Goal: Task Accomplishment & Management: Manage account settings

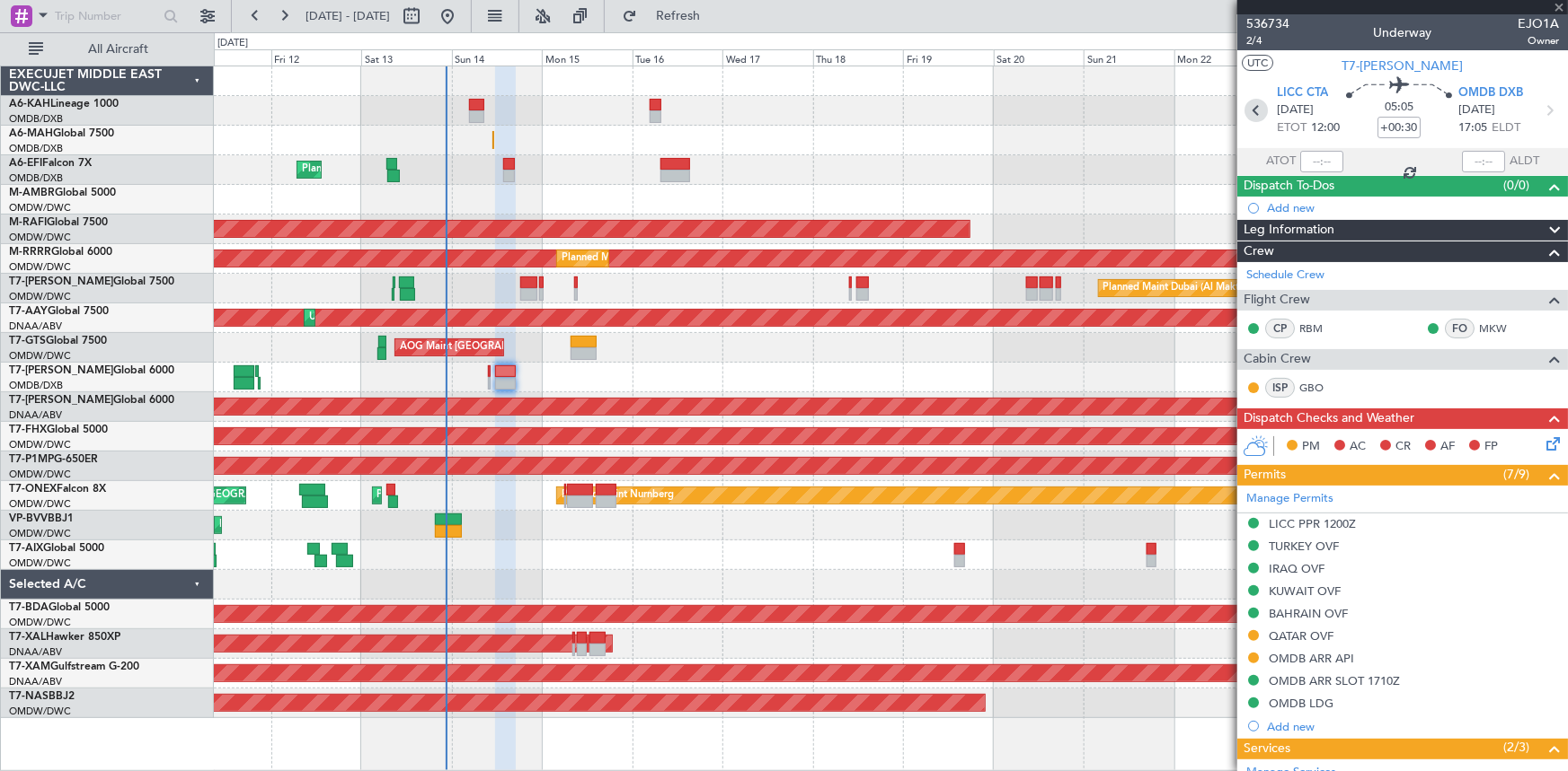
type input "0"
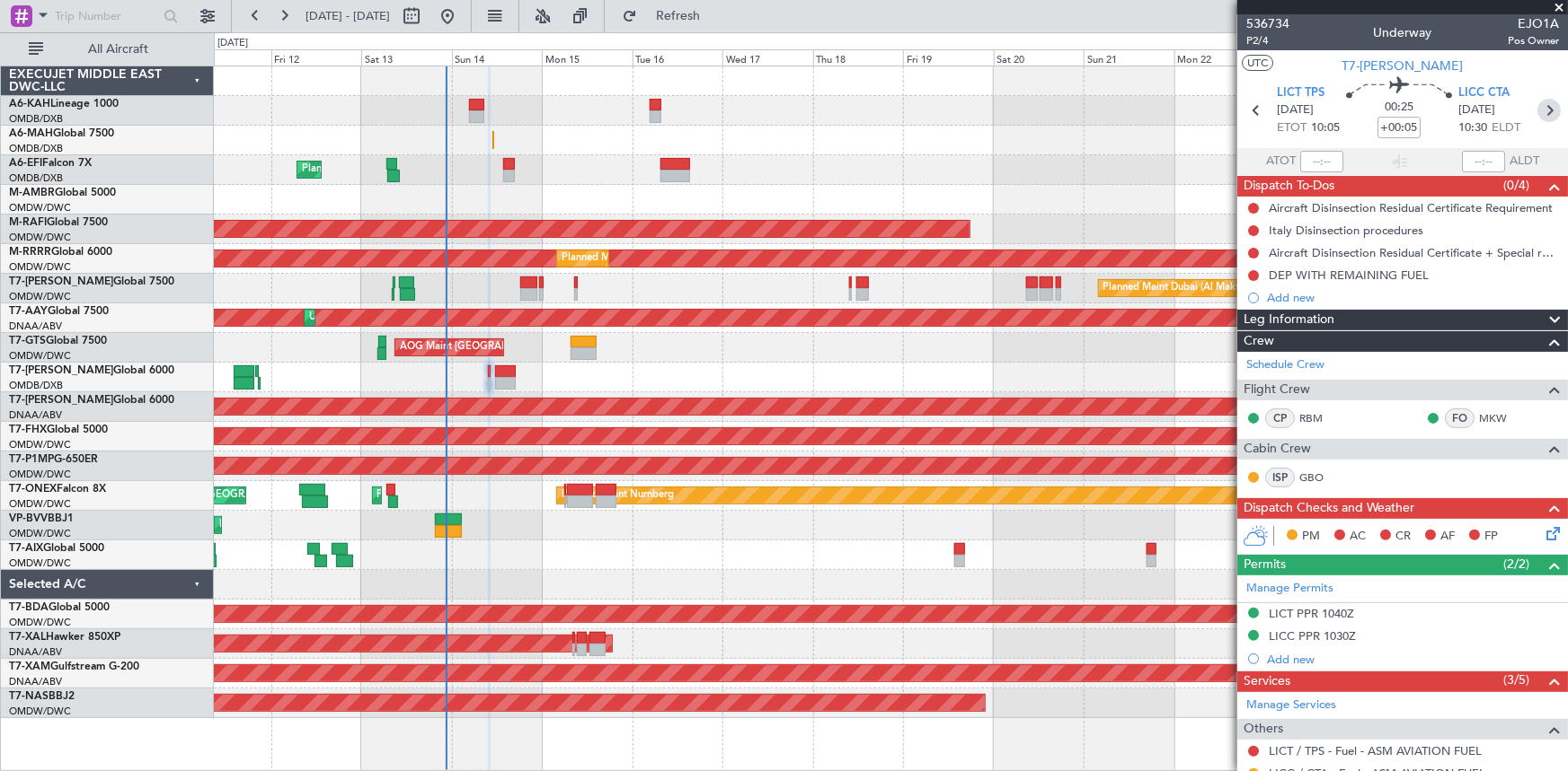
click at [1540, 107] on icon at bounding box center [1549, 111] width 23 height 23
type input "+00:30"
type input "2"
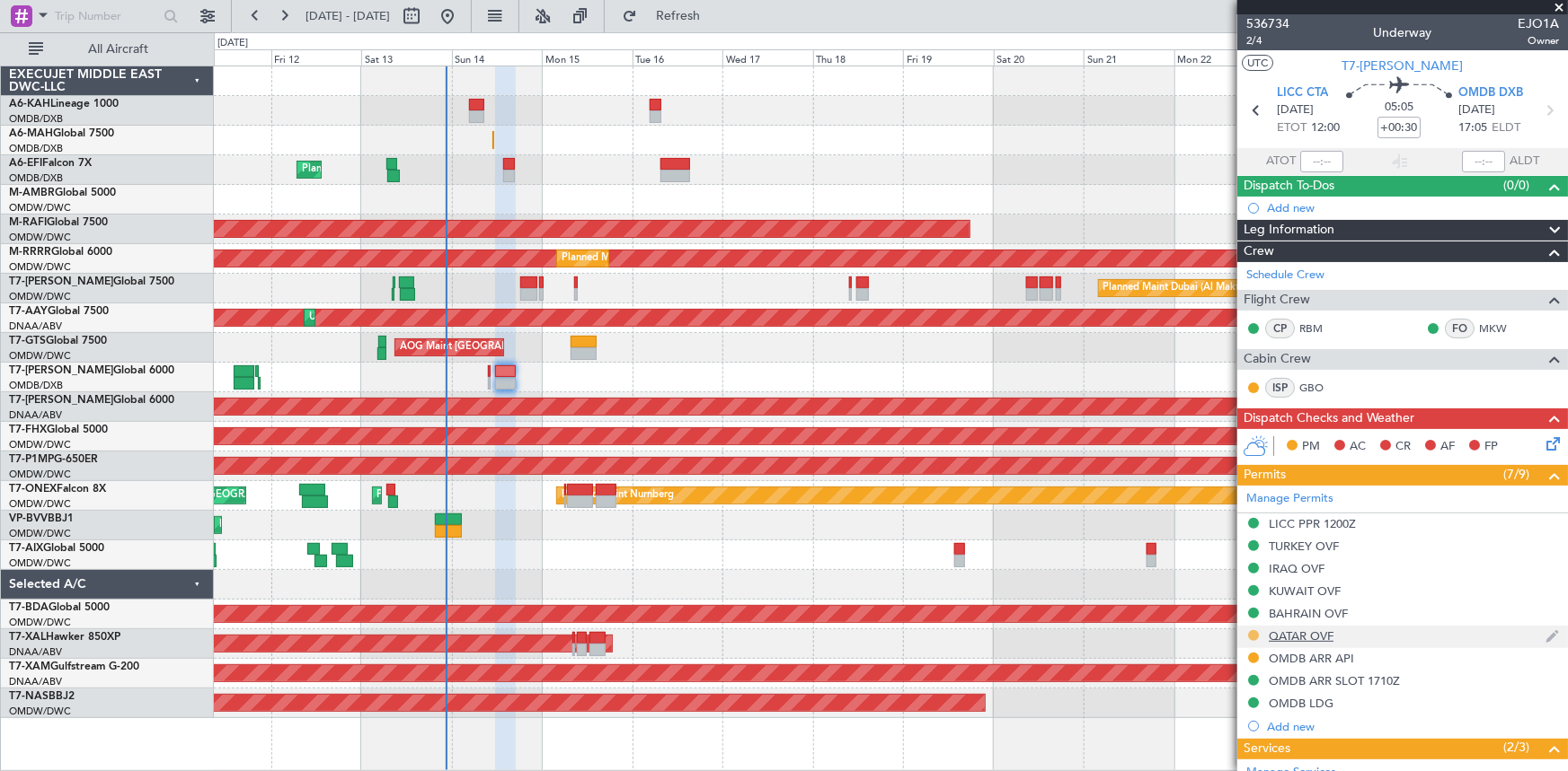
click at [1257, 633] on button at bounding box center [1253, 636] width 11 height 11
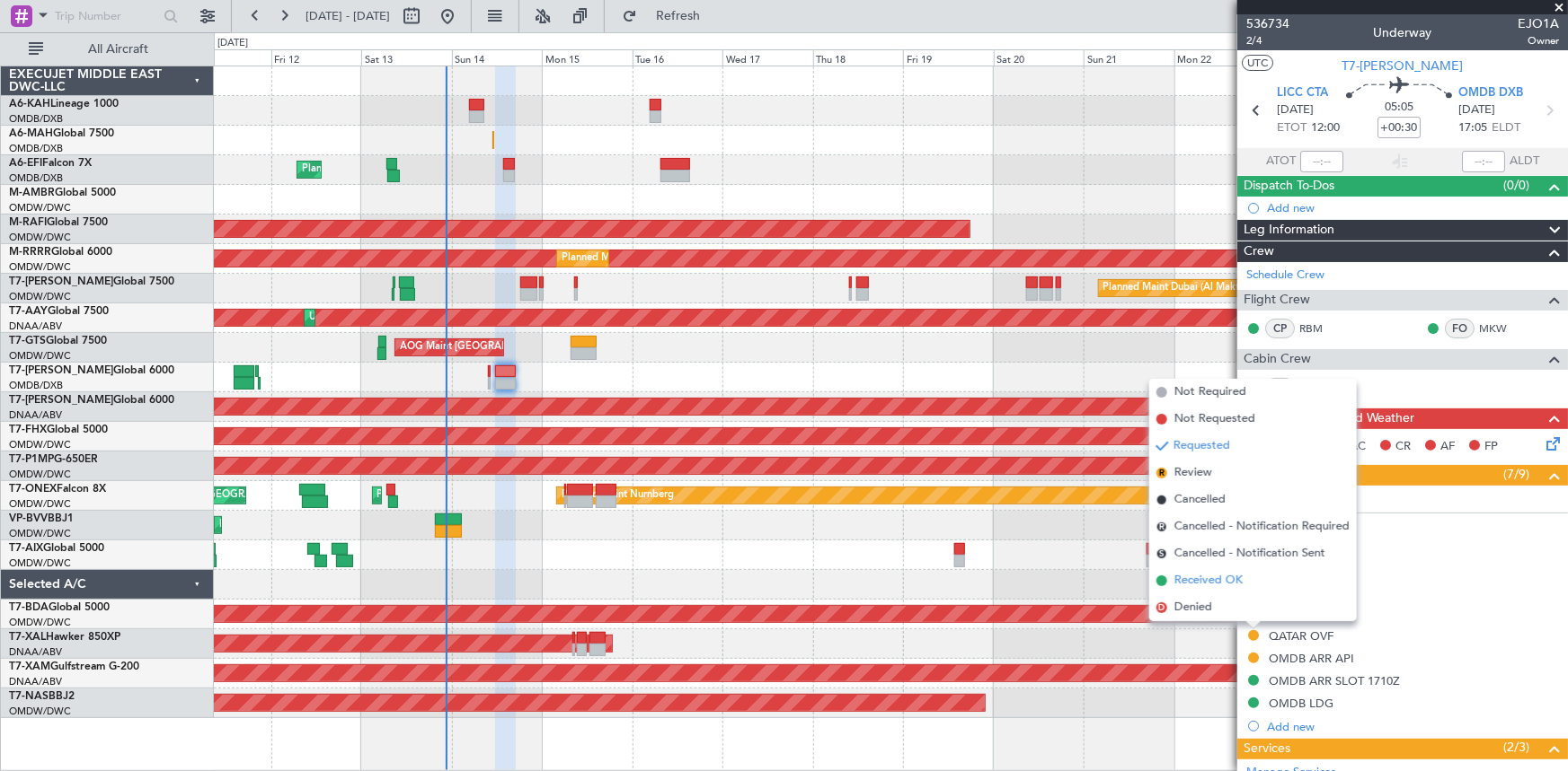
click at [1213, 586] on span "Received OK" at bounding box center [1209, 581] width 69 height 18
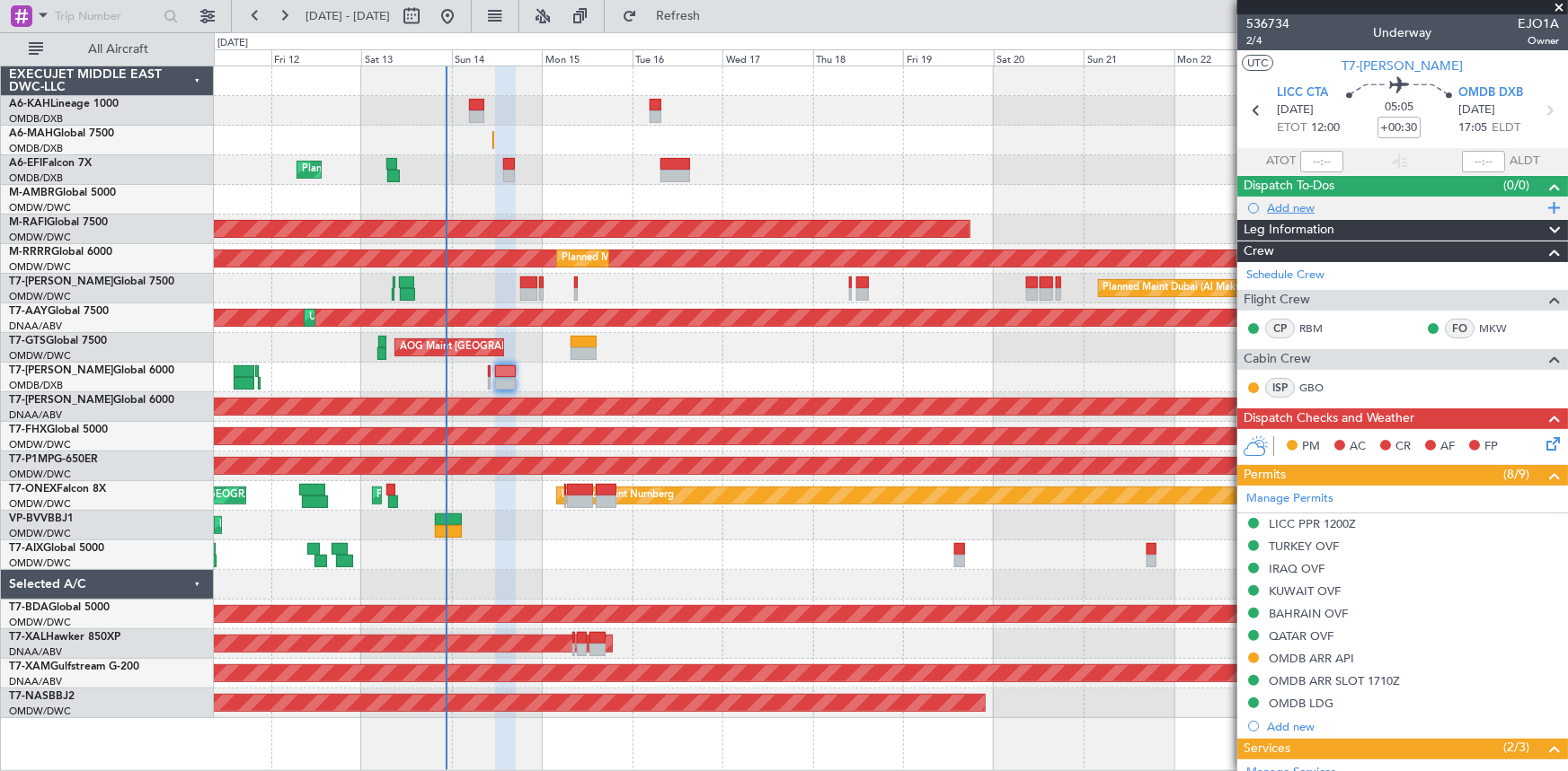
click at [1311, 206] on div "Add new" at bounding box center [1405, 207] width 276 height 15
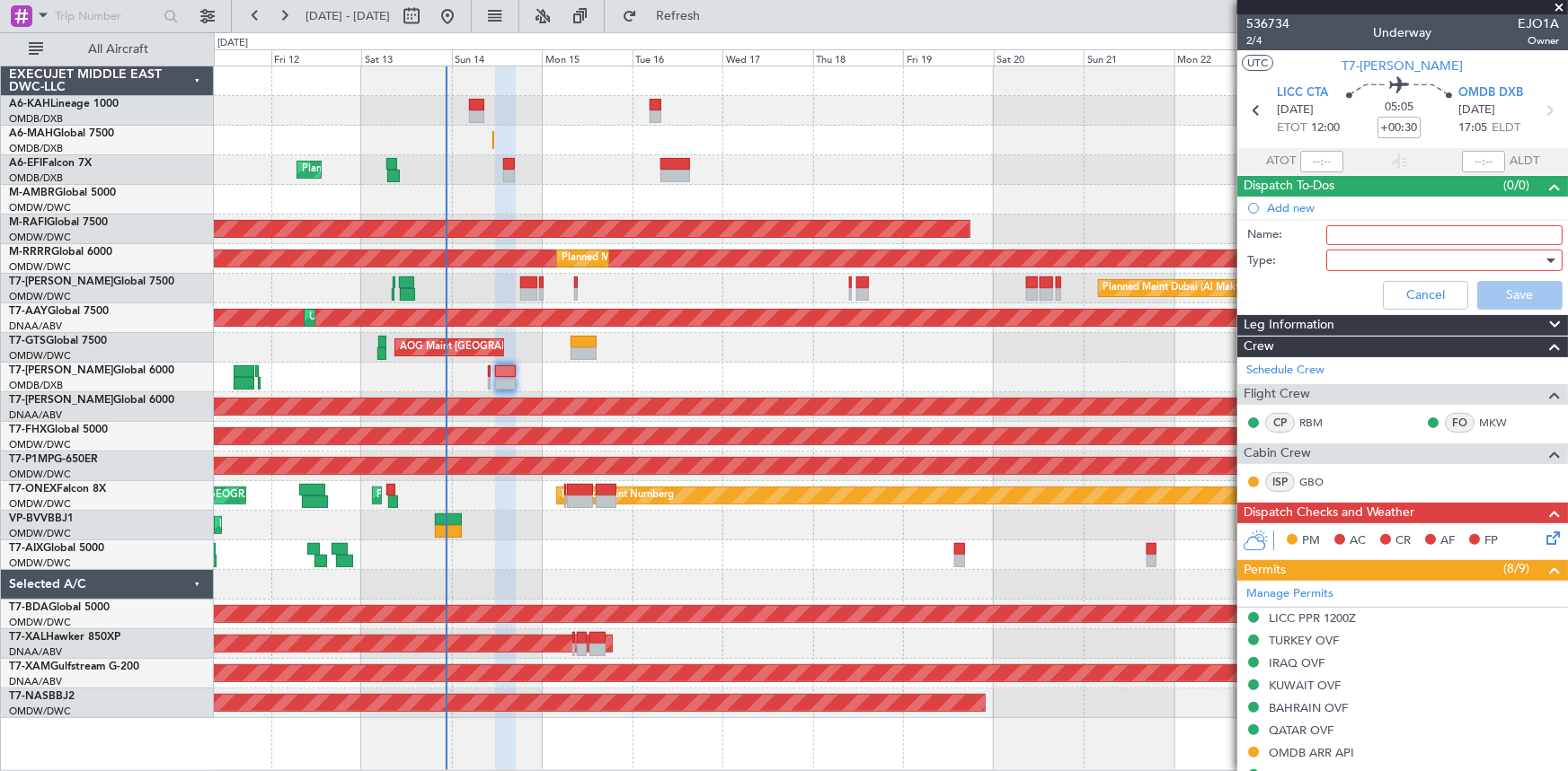
click at [1353, 232] on input "Name:" at bounding box center [1444, 235] width 236 height 20
type input "route via [GEOGRAPHIC_DATA]"
click at [1357, 268] on div at bounding box center [1438, 261] width 209 height 27
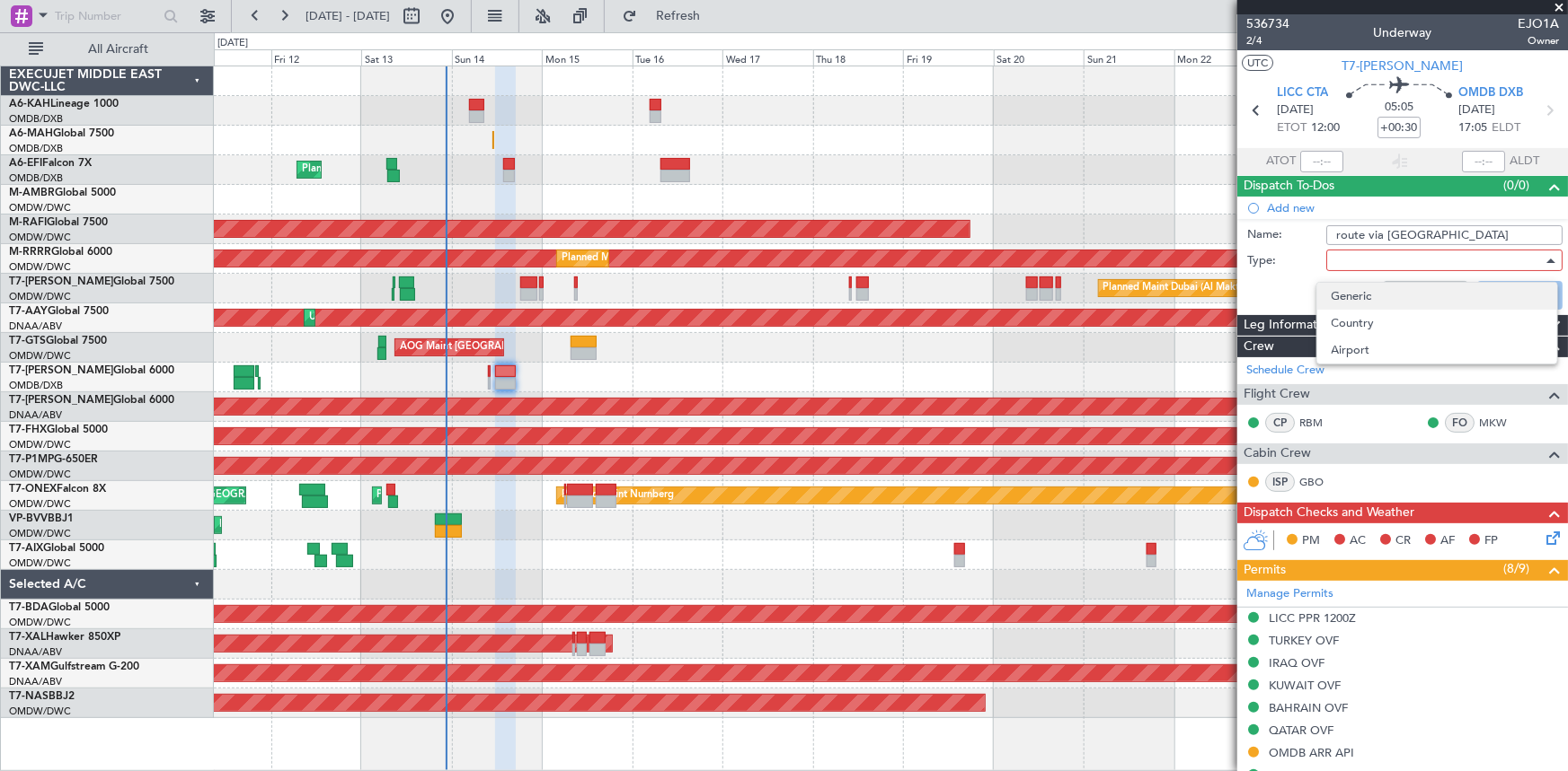
click at [1365, 293] on span "Generic" at bounding box center [1437, 297] width 211 height 27
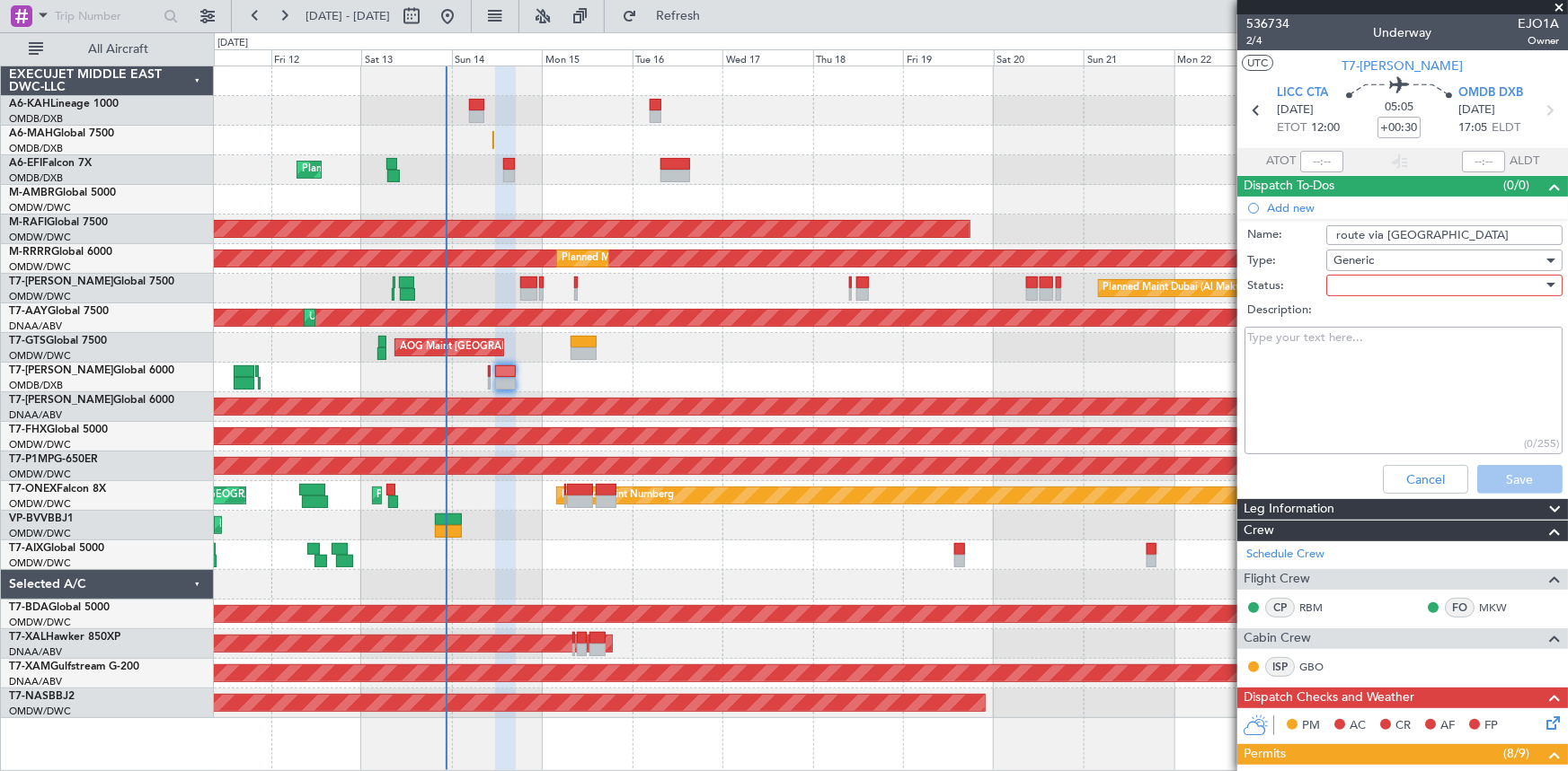
click at [1411, 268] on div "Generic" at bounding box center [1438, 261] width 209 height 27
click at [1283, 279] on div at bounding box center [784, 385] width 1568 height 771
click at [1361, 284] on div at bounding box center [1438, 286] width 209 height 27
click at [1386, 328] on span "Not Started" at bounding box center [1437, 322] width 211 height 27
click at [1508, 465] on button "Save" at bounding box center [1519, 480] width 86 height 29
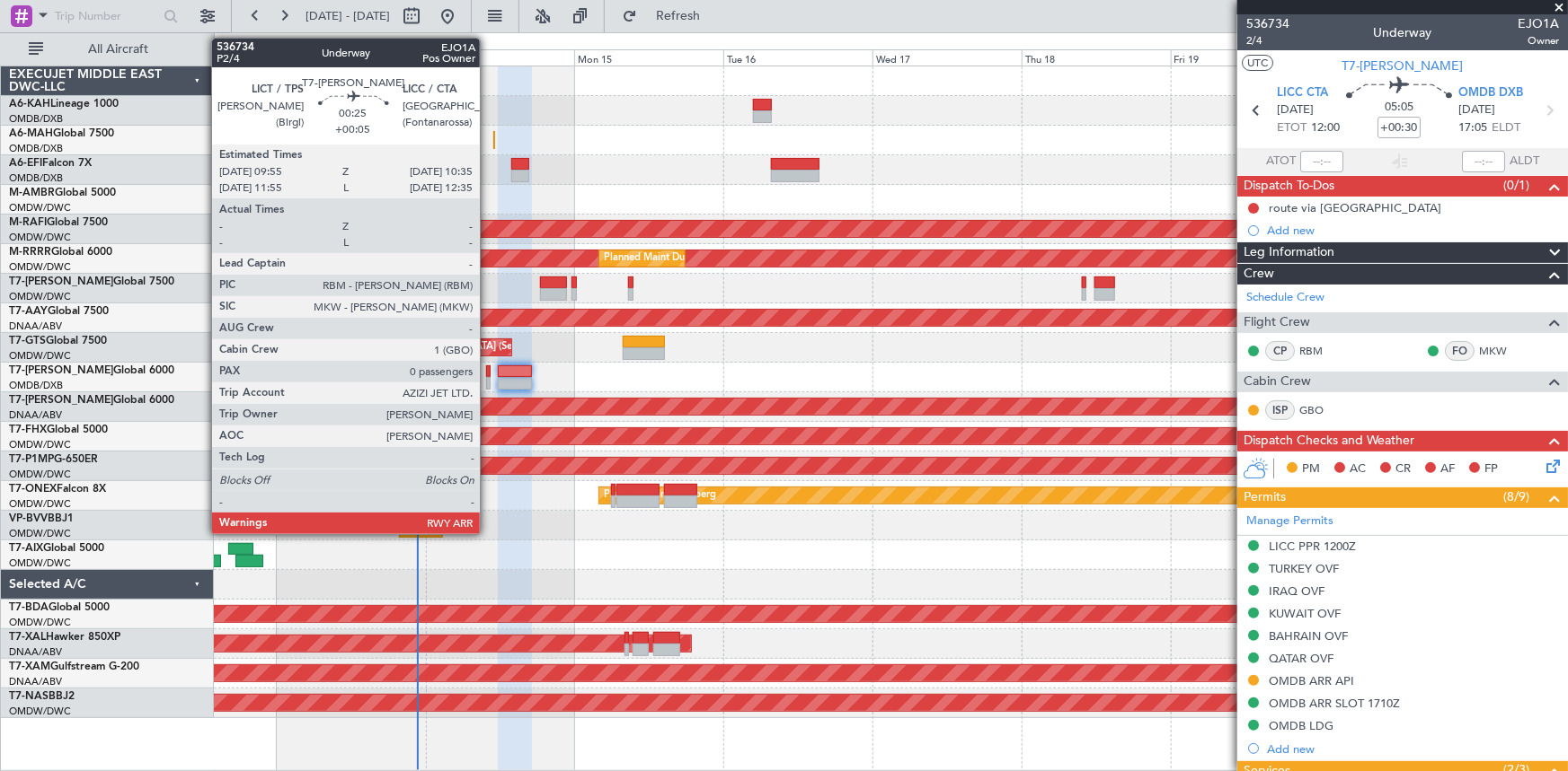
click at [488, 372] on div at bounding box center [488, 372] width 5 height 13
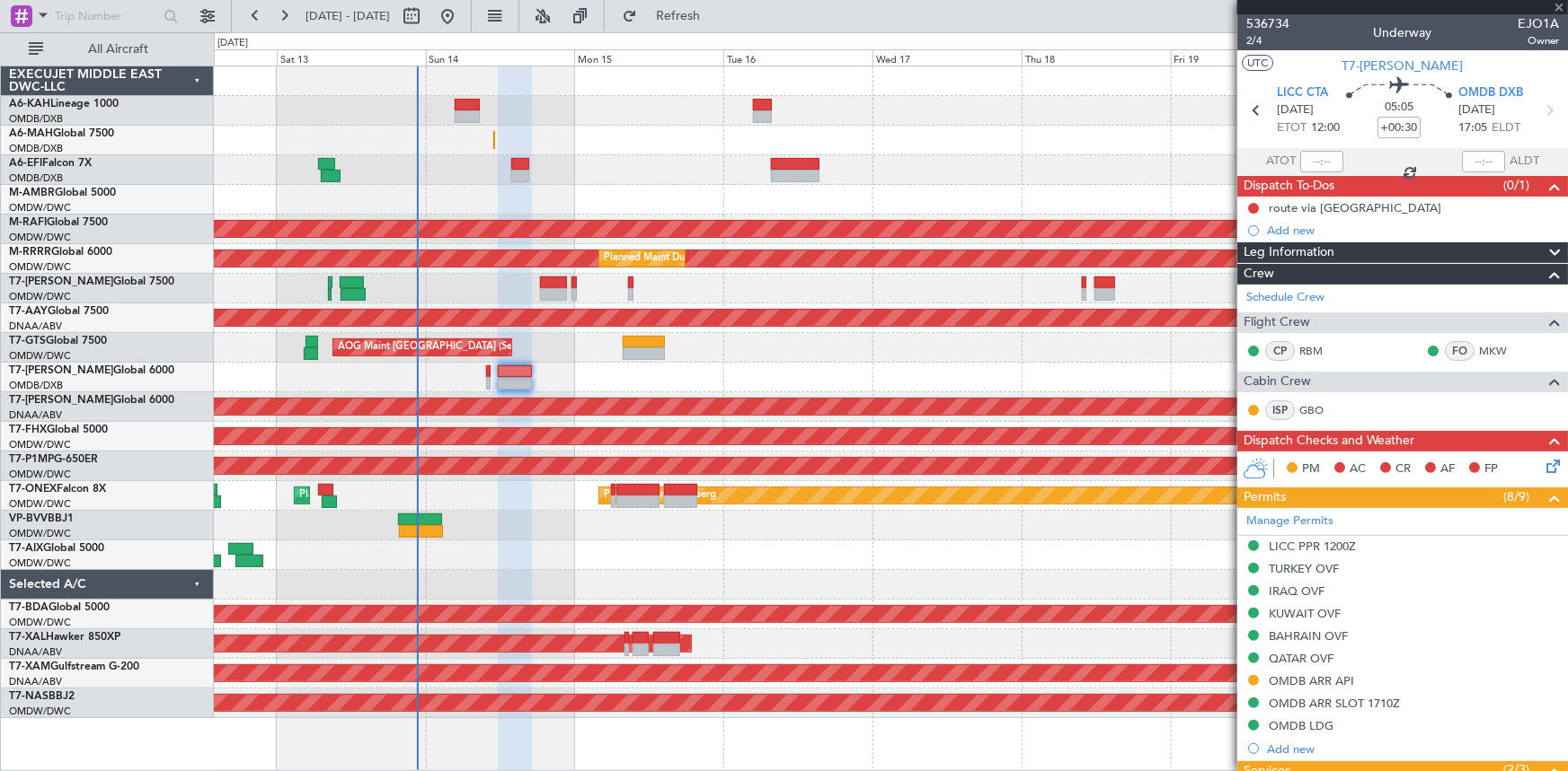
type input "+00:05"
type input "0"
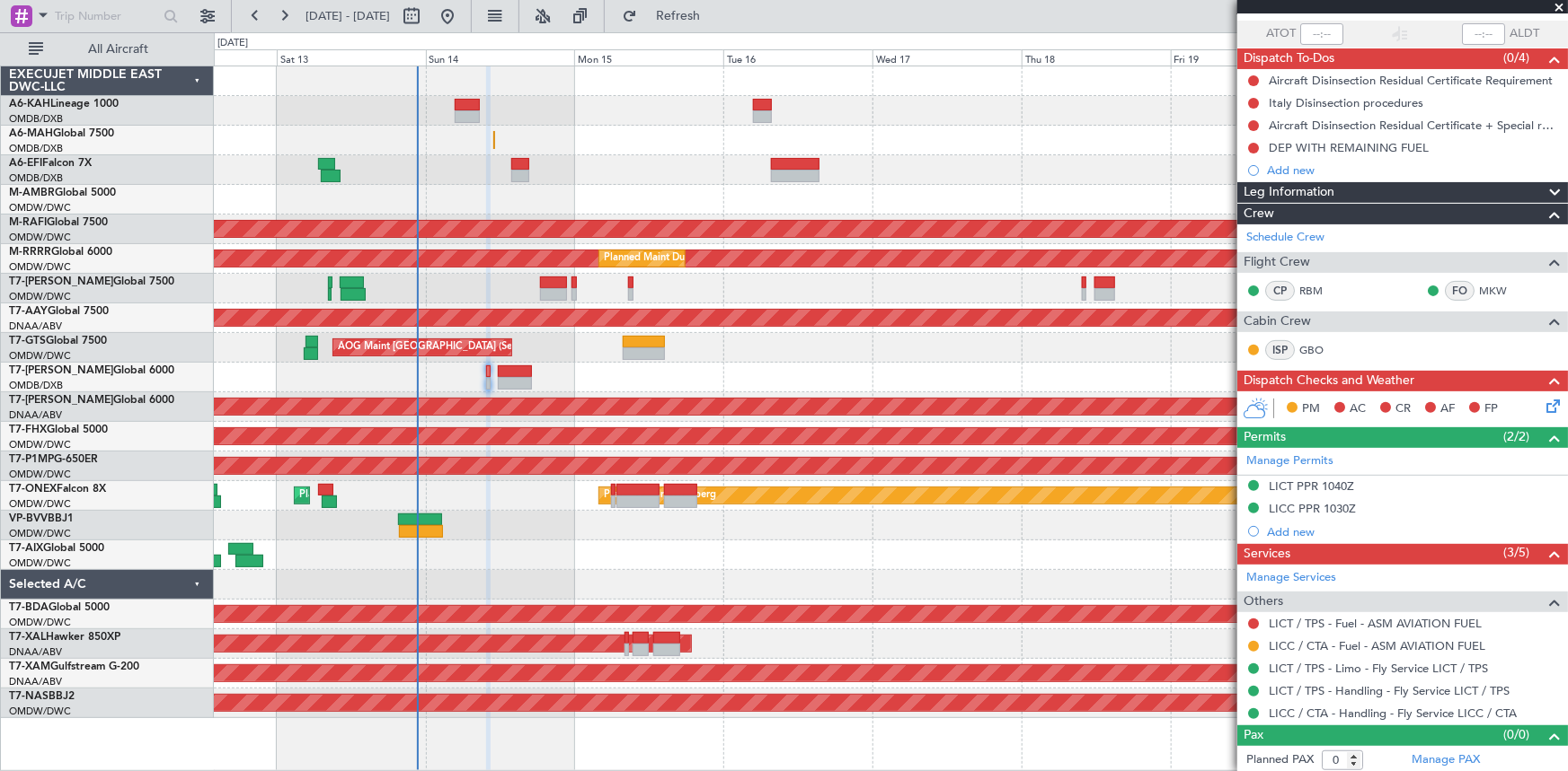
scroll to position [129, 0]
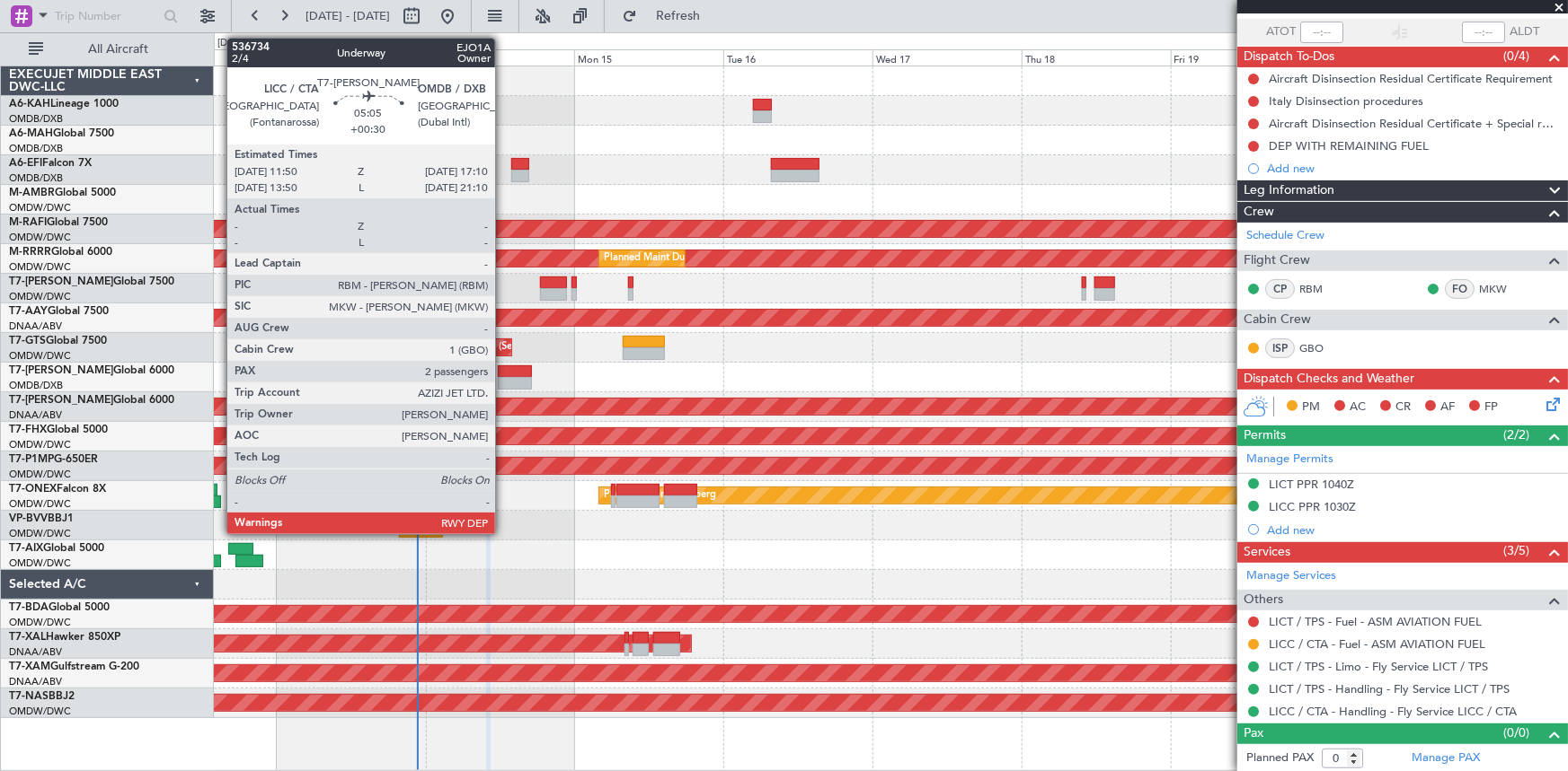
click at [503, 368] on div at bounding box center [514, 372] width 33 height 13
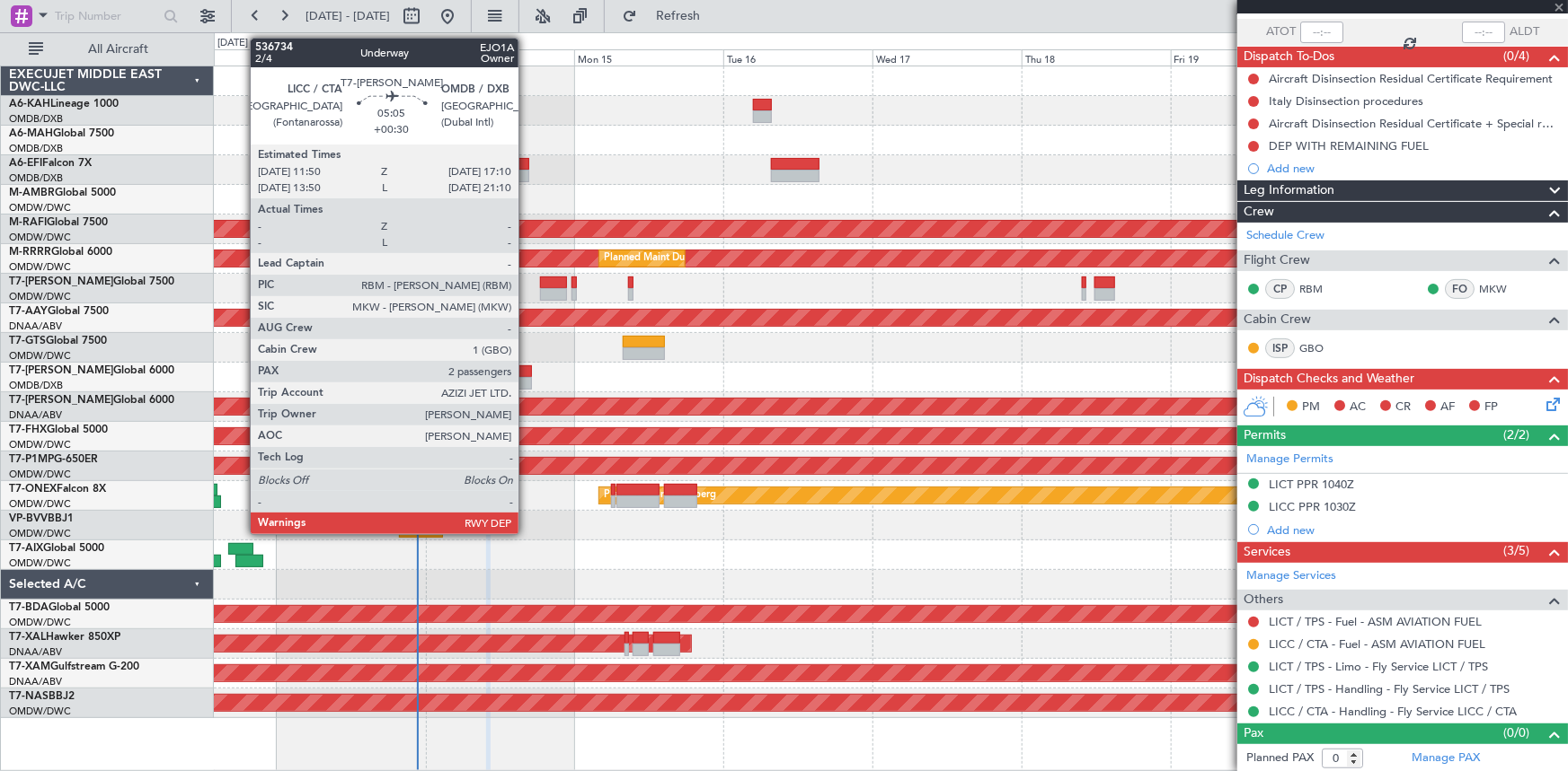
type input "+00:30"
type input "2"
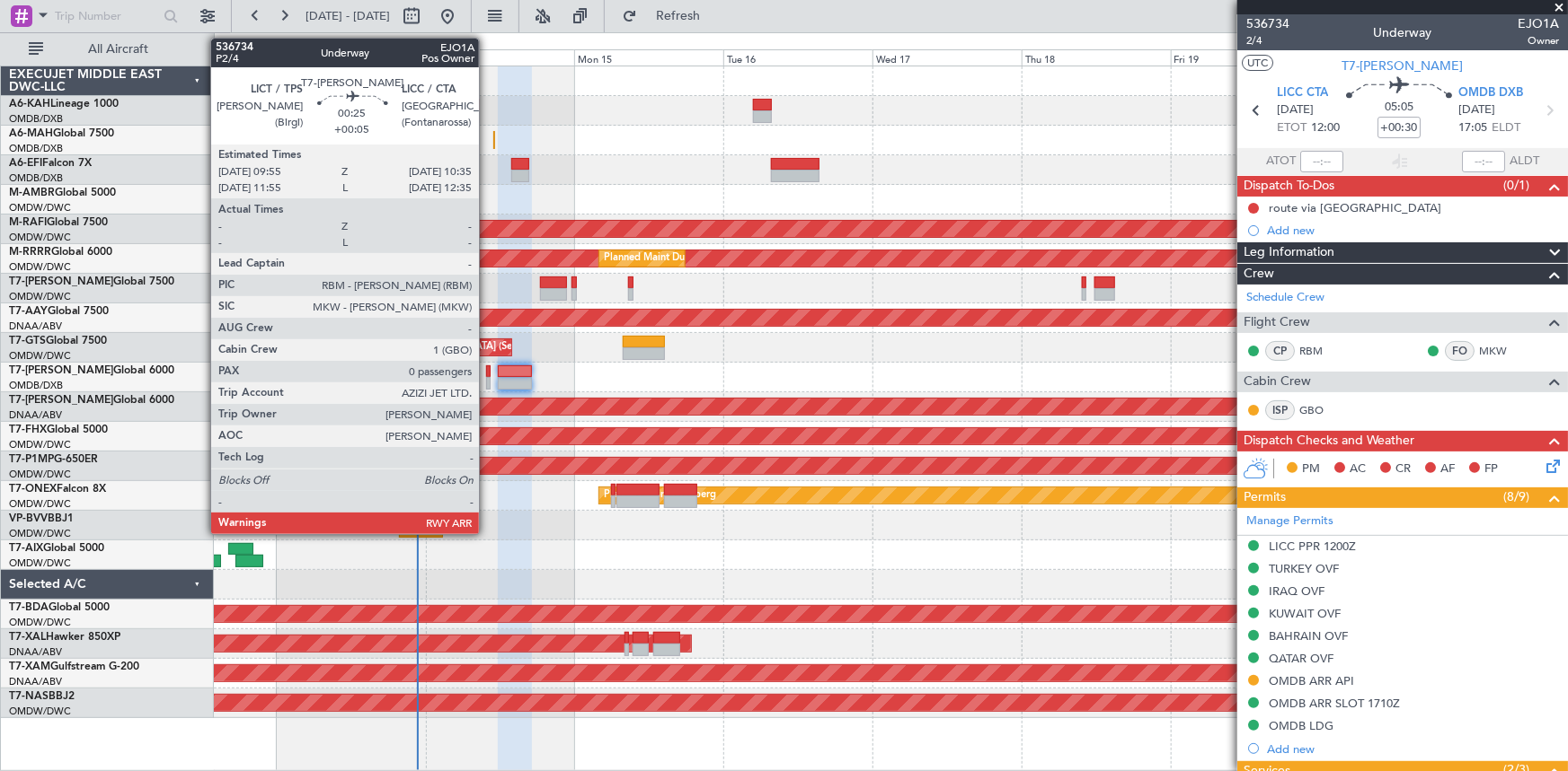
click at [487, 370] on div at bounding box center [488, 372] width 5 height 13
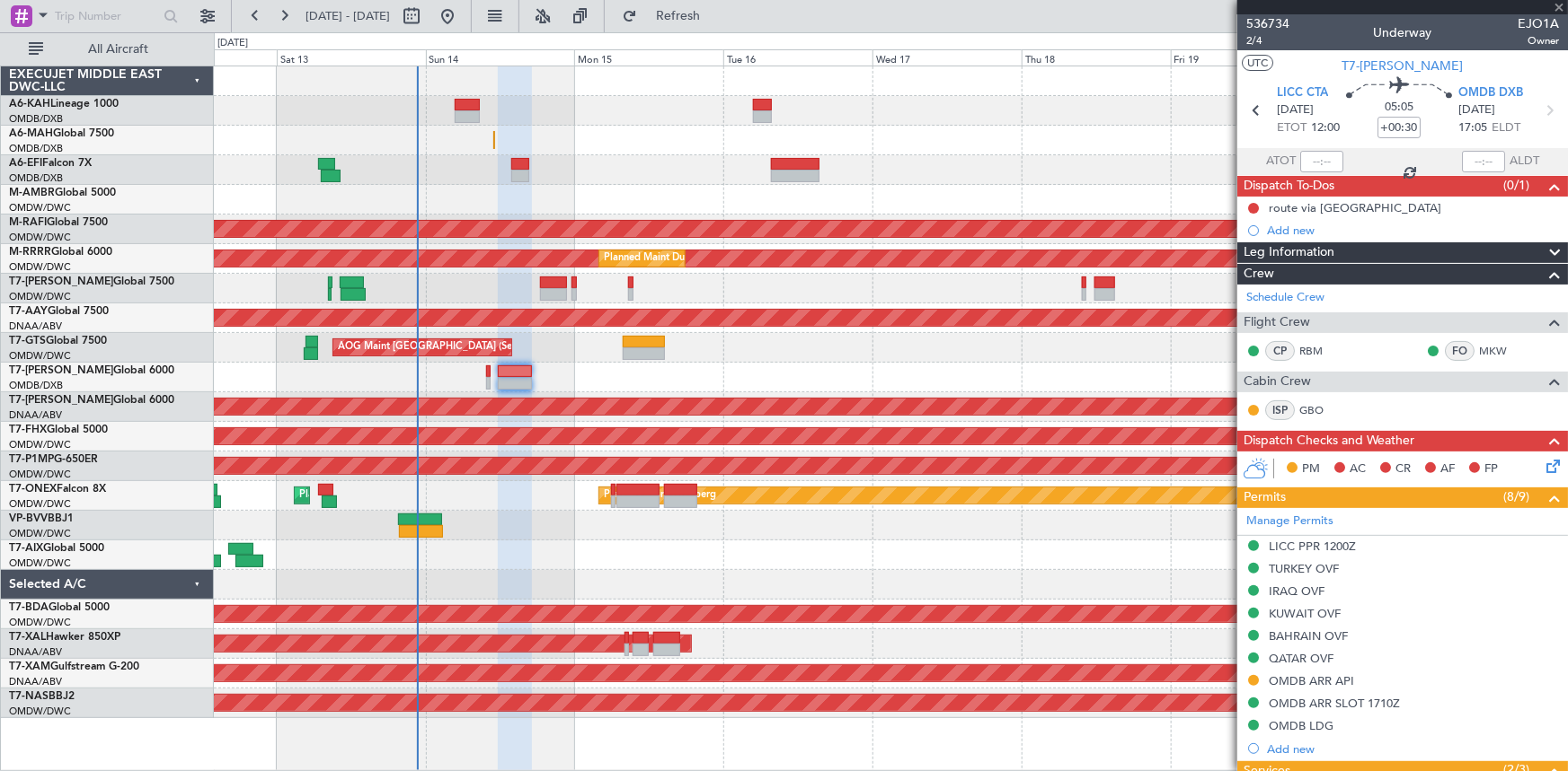
type input "+00:05"
type input "0"
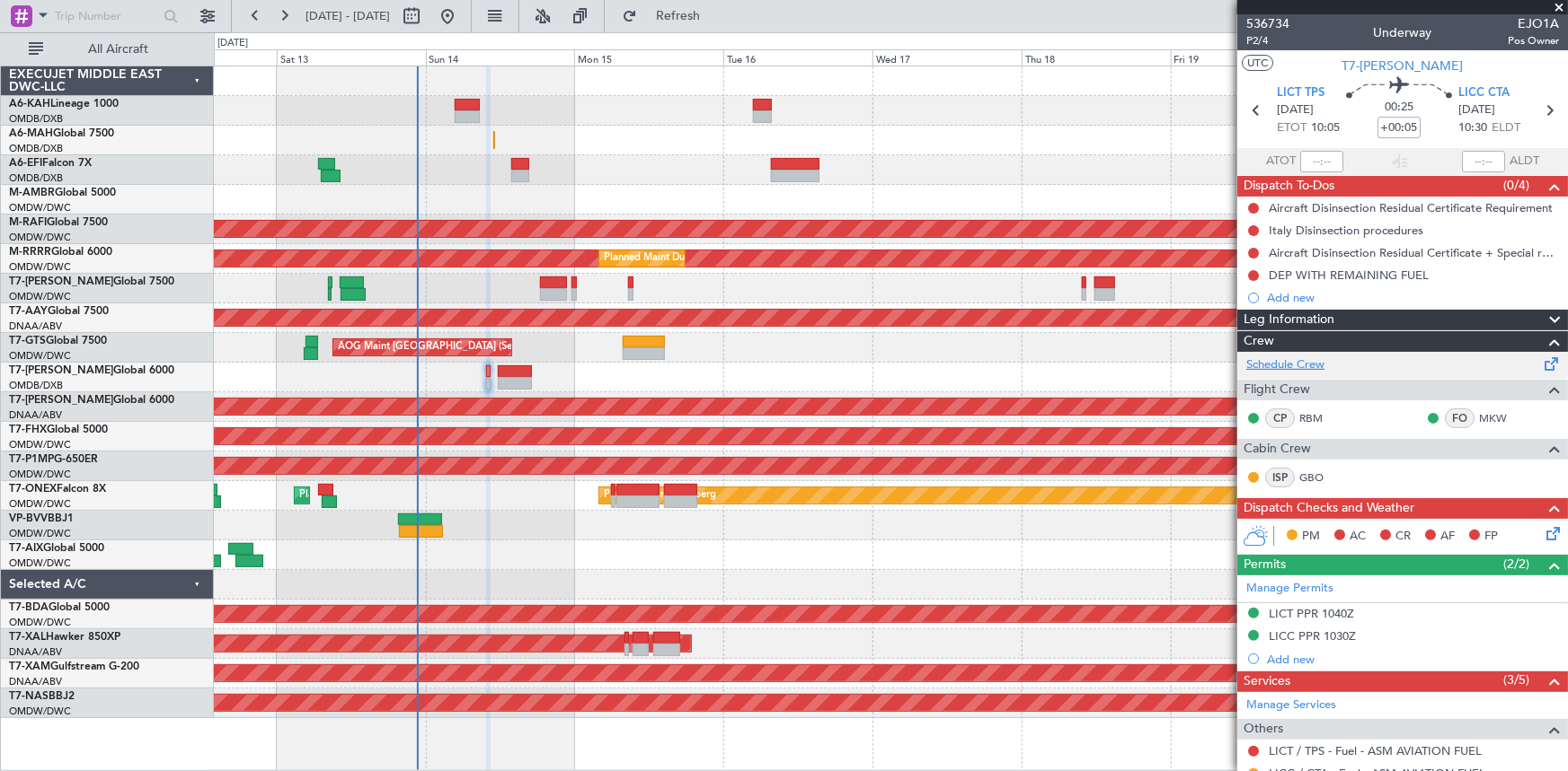
click at [1283, 363] on link "Schedule Crew" at bounding box center [1285, 365] width 78 height 18
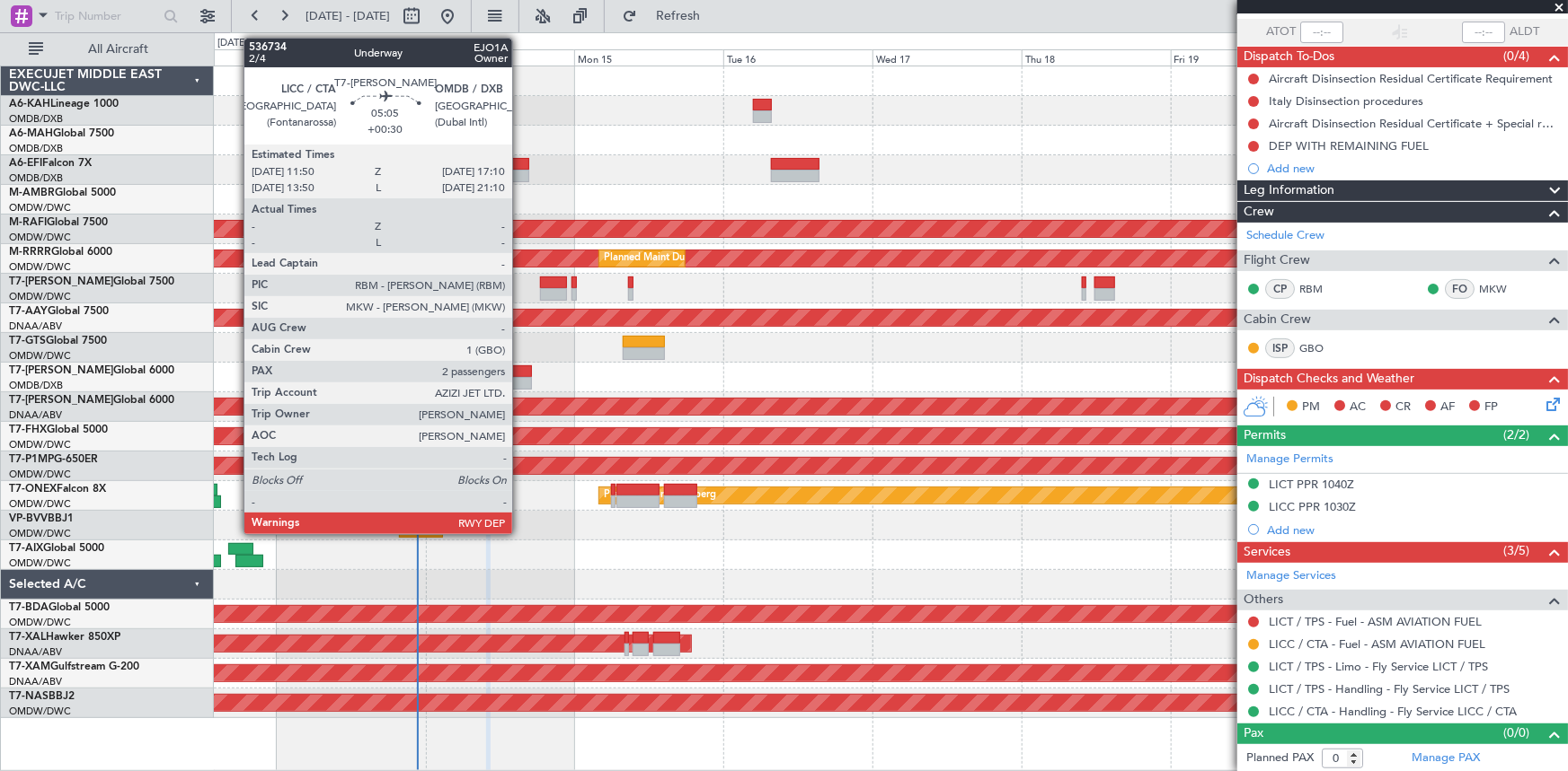
click at [521, 372] on div at bounding box center [514, 372] width 33 height 13
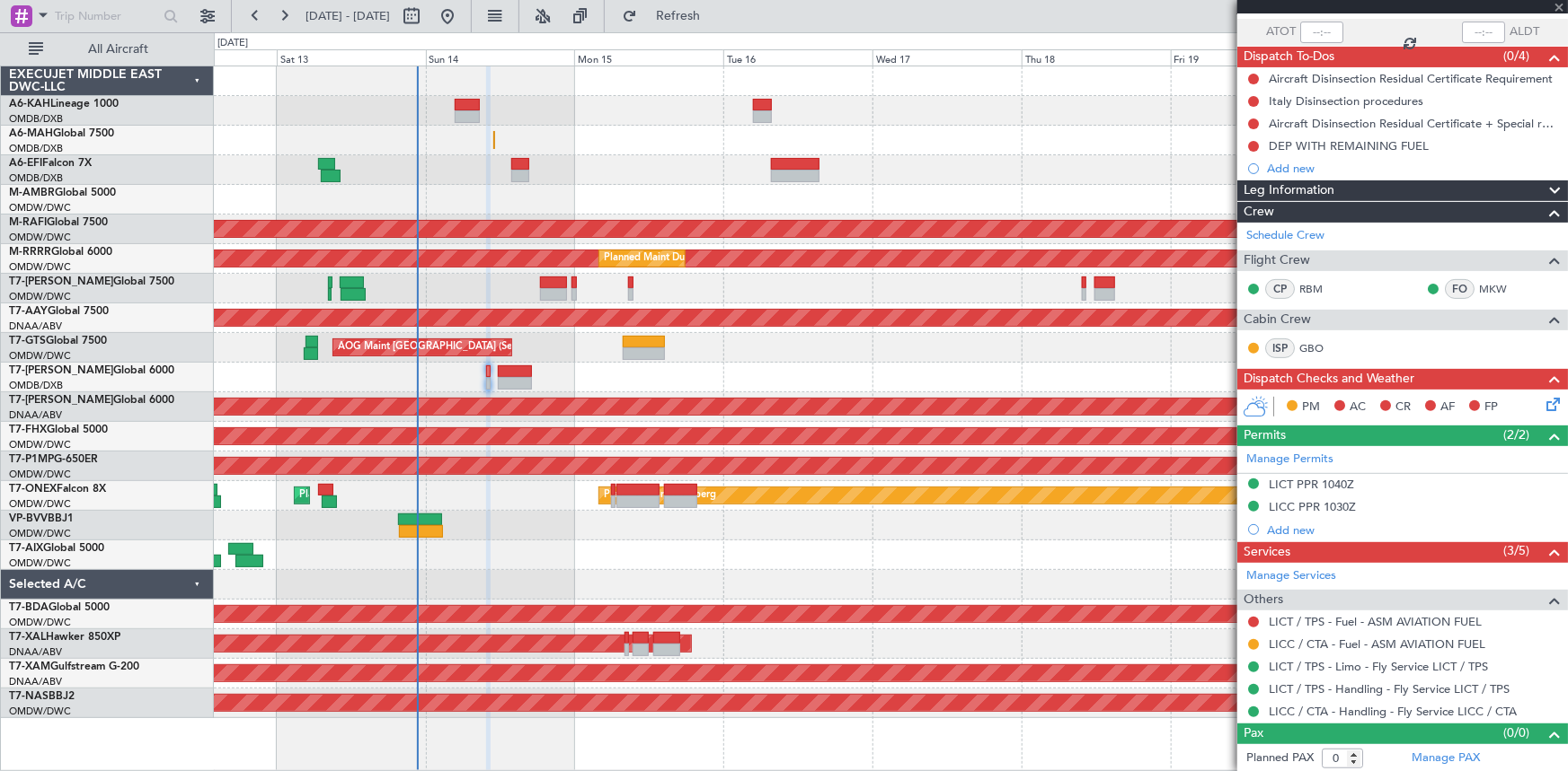
type input "+00:30"
type input "2"
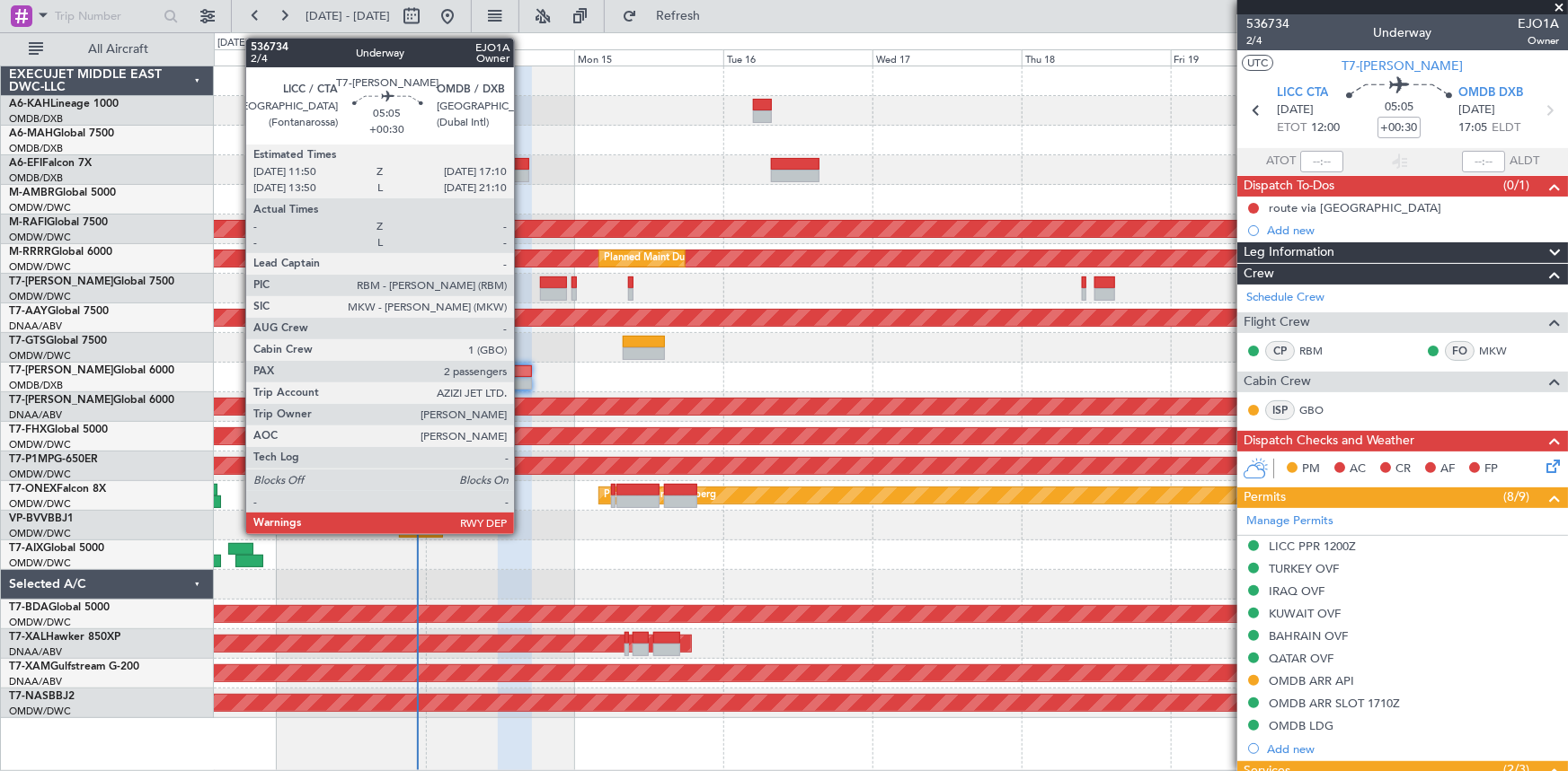
click at [522, 375] on div at bounding box center [514, 372] width 33 height 13
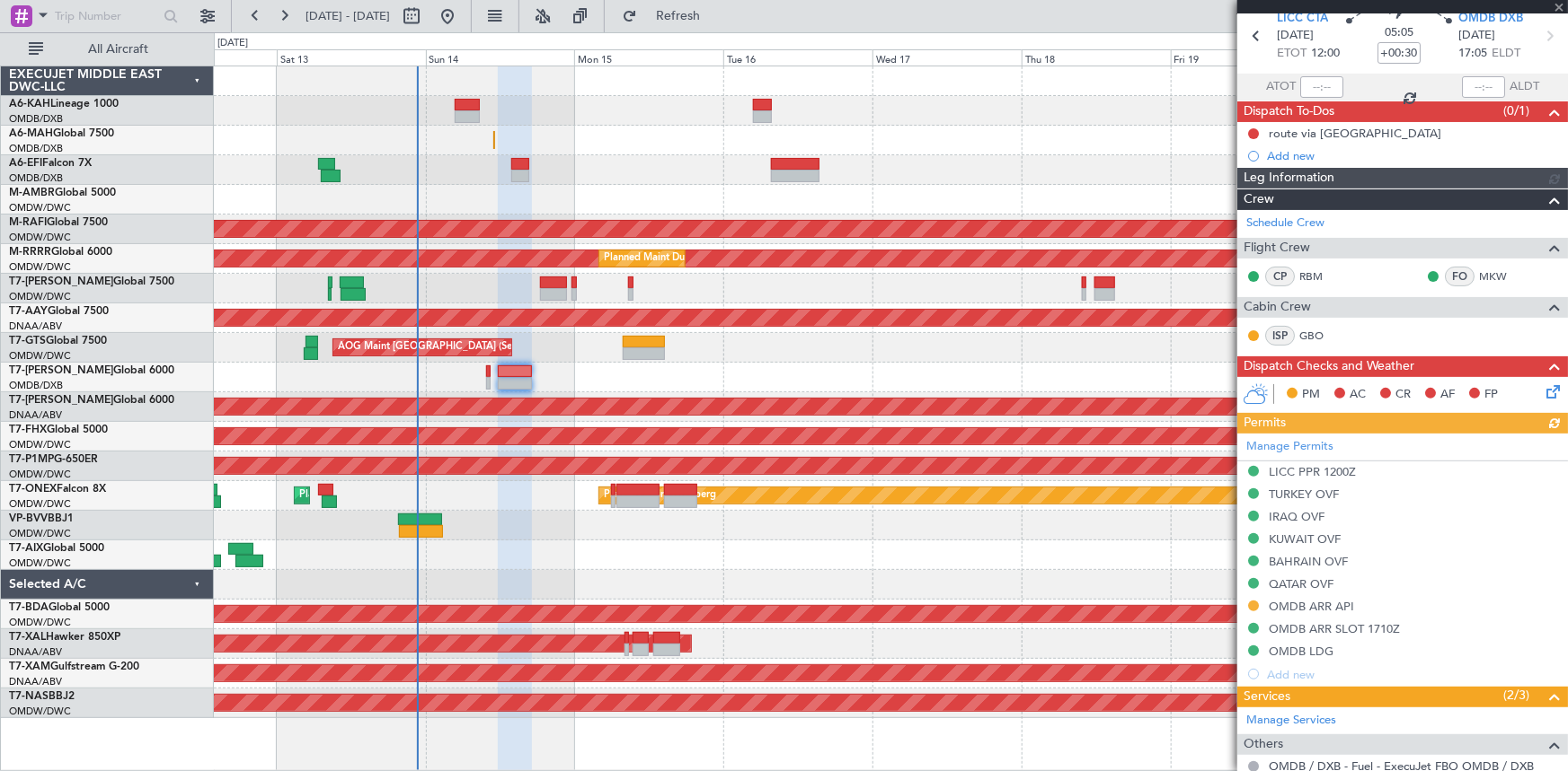
scroll to position [162, 0]
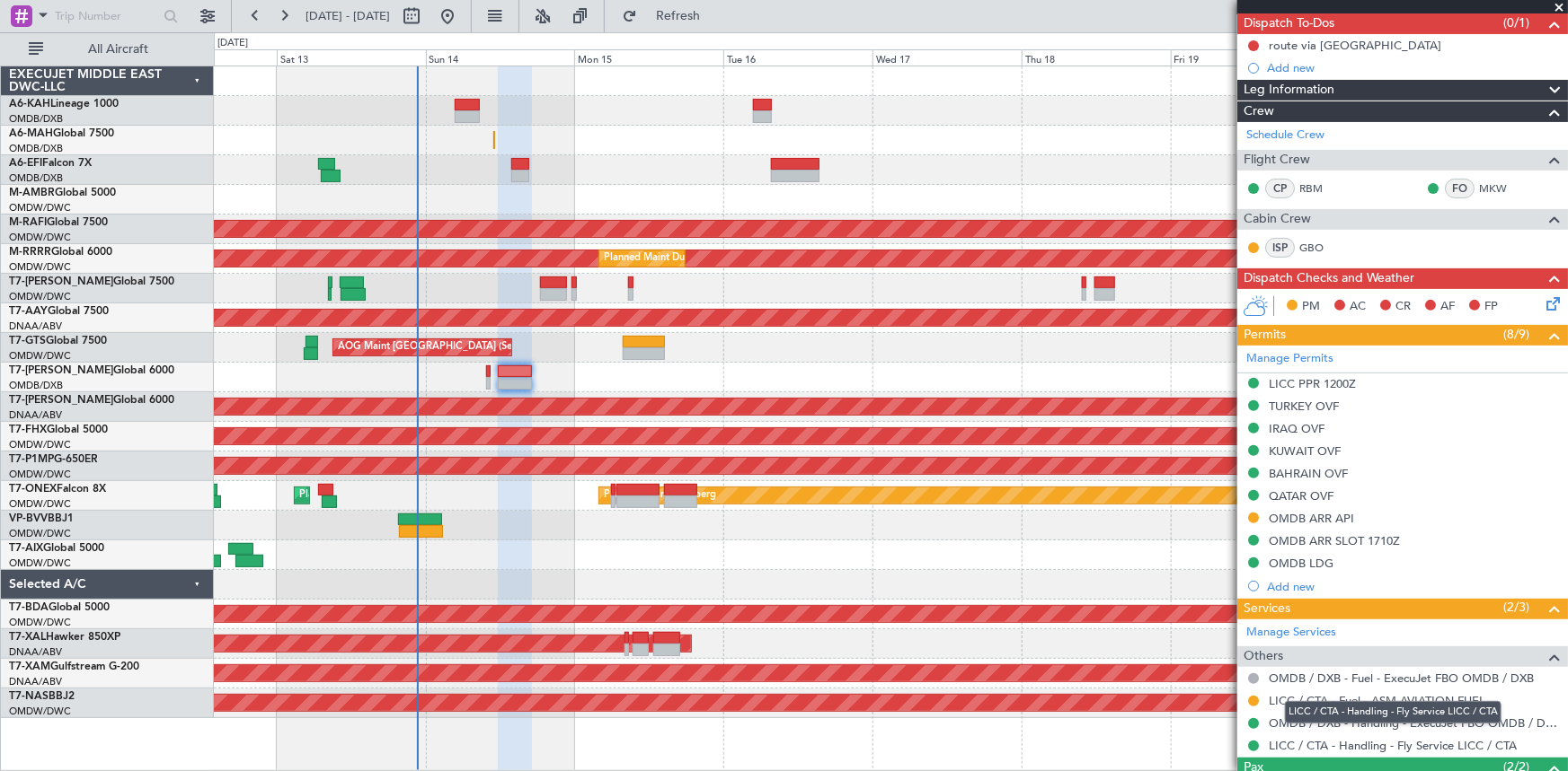
click at [1326, 721] on div "LICC / CTA - Handling - Fly Service LICC / CTA" at bounding box center [1393, 712] width 217 height 23
click at [1285, 716] on link "OMDB / DXB - Handling - ExecuJet FBO OMDB / DXB" at bounding box center [1414, 723] width 291 height 15
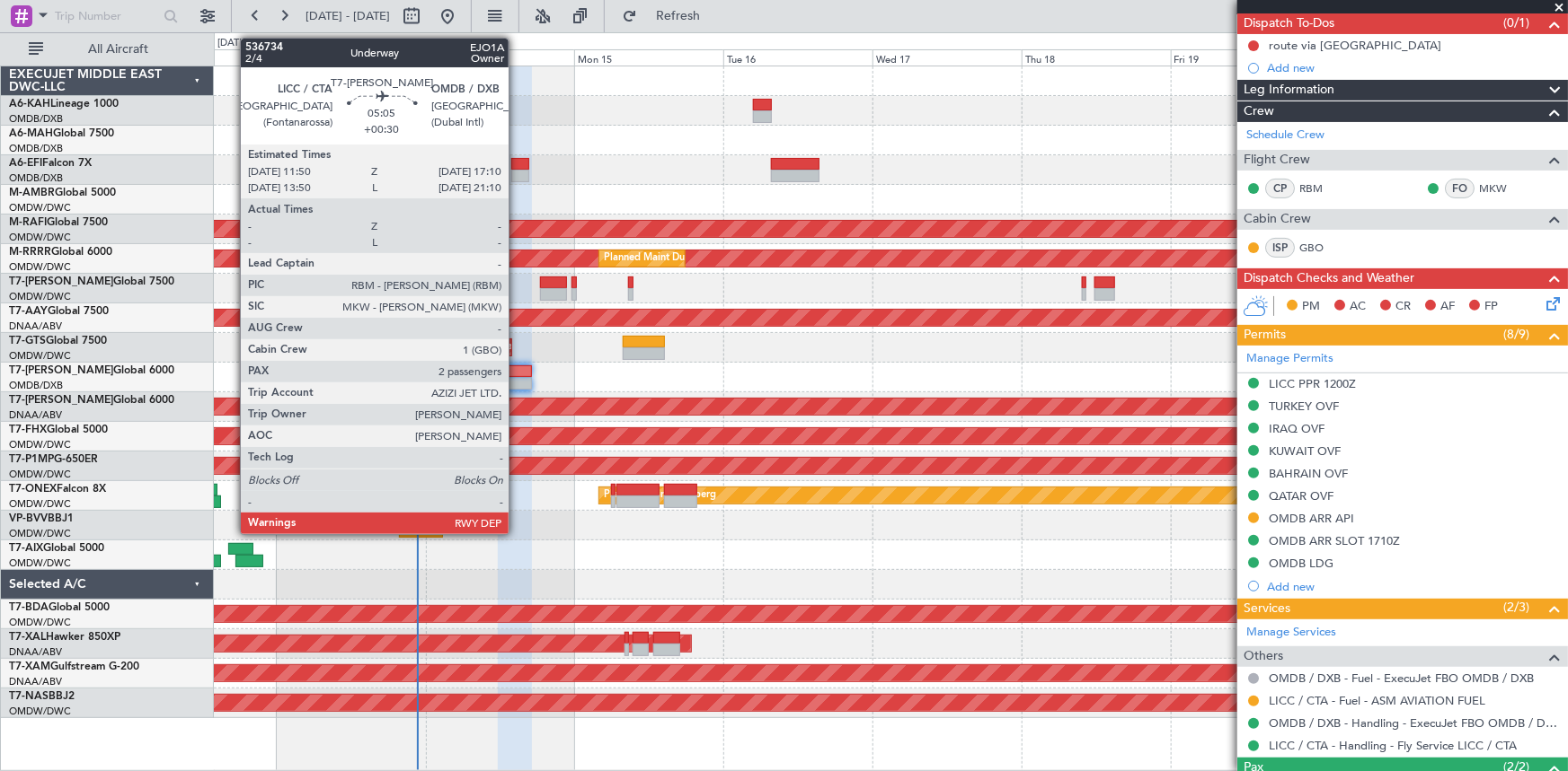
click at [517, 372] on div at bounding box center [514, 372] width 33 height 13
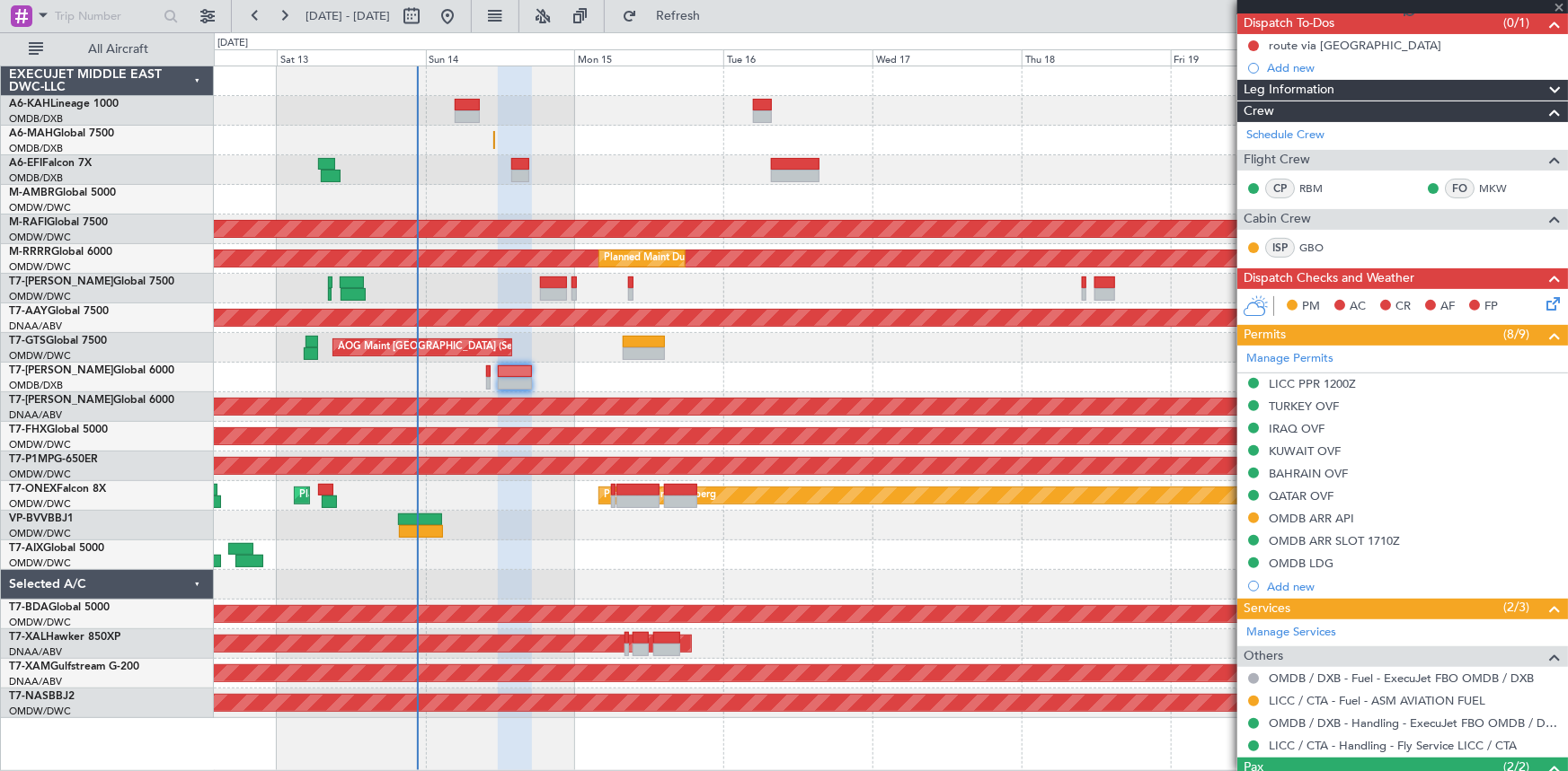
scroll to position [0, 0]
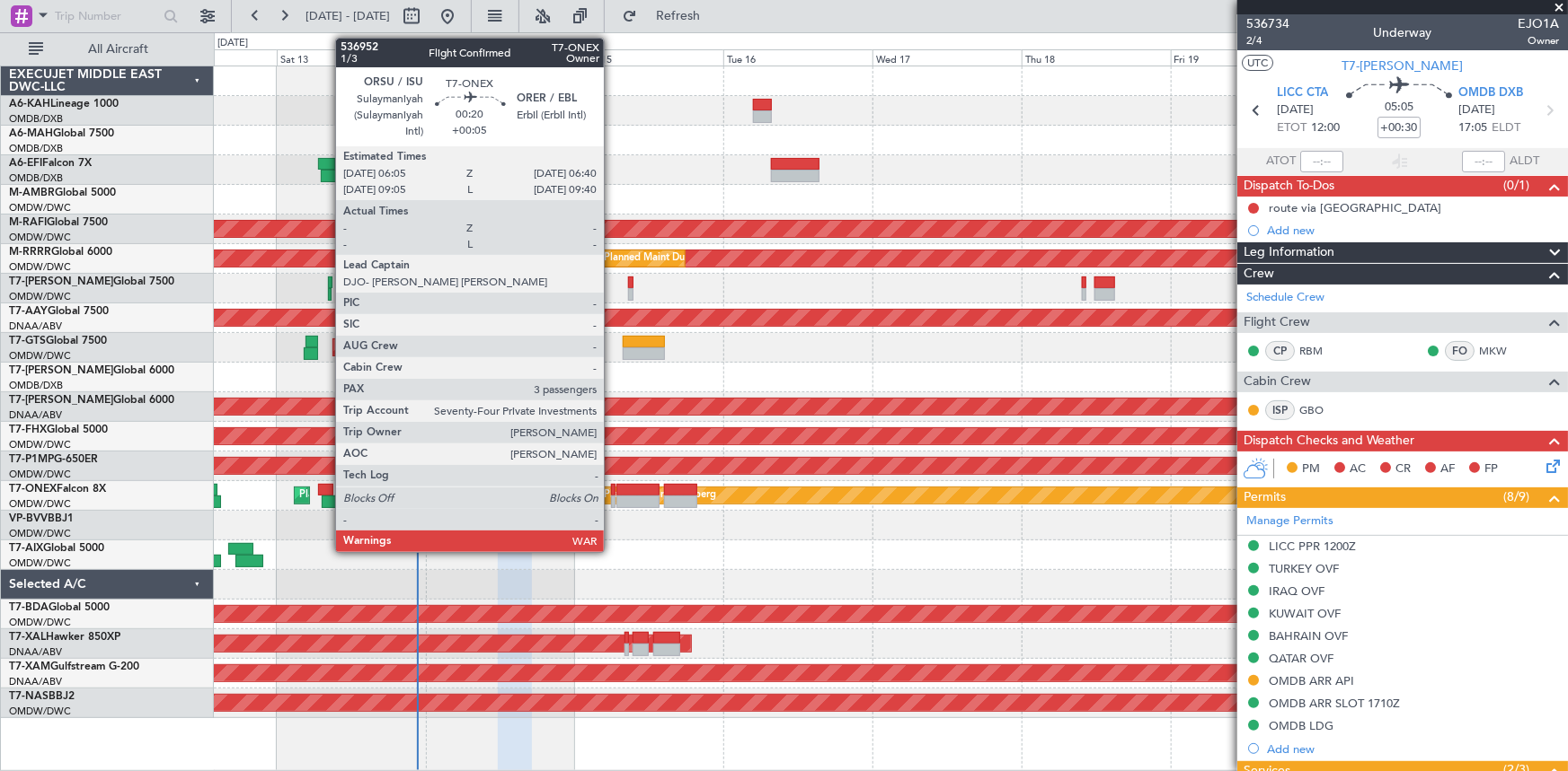
click at [612, 487] on div at bounding box center [613, 491] width 5 height 13
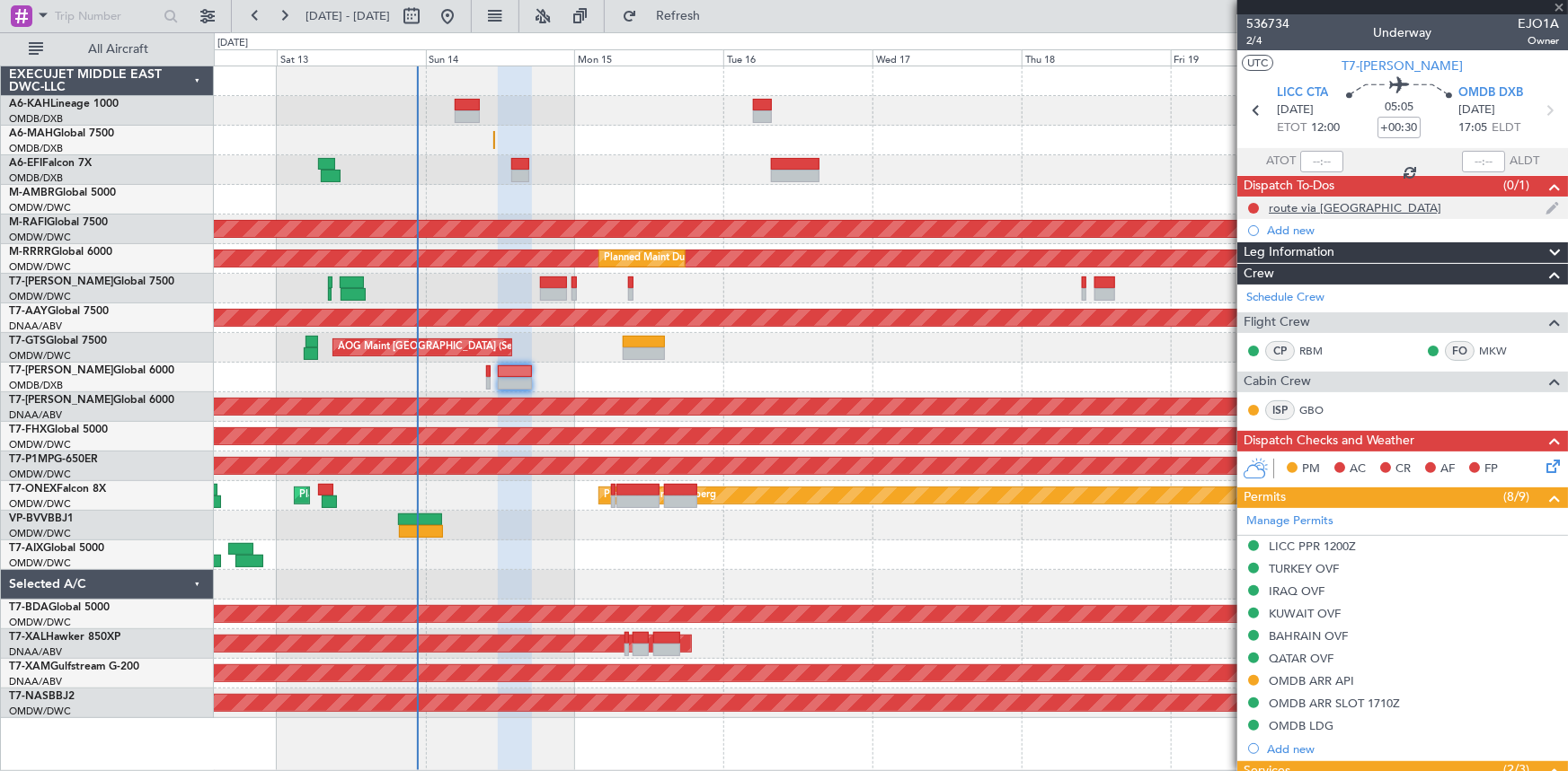
type input "+00:05"
type input "3"
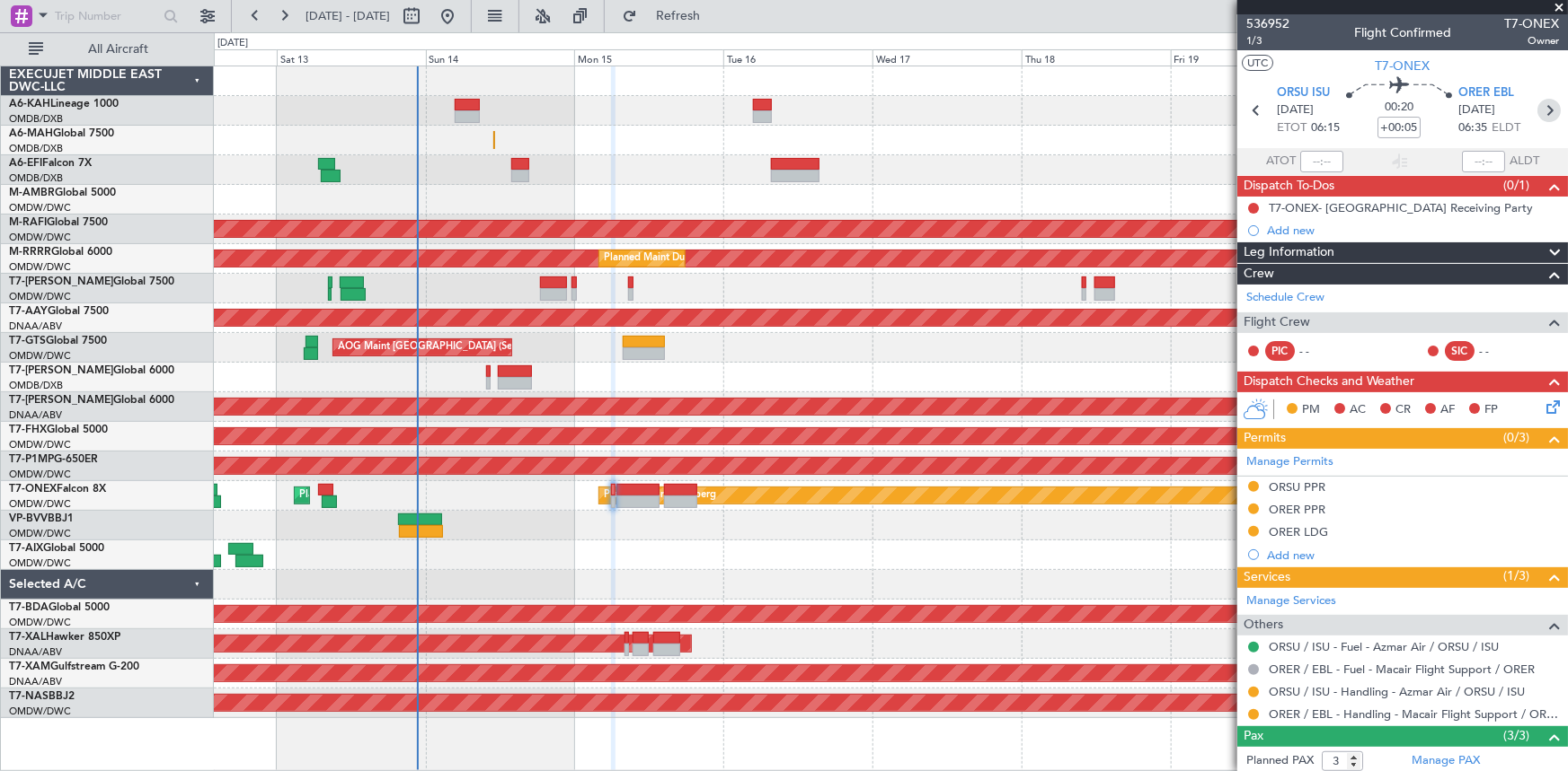
click at [1545, 108] on icon at bounding box center [1549, 111] width 23 height 23
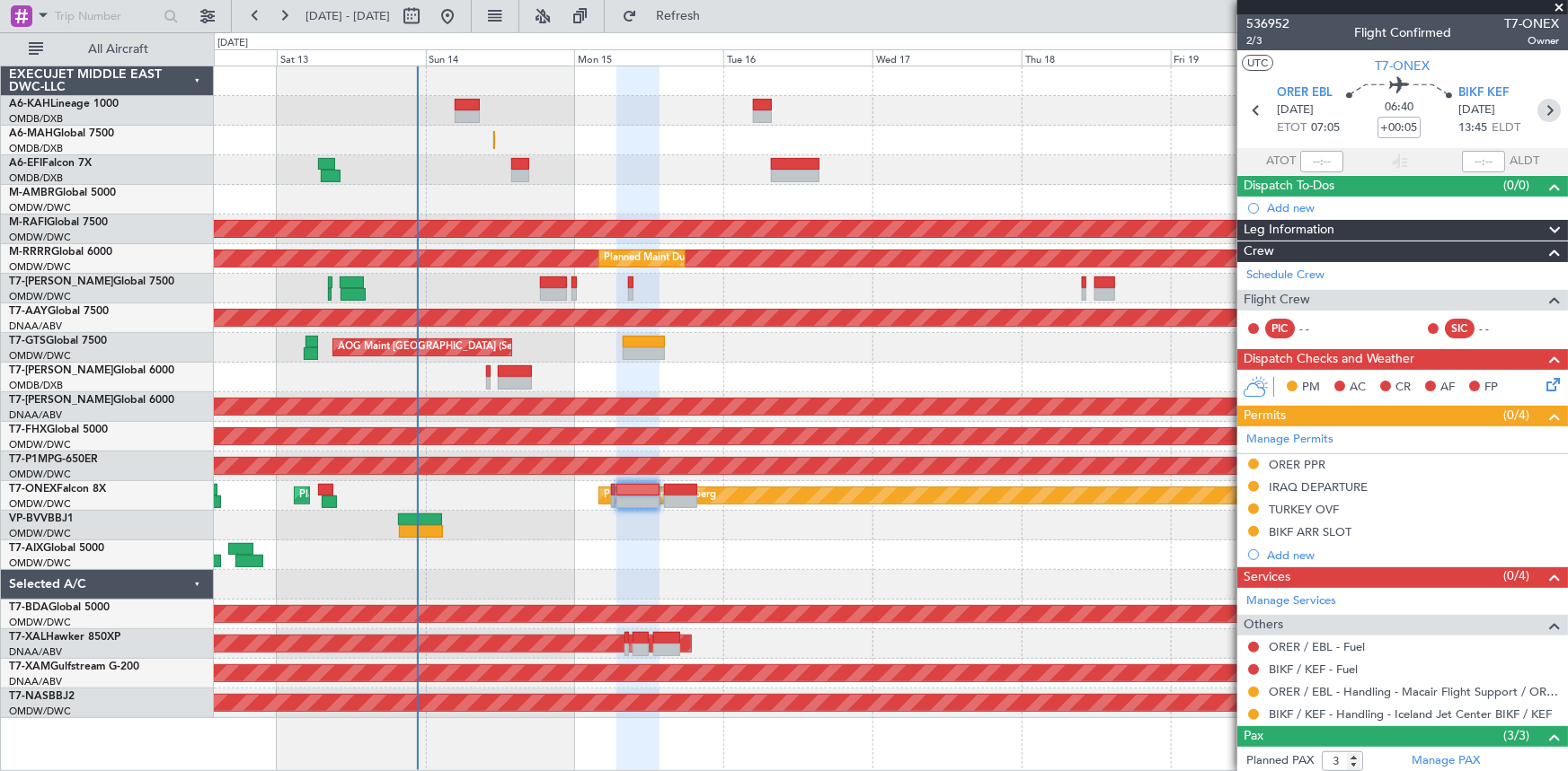
click at [1541, 108] on icon at bounding box center [1549, 111] width 23 height 23
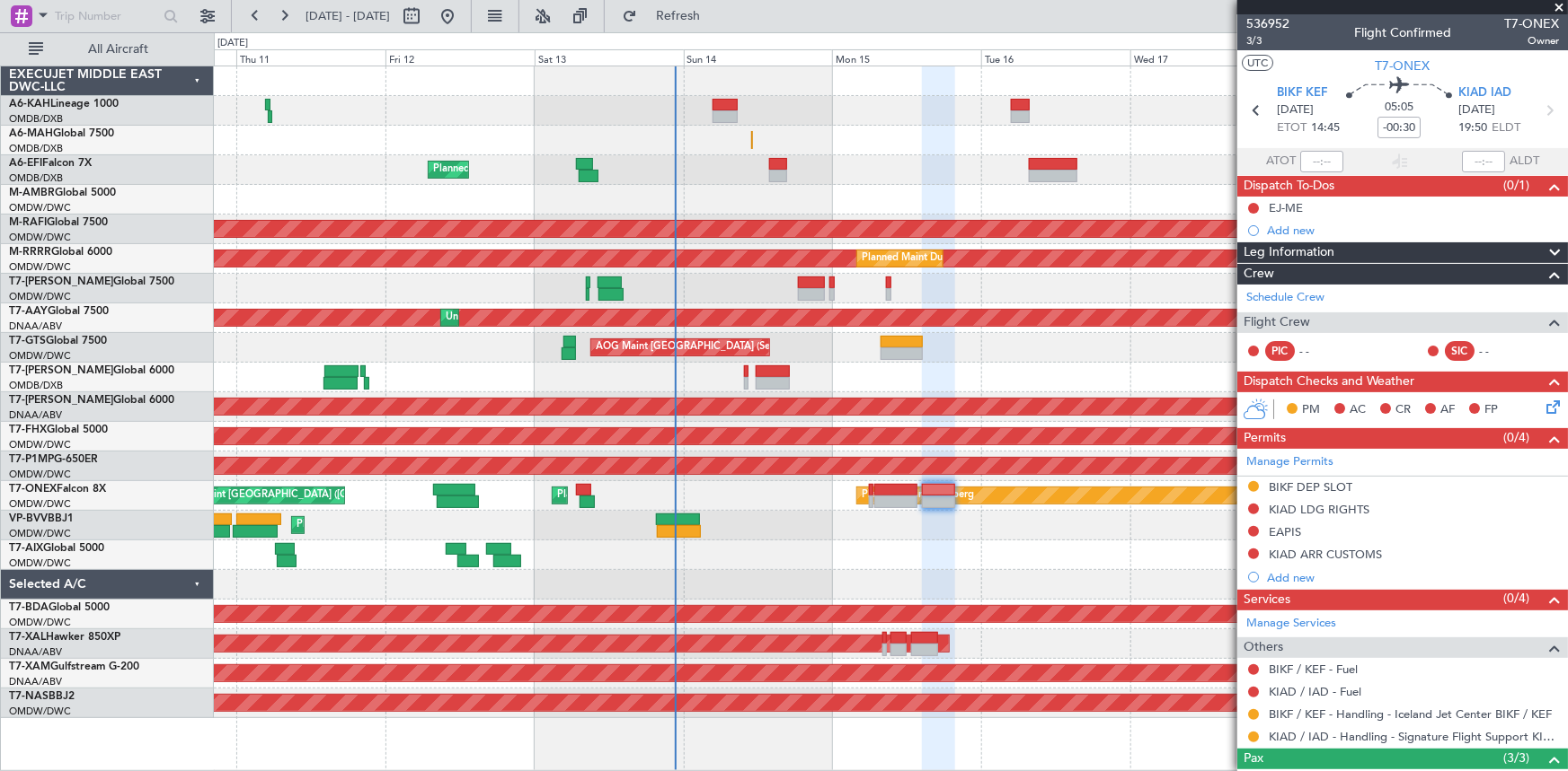
click at [566, 380] on div at bounding box center [890, 377] width 1354 height 30
click at [1255, 115] on icon at bounding box center [1256, 111] width 23 height 23
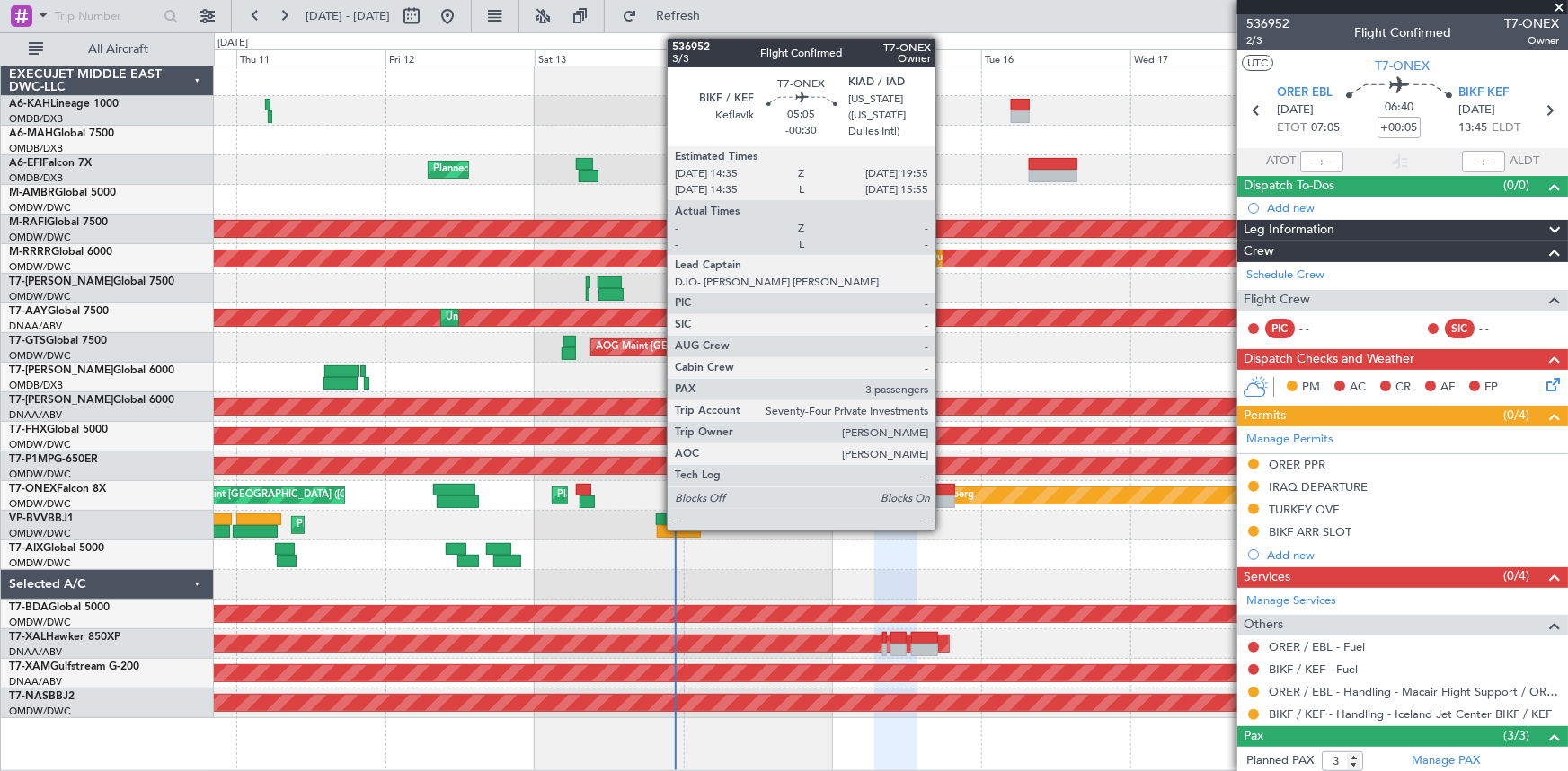
click at [944, 492] on div at bounding box center [938, 491] width 33 height 13
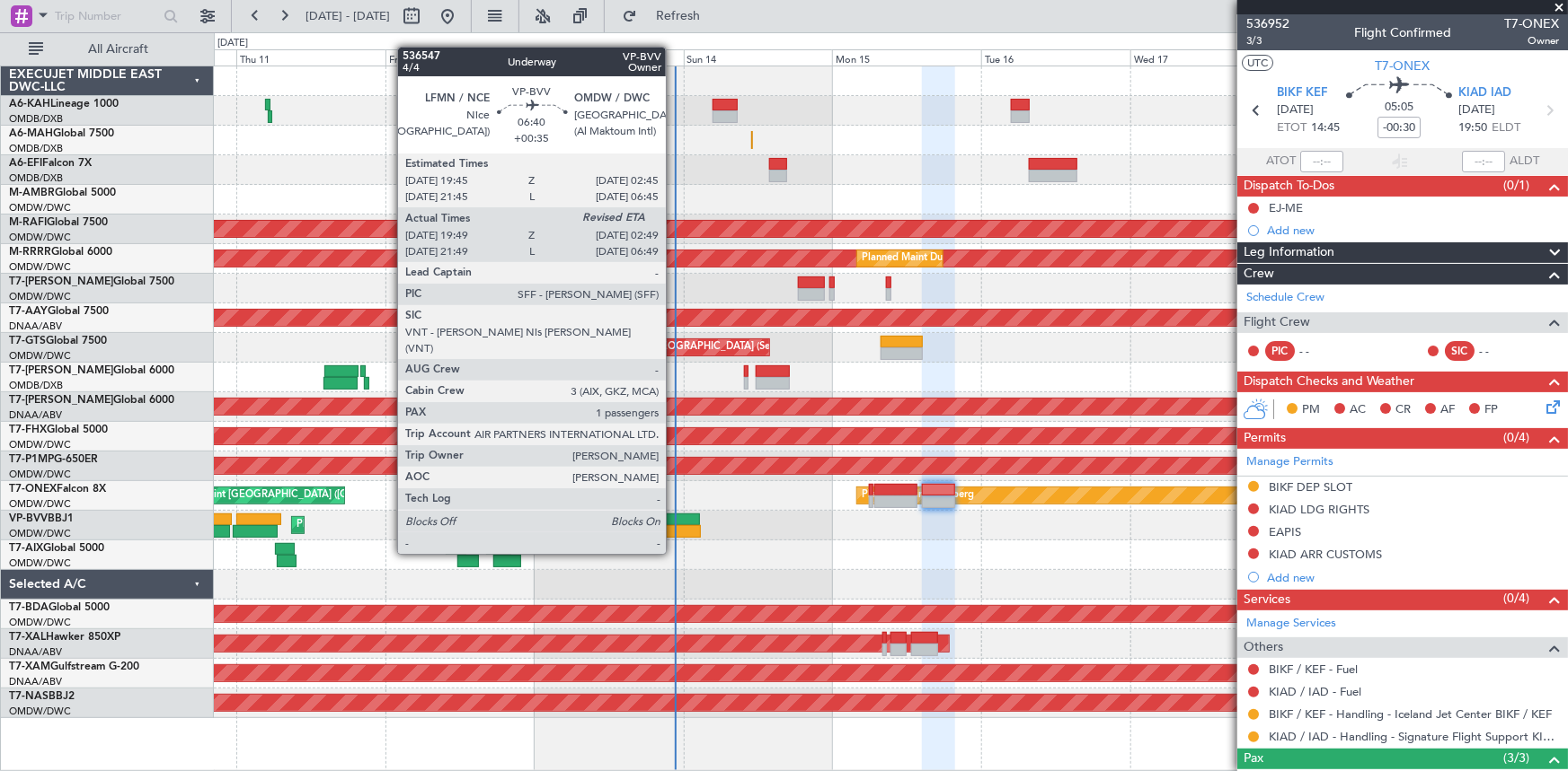
click at [674, 520] on div at bounding box center [678, 520] width 44 height 13
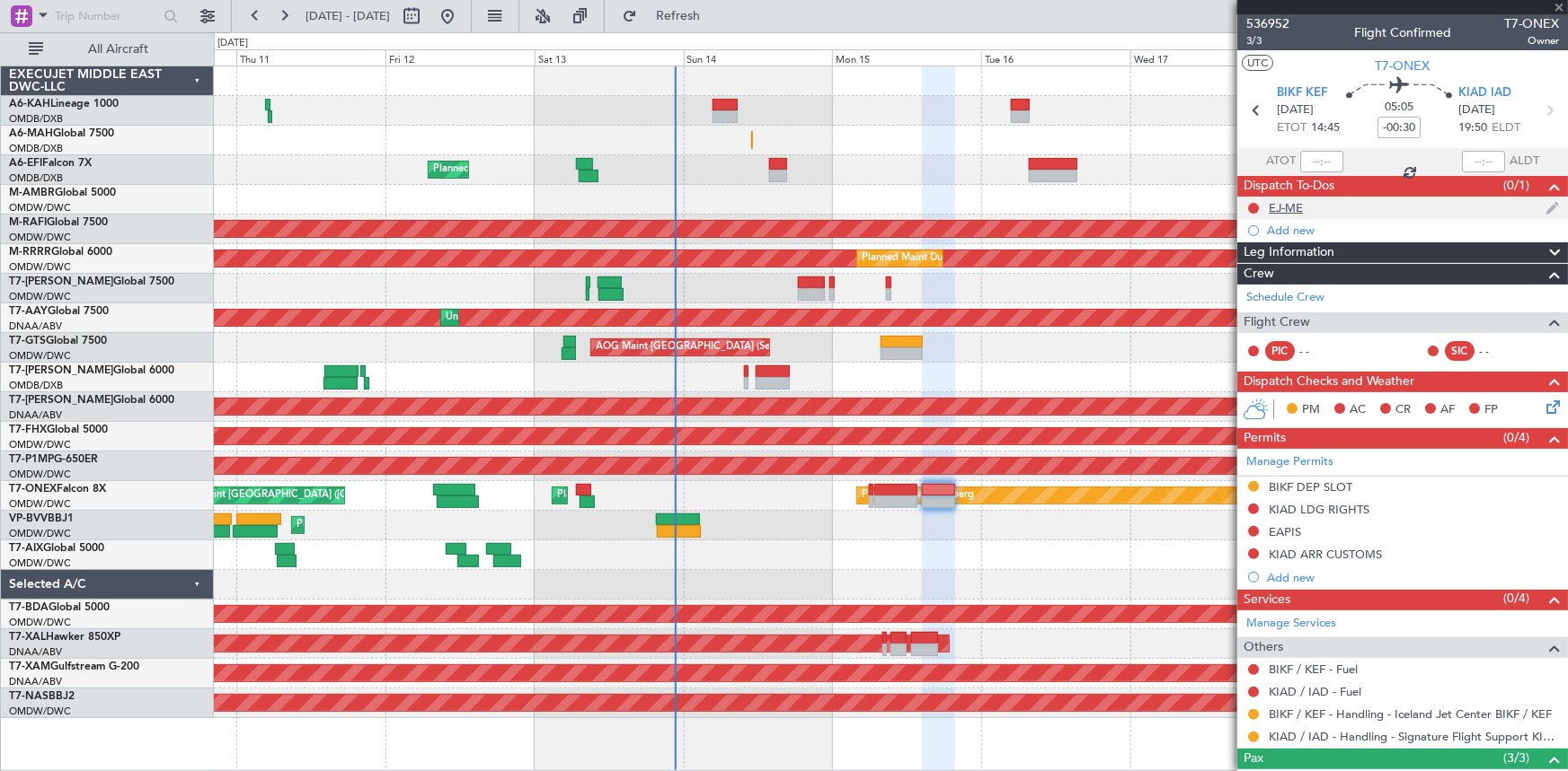
type input "+00:35"
type input "20:04"
type input "1"
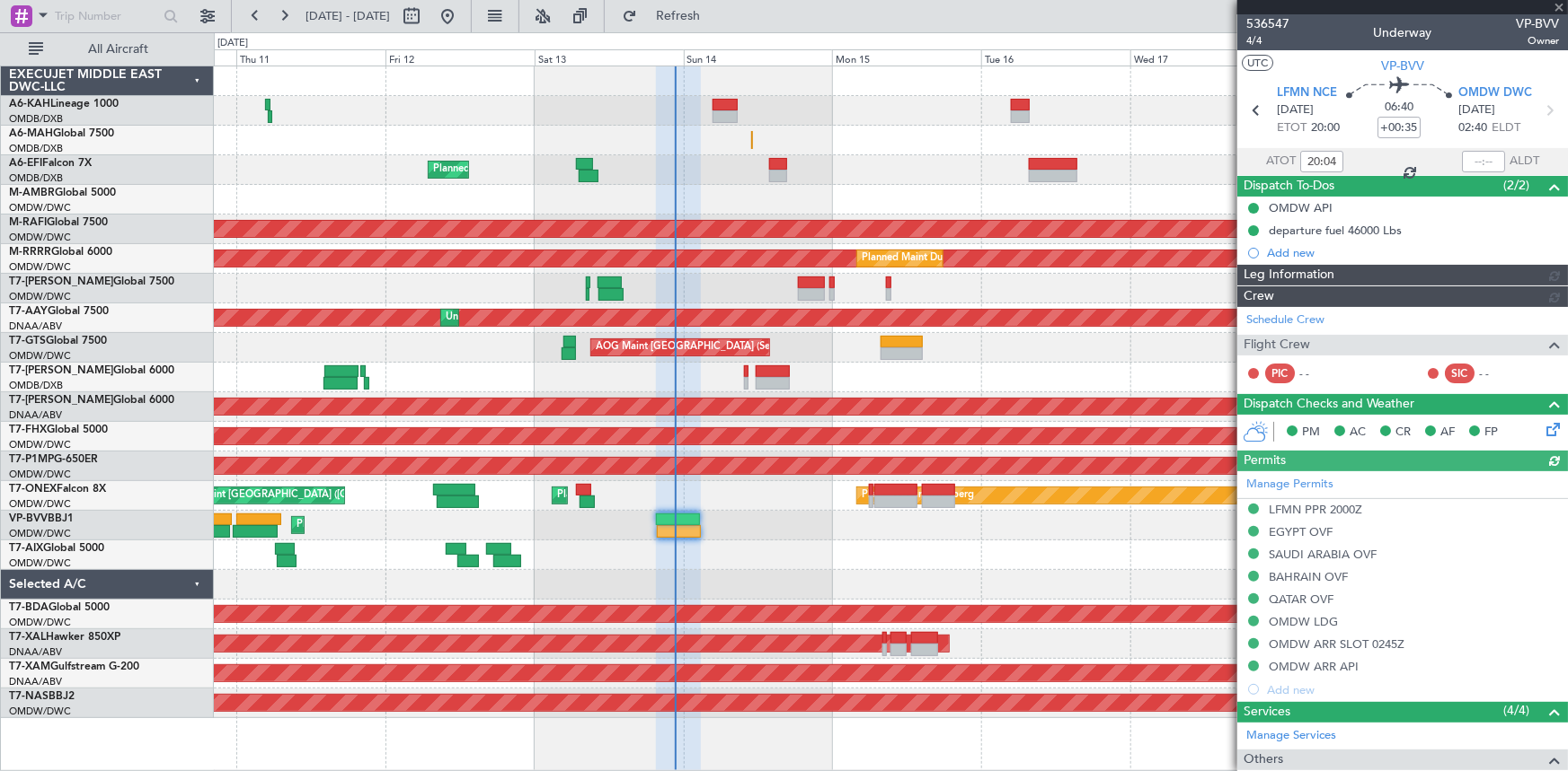
type input "Dherander Fithani (DHF)"
type input "7273"
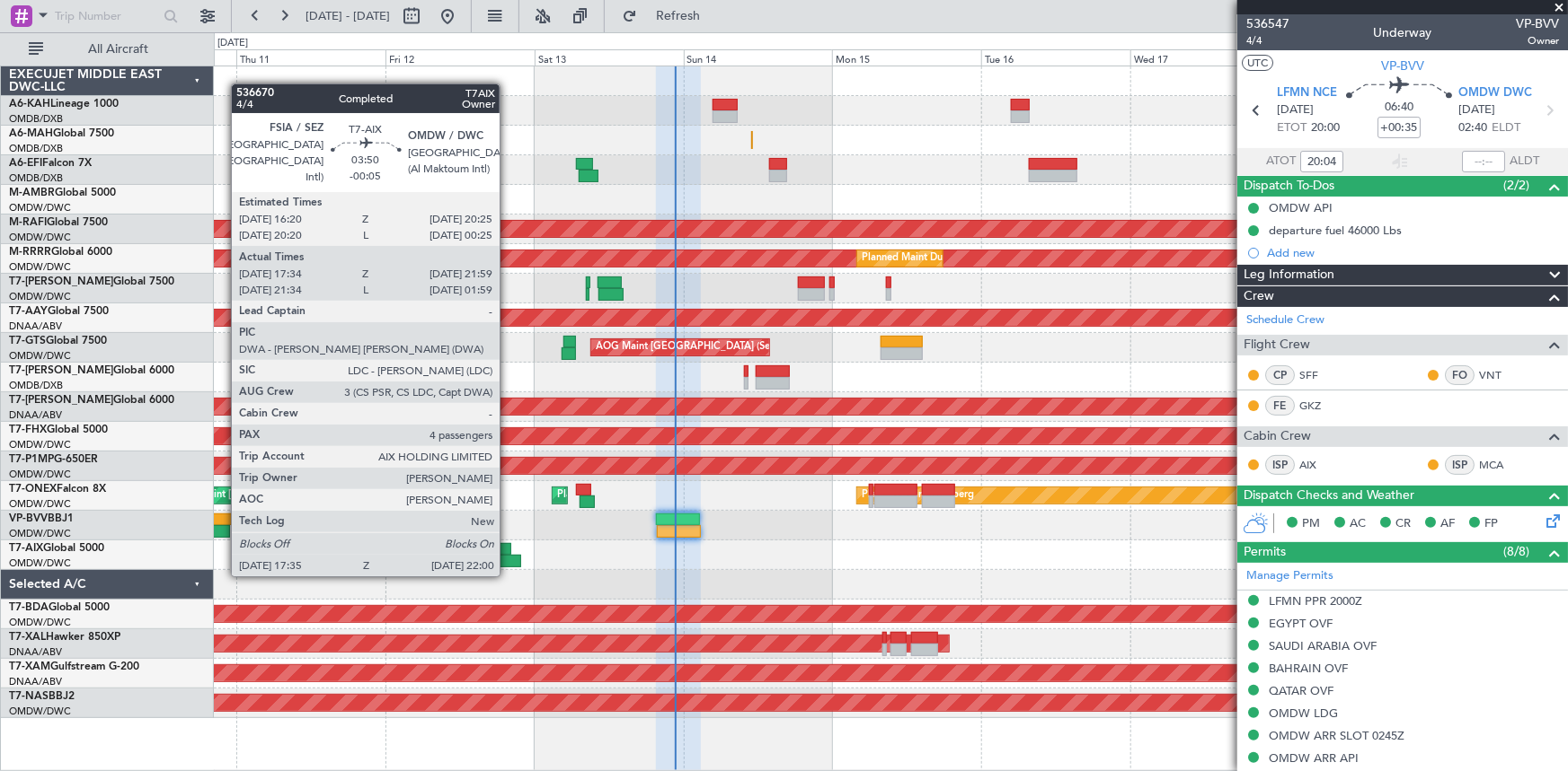
click at [507, 556] on div at bounding box center [507, 561] width 28 height 13
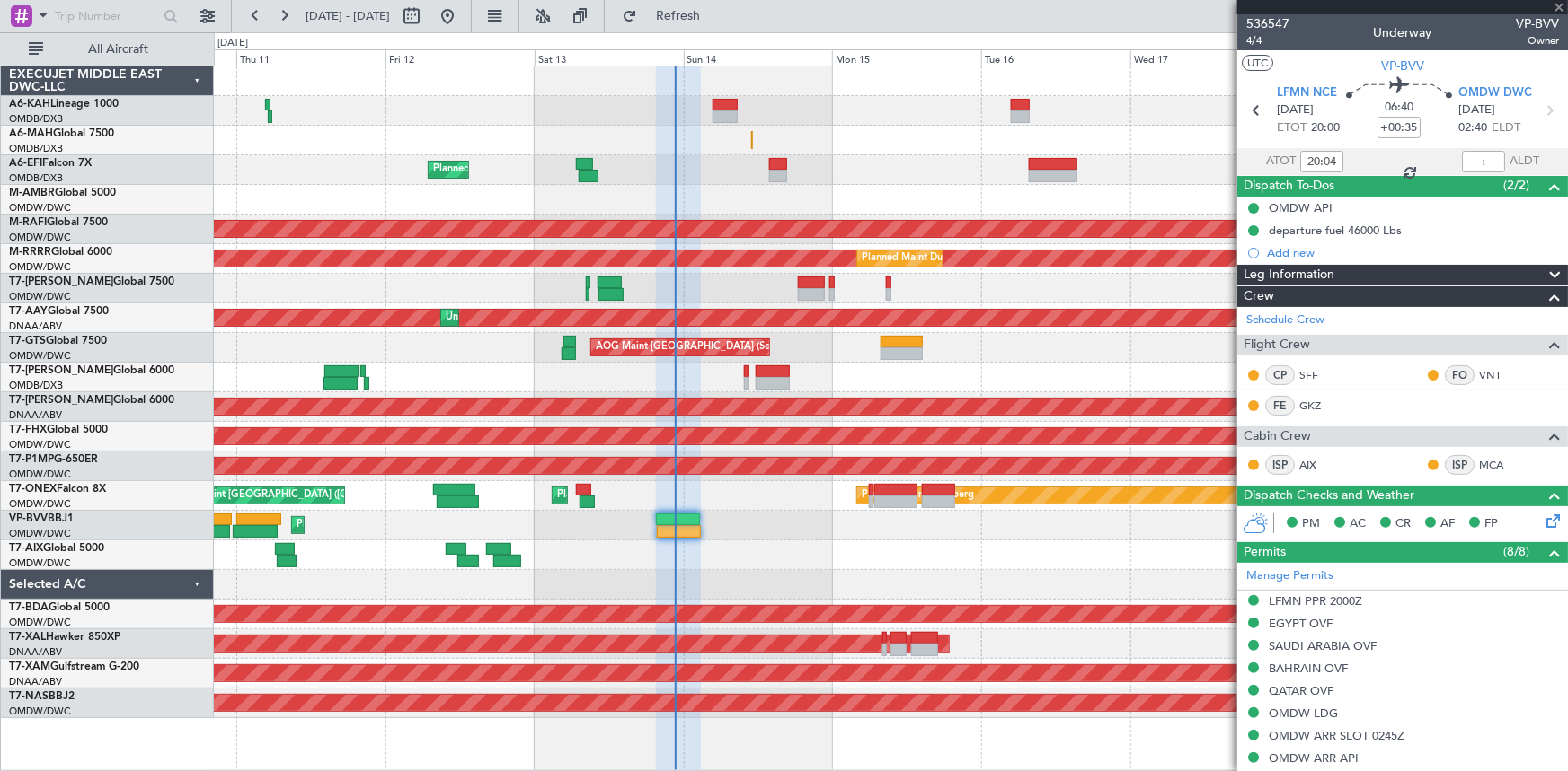
type input "-00:05"
type input "17:44"
type input "21:54"
type input "4"
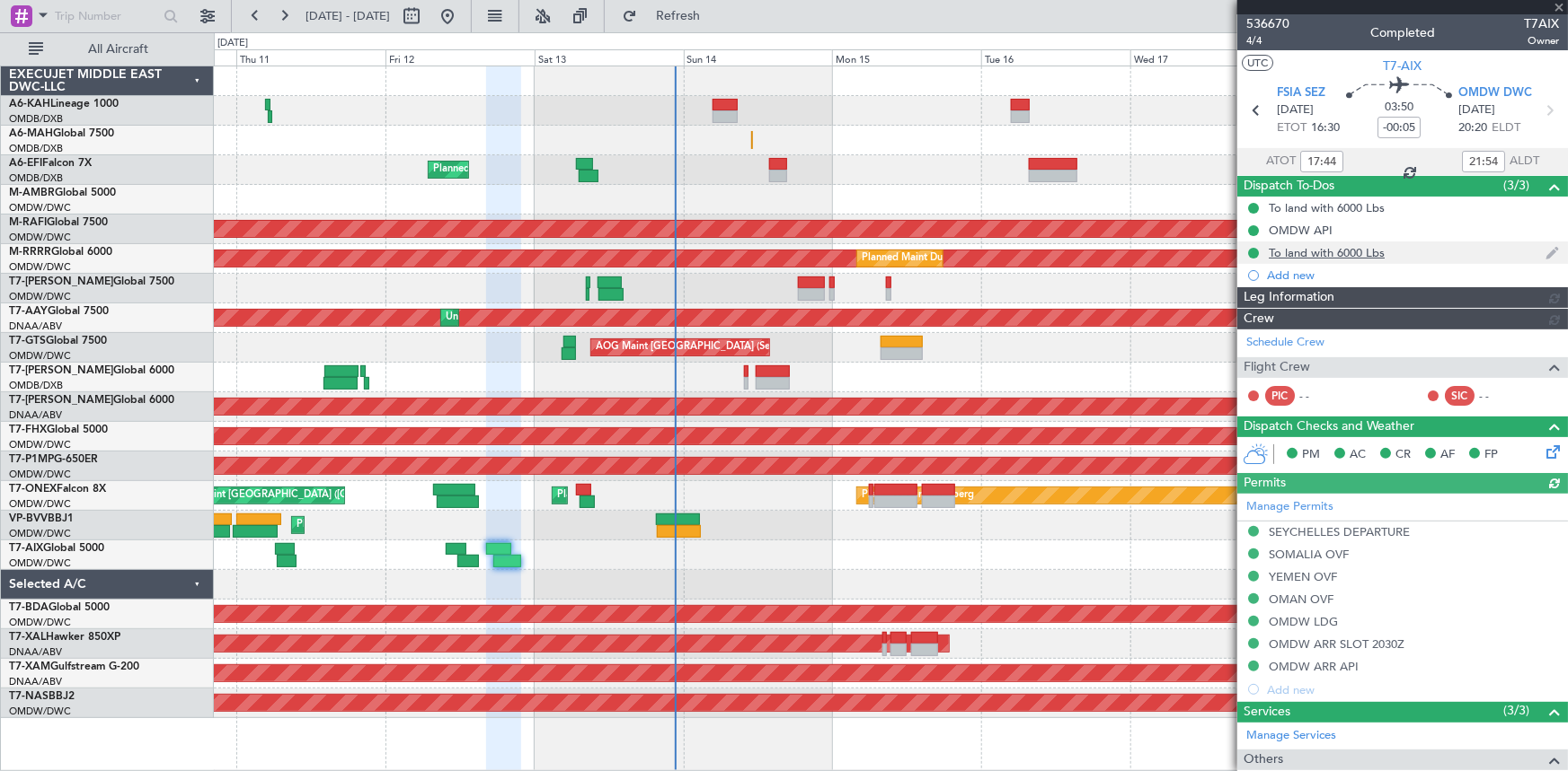
type input "[PERSON_NAME] (ANI)"
type input "7256"
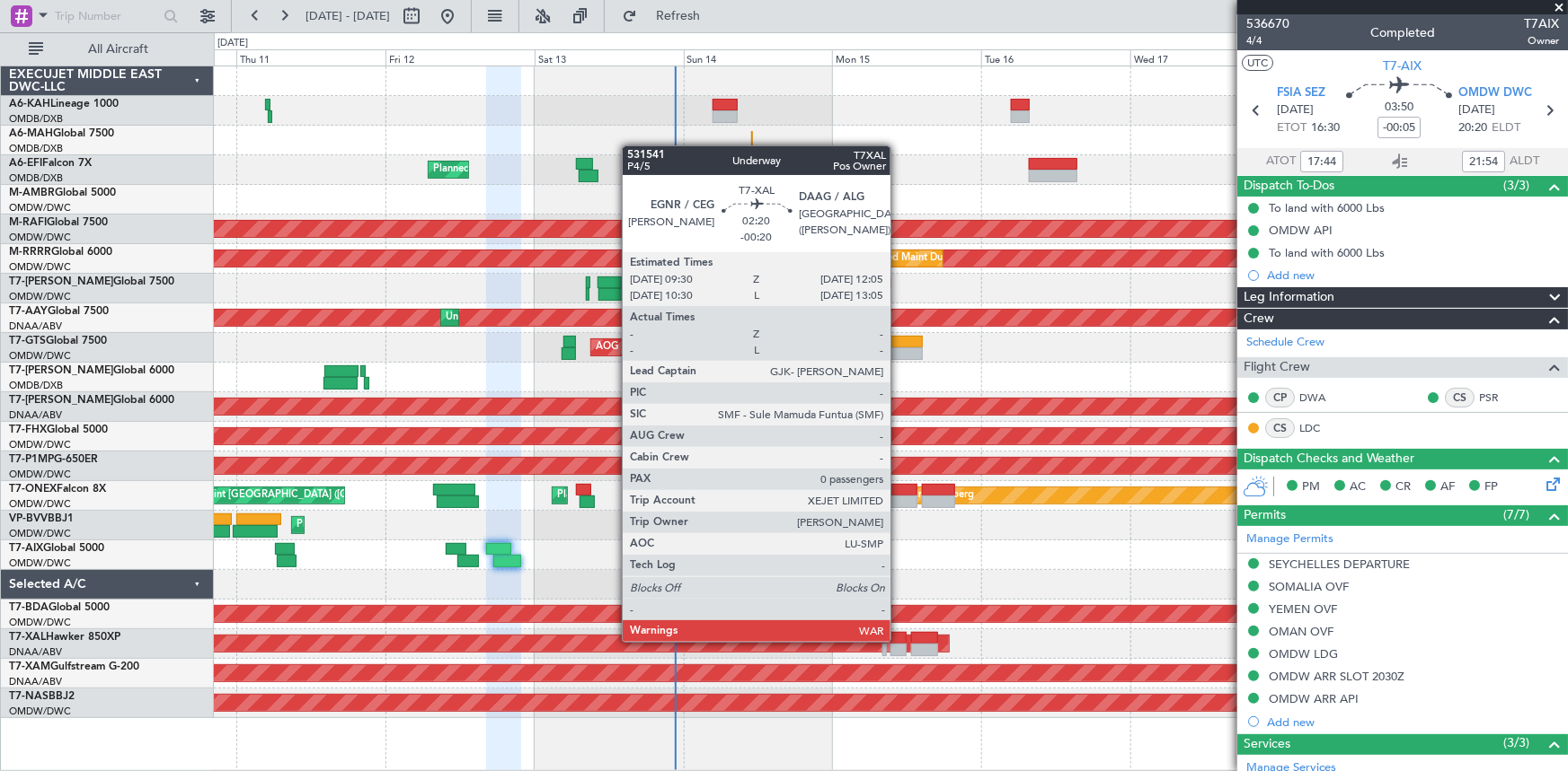
click at [899, 640] on div at bounding box center [899, 638] width 16 height 13
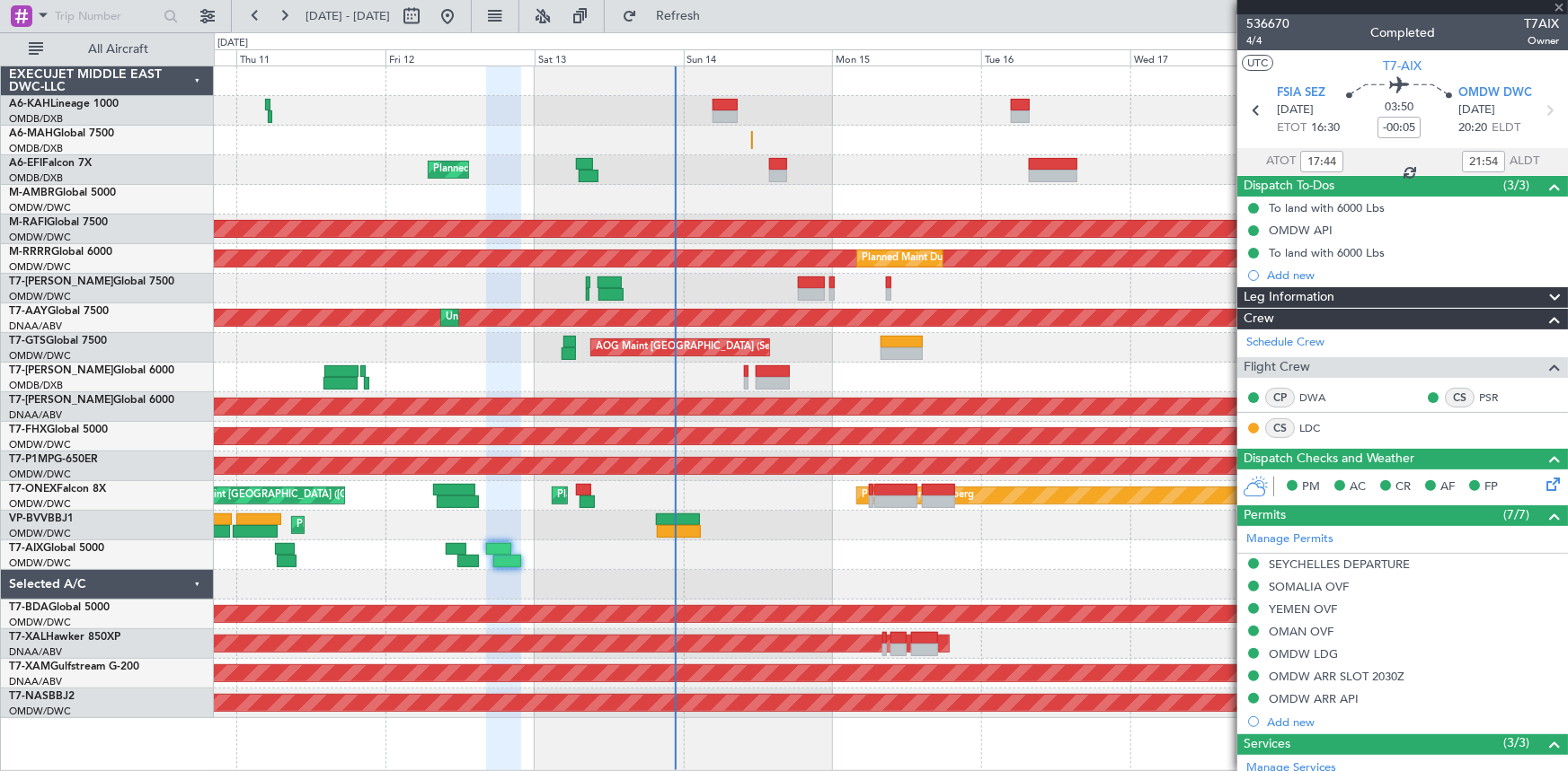
type input "-00:20"
type input "0"
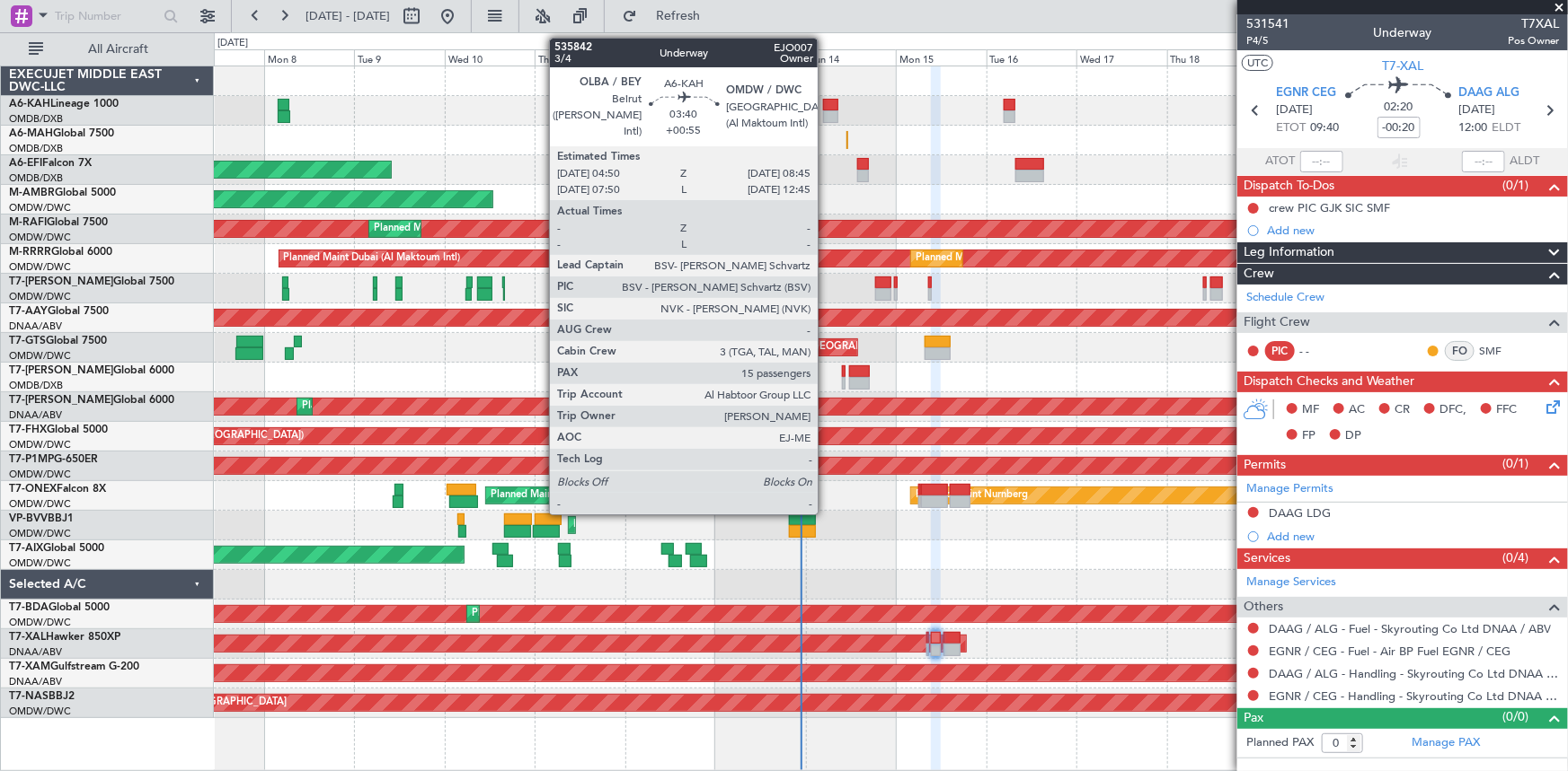
click at [826, 103] on div at bounding box center [830, 106] width 15 height 13
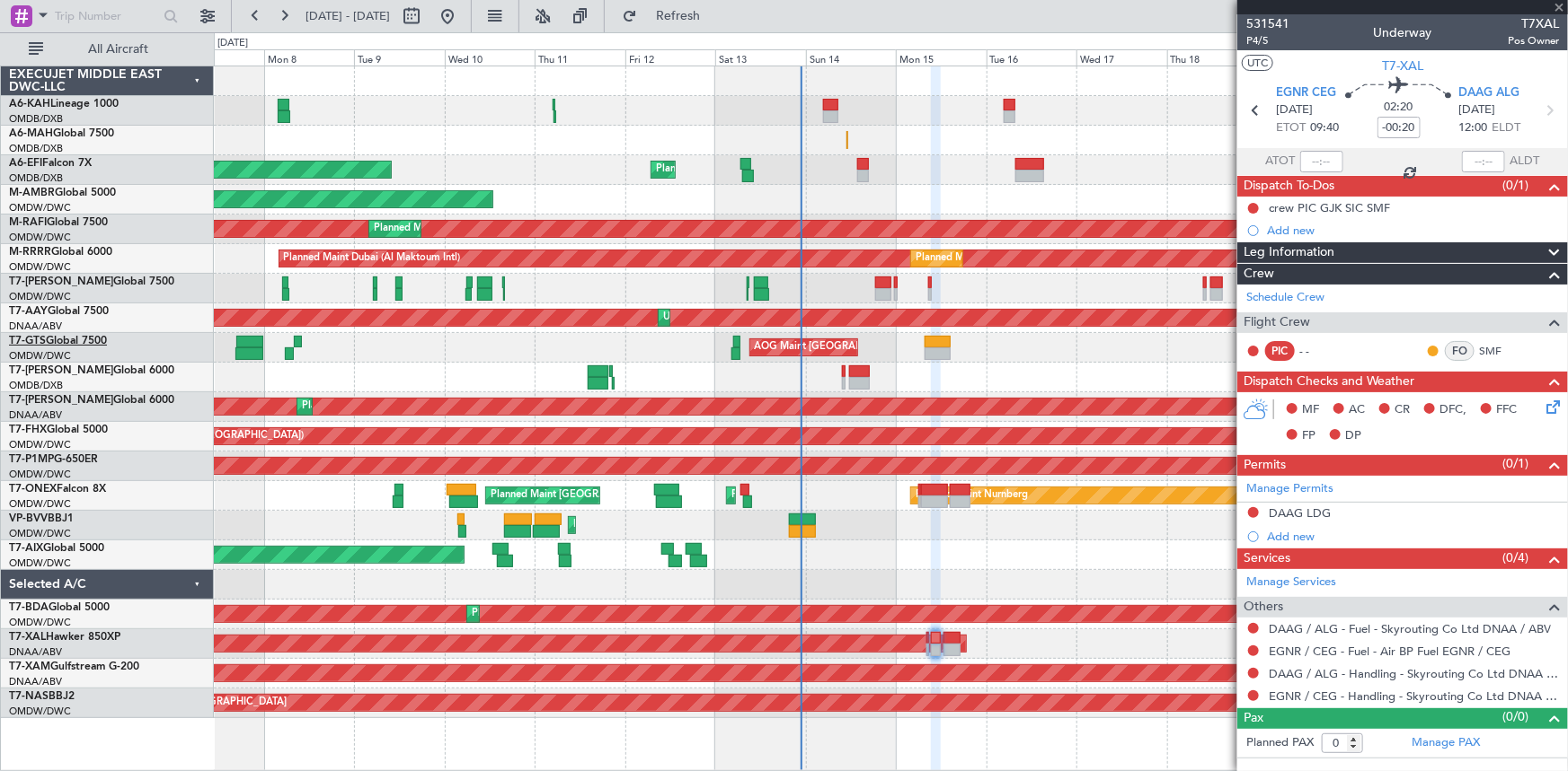
type input "+00:55"
type input "15"
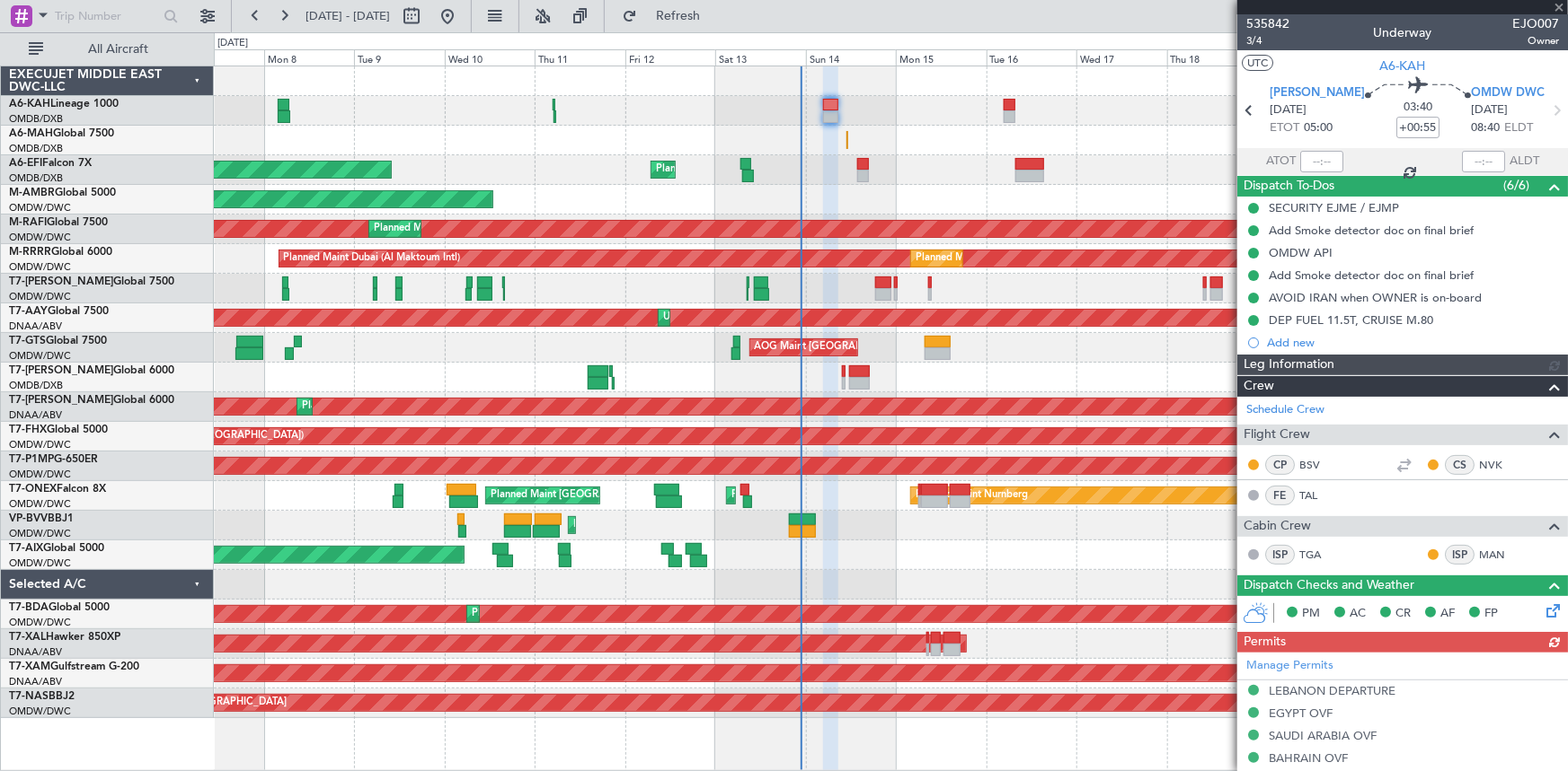
type input "Dherander Fithani (DHF)"
type input "7284"
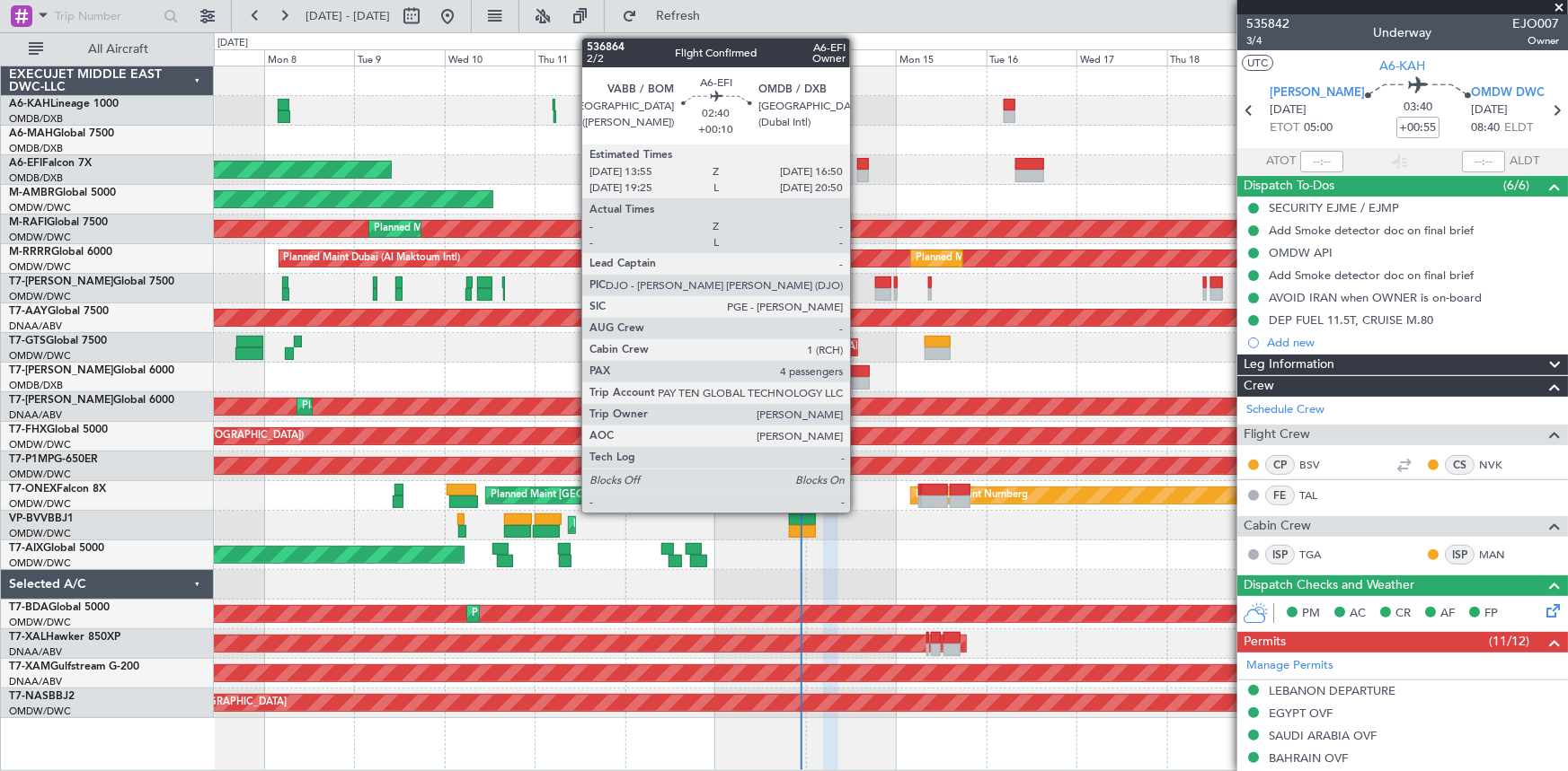
click at [858, 164] on div at bounding box center [862, 164] width 12 height 13
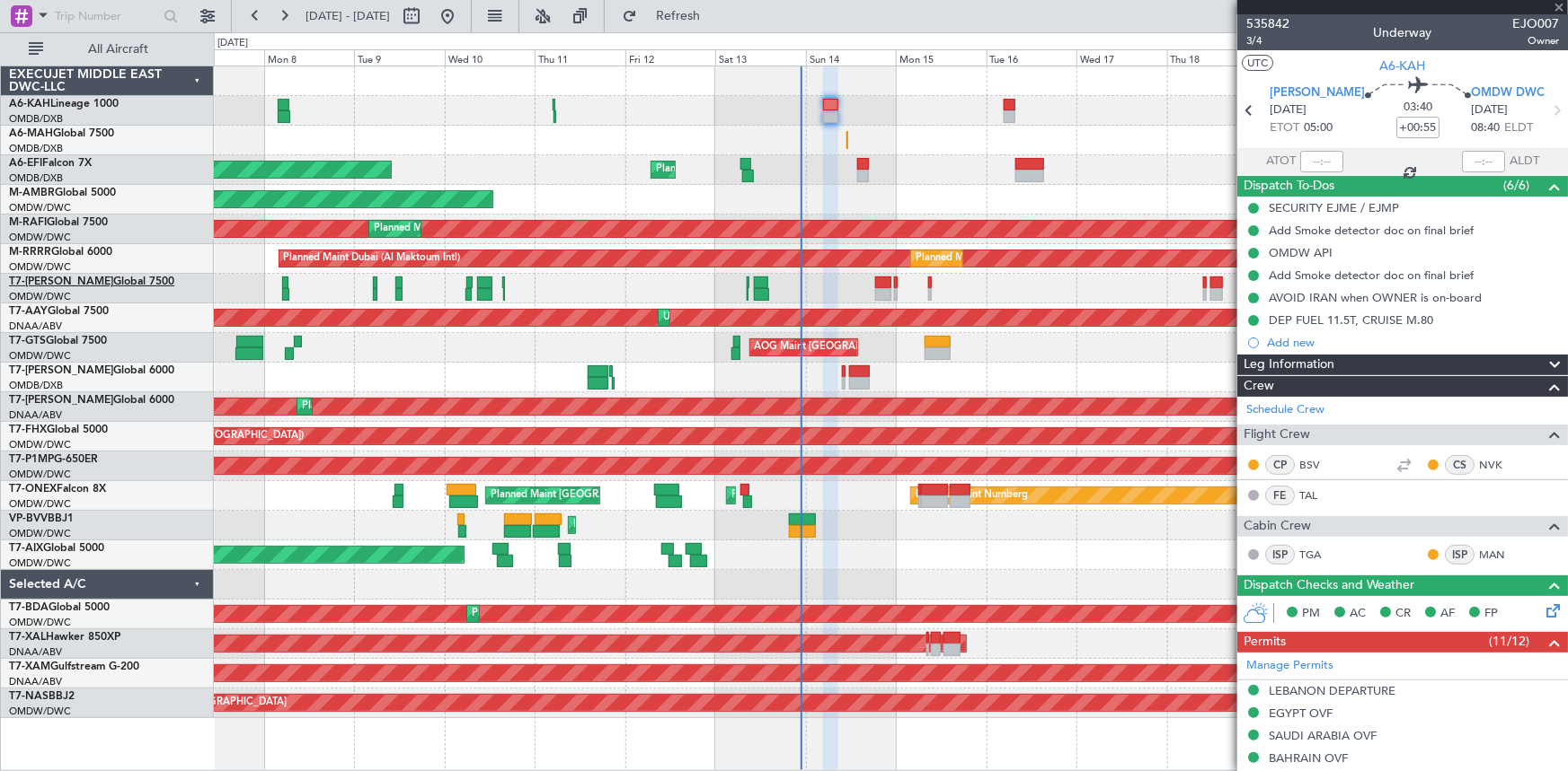
type input "+00:10"
type input "4"
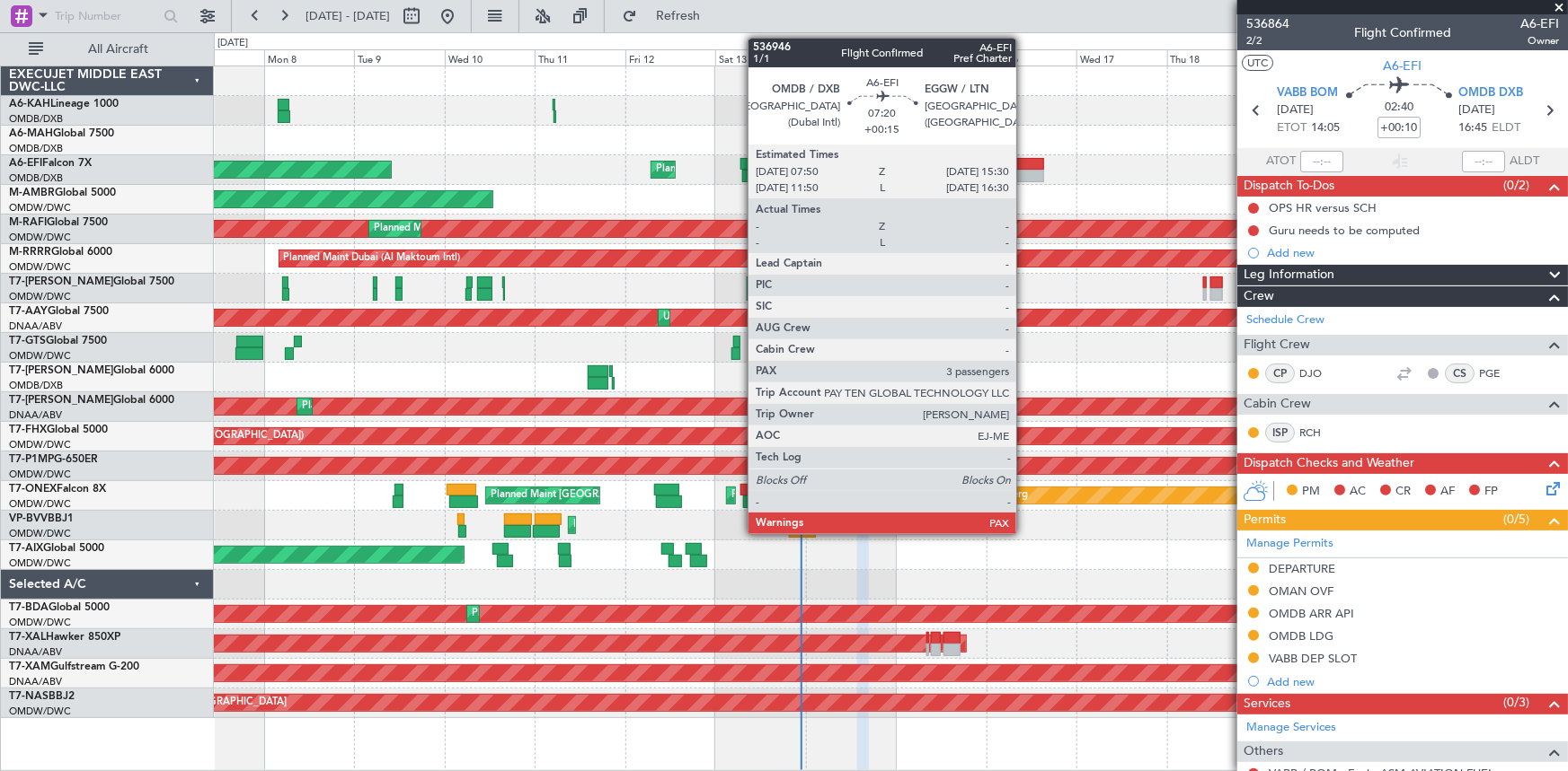
click at [1027, 164] on div at bounding box center [1029, 164] width 30 height 13
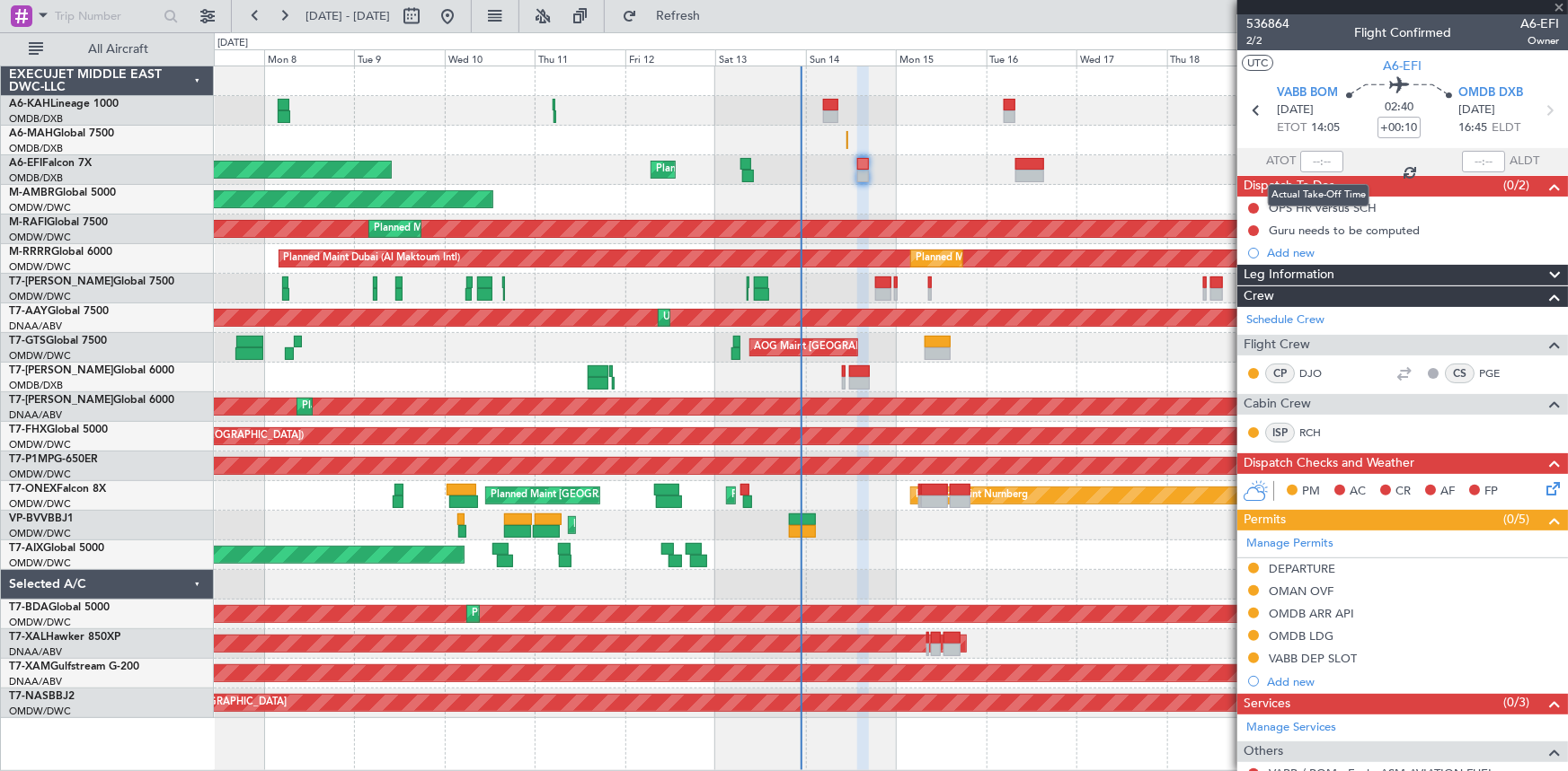
type input "+00:15"
type input "3"
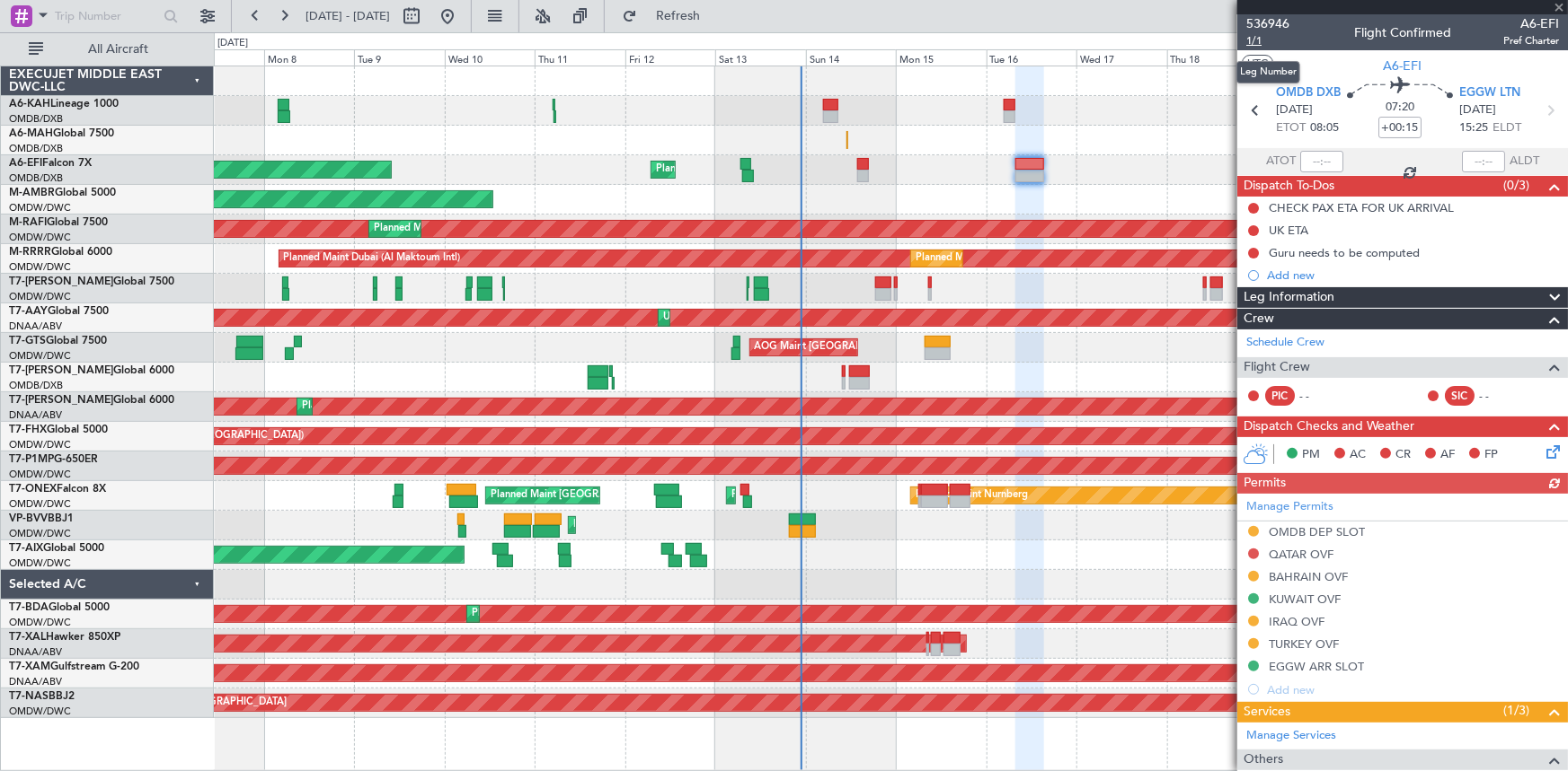
click at [1262, 37] on span "1/1" at bounding box center [1268, 41] width 43 height 15
click at [1248, 106] on icon at bounding box center [1255, 111] width 23 height 23
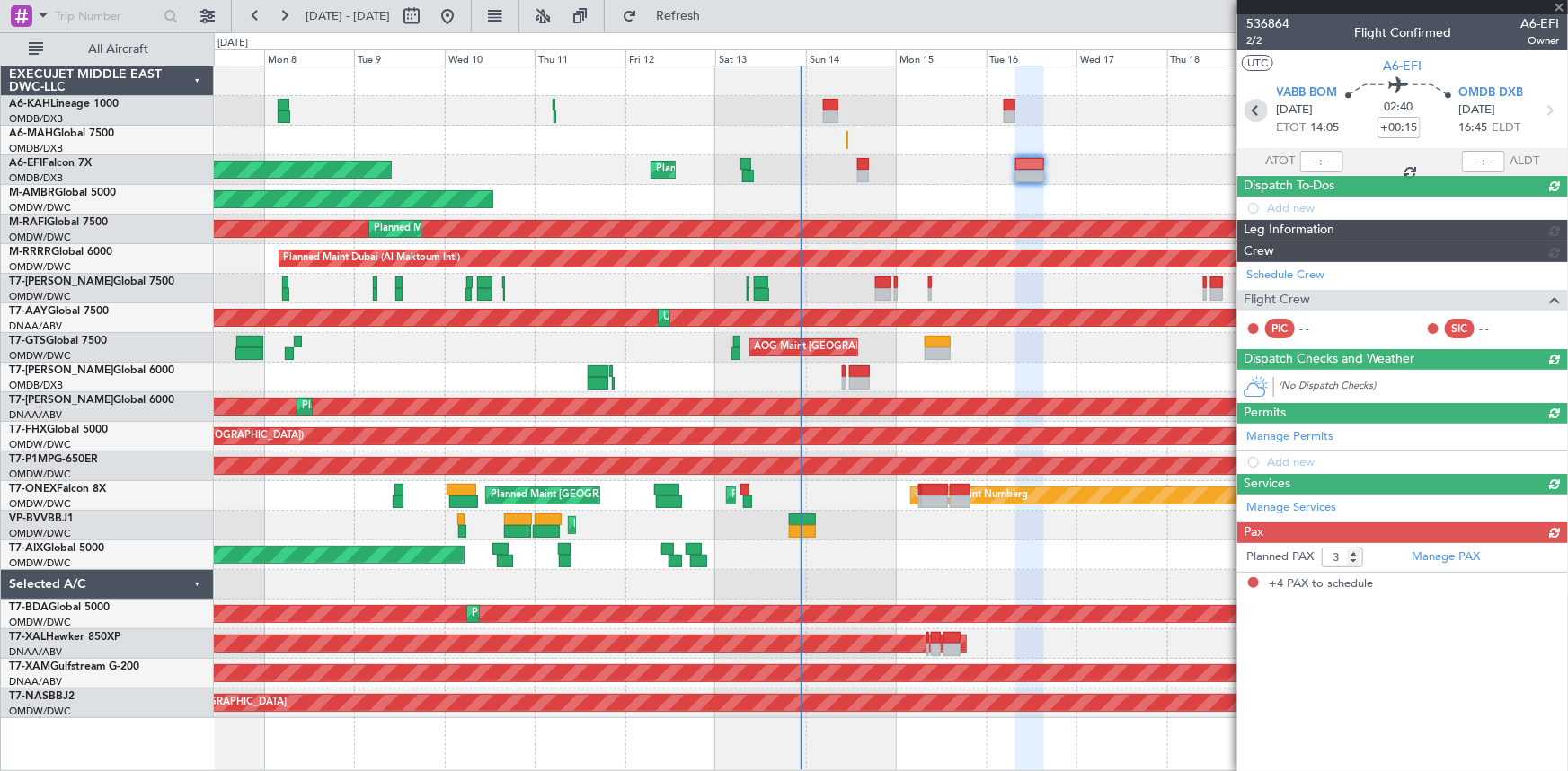
type input "+00:10"
type input "4"
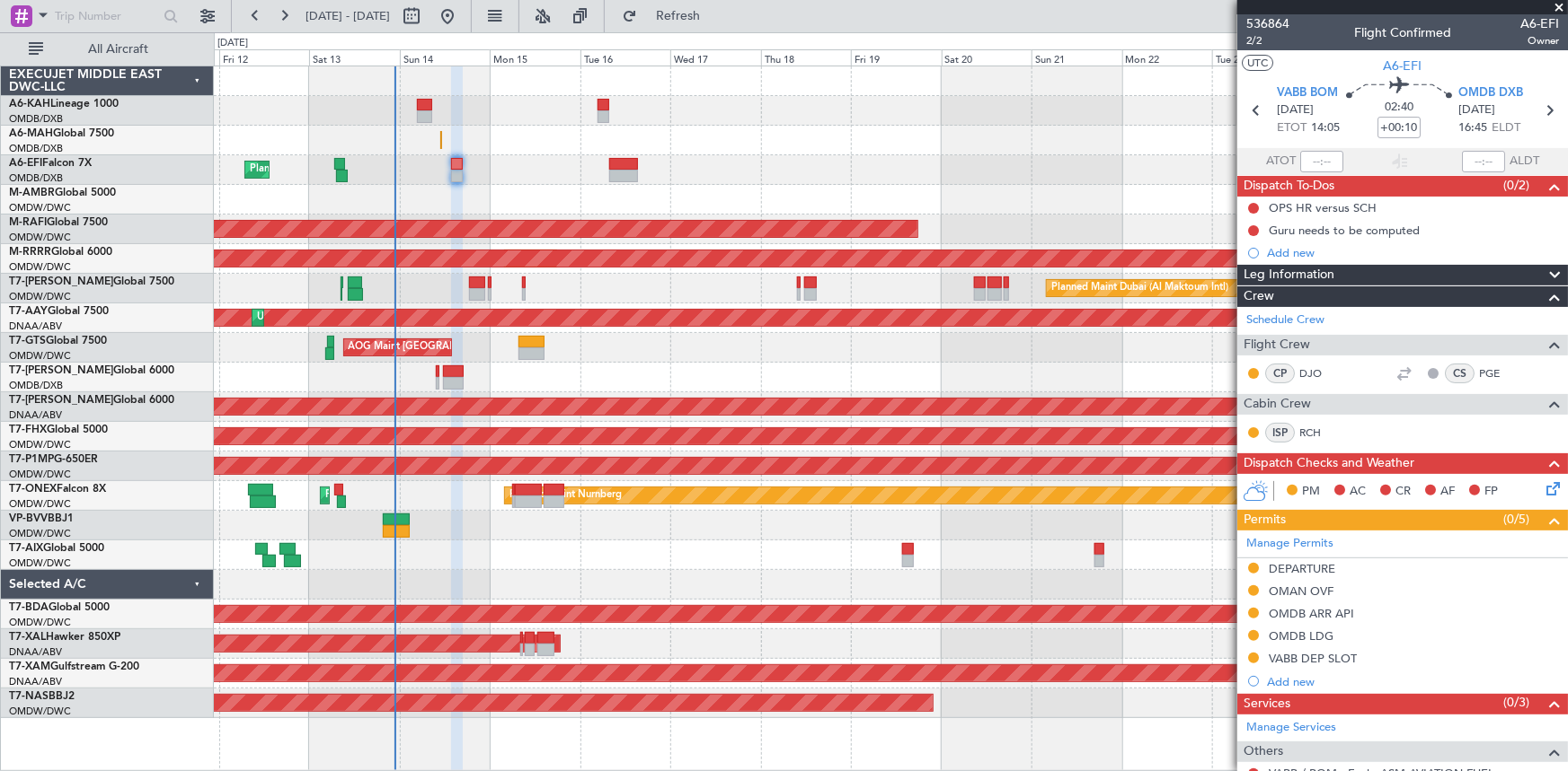
click at [745, 289] on div "Planned Maint Dubai (Al Maktoum Intl)" at bounding box center [890, 289] width 1354 height 30
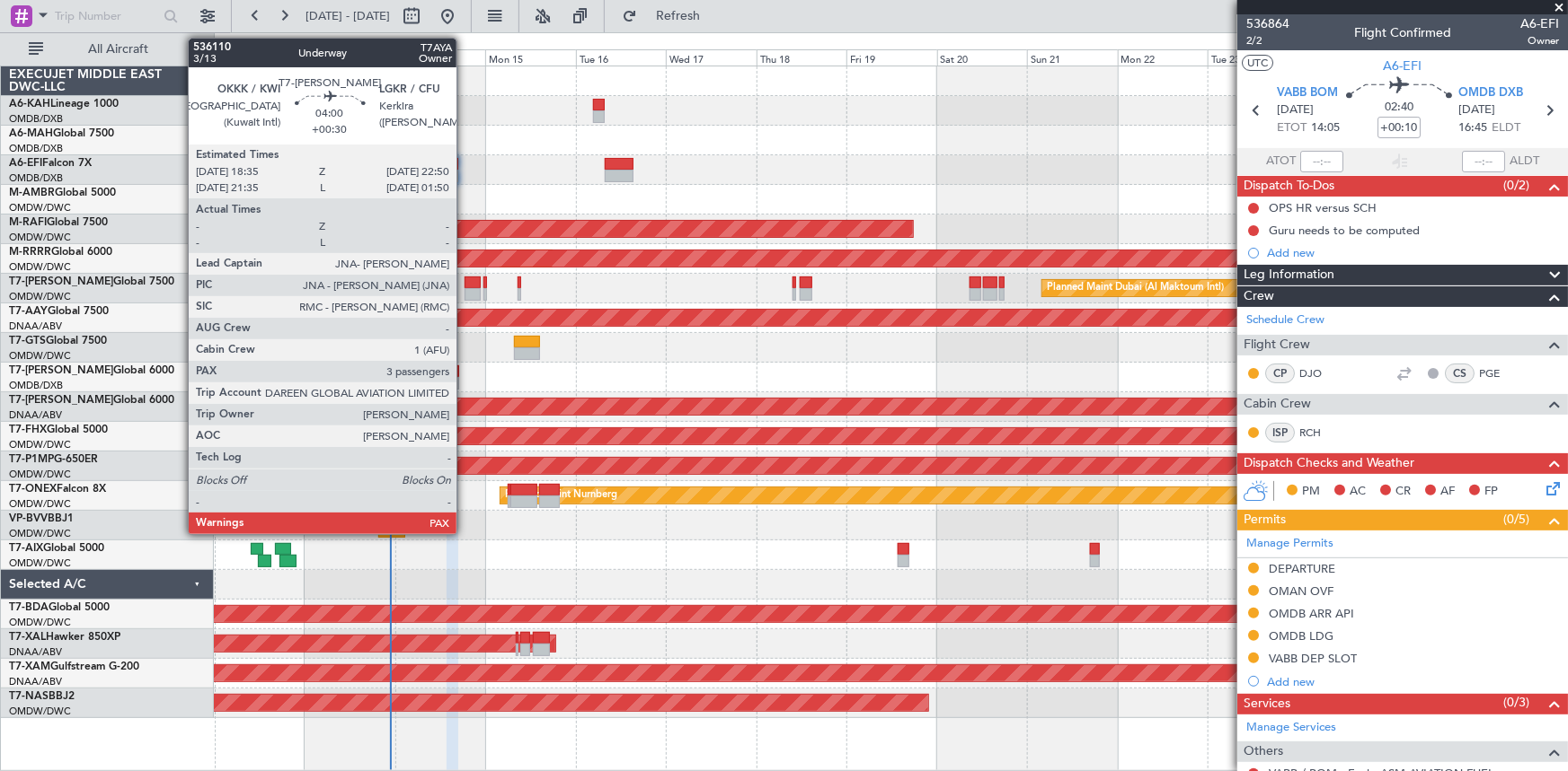
click at [465, 284] on div at bounding box center [473, 283] width 16 height 13
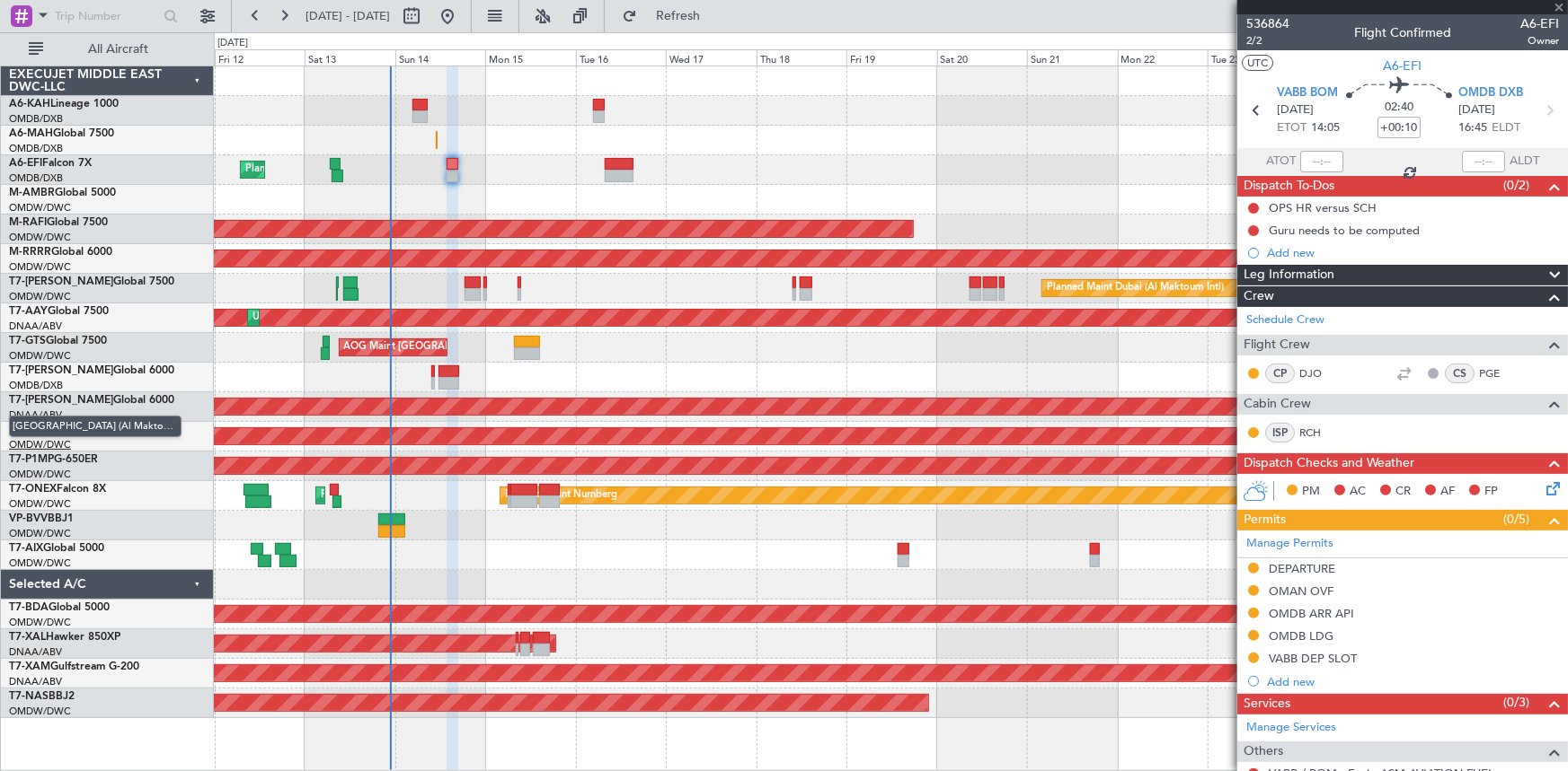
type input "+00:30"
type input "3"
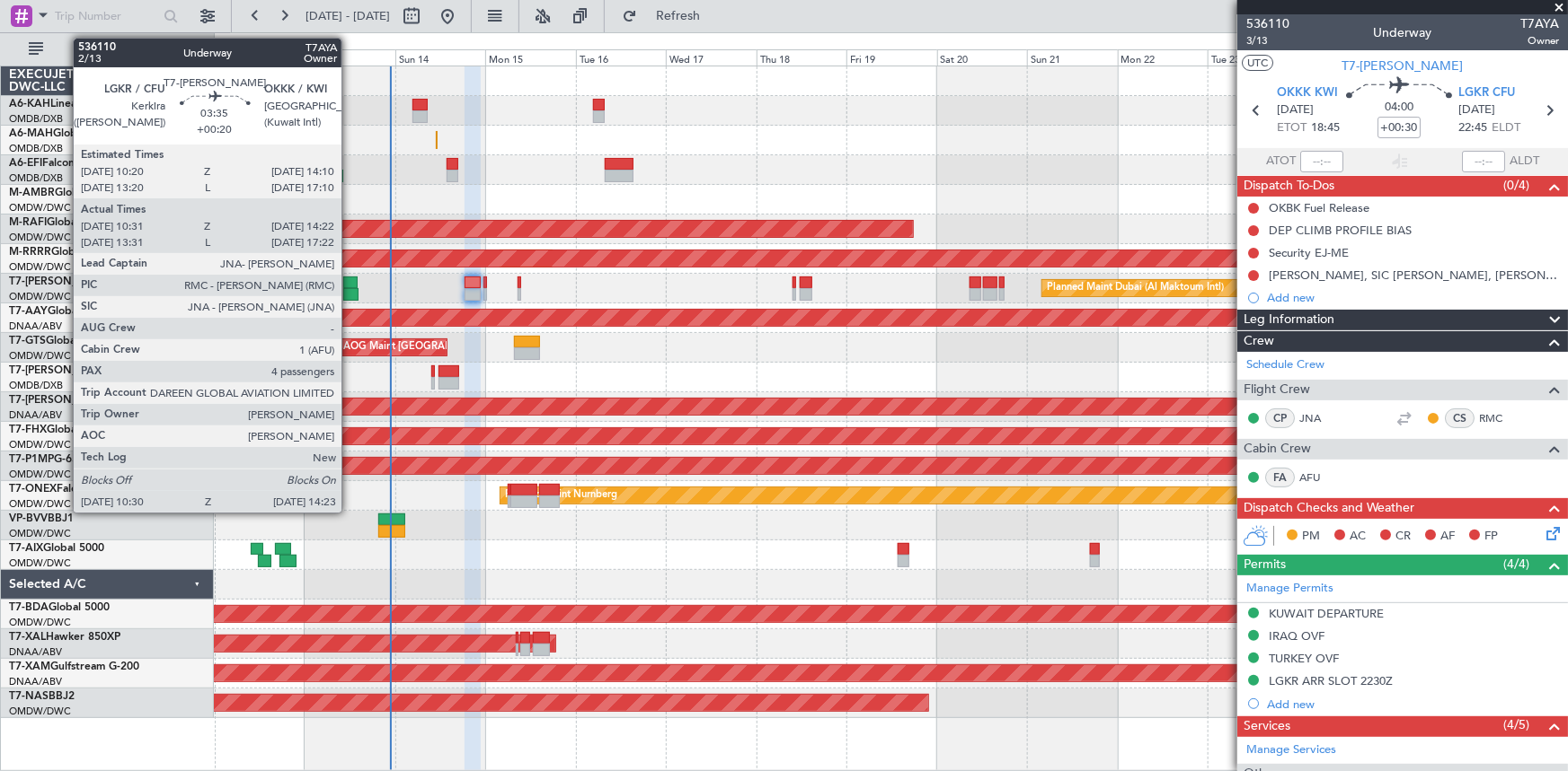
click at [349, 278] on div at bounding box center [350, 283] width 15 height 13
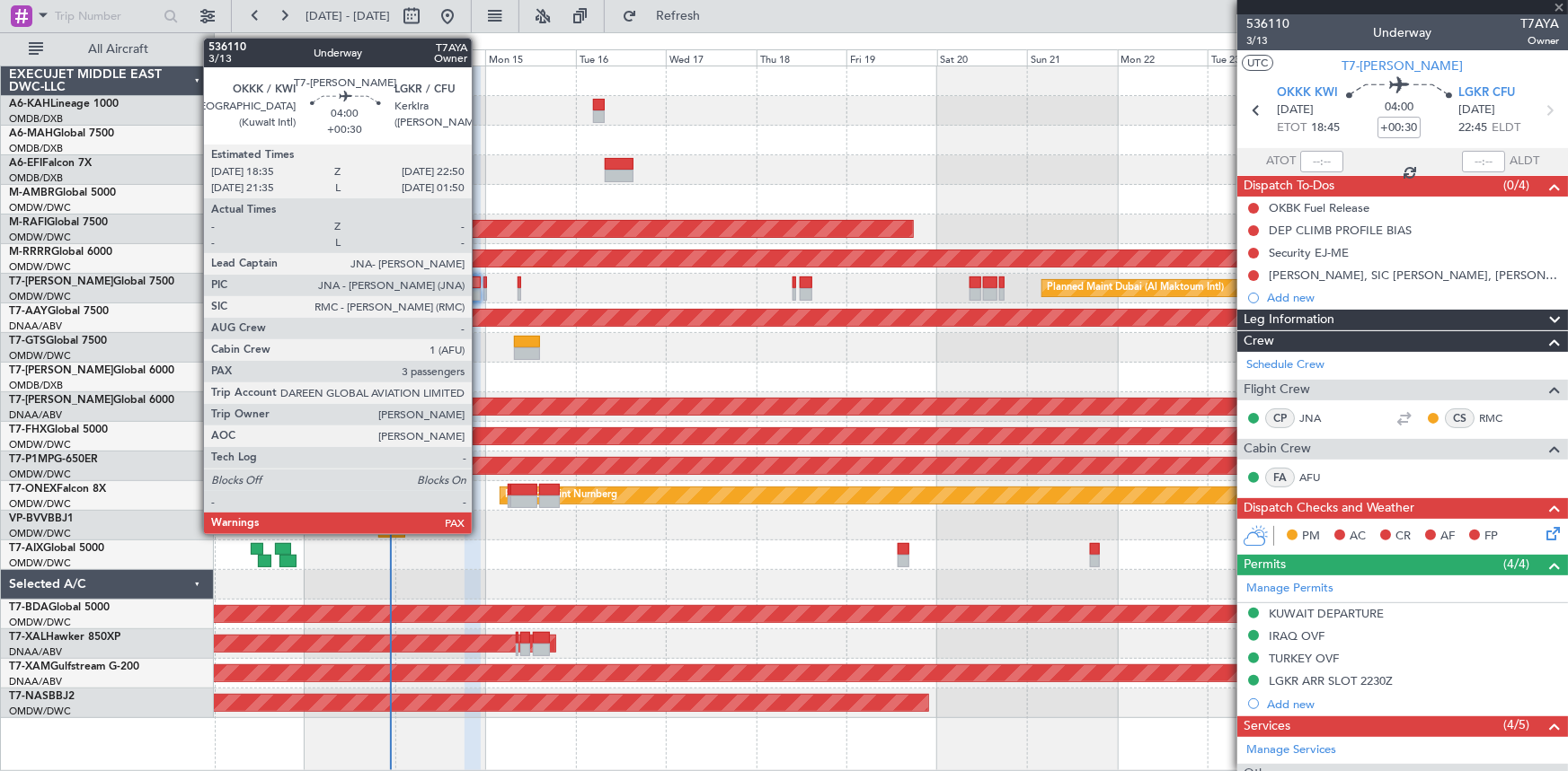
click at [480, 288] on div at bounding box center [473, 283] width 16 height 13
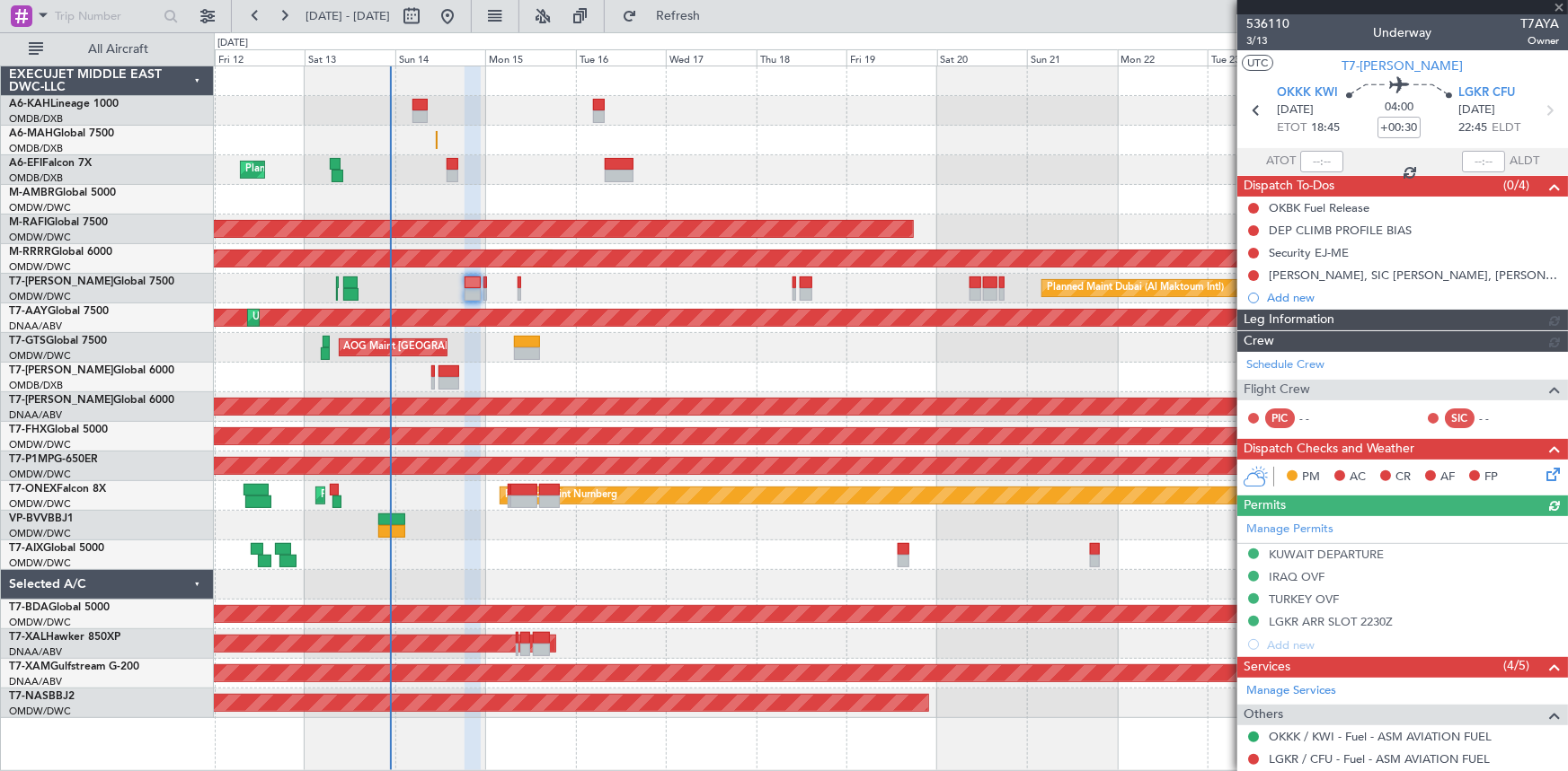
click at [469, 286] on div at bounding box center [473, 283] width 16 height 13
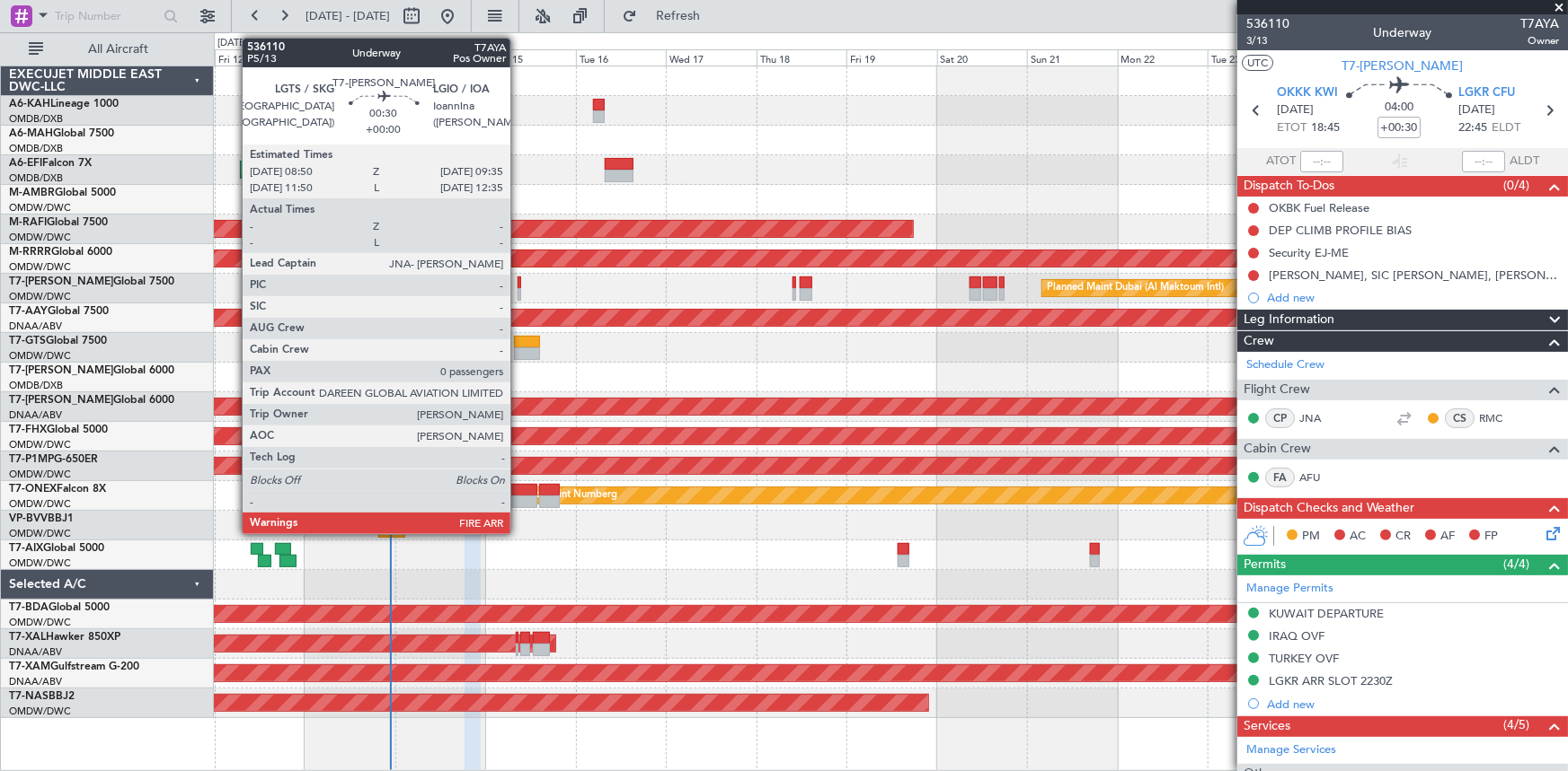
click at [519, 283] on div at bounding box center [520, 283] width 4 height 13
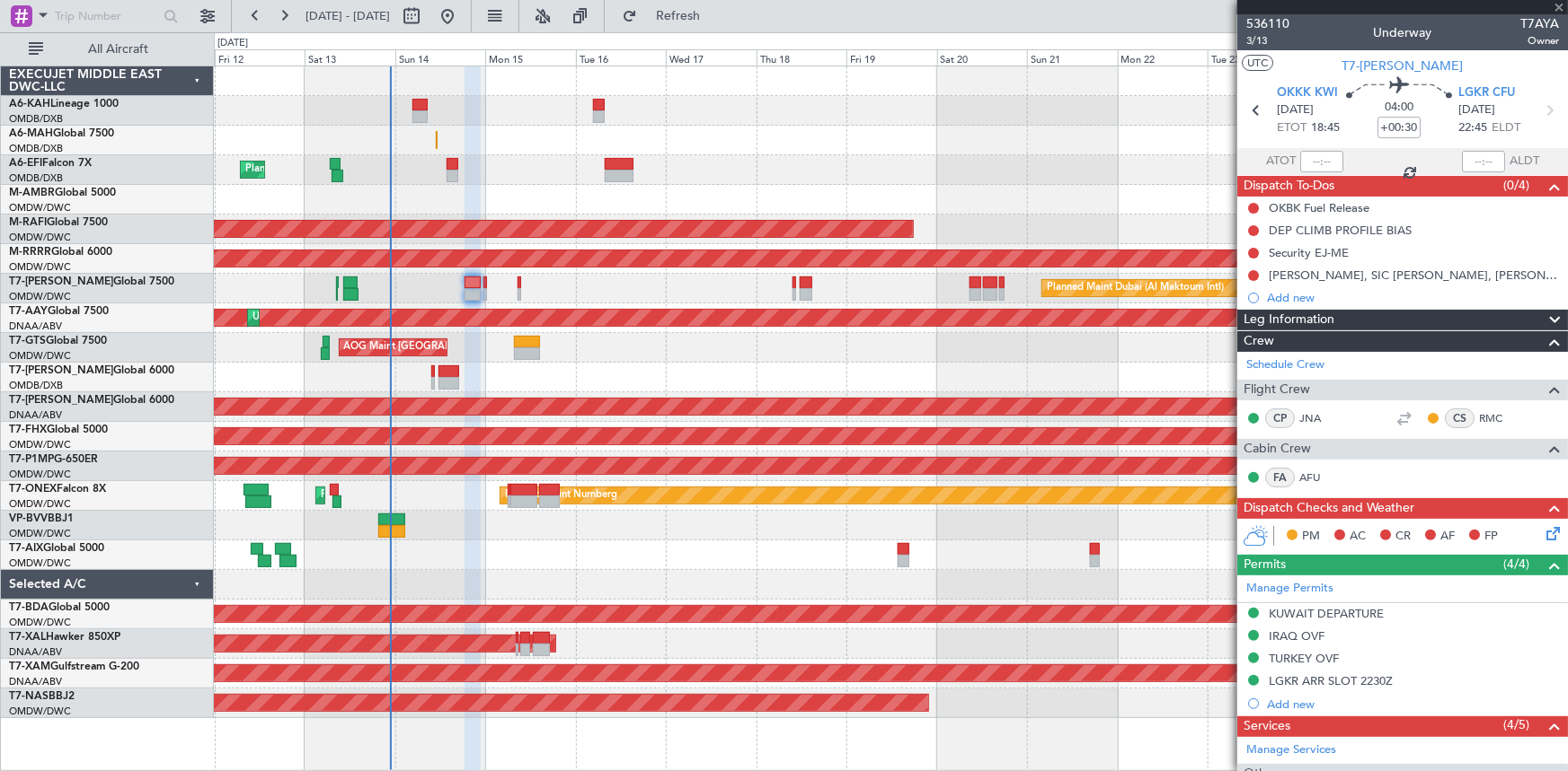
type input "0"
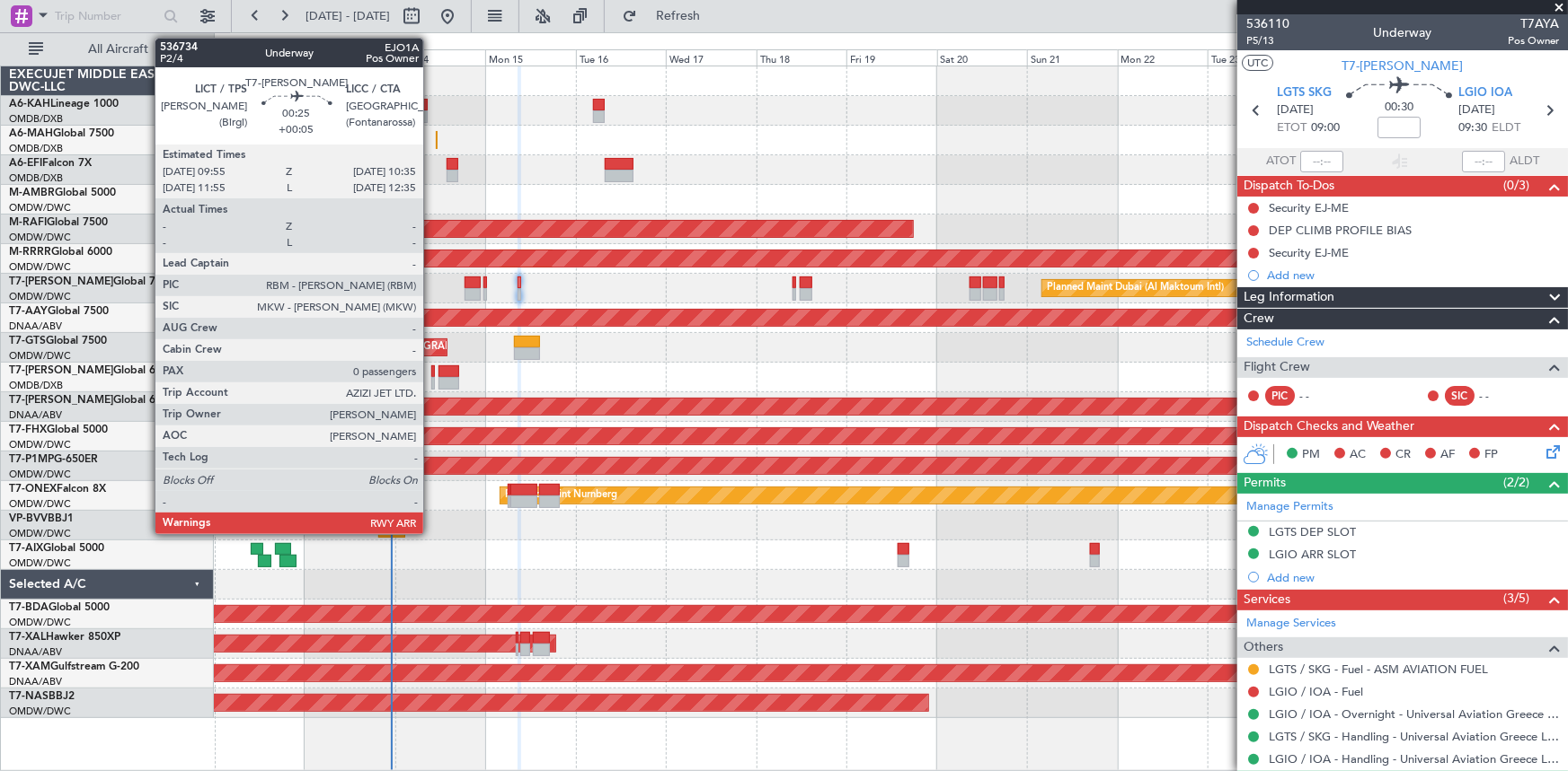
click at [431, 371] on div at bounding box center [432, 372] width 3 height 13
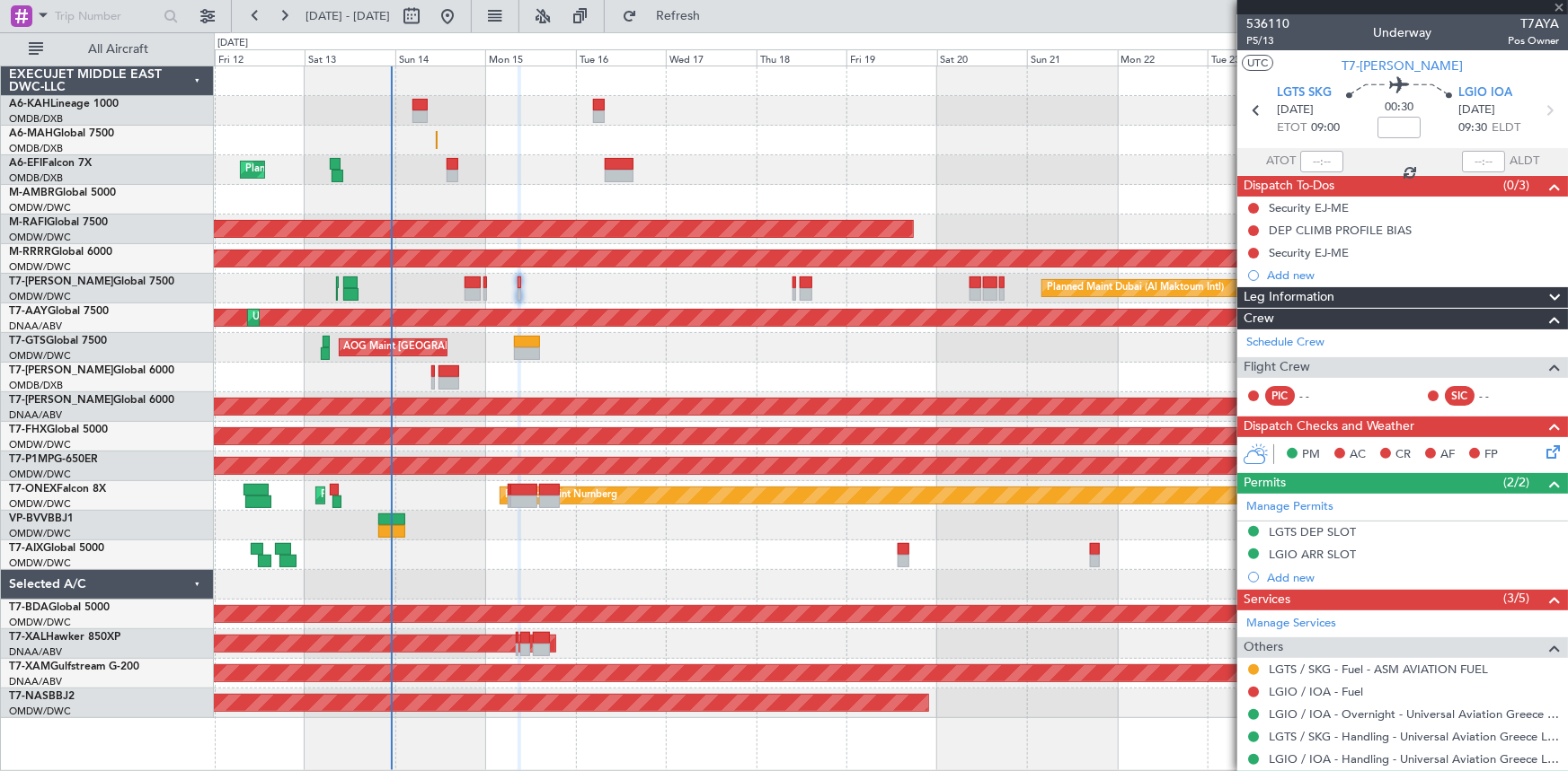
type input "+00:05"
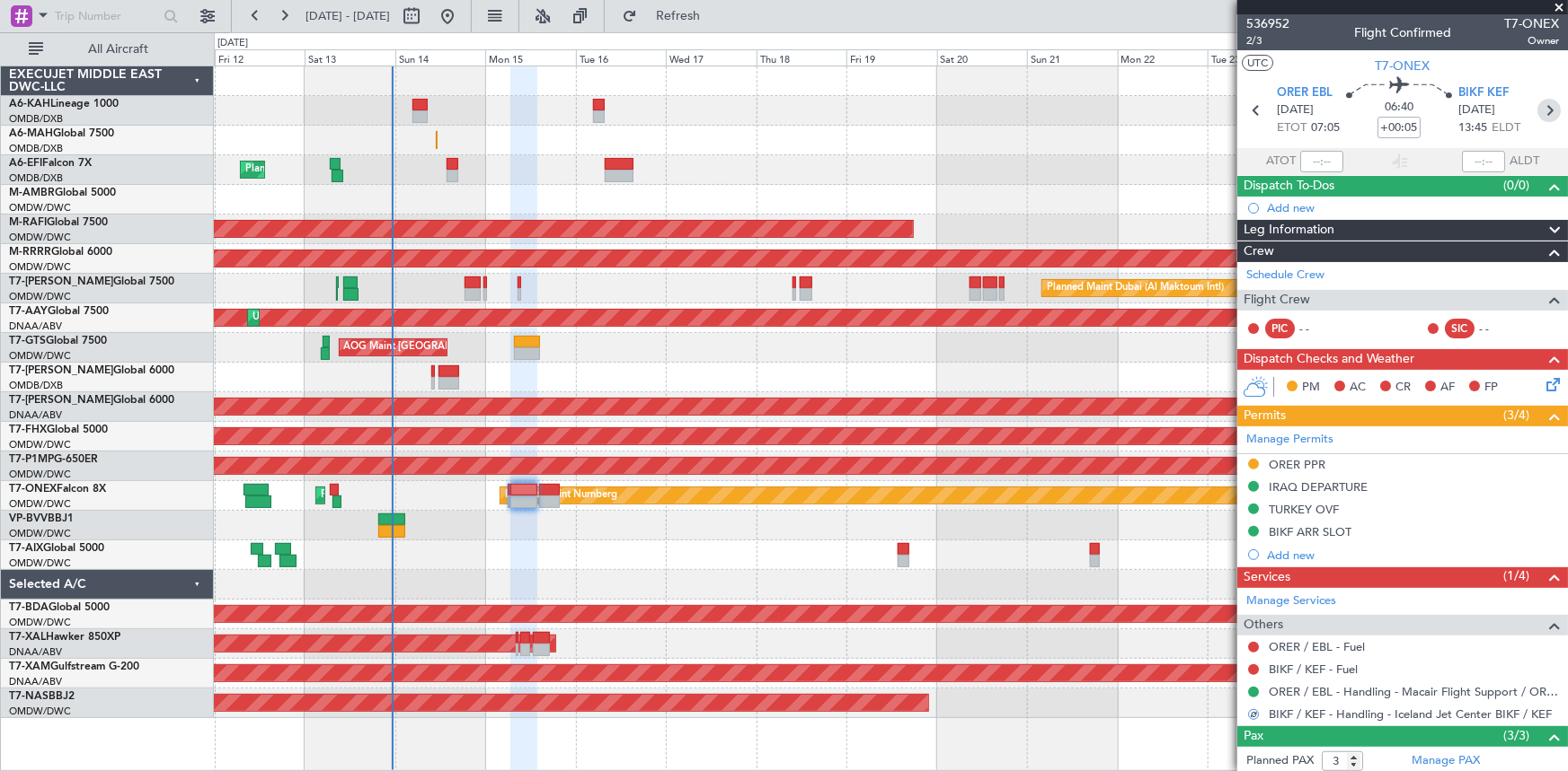
click at [1540, 106] on icon at bounding box center [1549, 111] width 23 height 23
type input "-00:30"
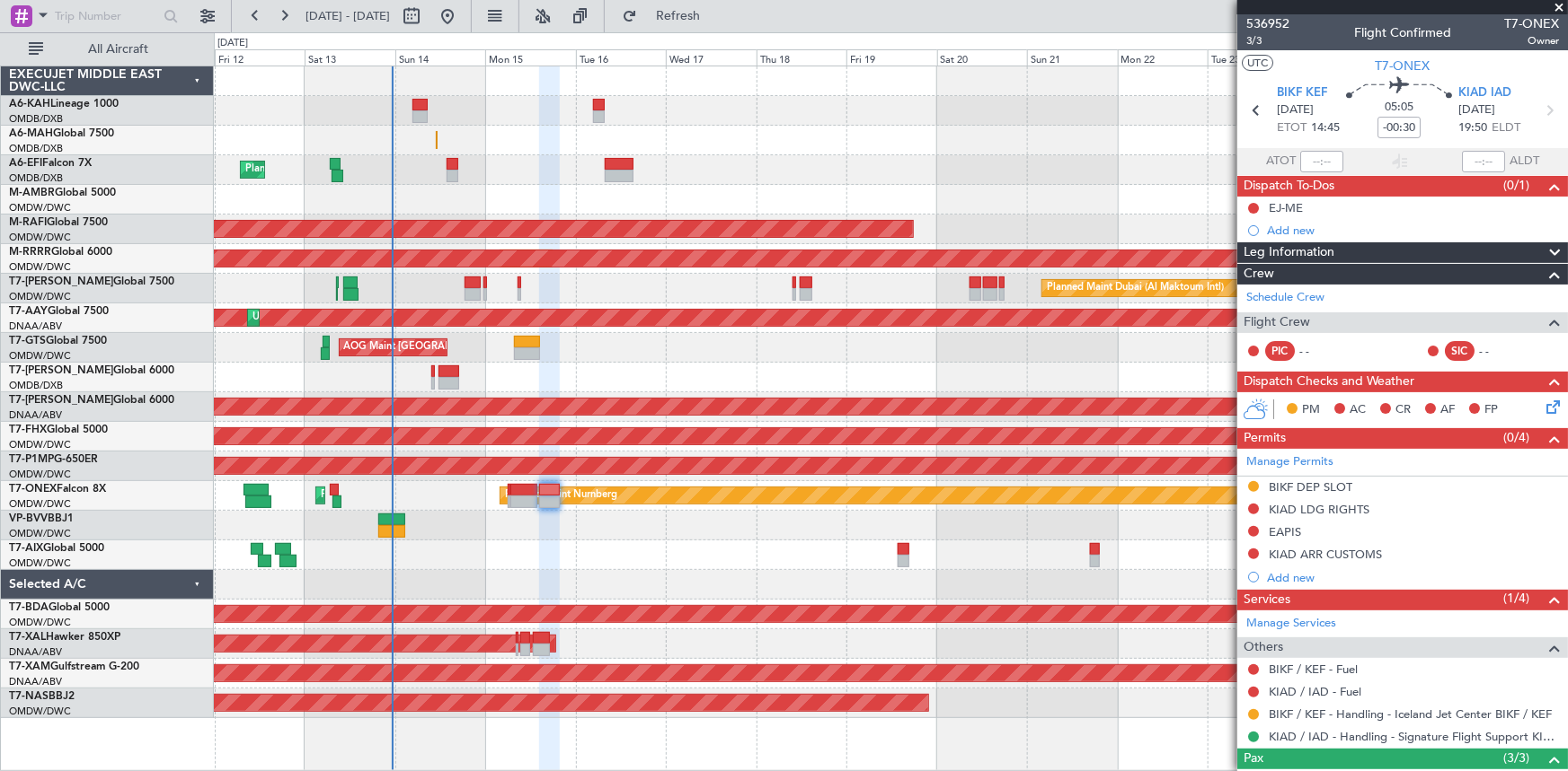
drag, startPoint x: 1327, startPoint y: 484, endPoint x: 1351, endPoint y: 500, distance: 28.8
click at [1327, 484] on div "BIKF DEP SLOT" at bounding box center [1310, 487] width 84 height 15
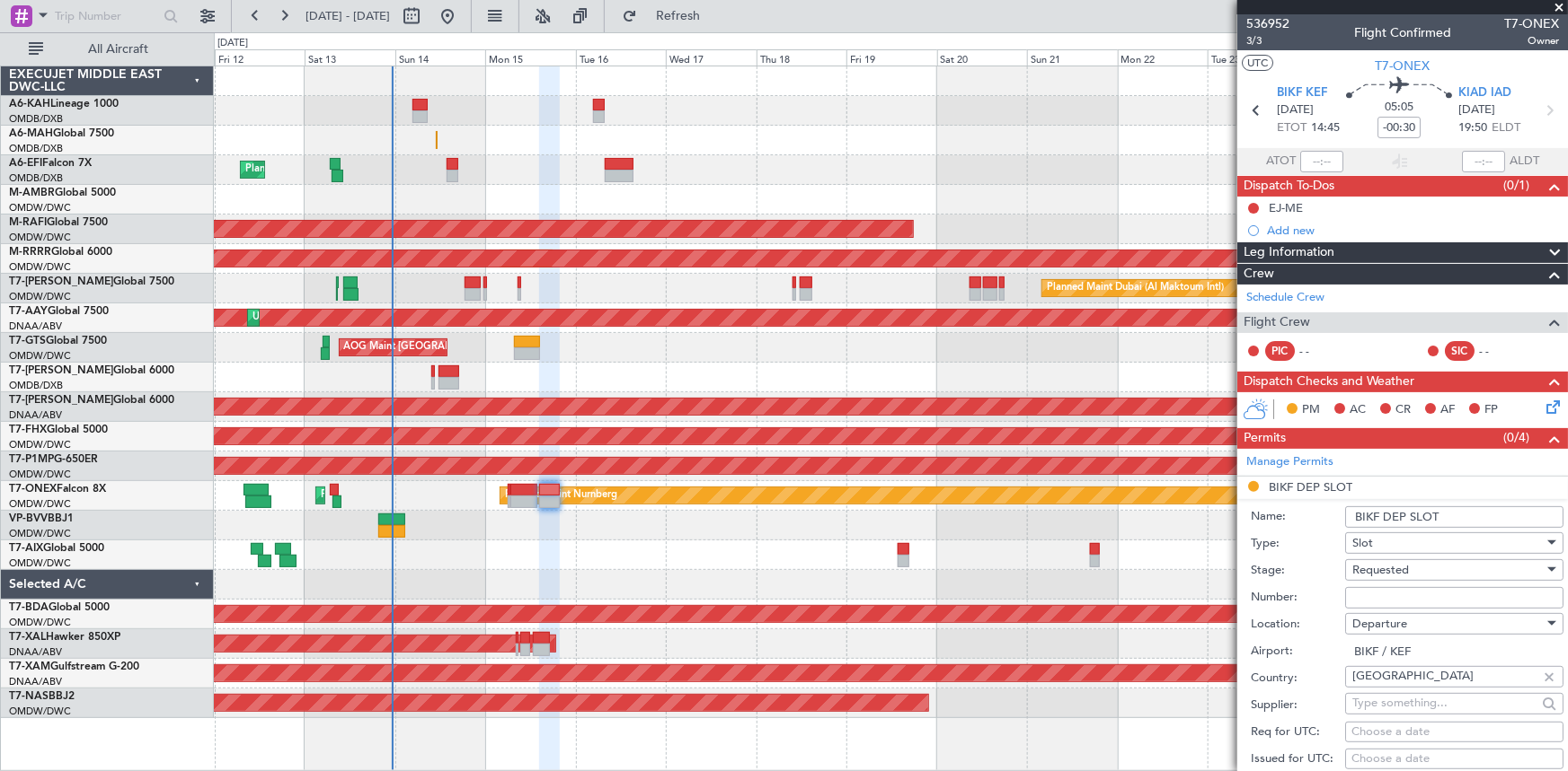
drag, startPoint x: 1414, startPoint y: 601, endPoint x: 1403, endPoint y: 598, distance: 11.4
click at [1414, 601] on input "Number:" at bounding box center [1454, 598] width 218 height 22
type input "APPROVED"
click at [1384, 565] on span "Requested" at bounding box center [1380, 570] width 57 height 16
click at [1397, 715] on span "Received OK" at bounding box center [1448, 714] width 190 height 27
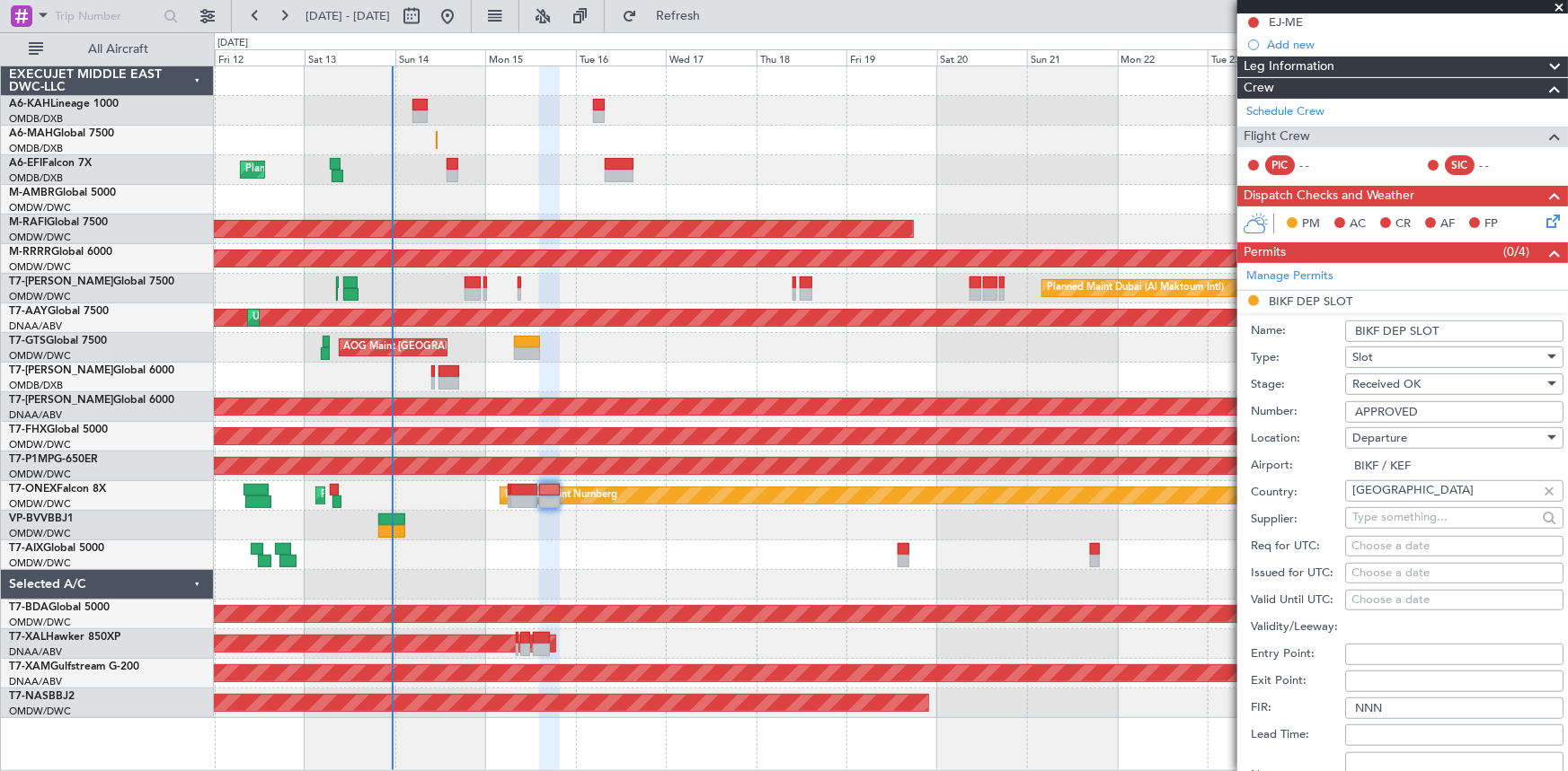
scroll to position [244, 0]
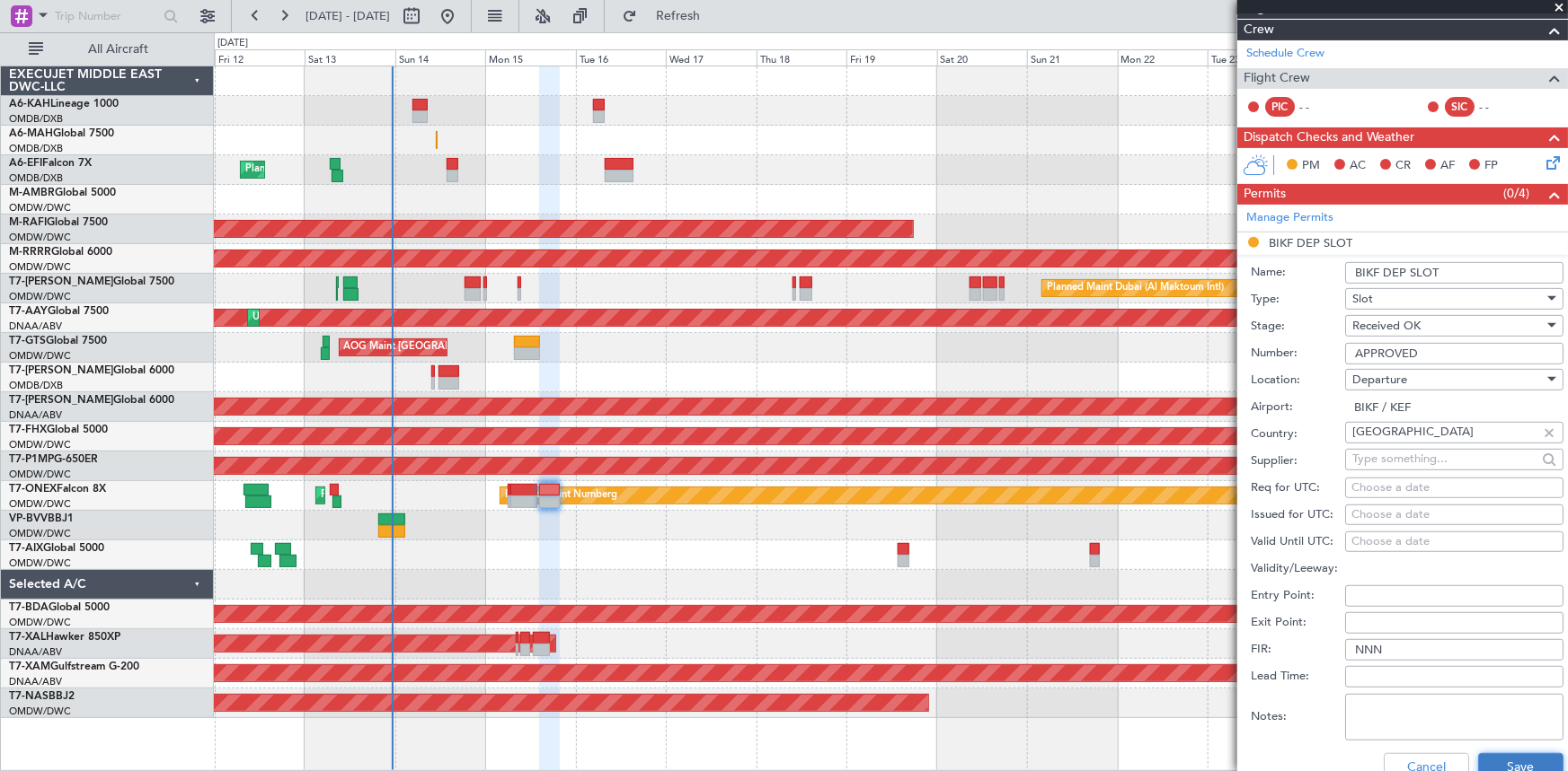
click at [1499, 765] on button "Save" at bounding box center [1520, 767] width 86 height 29
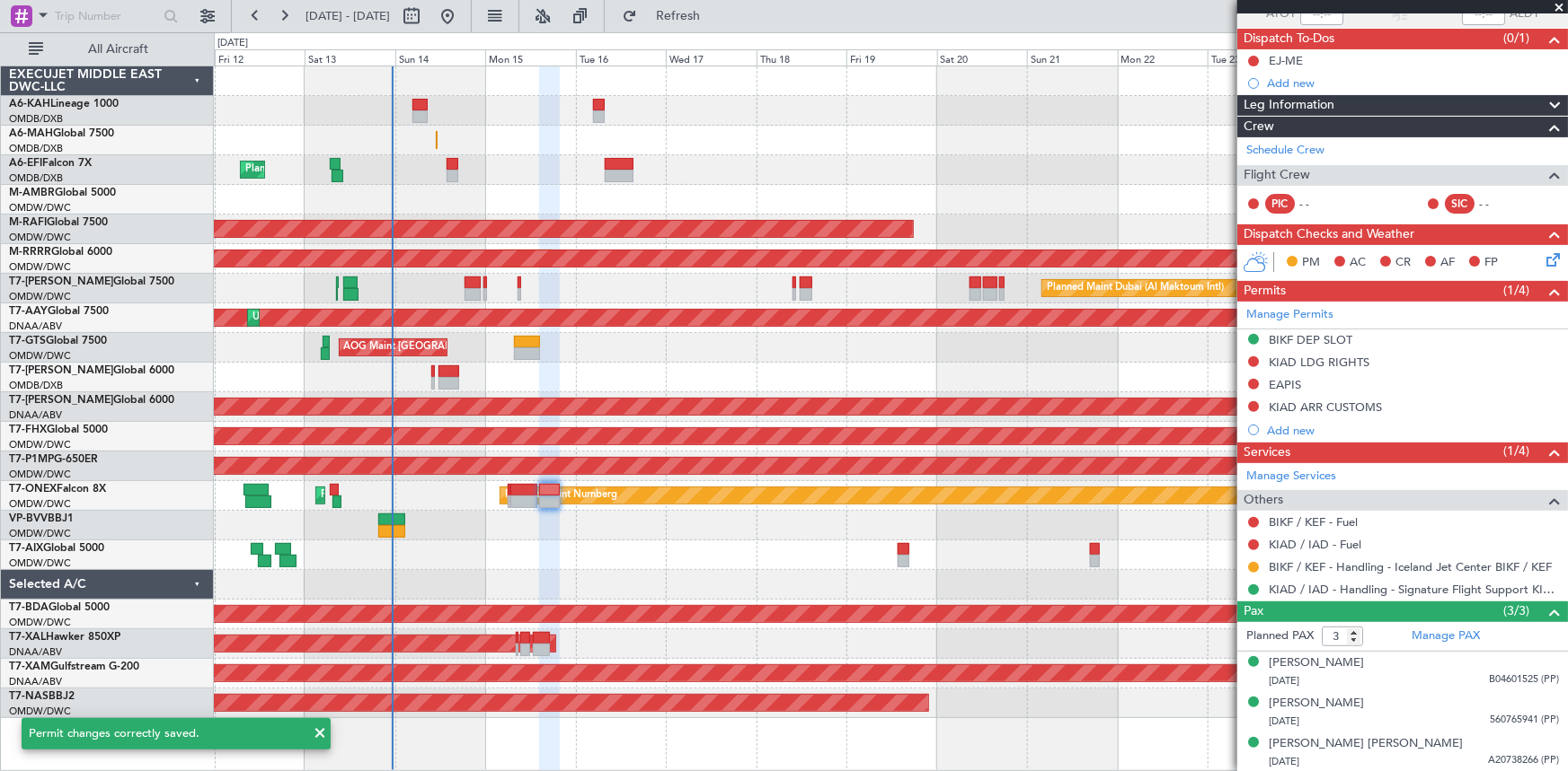
scroll to position [0, 0]
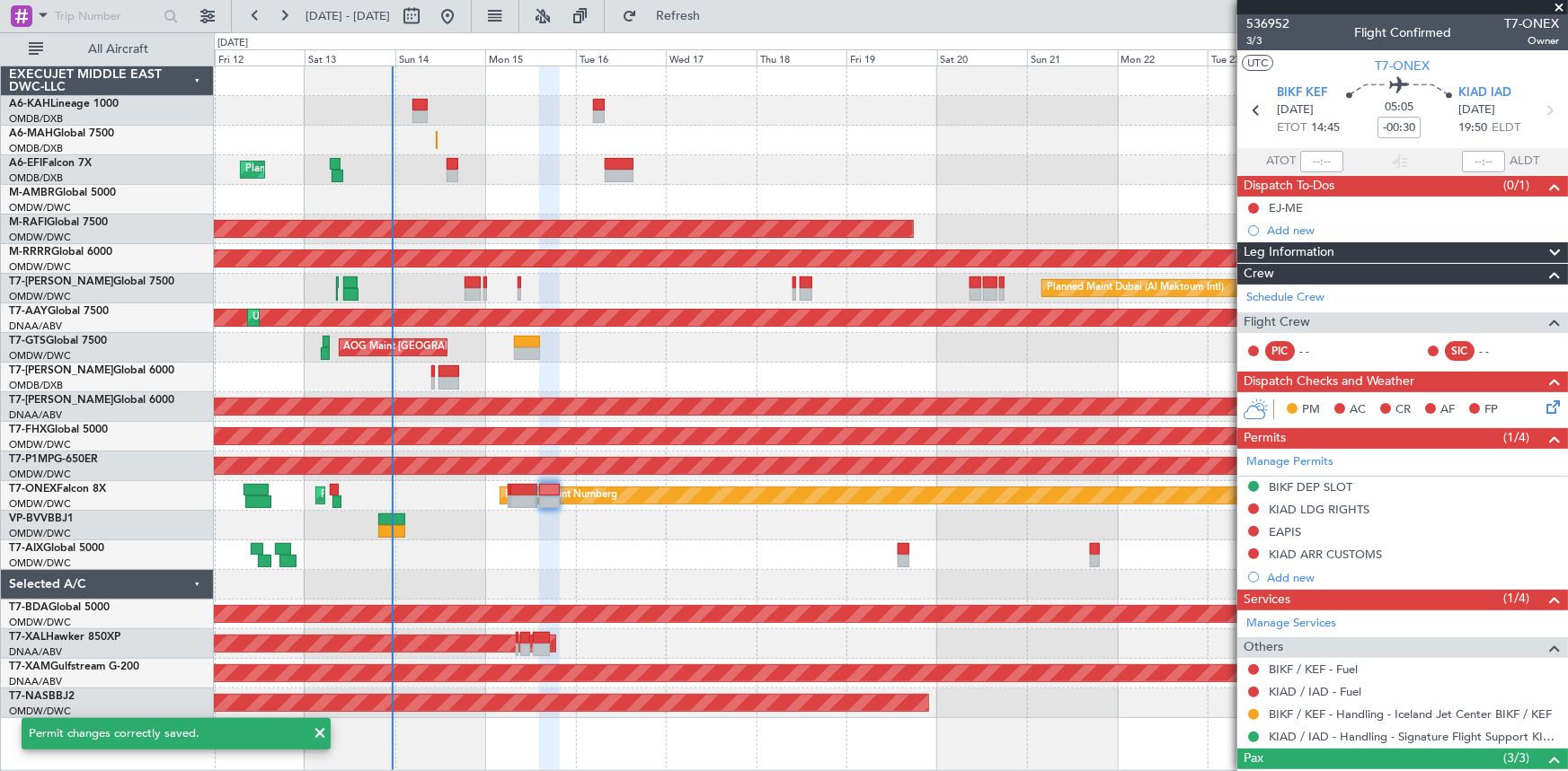
click at [1250, 109] on icon at bounding box center [1256, 111] width 23 height 23
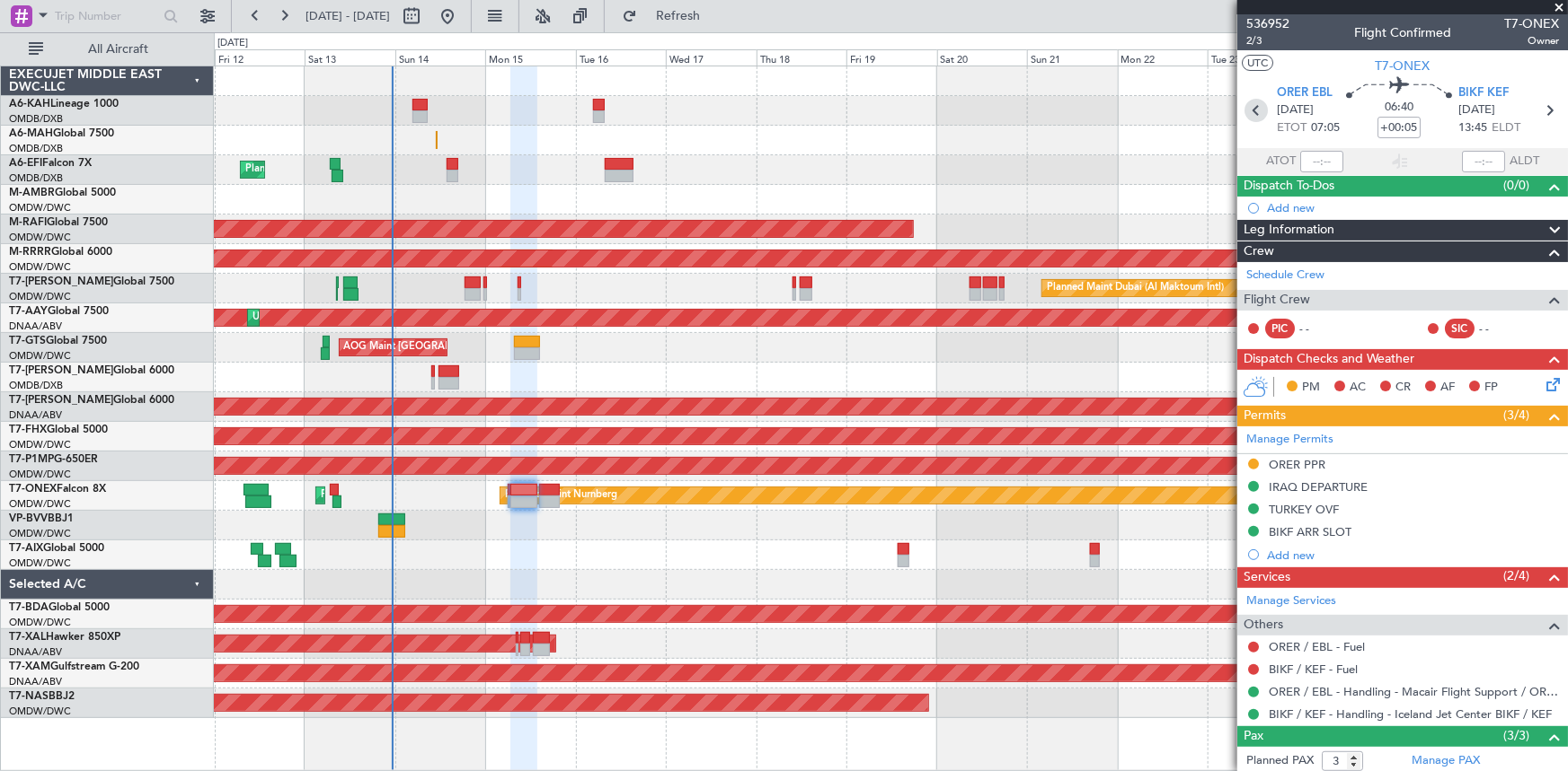
click at [1249, 107] on icon at bounding box center [1256, 111] width 23 height 23
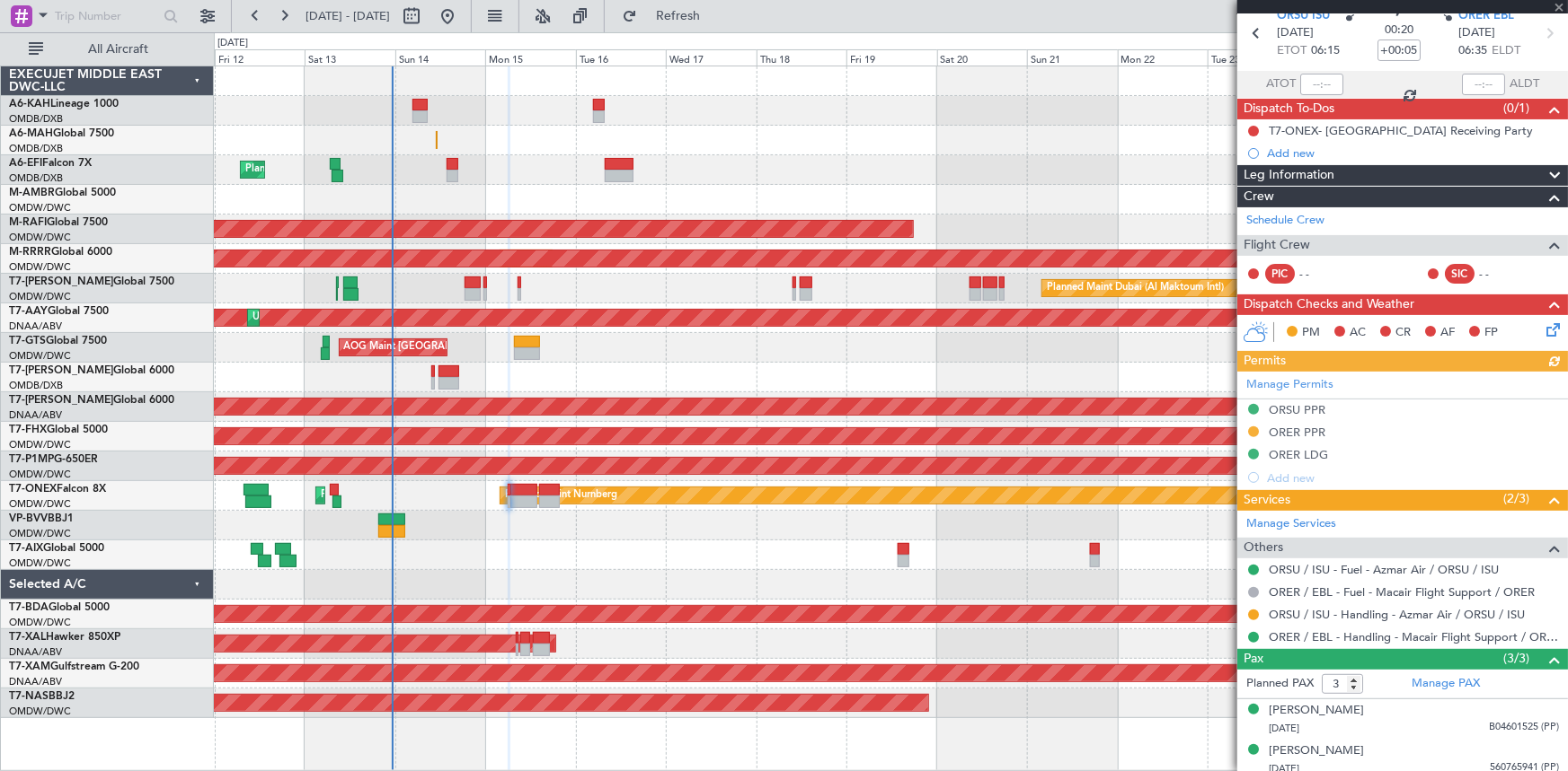
scroll to position [124, 0]
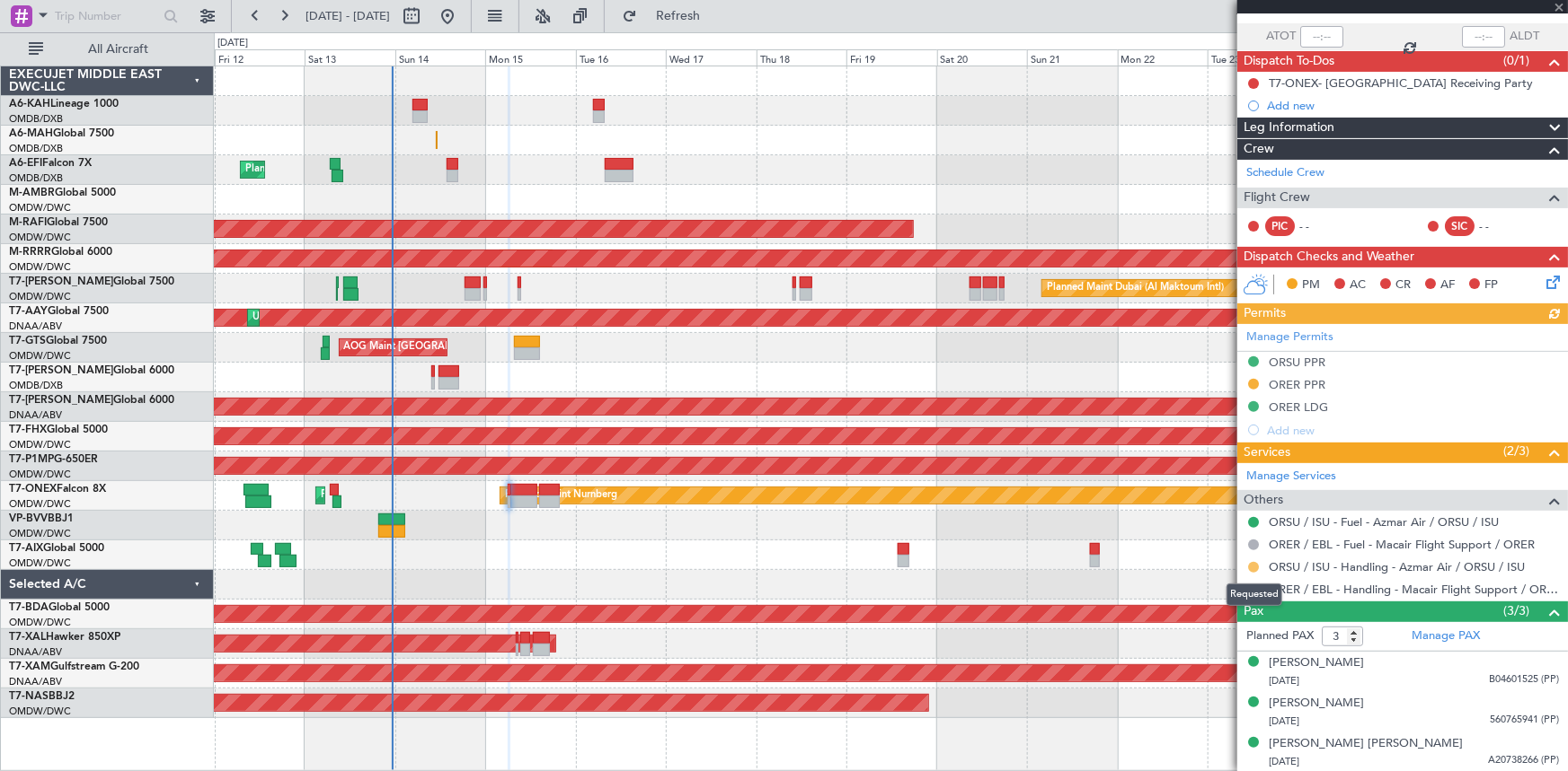
click at [1257, 565] on button at bounding box center [1253, 567] width 11 height 11
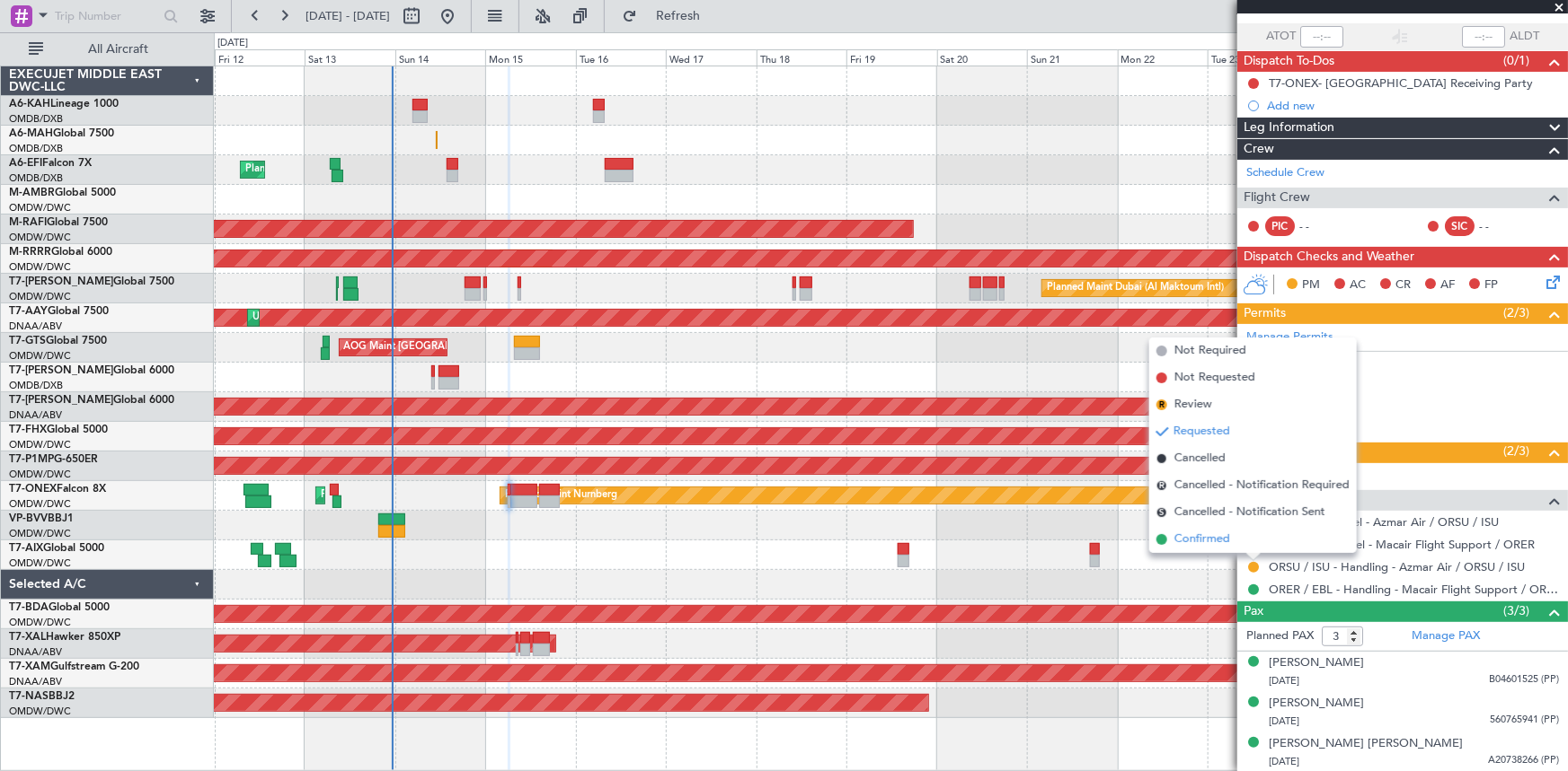
click at [1213, 544] on span "Confirmed" at bounding box center [1203, 540] width 56 height 18
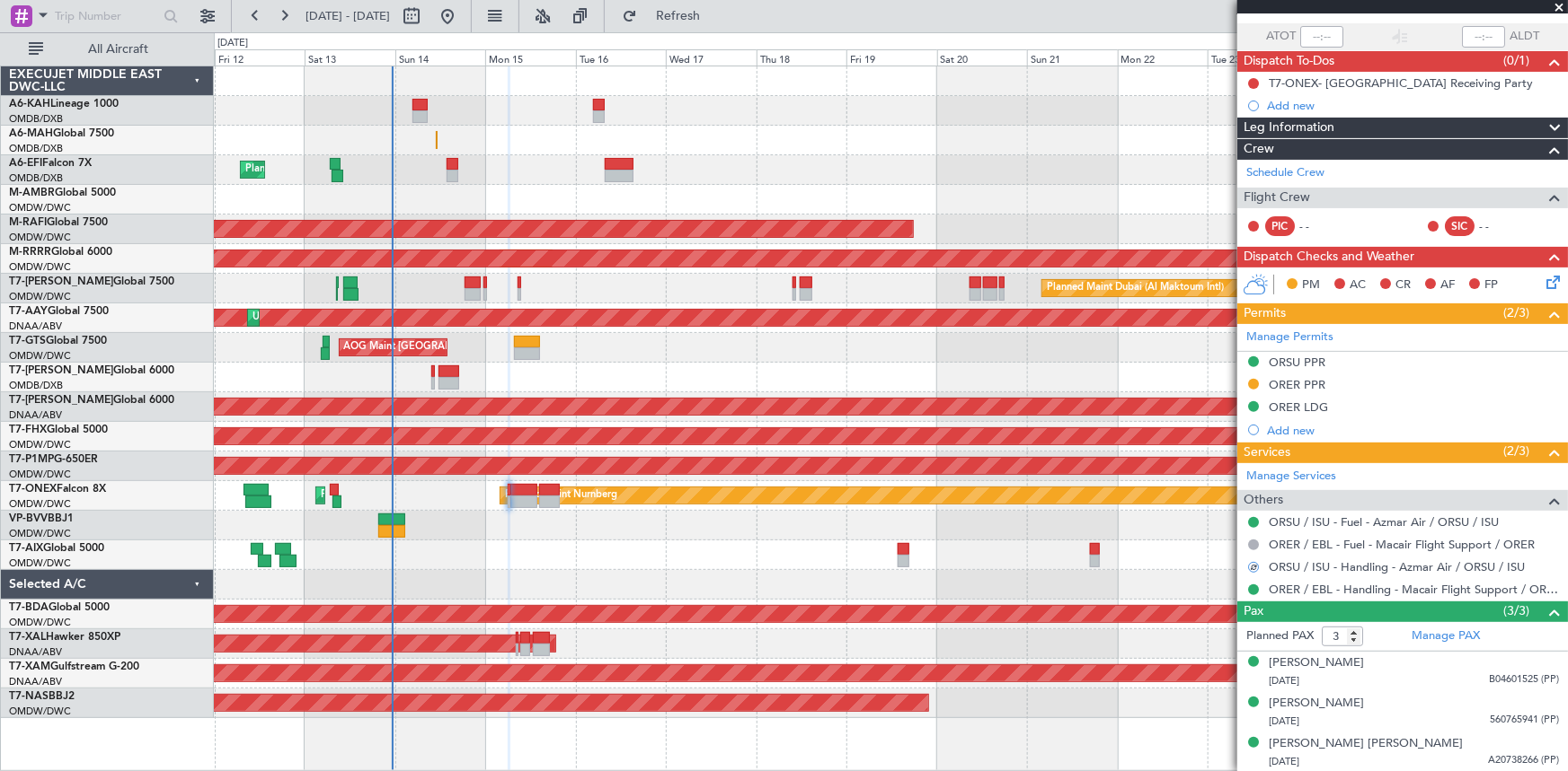
scroll to position [0, 0]
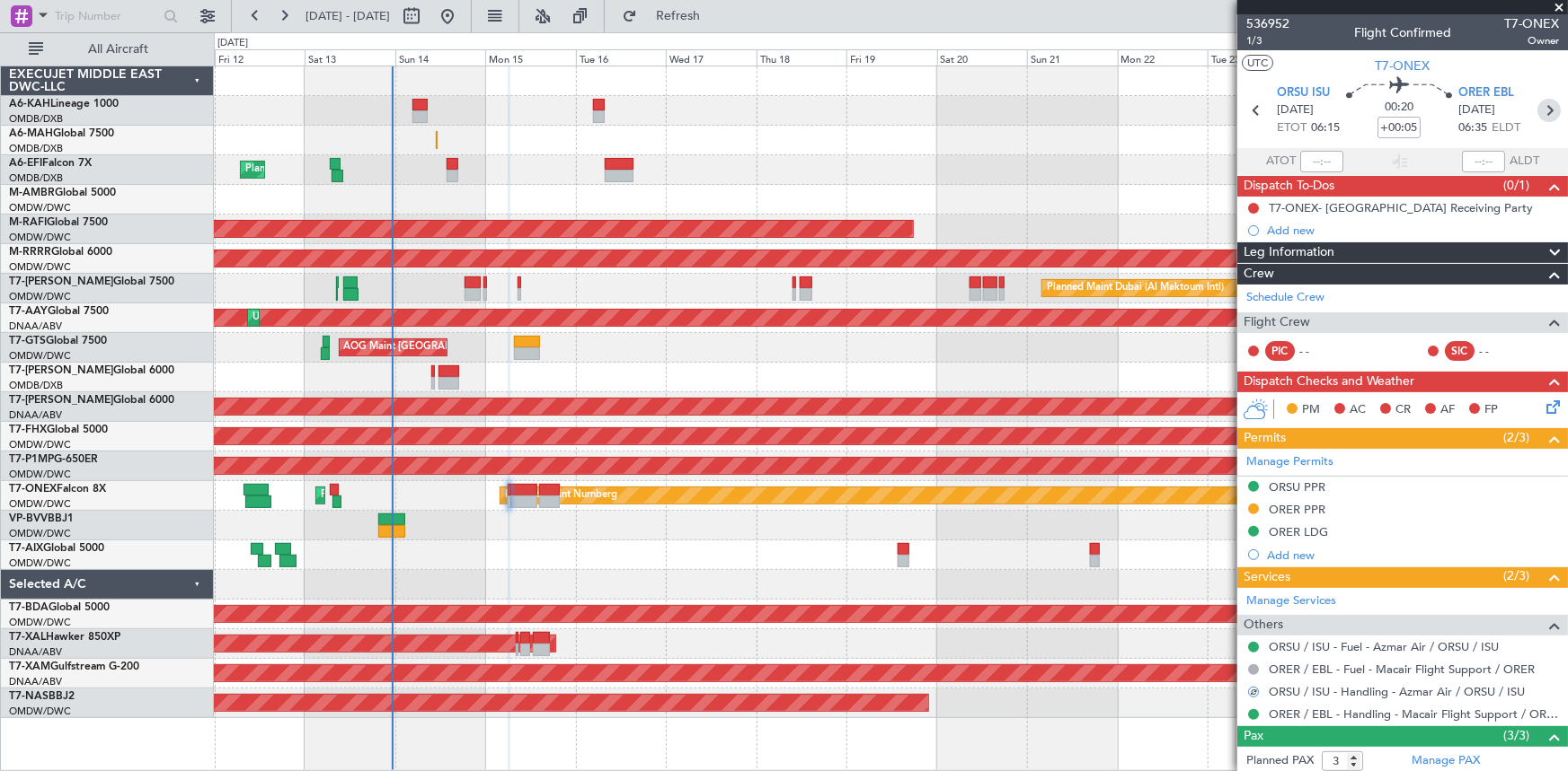
click at [1543, 109] on icon at bounding box center [1549, 111] width 23 height 23
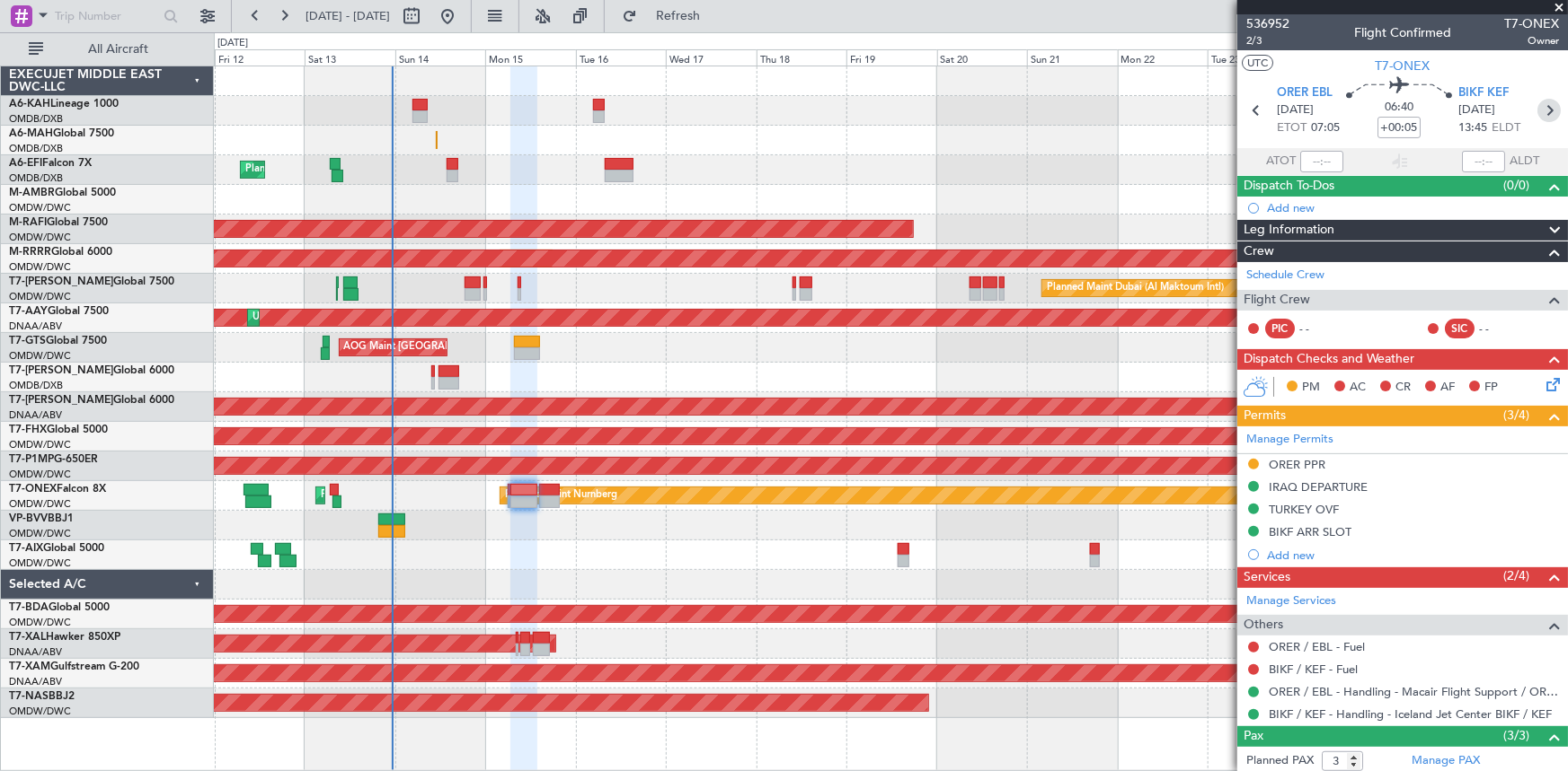
click at [1541, 110] on icon at bounding box center [1549, 111] width 23 height 23
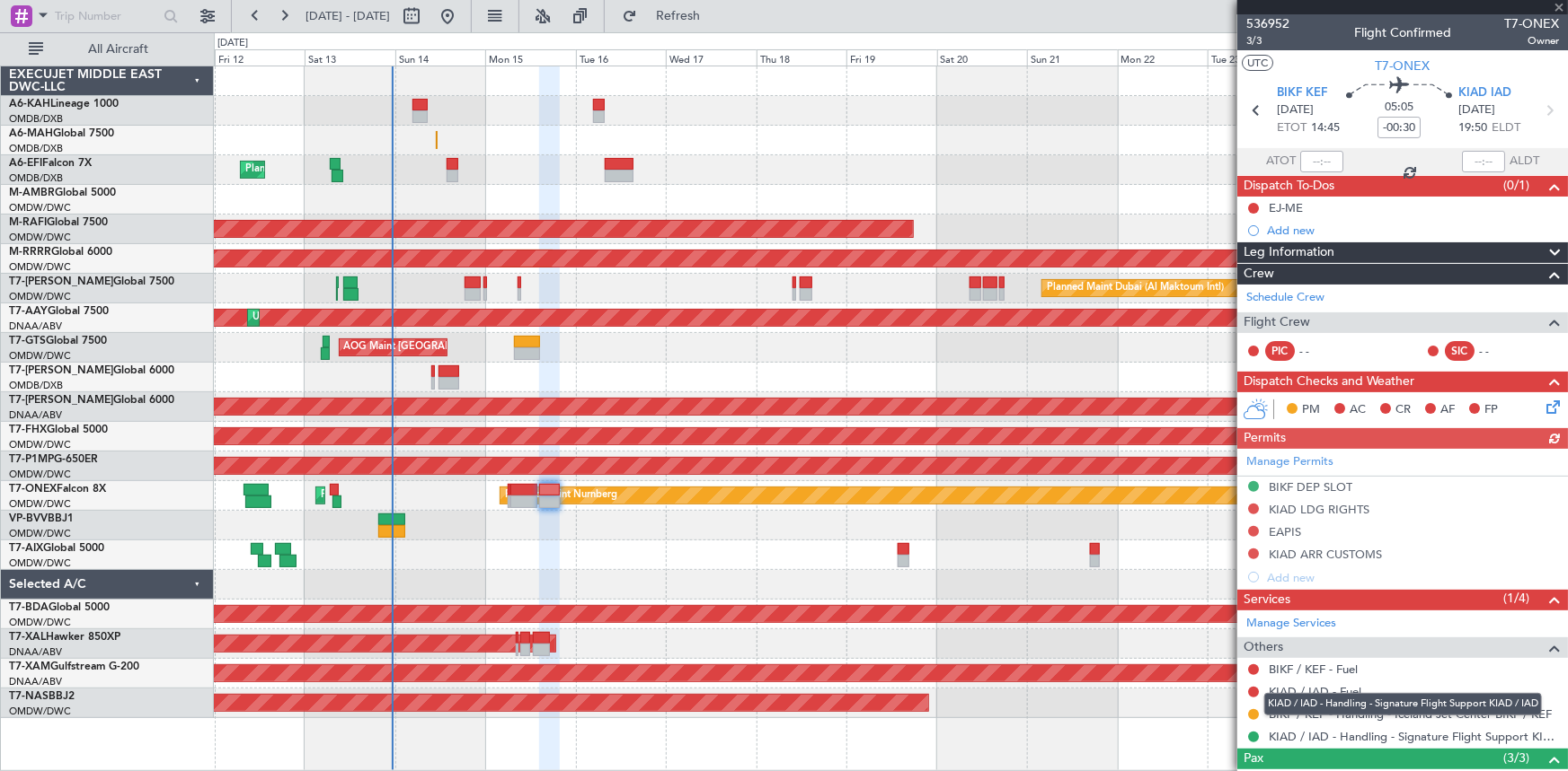
click at [1251, 711] on mat-tooltip-component "KIAD / IAD - Handling - Signature Flight Support KIAD / IAD" at bounding box center [1403, 704] width 303 height 48
click at [1253, 711] on button at bounding box center [1253, 715] width 11 height 11
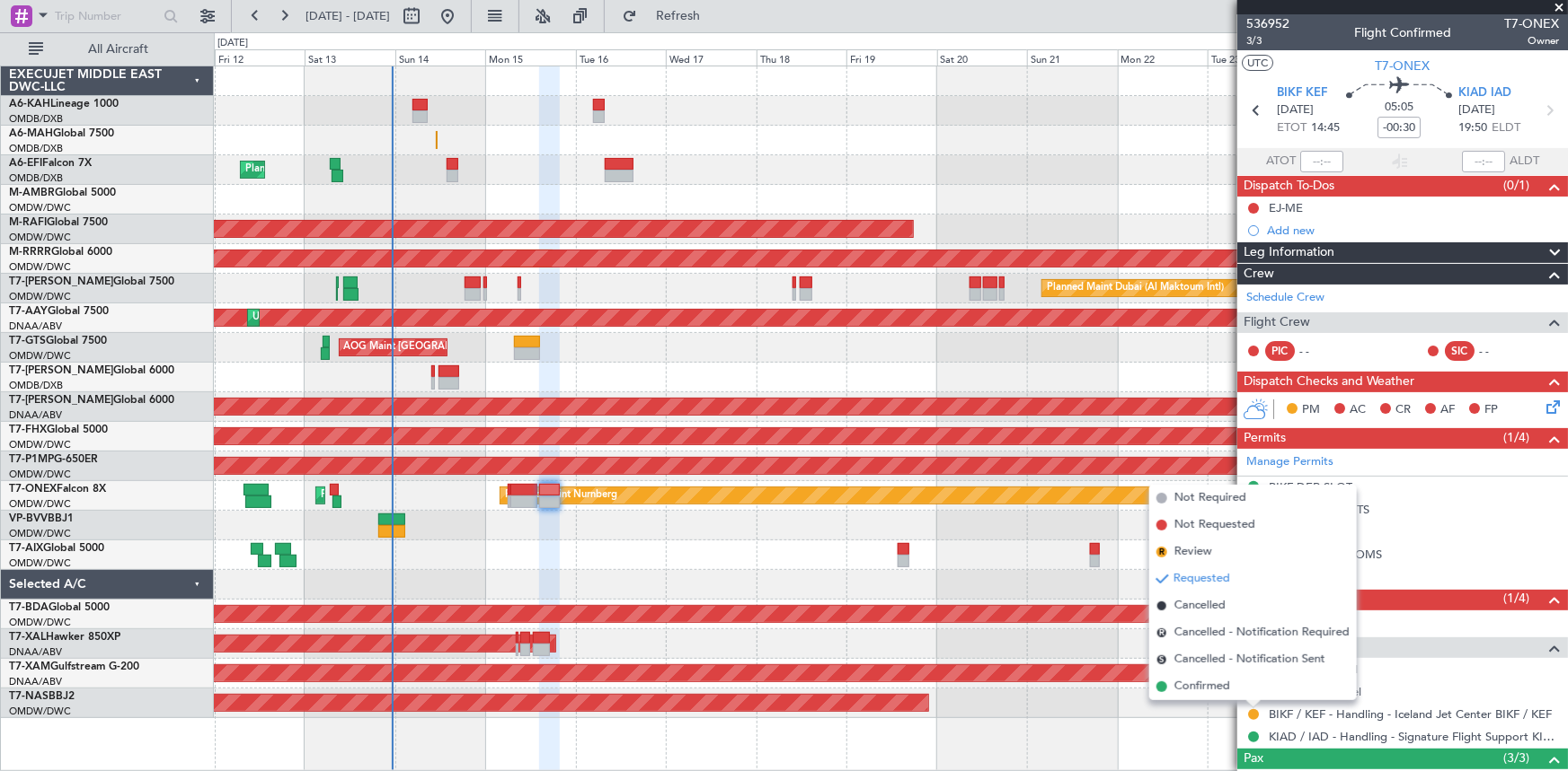
drag, startPoint x: 1207, startPoint y: 690, endPoint x: 848, endPoint y: 692, distance: 359.0
click at [1208, 690] on span "Confirmed" at bounding box center [1203, 687] width 56 height 18
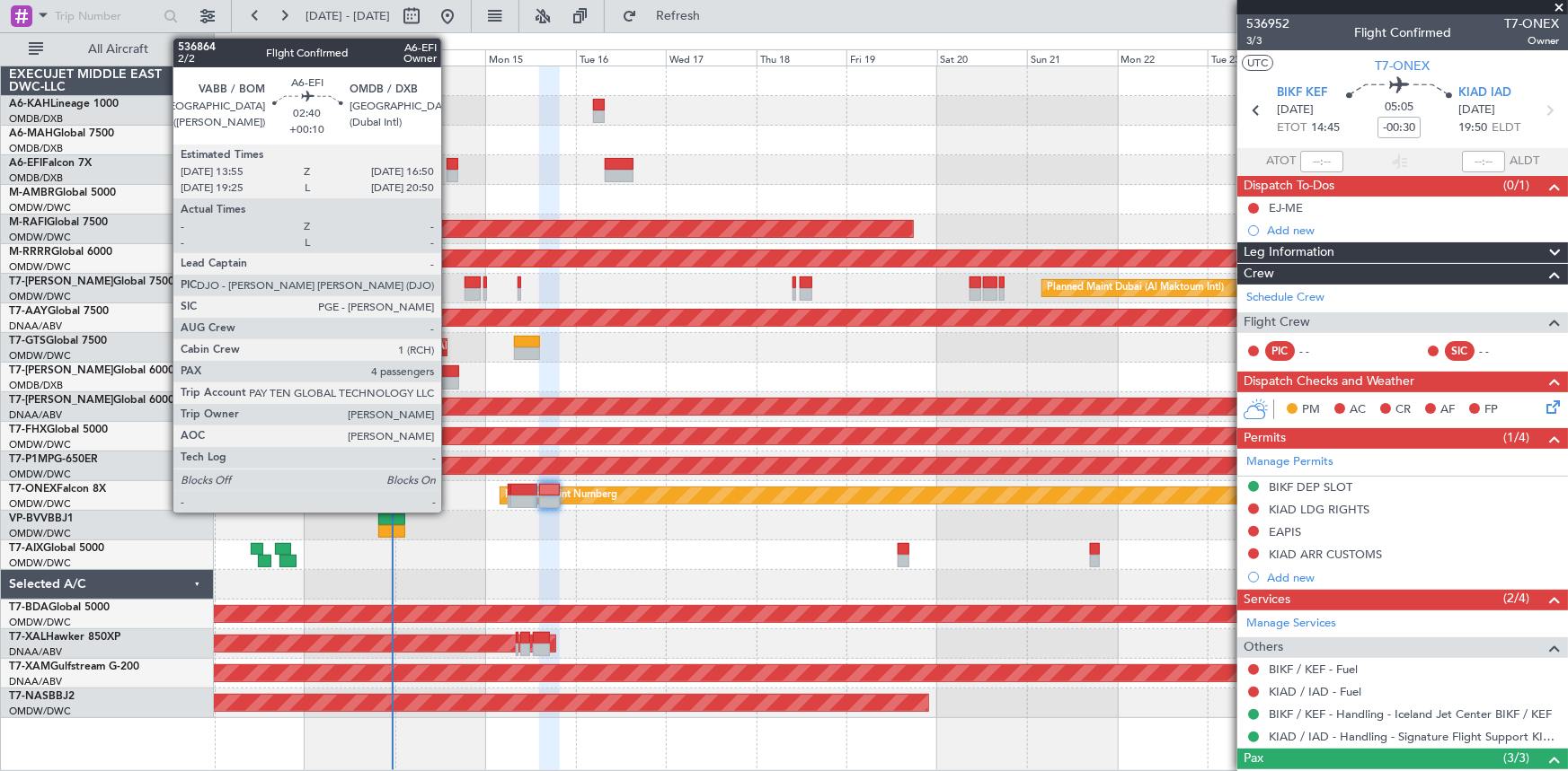
click at [450, 164] on div at bounding box center [452, 164] width 12 height 13
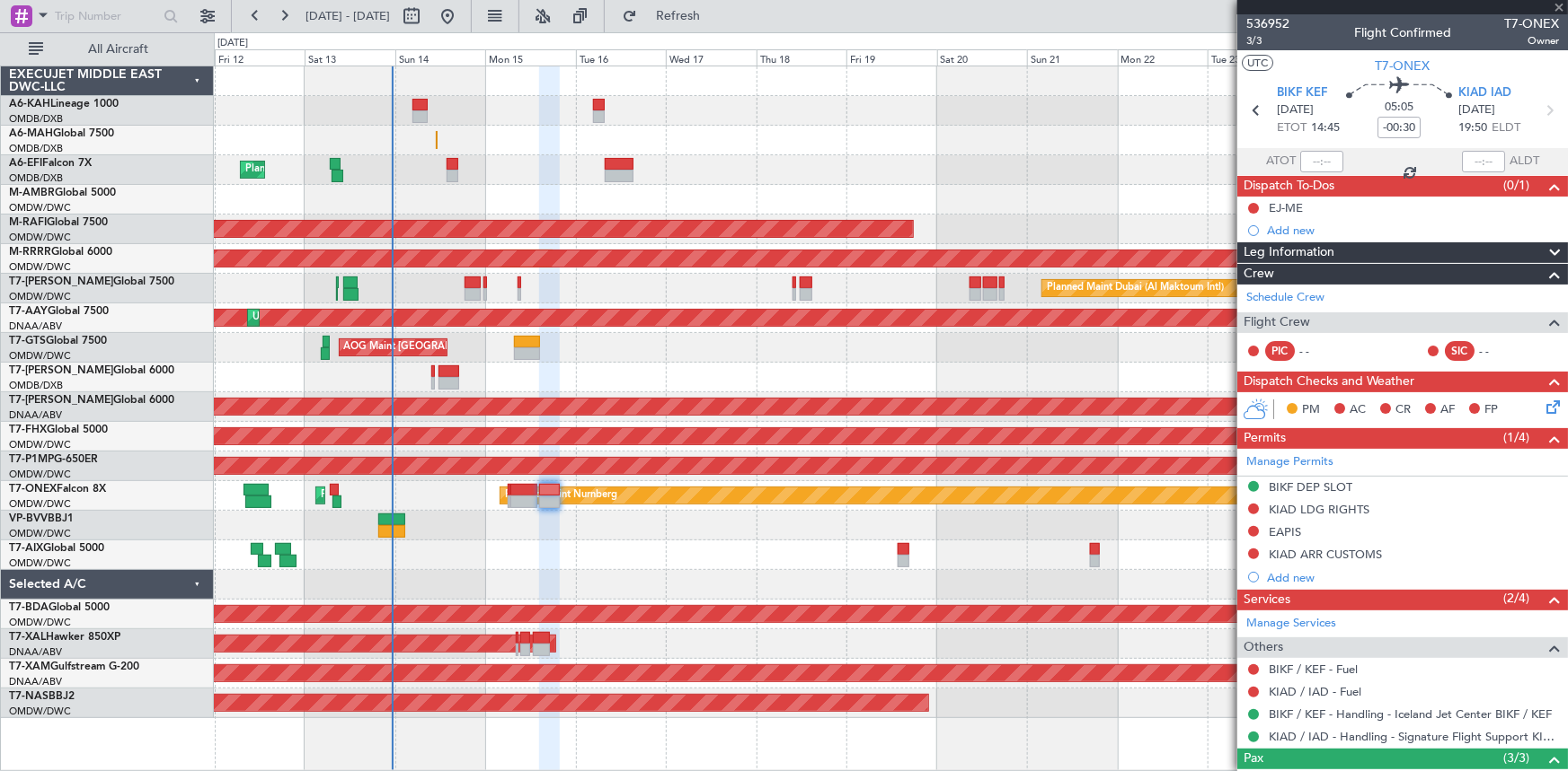
type input "+00:10"
type input "4"
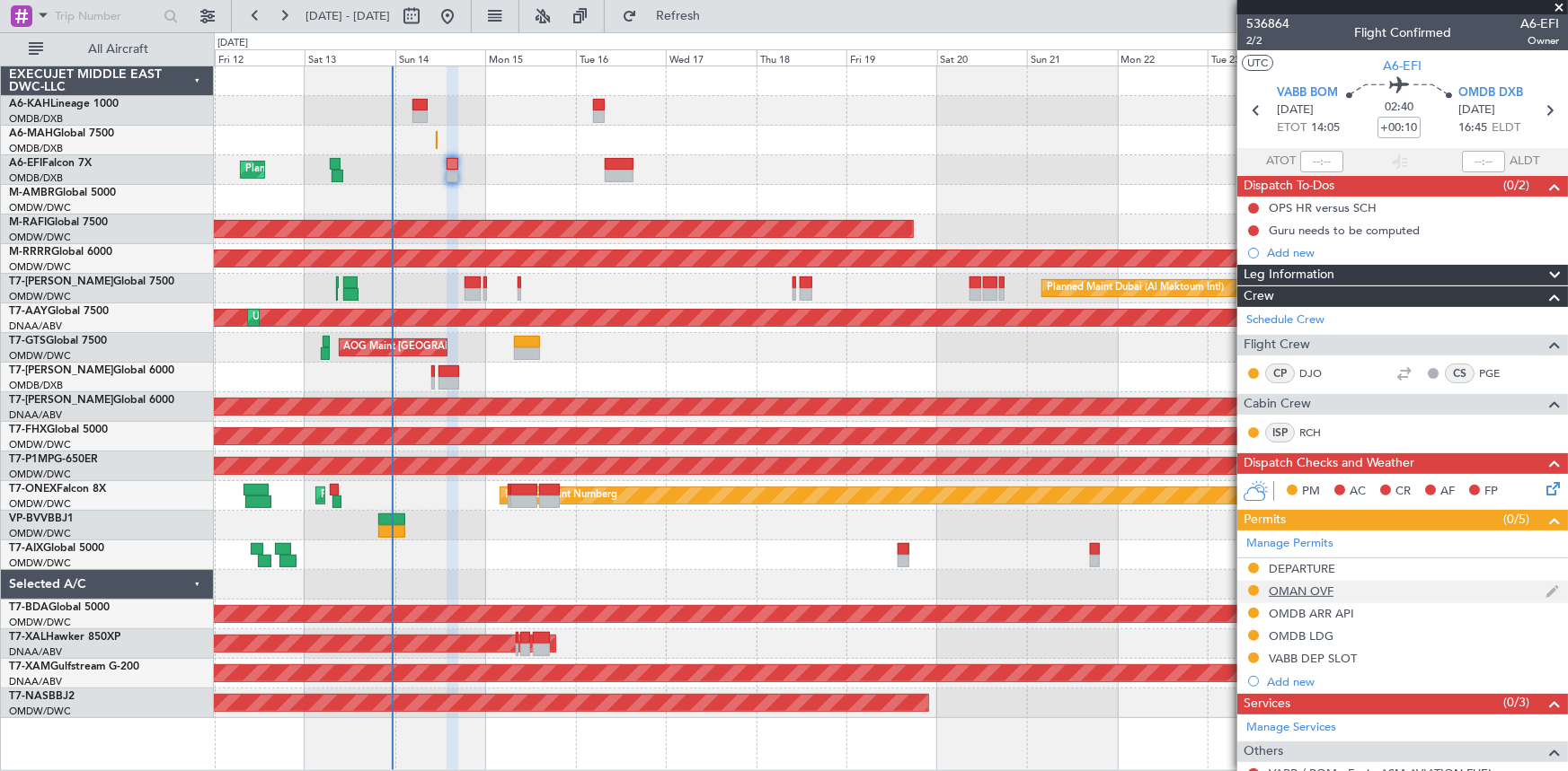
click at [1305, 588] on div "OMAN OVF" at bounding box center [1301, 591] width 65 height 15
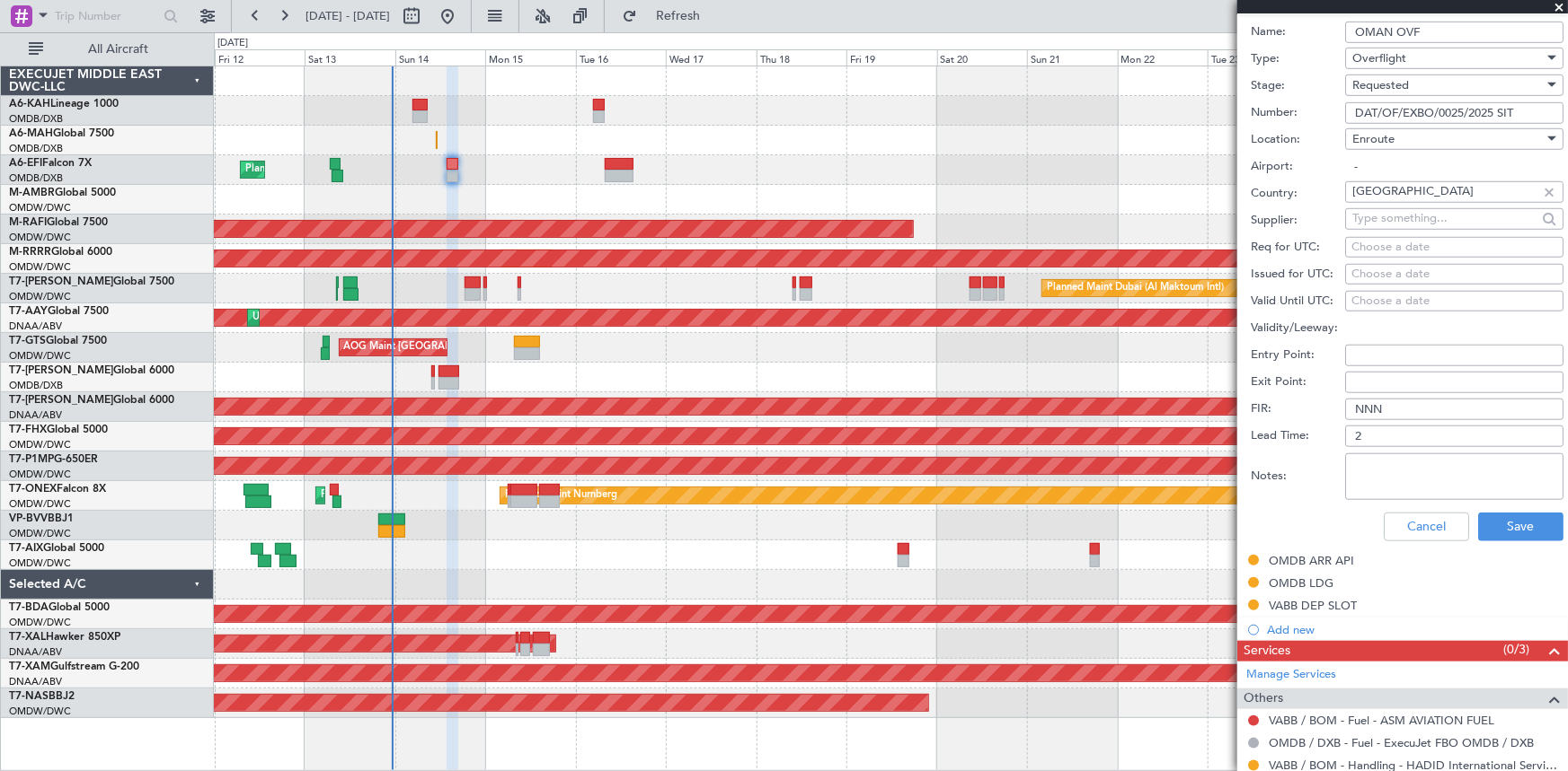
scroll to position [653, 0]
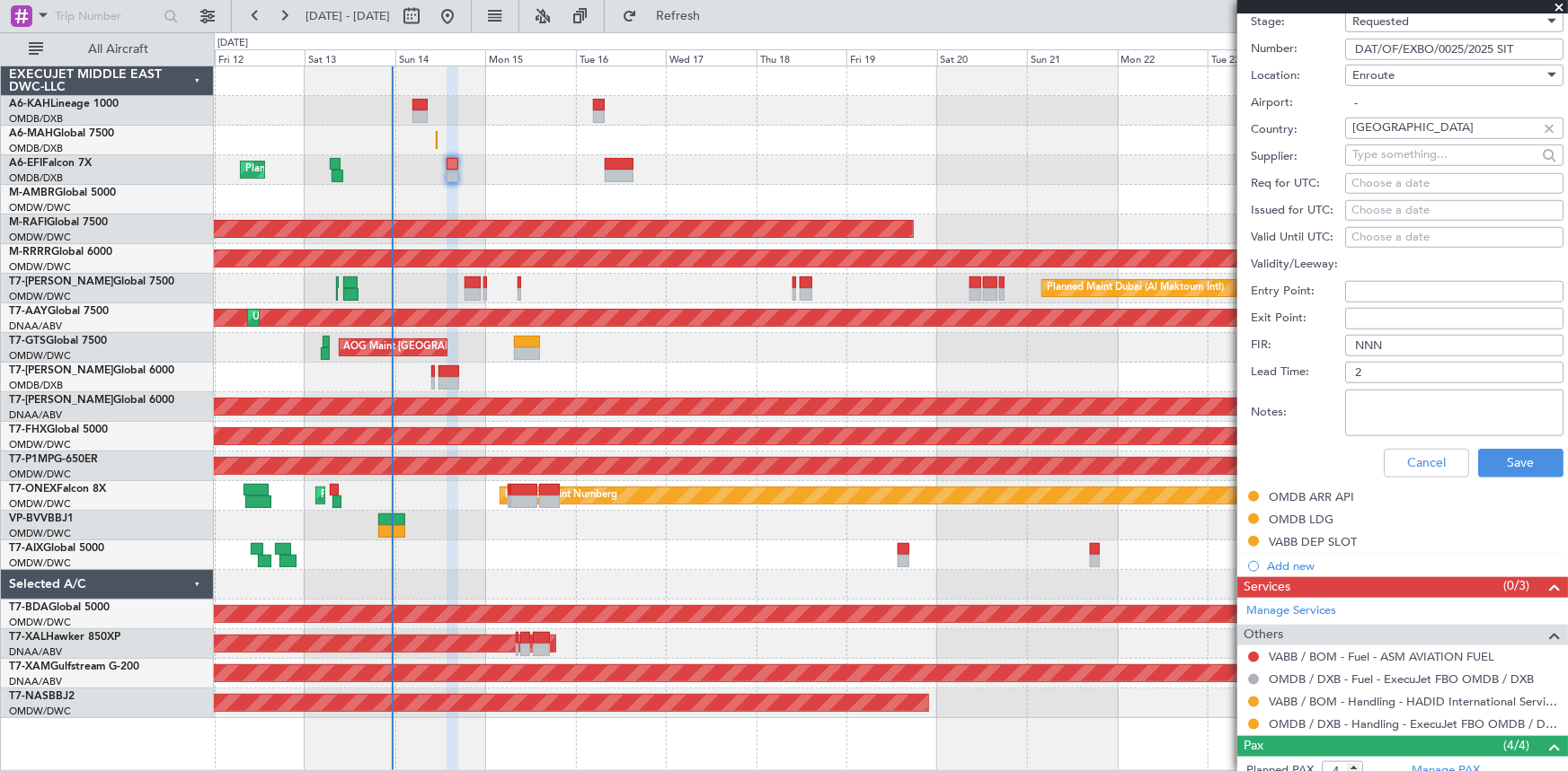
click at [1386, 401] on textarea "Notes:" at bounding box center [1454, 413] width 218 height 47
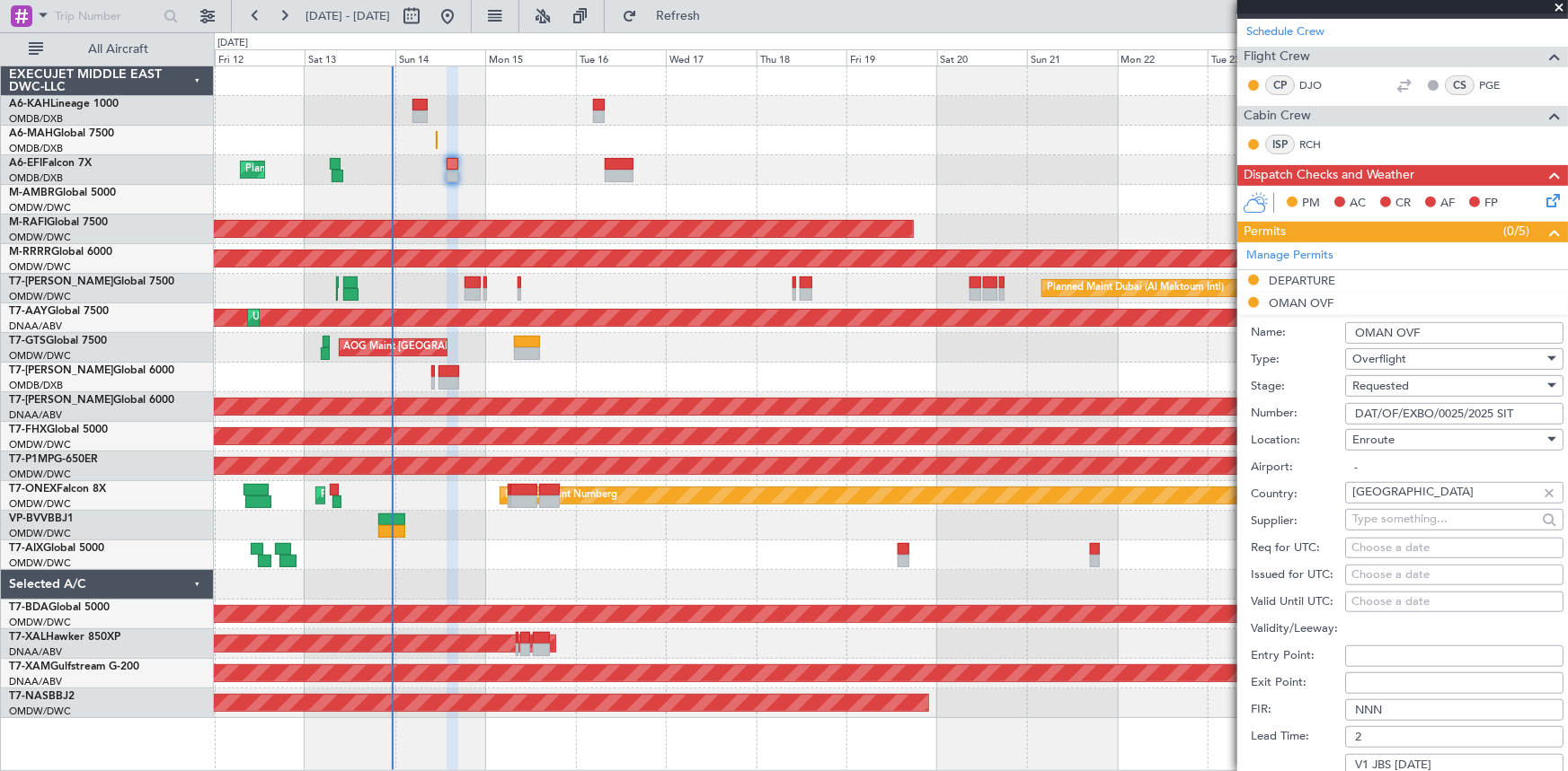
scroll to position [306, 0]
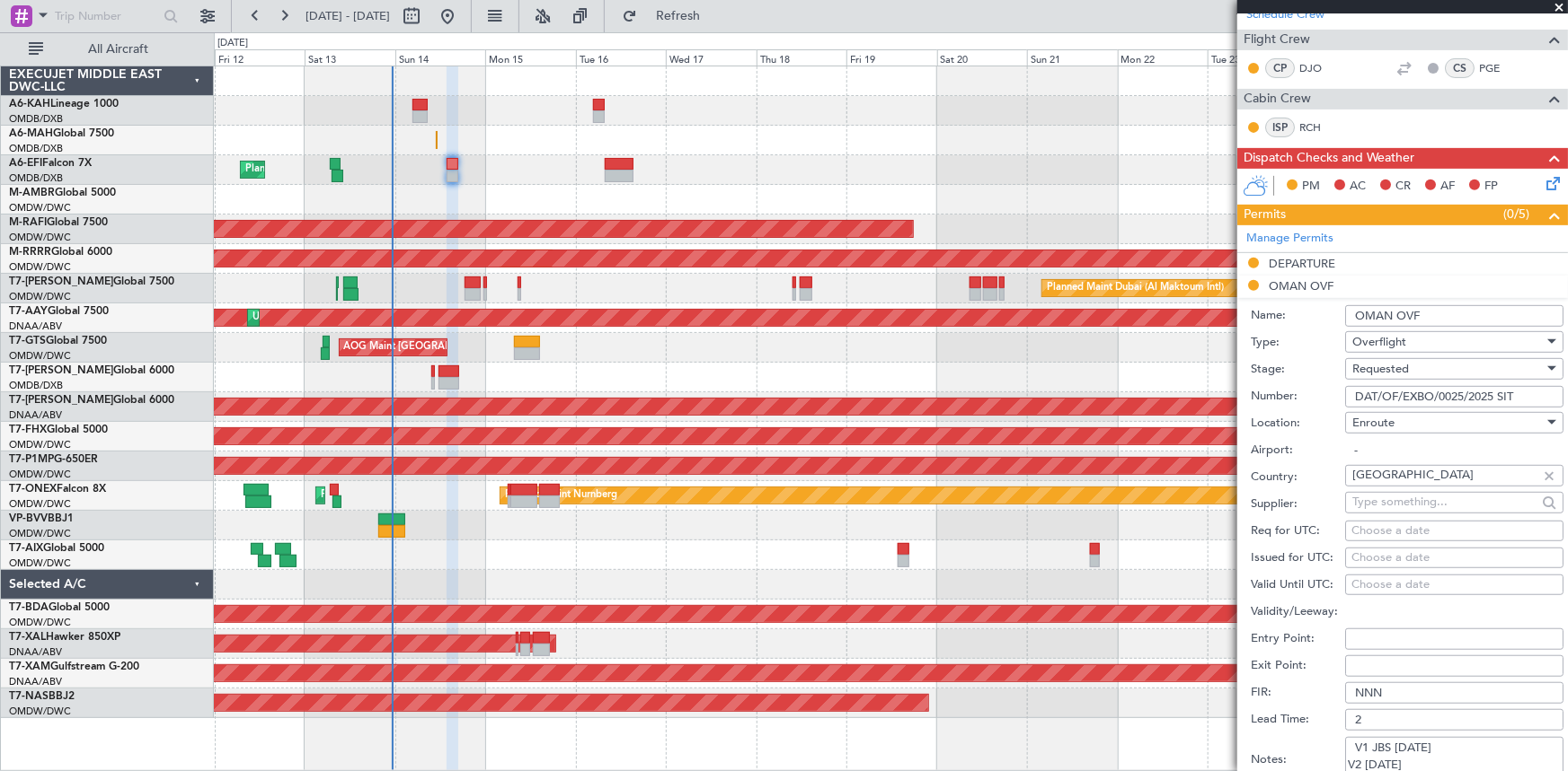
type textarea "V1 JBS 15SEP V2 14SEP"
drag, startPoint x: 1527, startPoint y: 392, endPoint x: 1121, endPoint y: 363, distance: 407.0
click at [1121, 363] on fb-app "12 Sep 2025 - 27 Sep 2025 Refresh Quick Links All Aircraft Planned Maint Dubai …" at bounding box center [784, 392] width 1568 height 757
paste input "DAT/OF/EXBO/0025/2025"
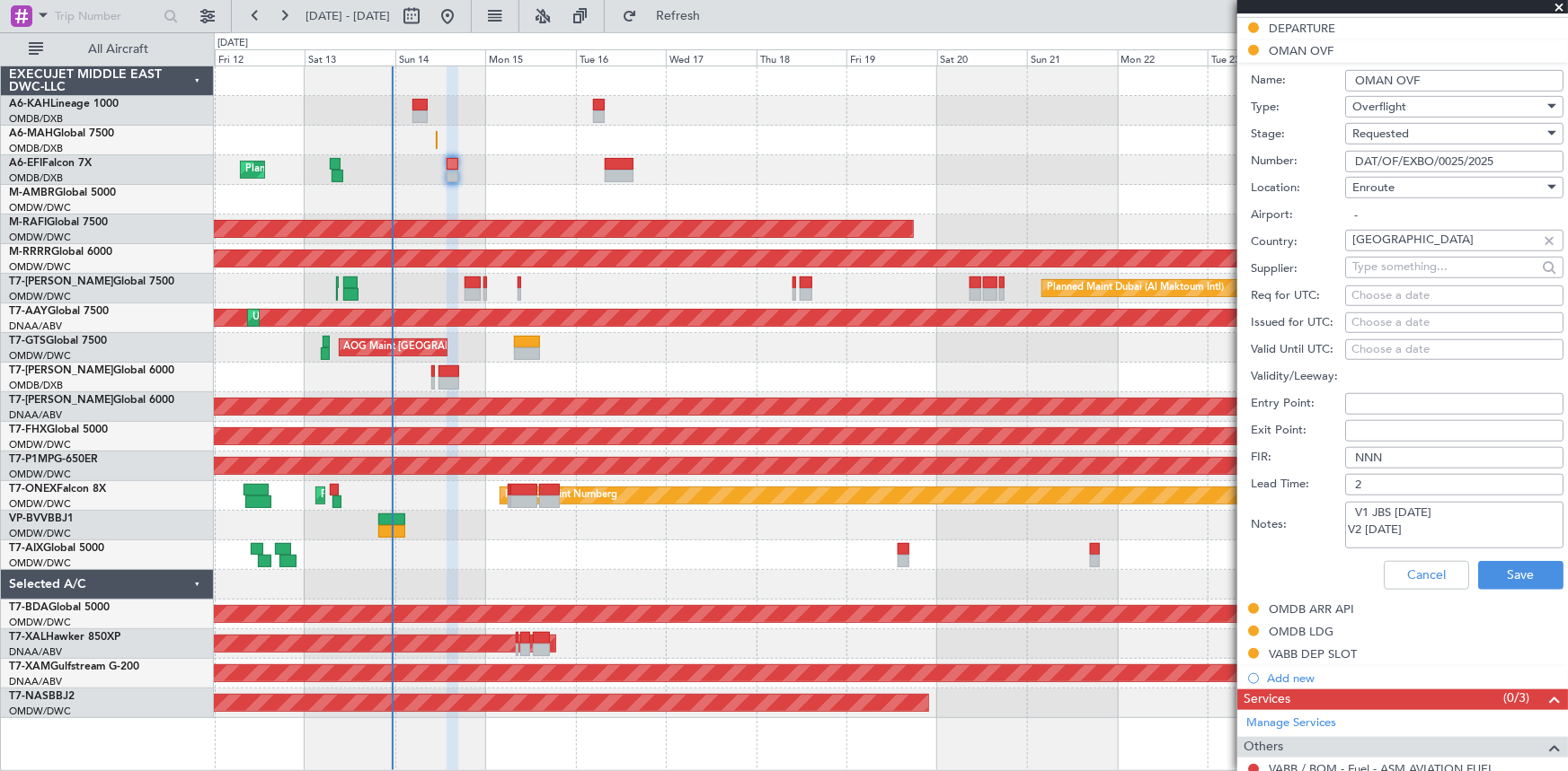
scroll to position [632, 0]
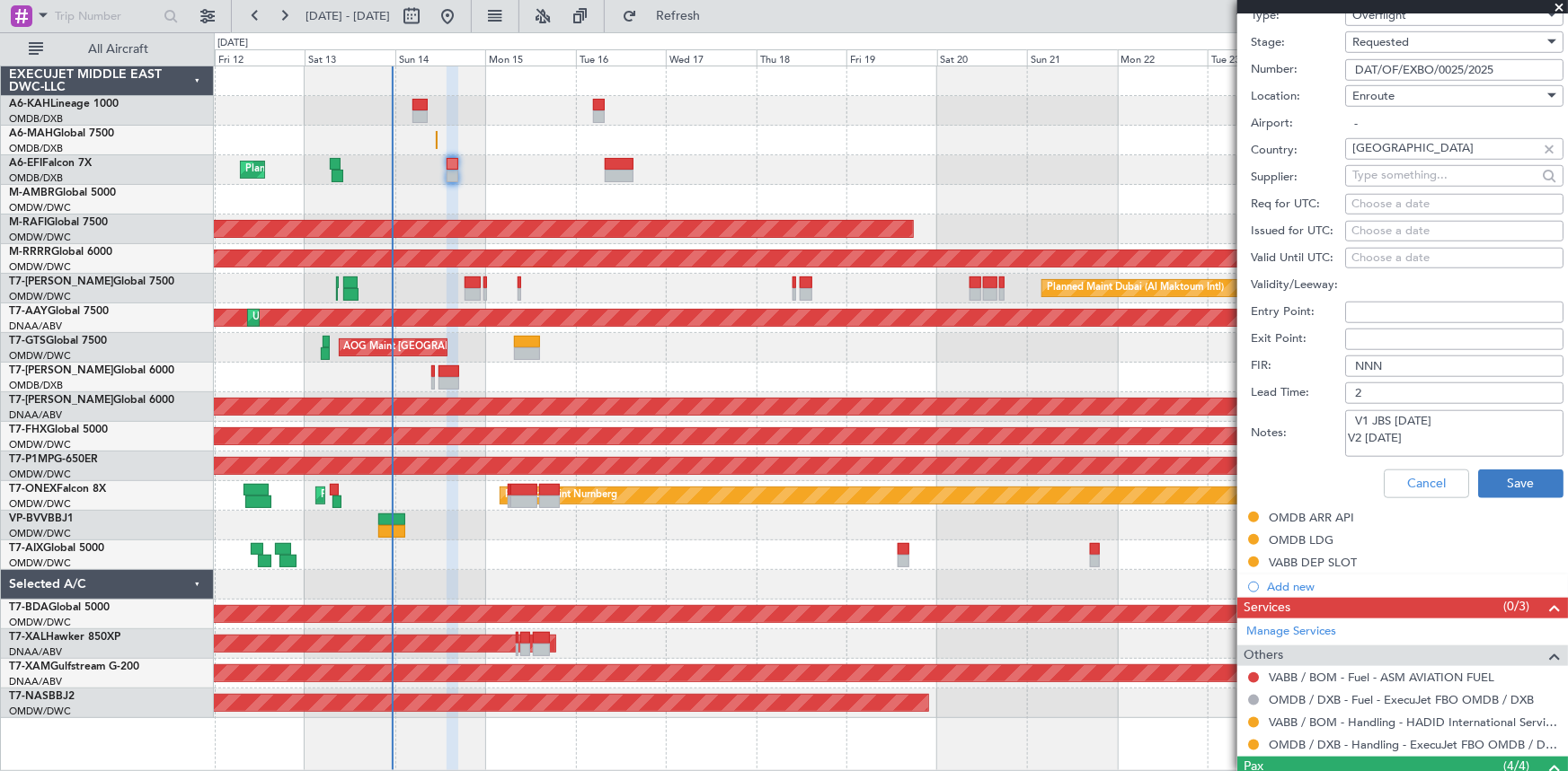
type input "DAT/OF/EXBO/0025/2025"
click at [1516, 474] on button "Save" at bounding box center [1520, 484] width 86 height 29
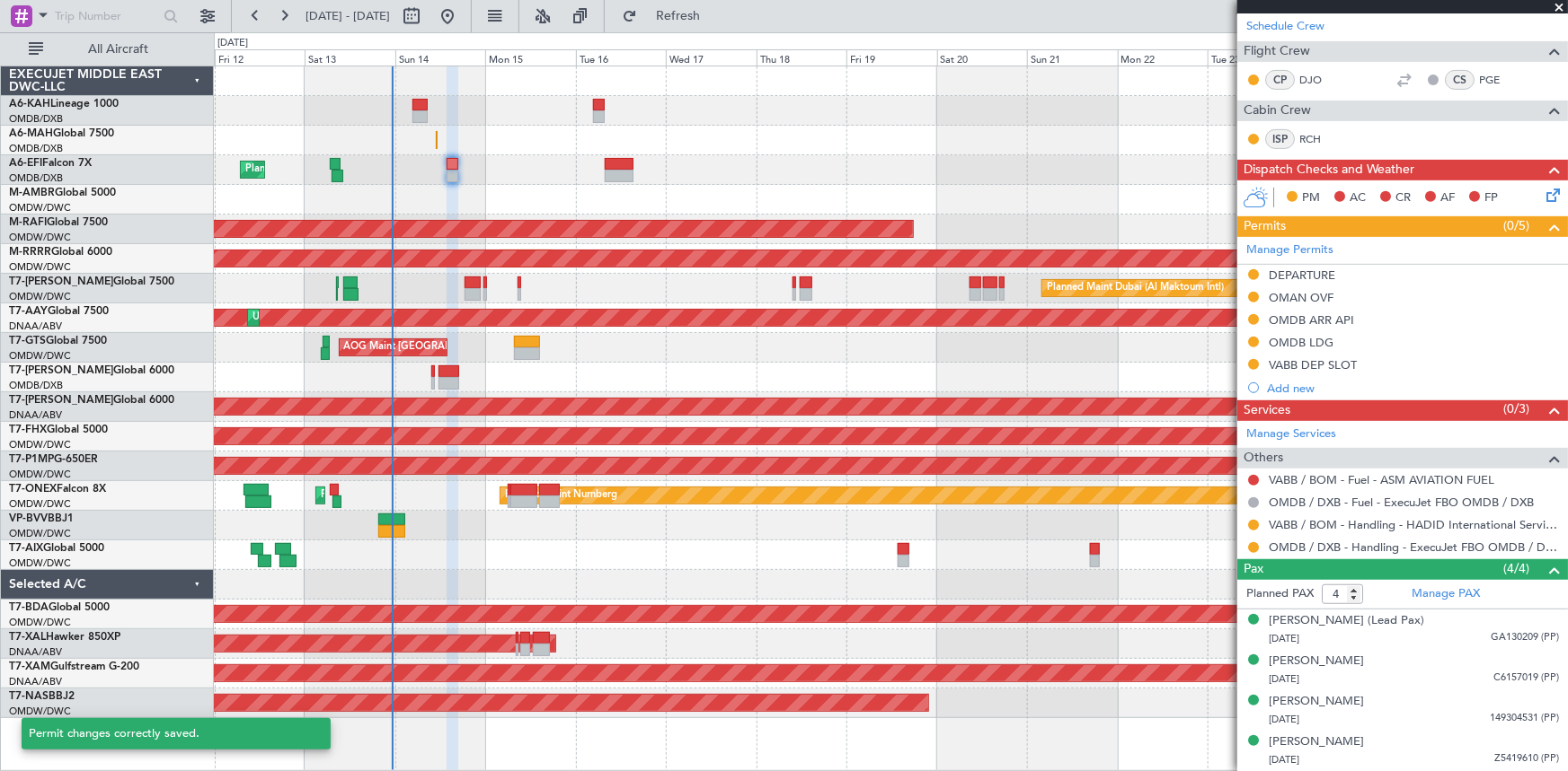
scroll to position [96, 0]
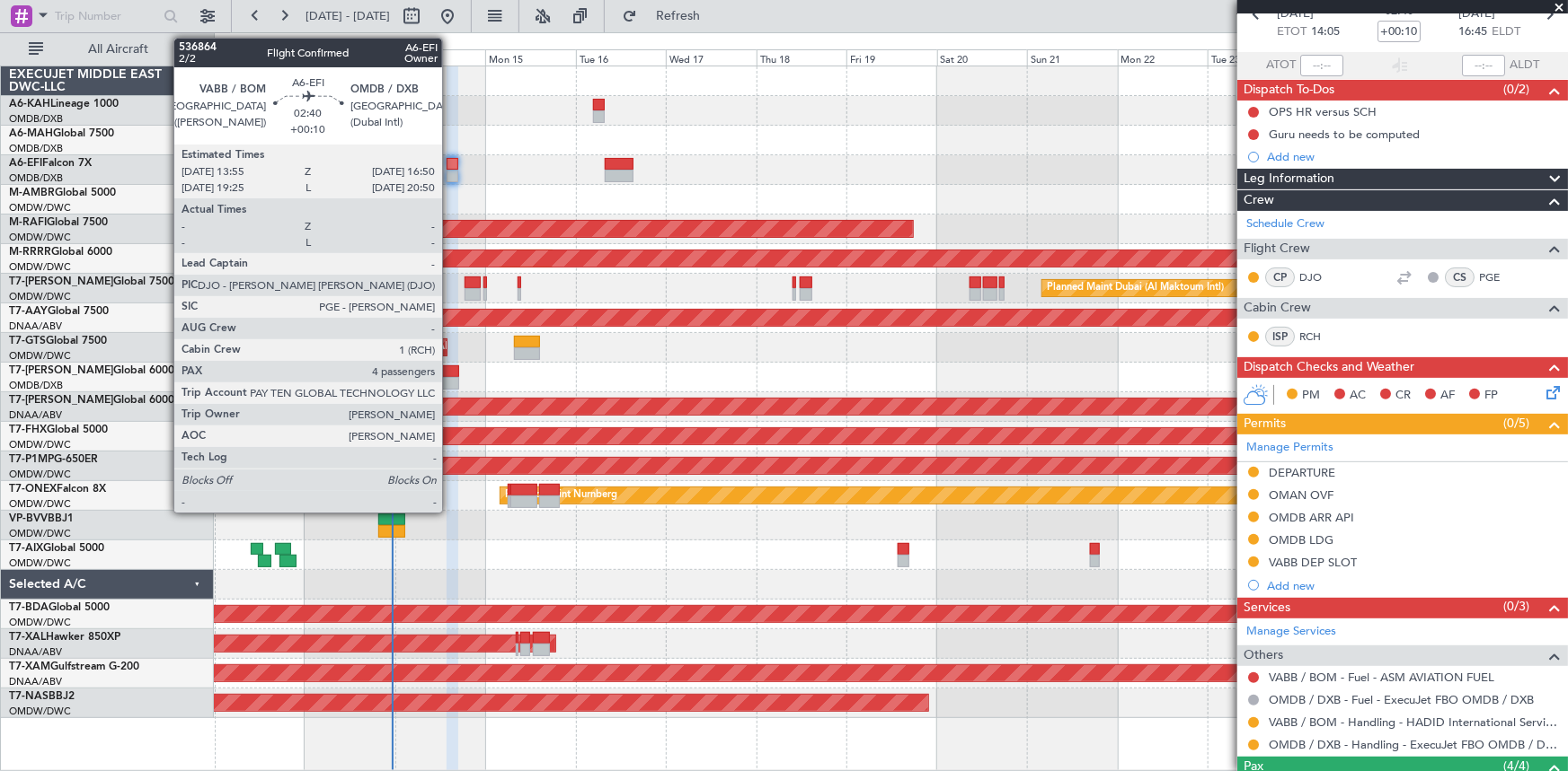
click at [450, 167] on div at bounding box center [452, 164] width 12 height 13
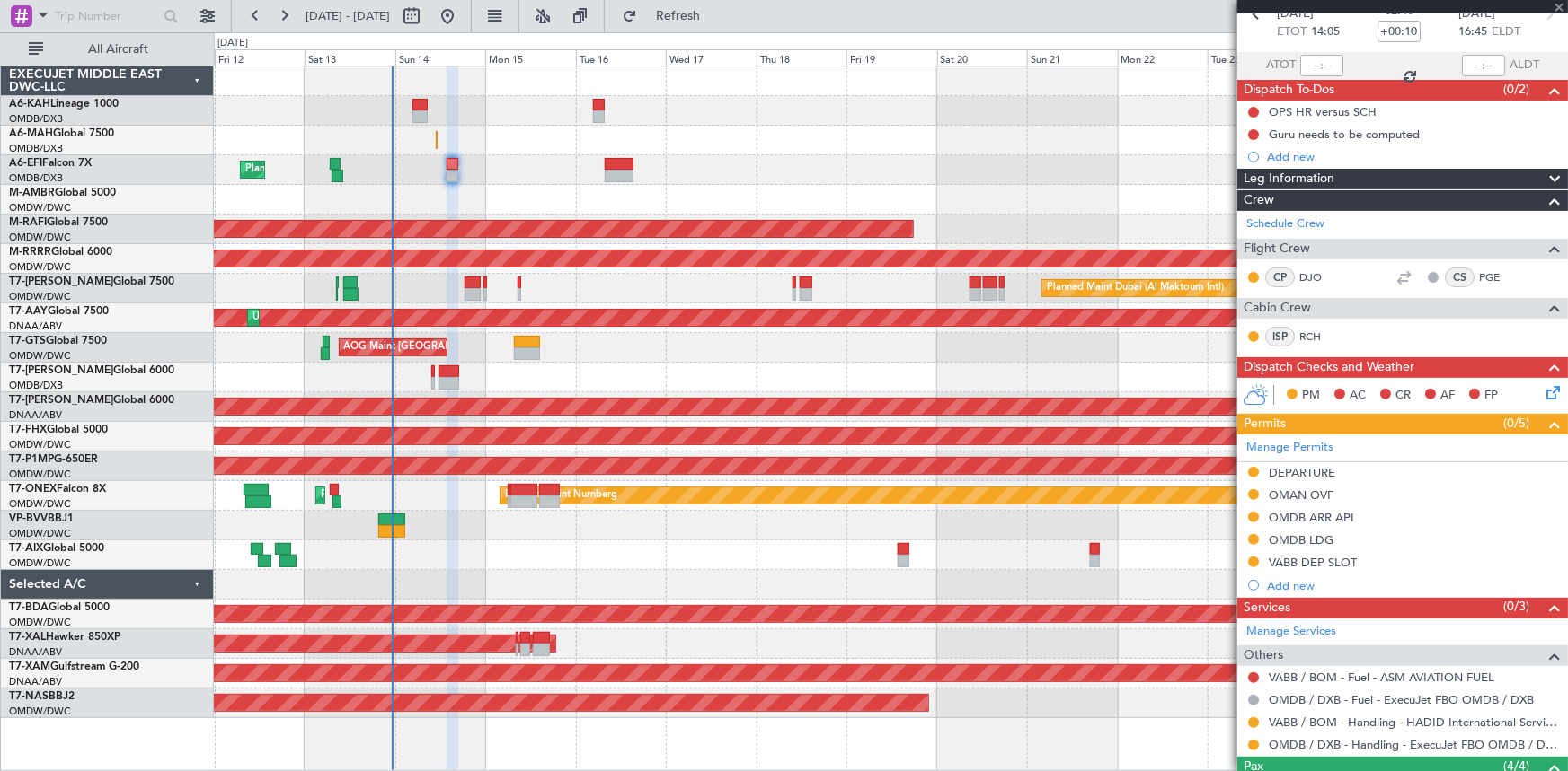
scroll to position [0, 0]
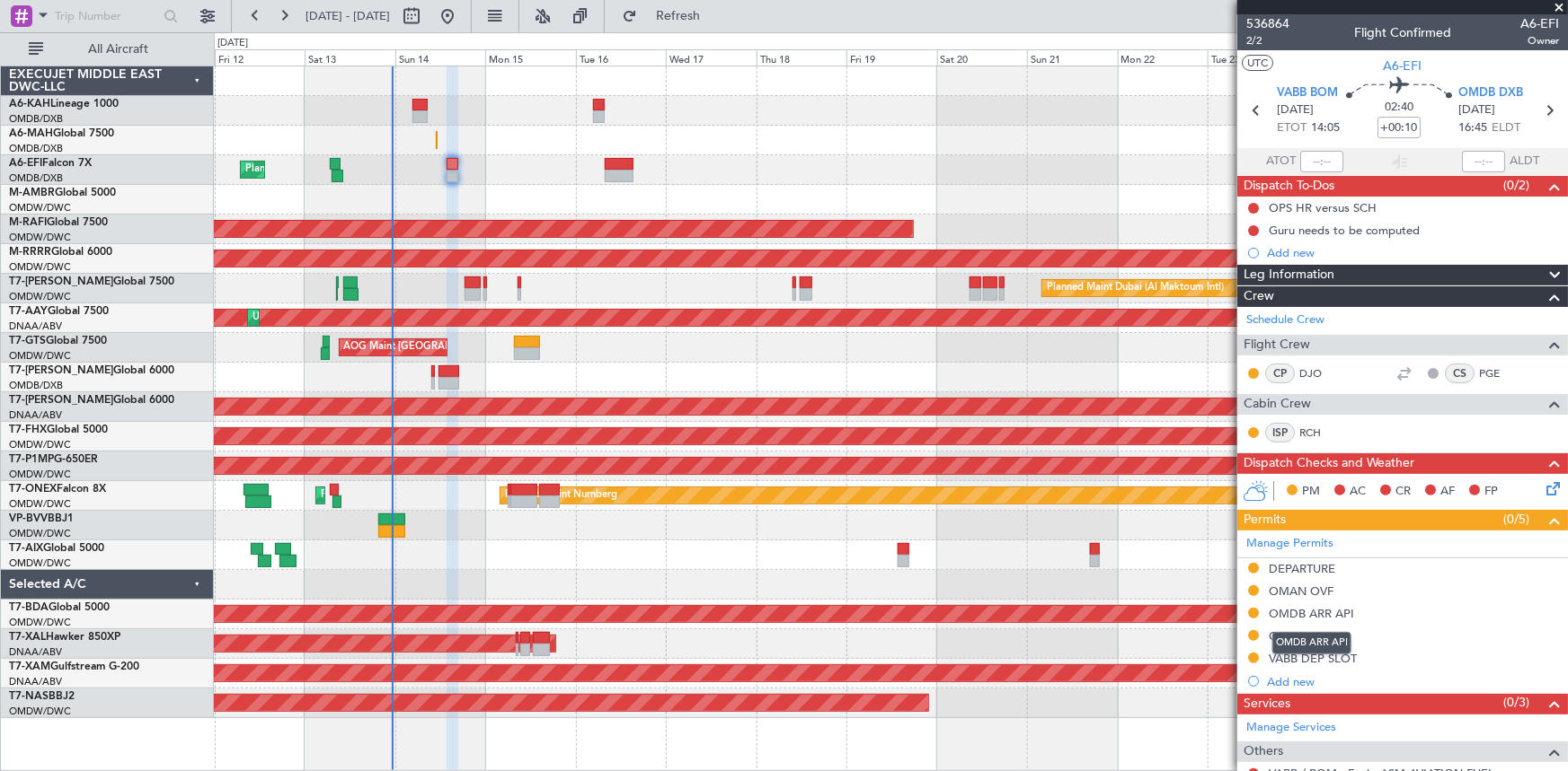
click at [1289, 633] on div "OMDB ARR API" at bounding box center [1312, 643] width 79 height 23
click at [1287, 607] on div "OMDB ARR API" at bounding box center [1311, 613] width 86 height 15
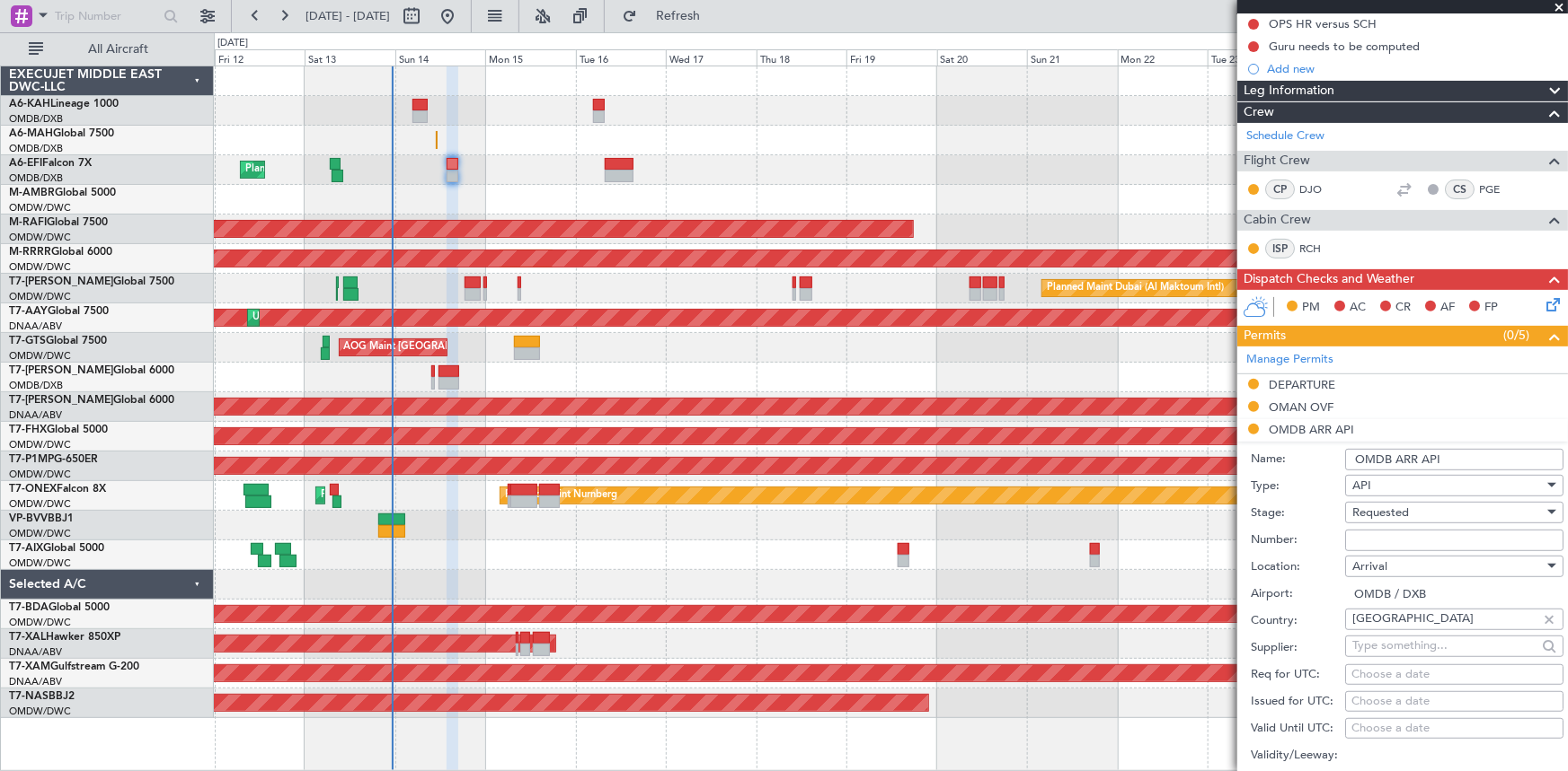
scroll to position [244, 0]
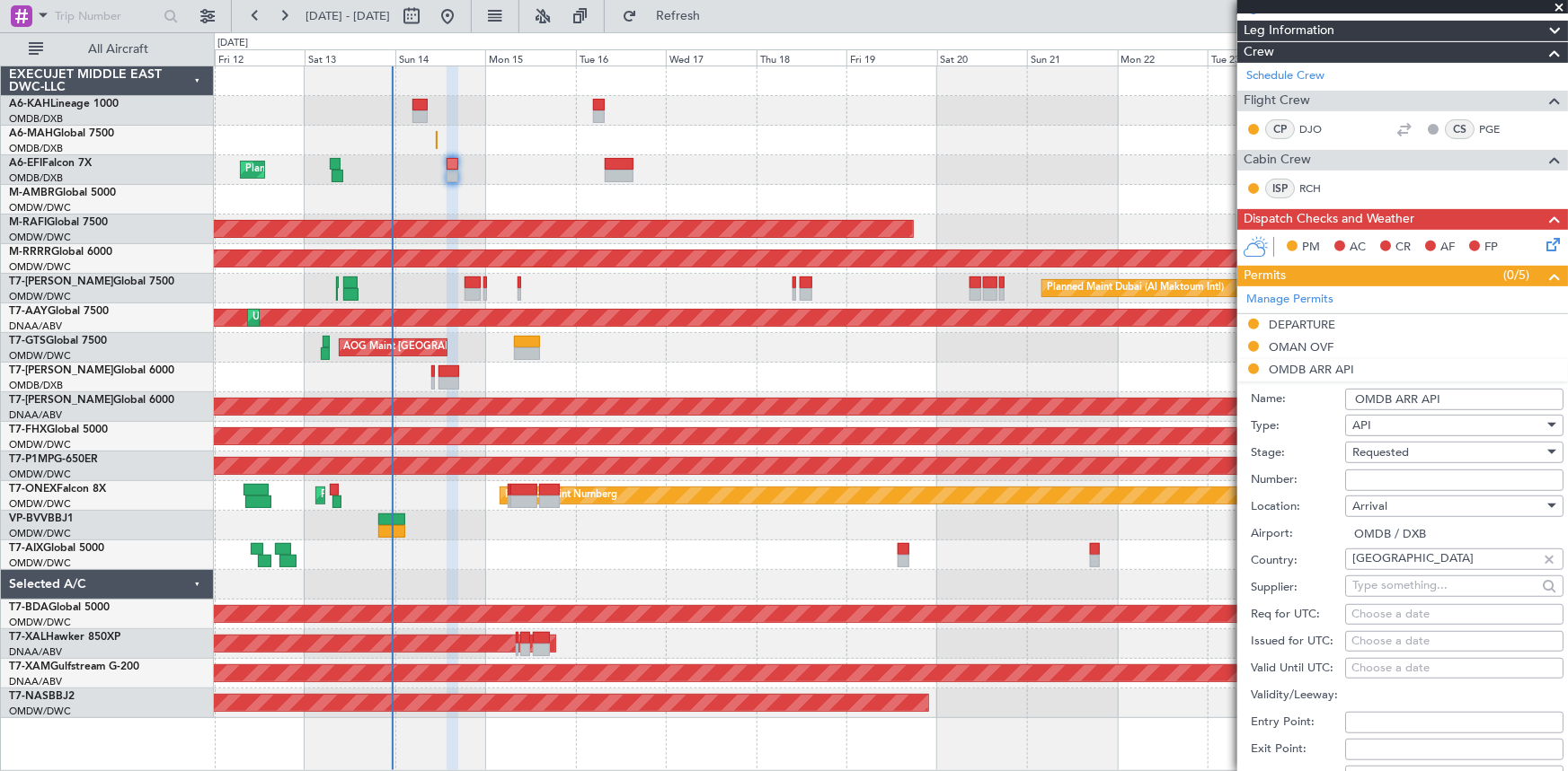
click at [1379, 476] on input "Number:" at bounding box center [1454, 481] width 218 height 22
paste input "EJO112"
type input "EJO112"
click at [1392, 448] on span "Requested" at bounding box center [1380, 453] width 57 height 16
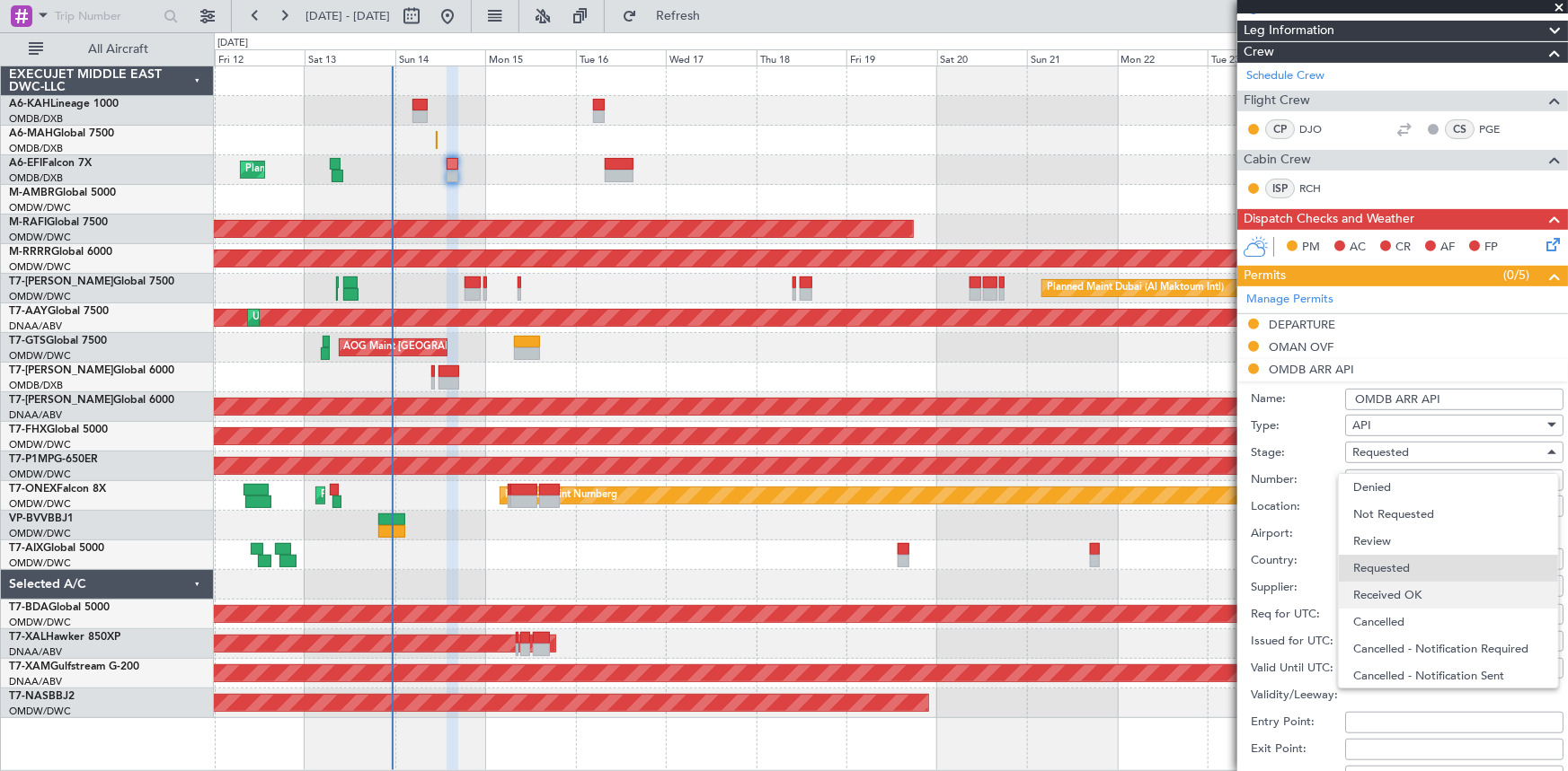
scroll to position [7, 0]
click at [1411, 592] on span "Received OK" at bounding box center [1448, 588] width 190 height 27
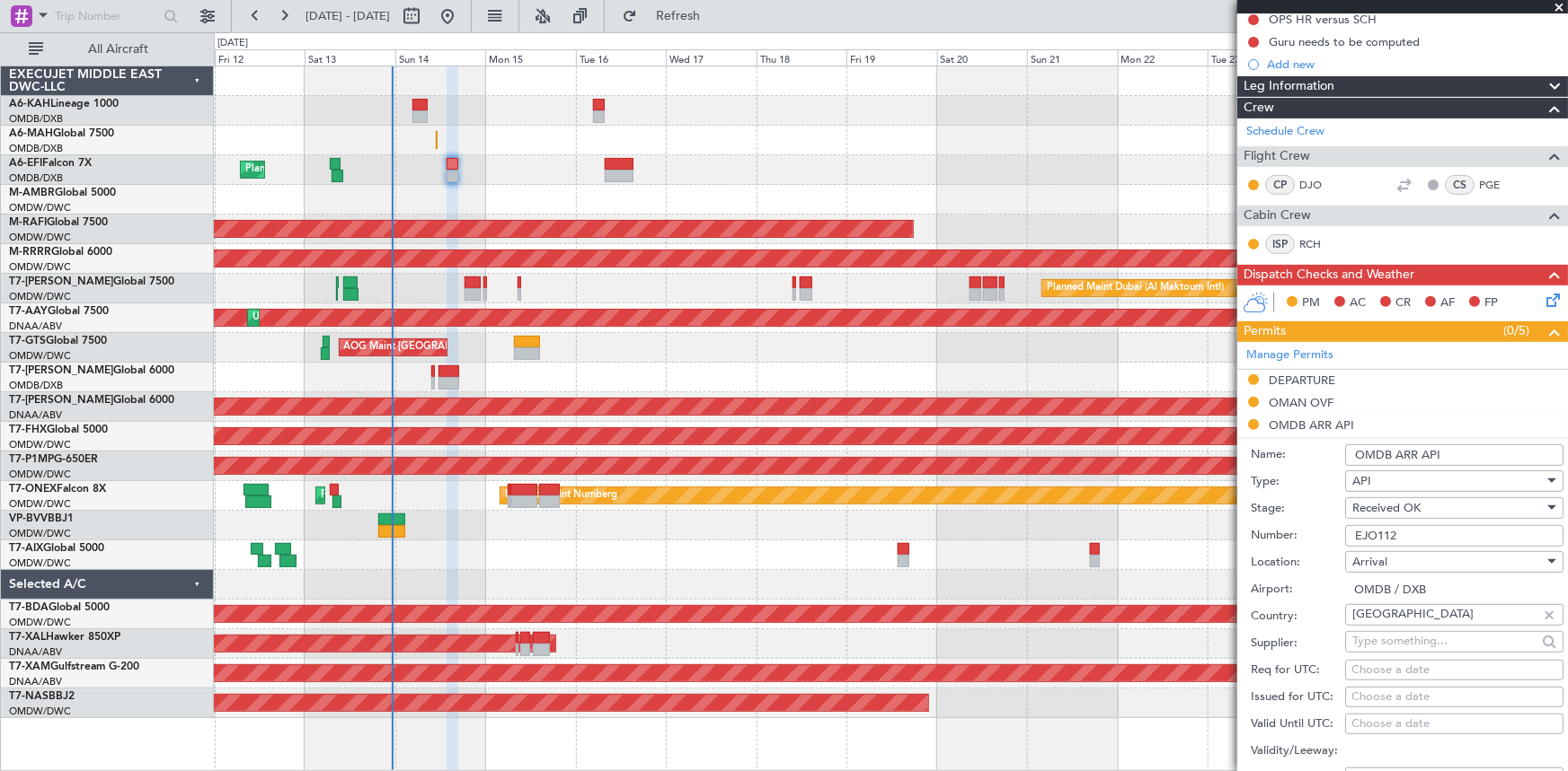
scroll to position [244, 0]
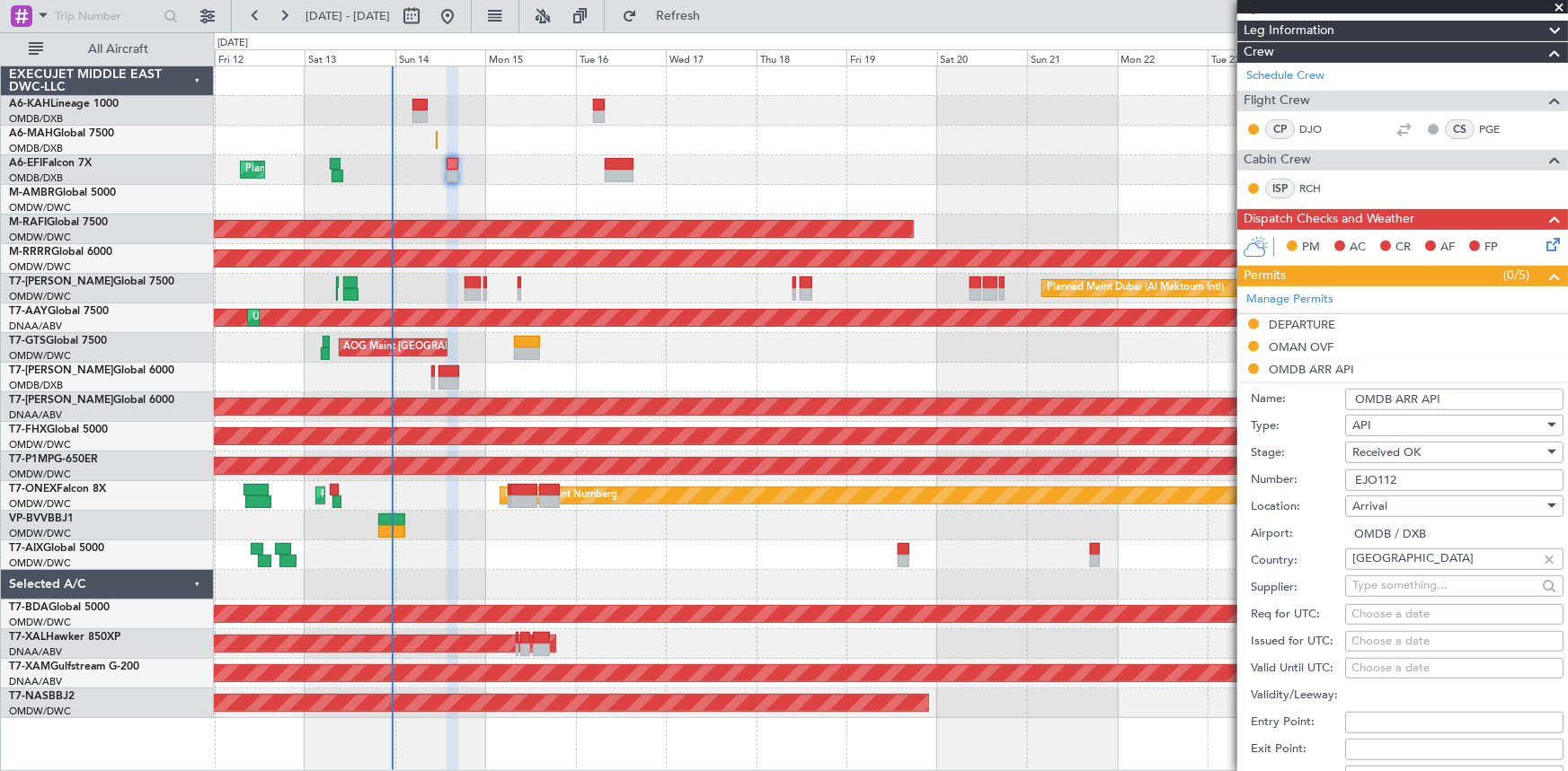
click at [1377, 617] on div "Choose a date" at bounding box center [1454, 615] width 206 height 18
select select "9"
select select "2025"
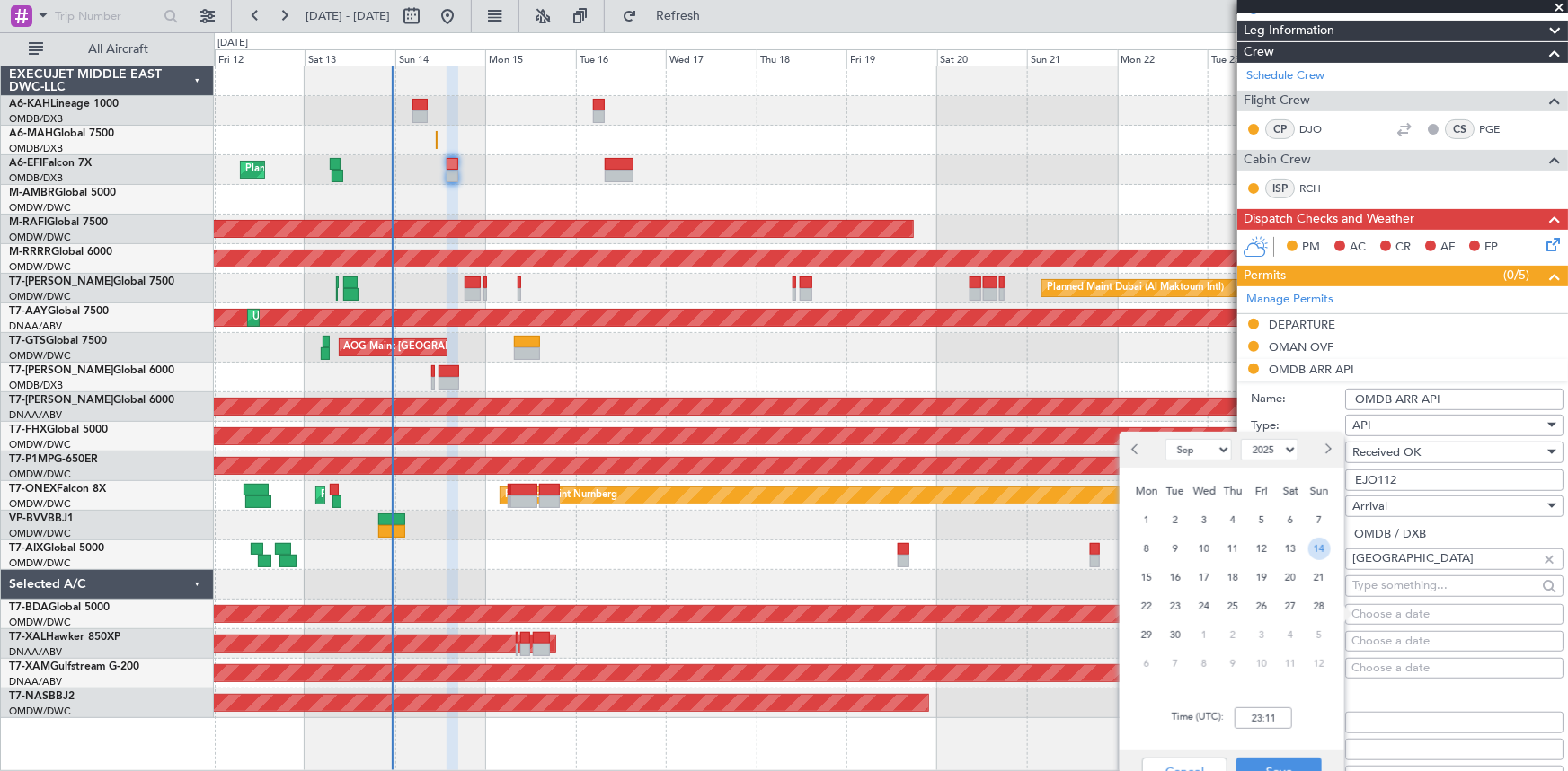
click at [1313, 550] on span "14" at bounding box center [1319, 548] width 23 height 23
click at [1235, 722] on input "00:00" at bounding box center [1263, 719] width 58 height 22
type input "16:45"
click at [1270, 764] on button "Save" at bounding box center [1278, 772] width 86 height 29
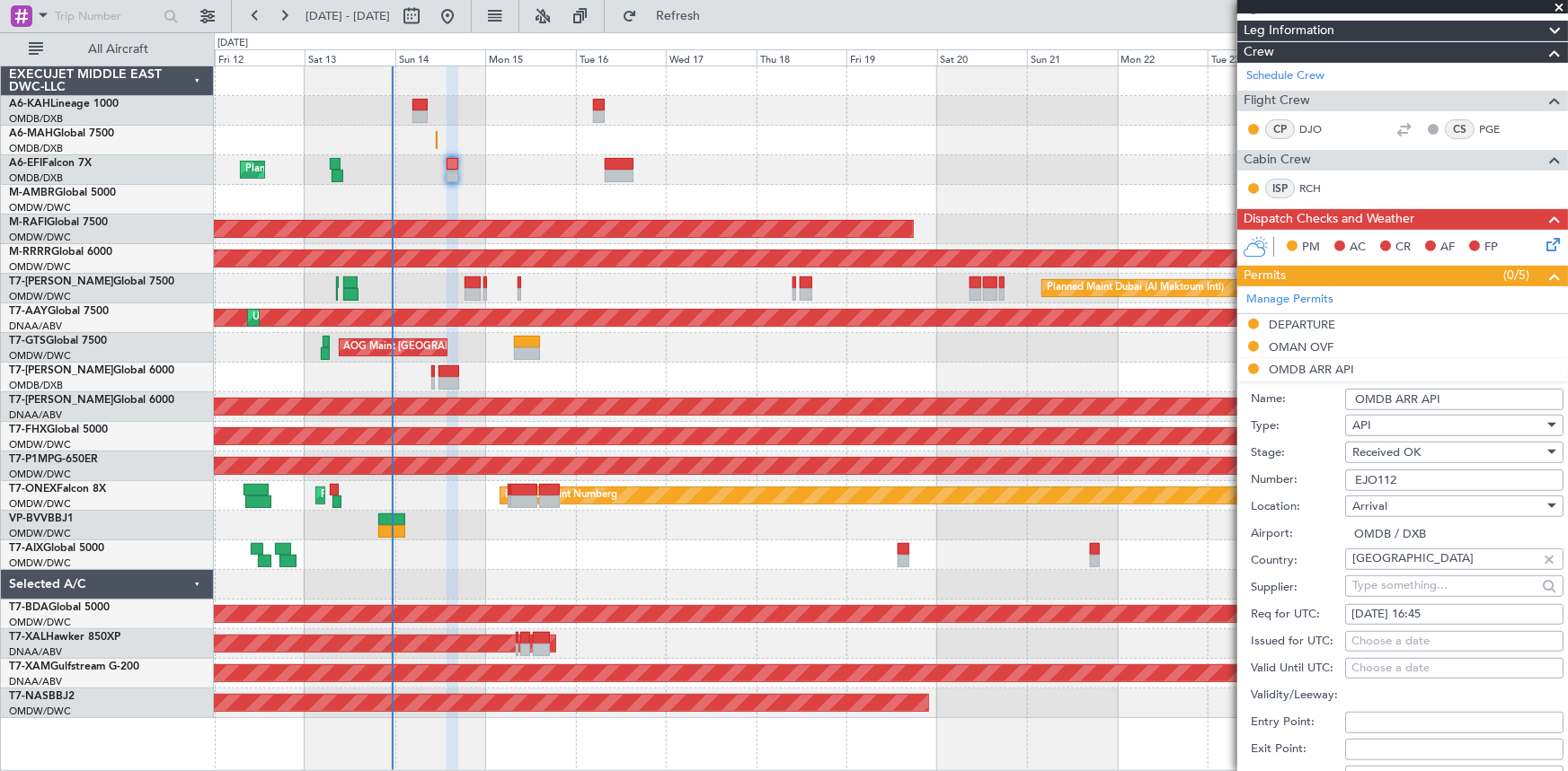
click at [1390, 644] on div "Choose a date" at bounding box center [1454, 642] width 206 height 18
select select "9"
select select "2025"
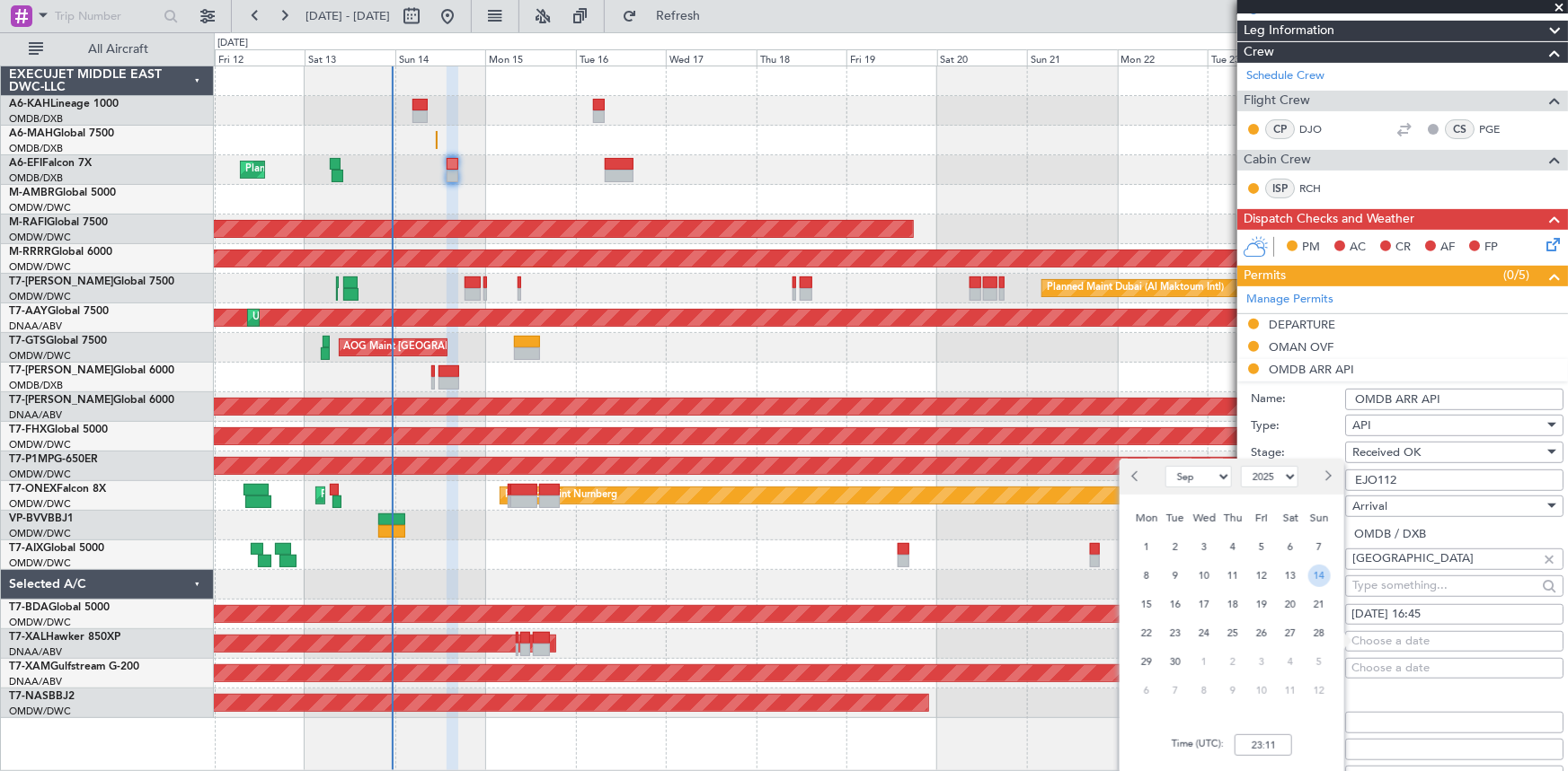
click at [1318, 571] on span "14" at bounding box center [1319, 575] width 23 height 23
click at [1243, 740] on input "00:00" at bounding box center [1263, 746] width 58 height 22
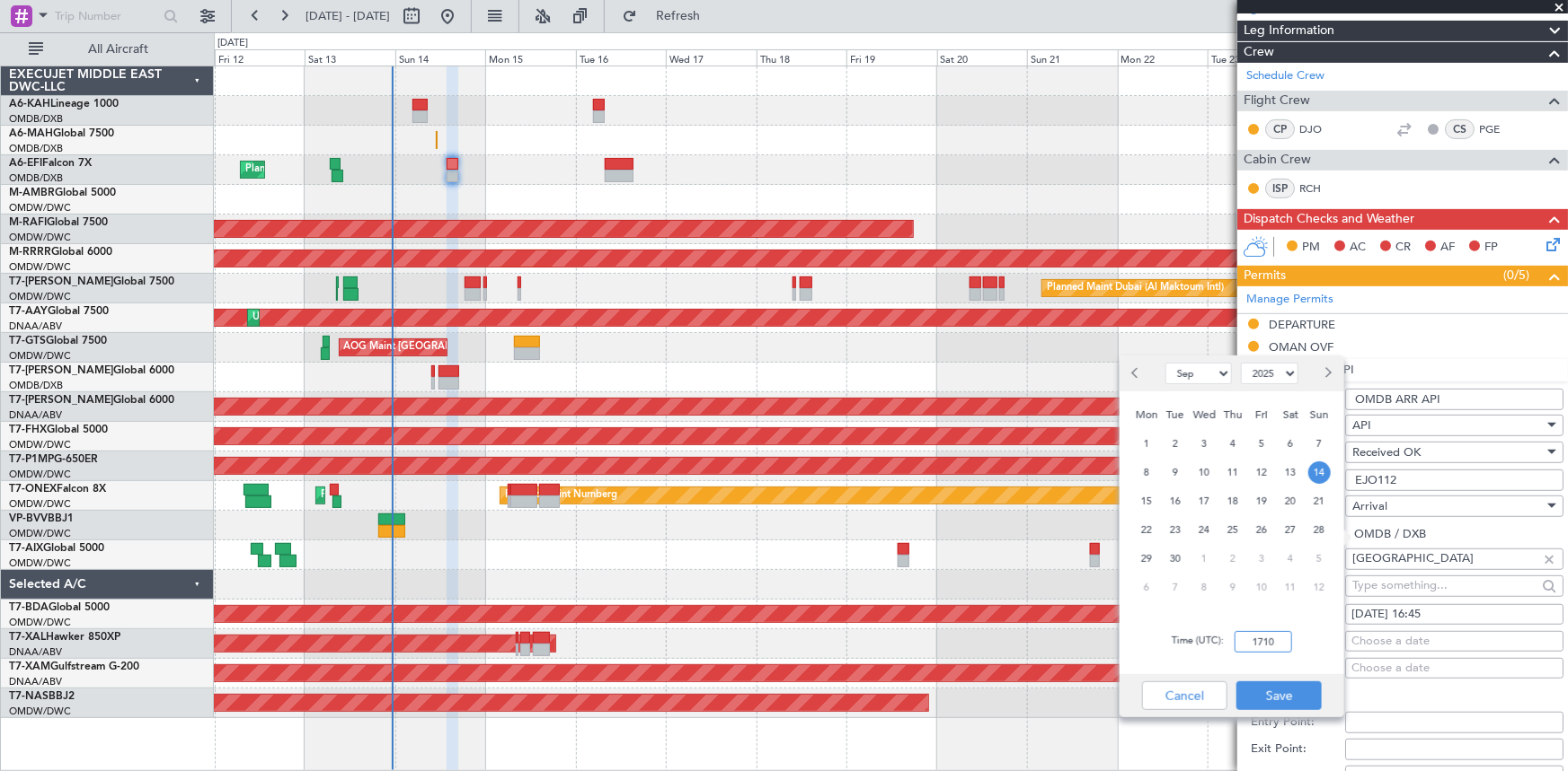
scroll to position [408, 0]
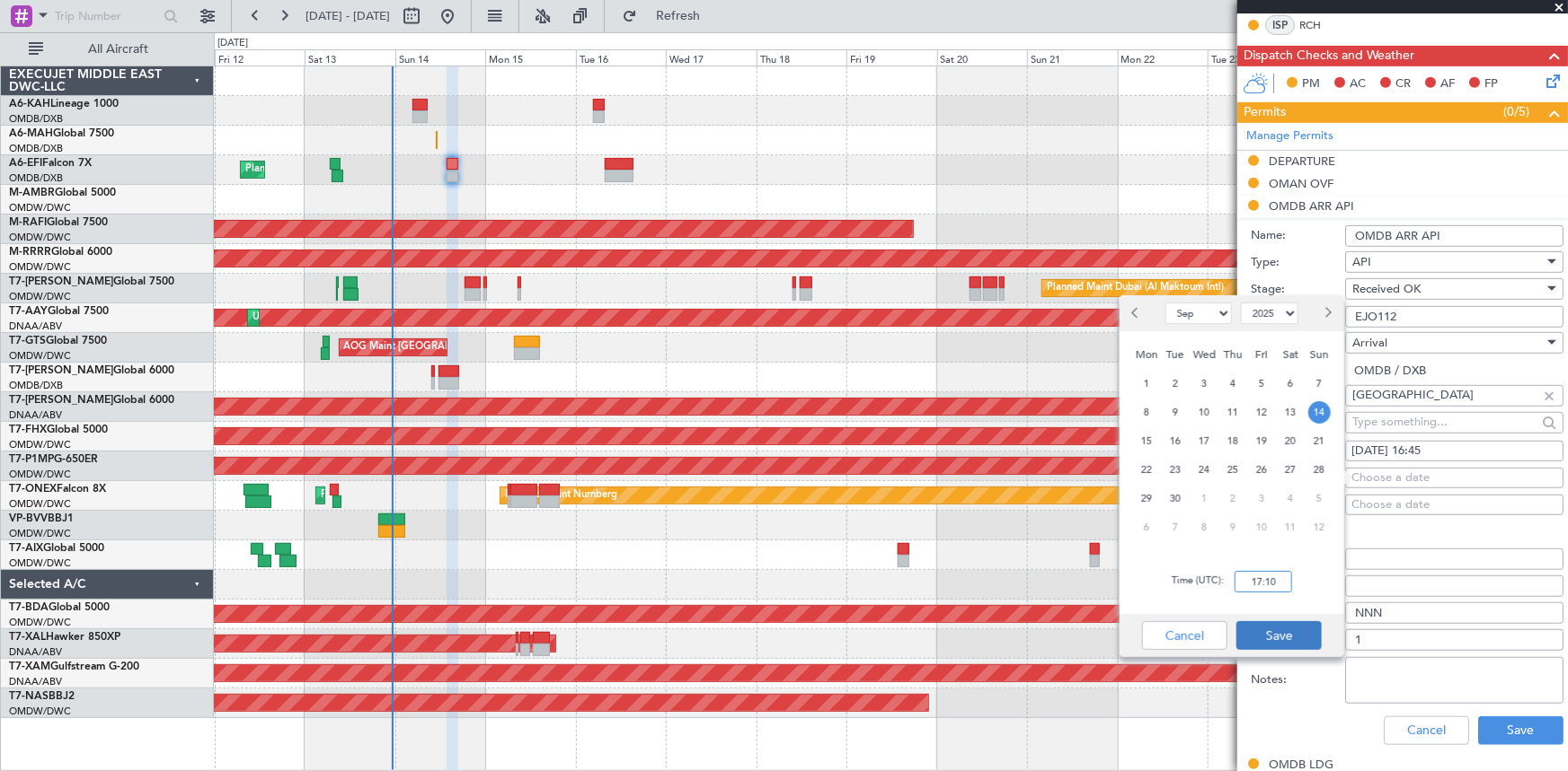
type input "17:10"
click at [1287, 641] on button "Save" at bounding box center [1278, 636] width 86 height 29
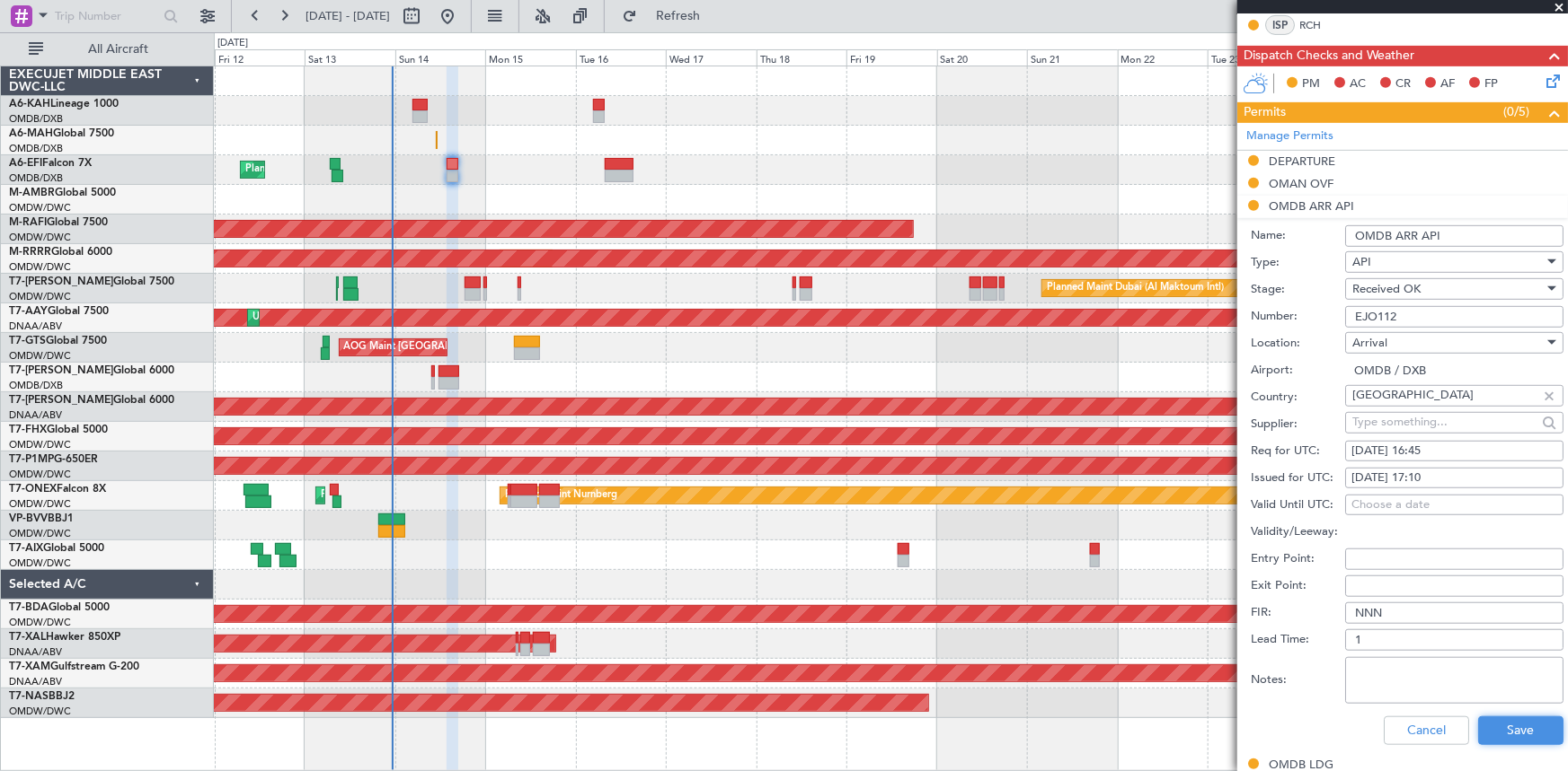
drag, startPoint x: 1495, startPoint y: 719, endPoint x: 1490, endPoint y: 709, distance: 11.2
click at [1491, 710] on div "Cancel Save" at bounding box center [1407, 731] width 313 height 47
click at [1494, 725] on button "Save" at bounding box center [1520, 731] width 86 height 29
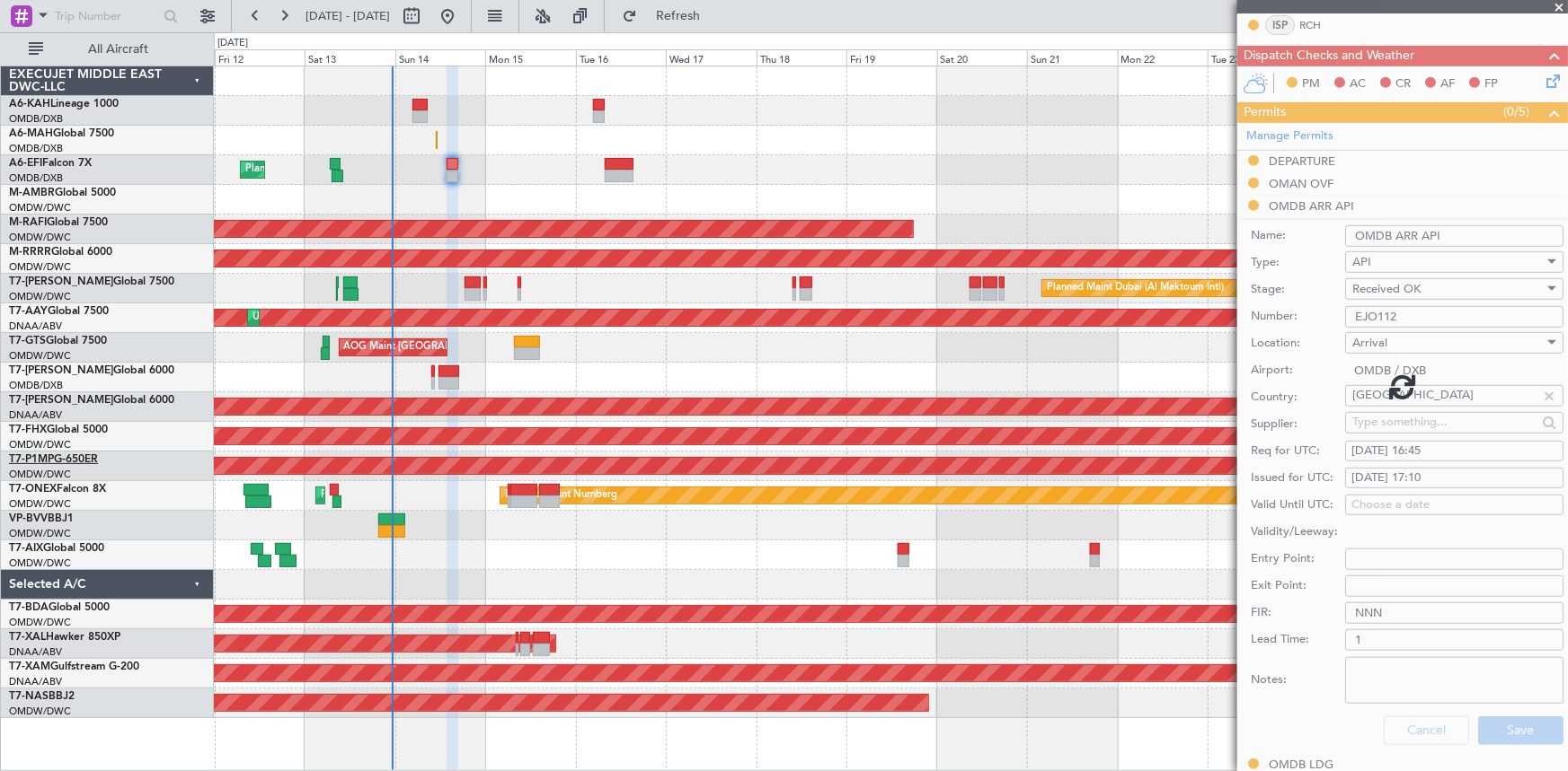
scroll to position [292, 0]
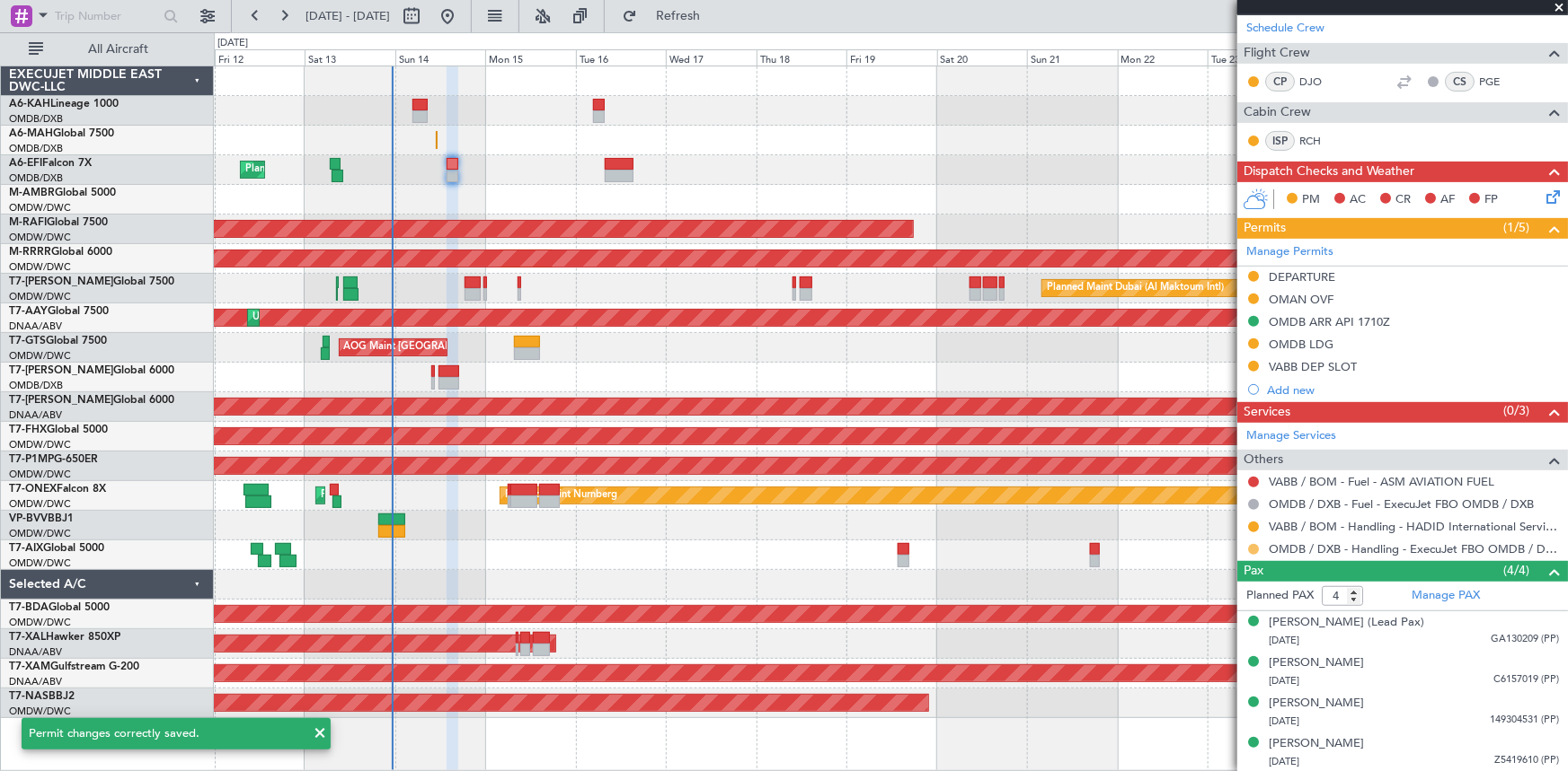
click at [1255, 546] on button at bounding box center [1253, 549] width 11 height 11
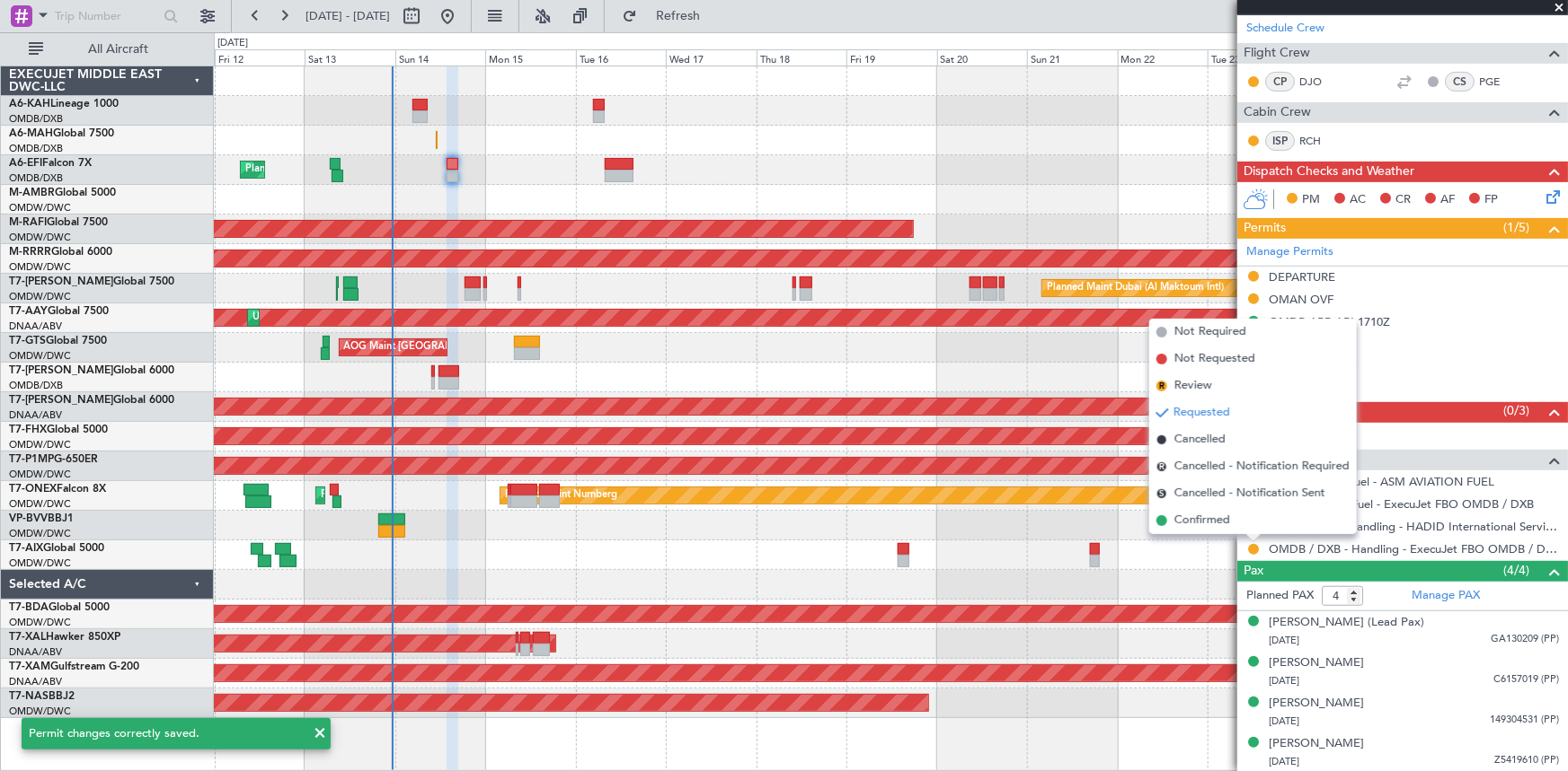
click at [1204, 527] on span "Confirmed" at bounding box center [1203, 521] width 56 height 18
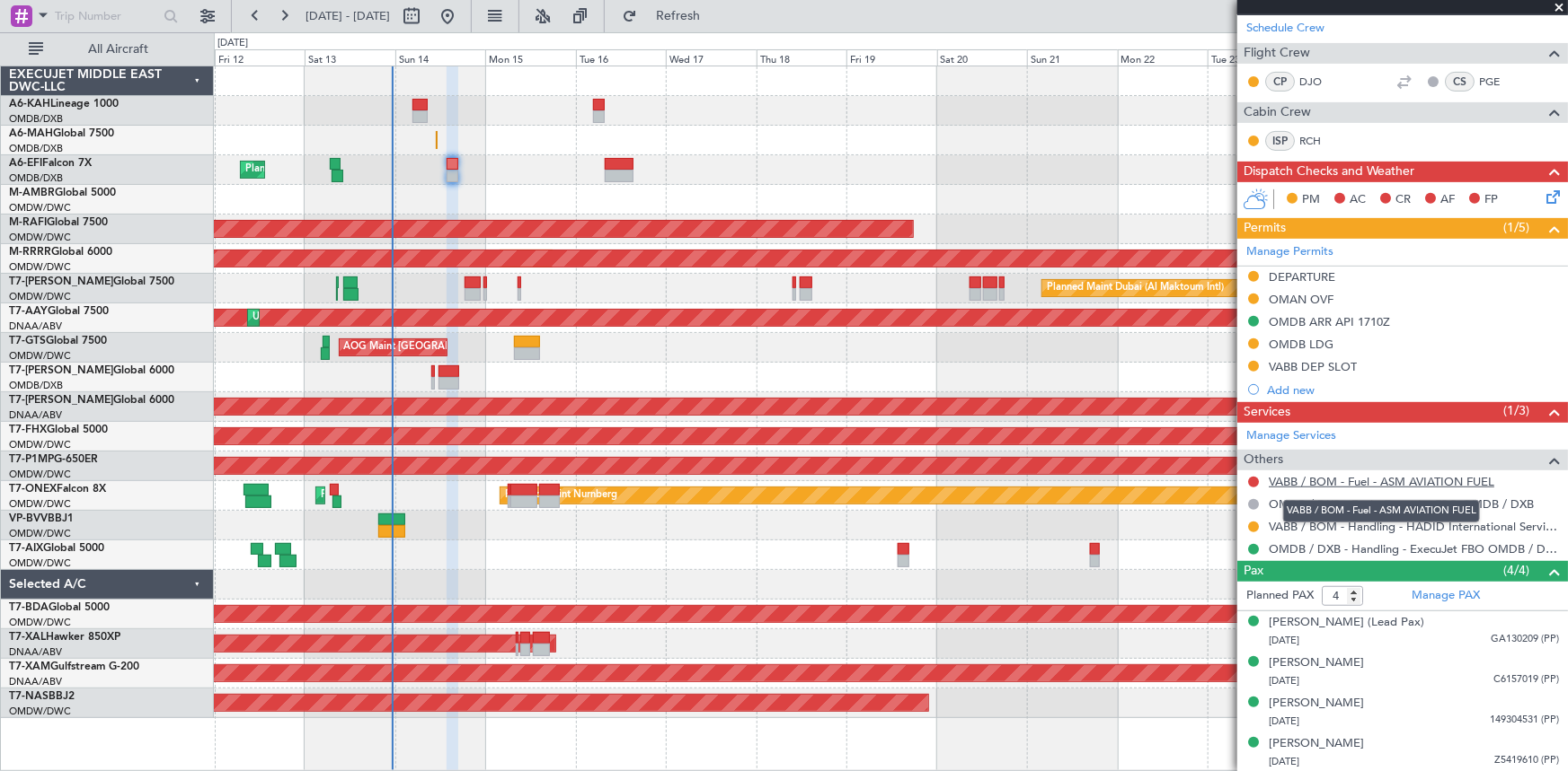
click at [1341, 478] on link "VABB / BOM - Fuel - ASM AVIATION FUEL" at bounding box center [1381, 482] width 226 height 15
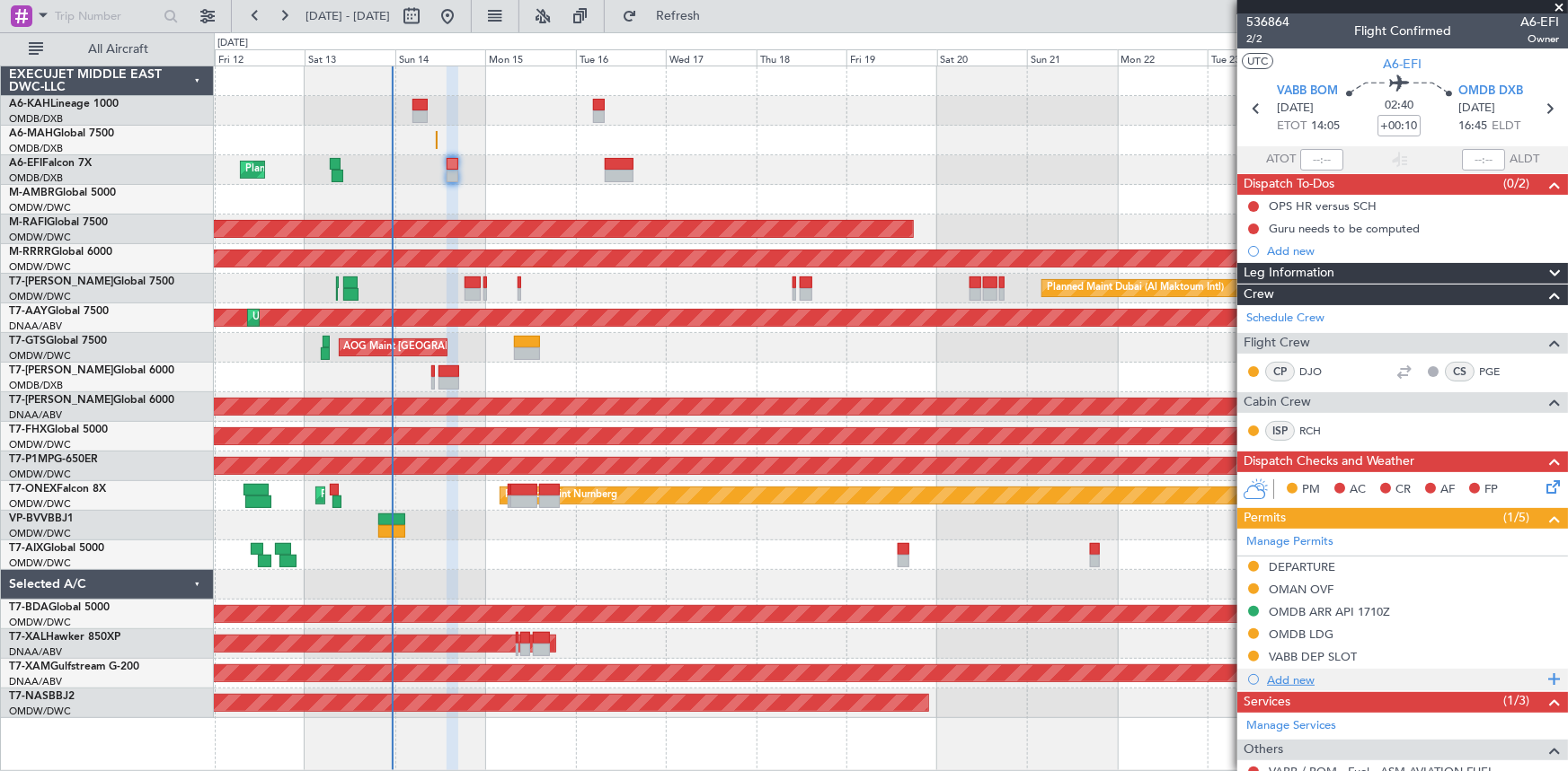
scroll to position [0, 0]
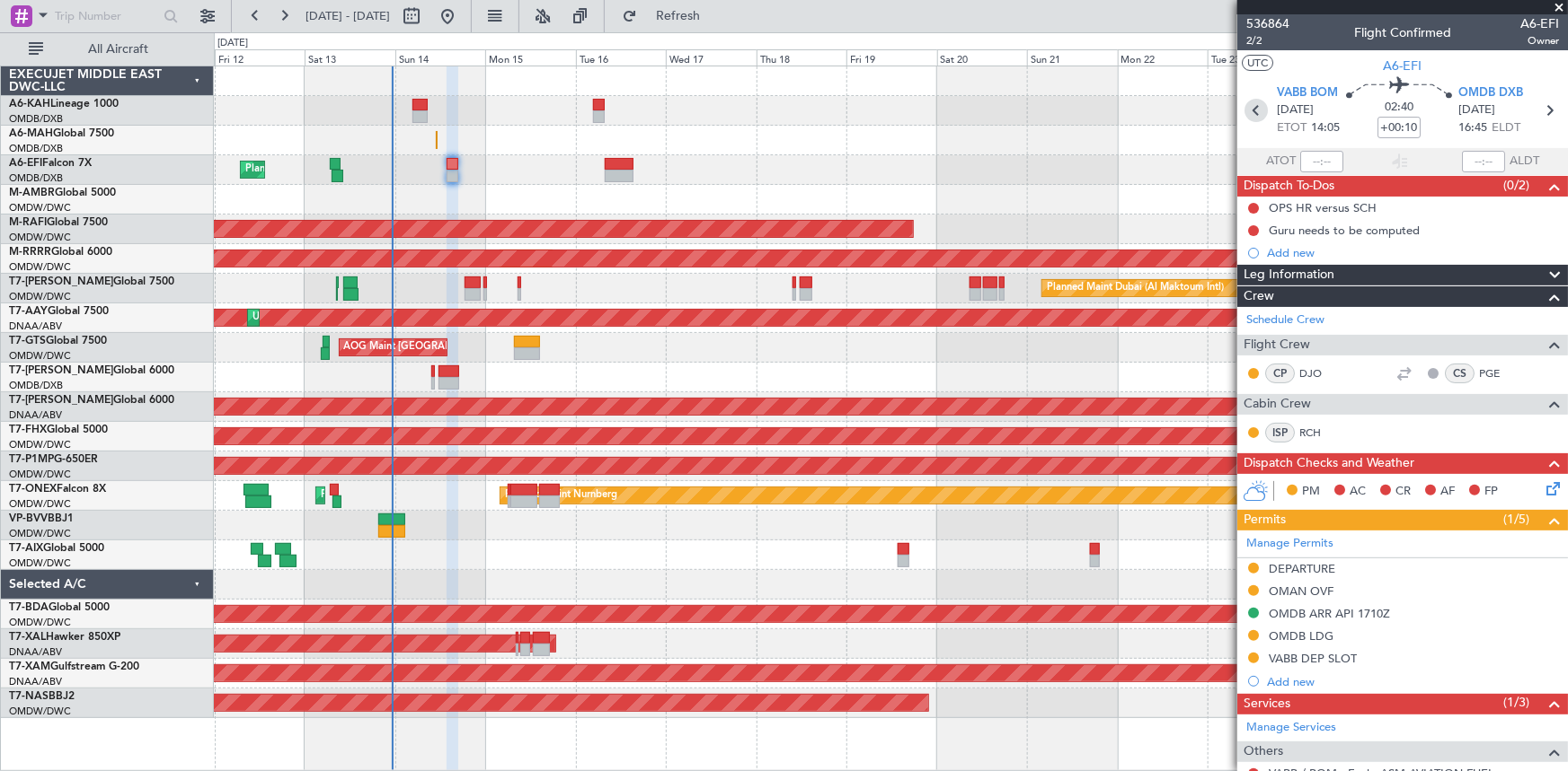
click at [1249, 108] on icon at bounding box center [1256, 111] width 23 height 23
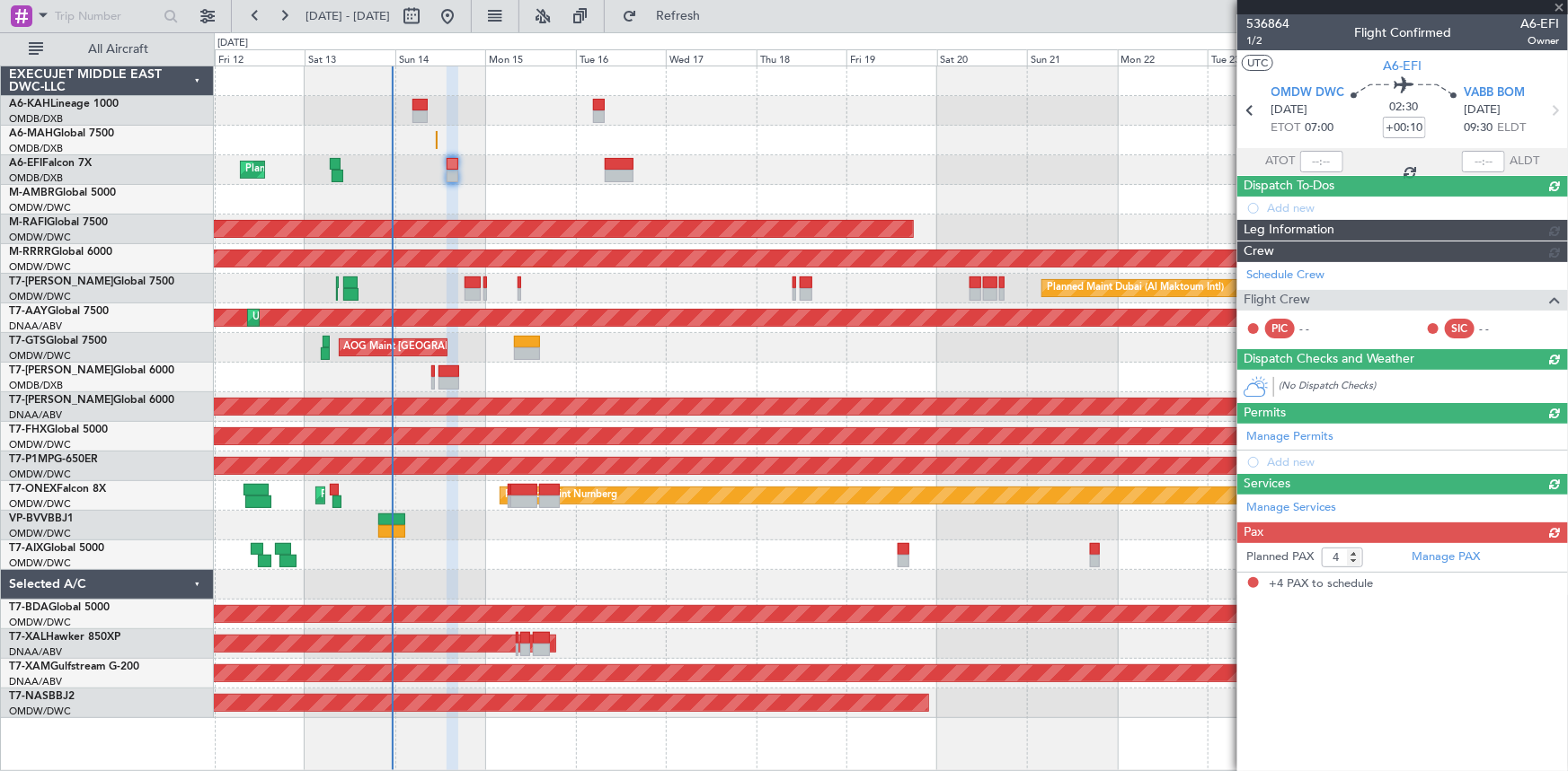
type input "07:35"
type input "10:21"
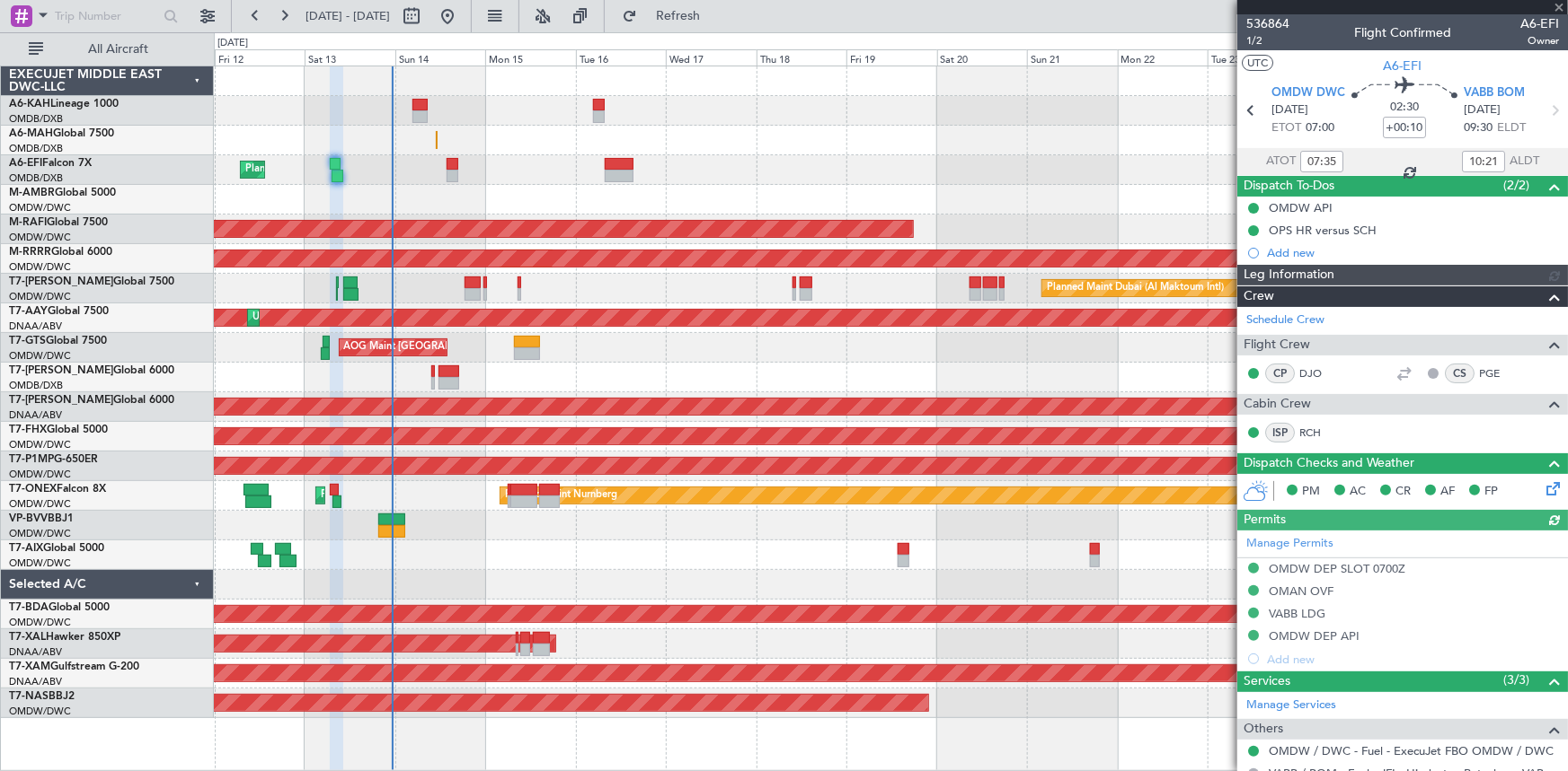
type input "[PERSON_NAME] (ANI)"
type input "7274"
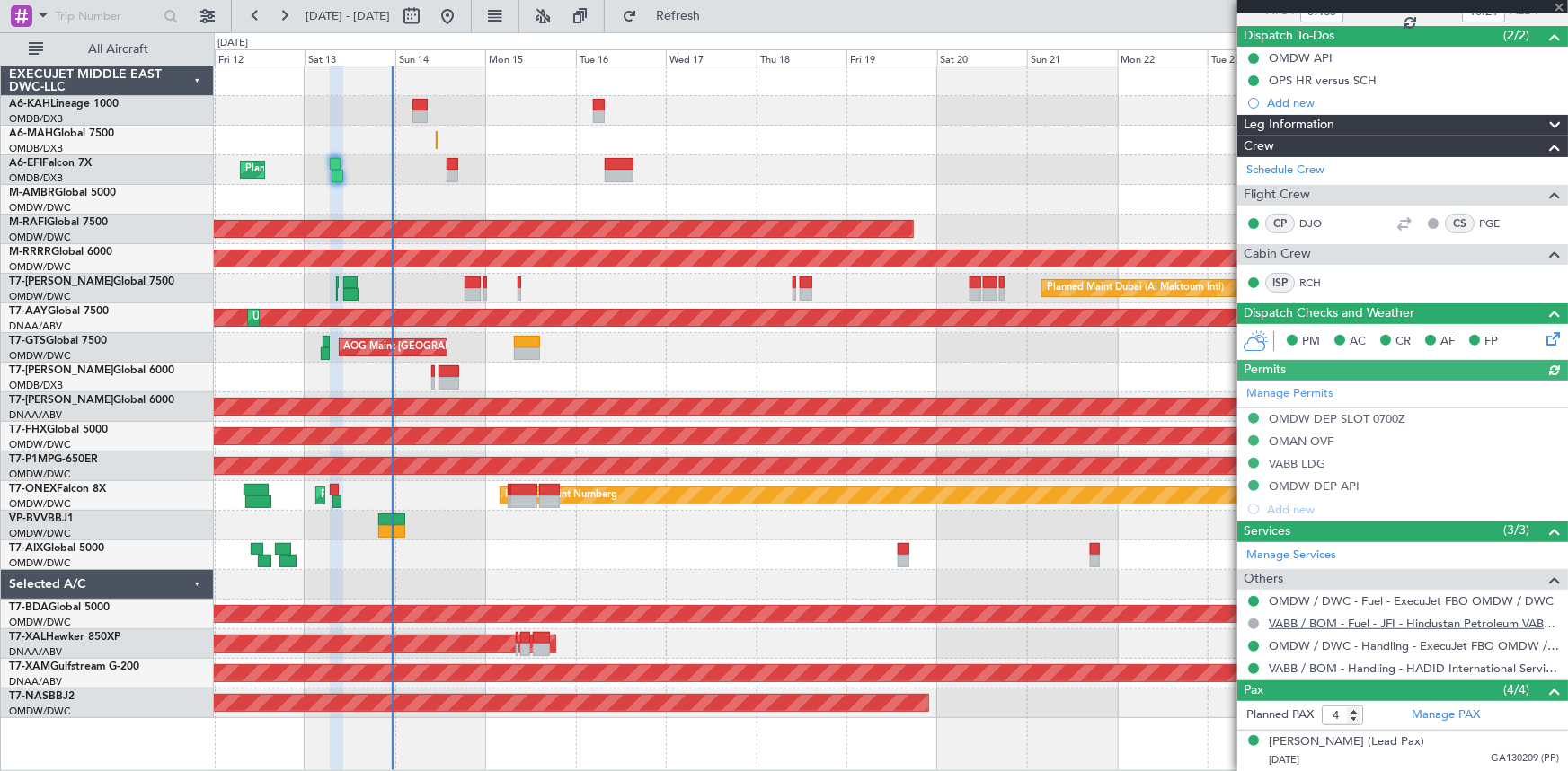
scroll to position [244, 0]
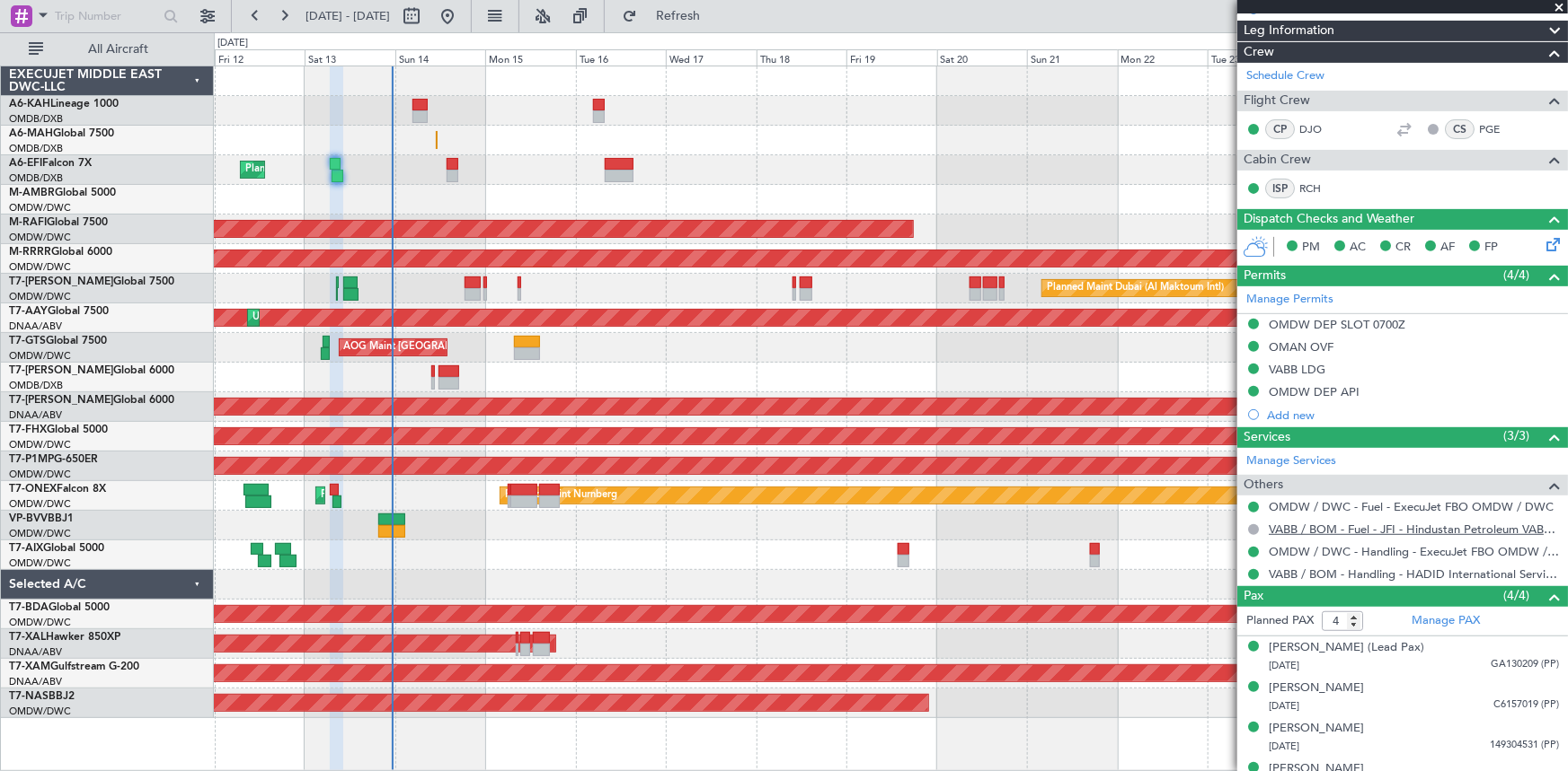
click at [1306, 530] on link "VABB / BOM - Fuel - JFI - Hindustan Petroleum VABB / BOM" at bounding box center [1414, 529] width 291 height 15
click at [716, 17] on span "Refresh" at bounding box center [678, 16] width 76 height 13
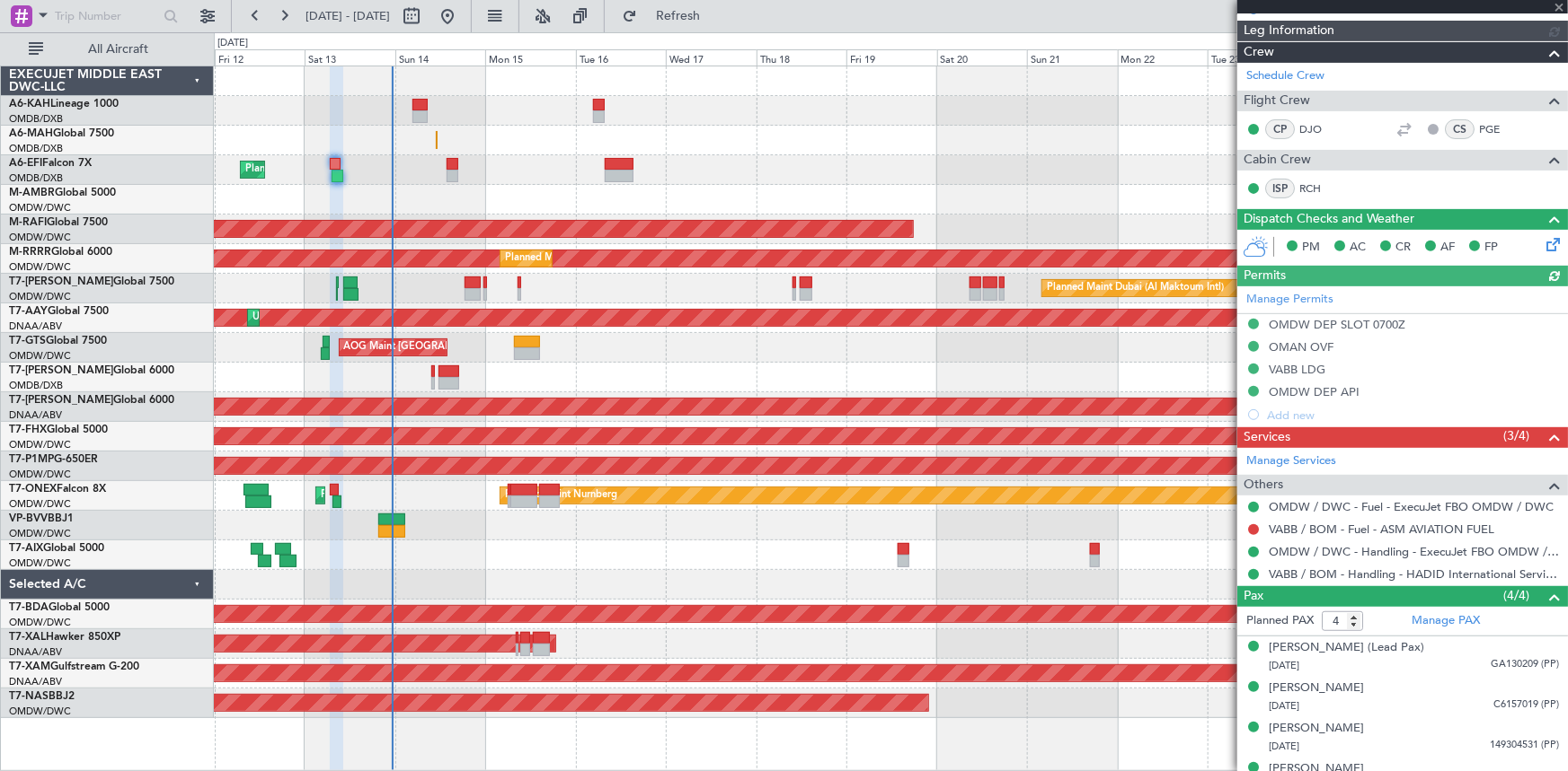
type input "[PERSON_NAME] (ANI)"
type input "7274"
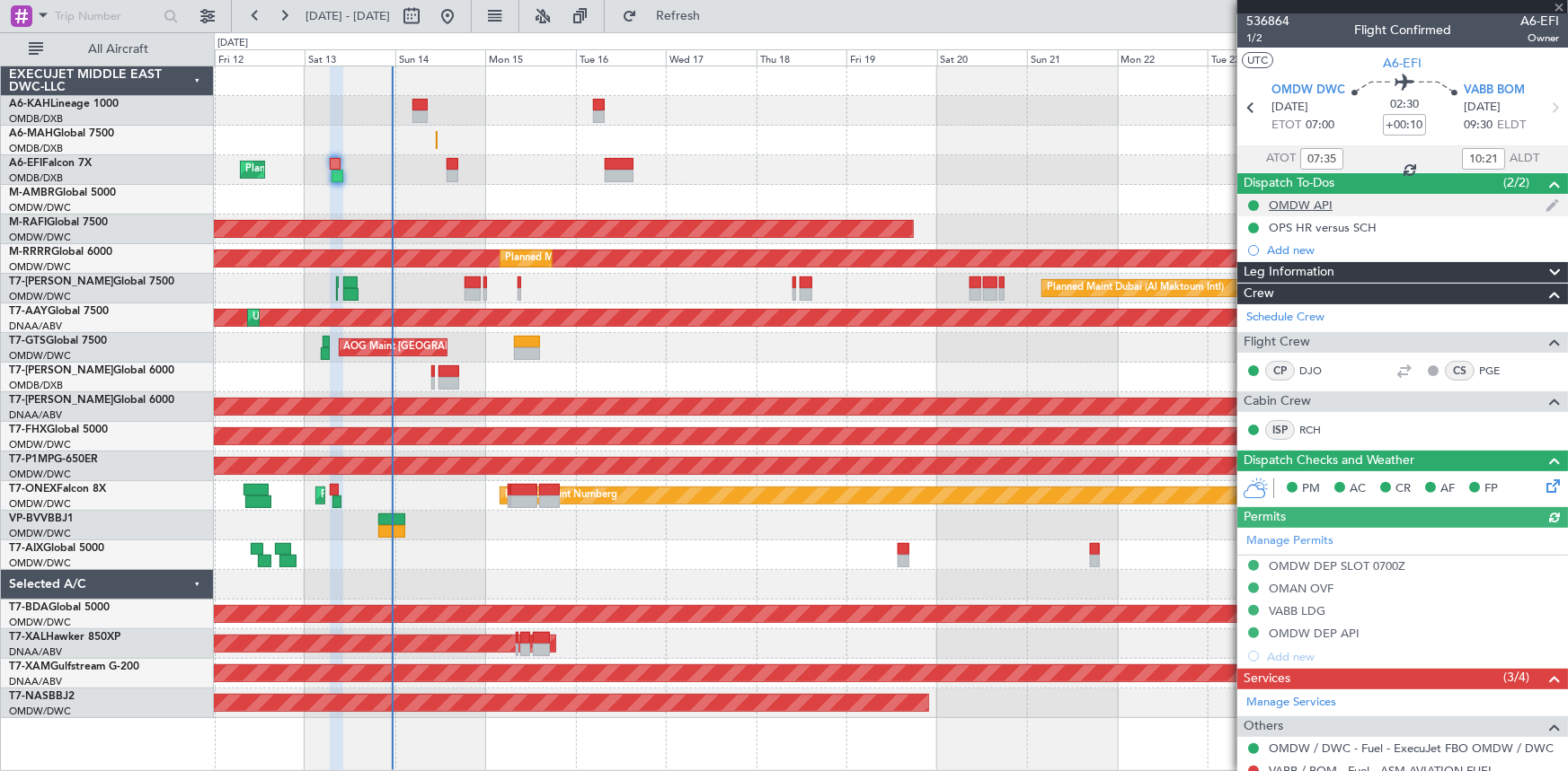
scroll to position [0, 0]
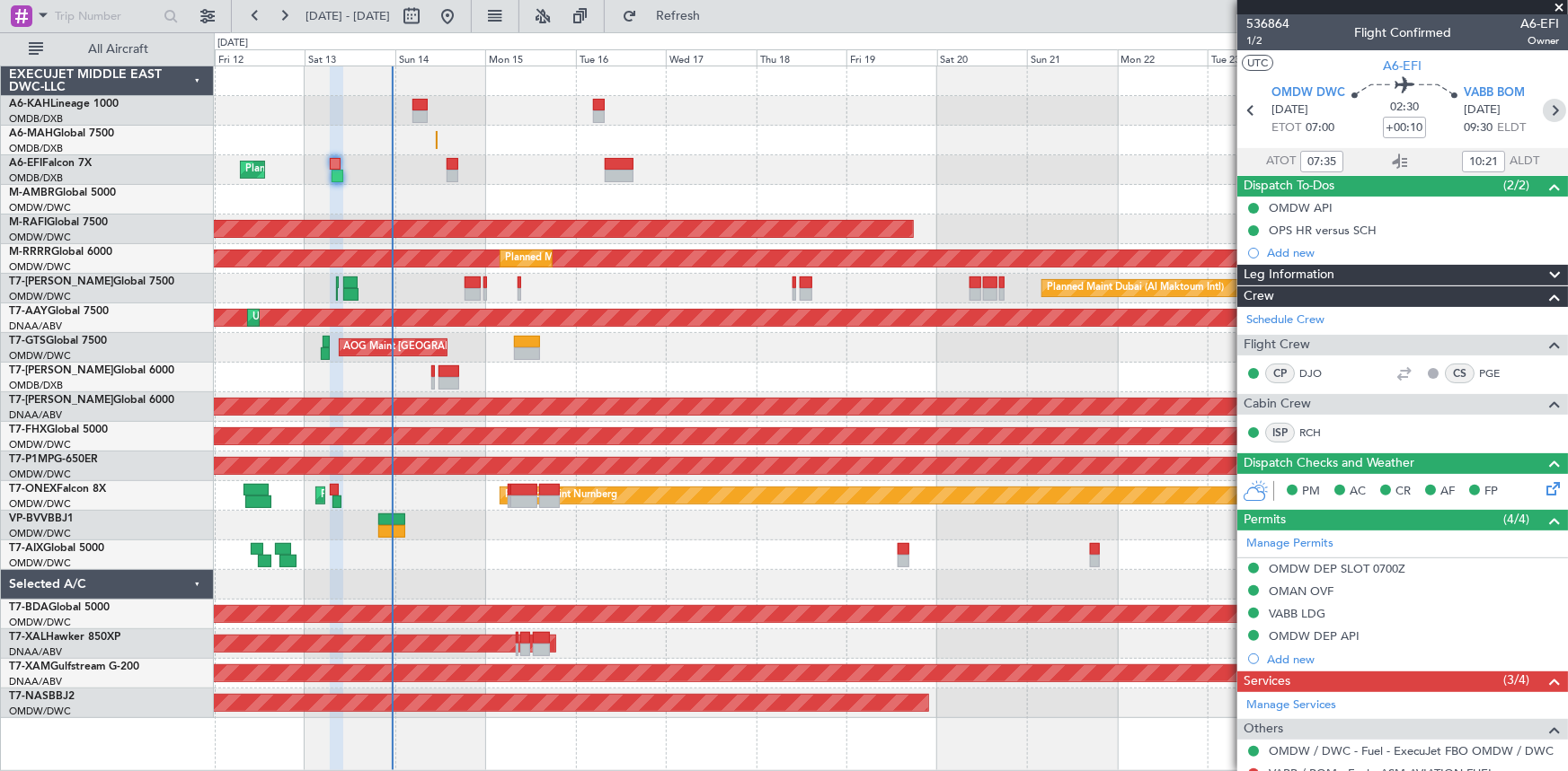
click at [1545, 106] on icon at bounding box center [1554, 111] width 23 height 23
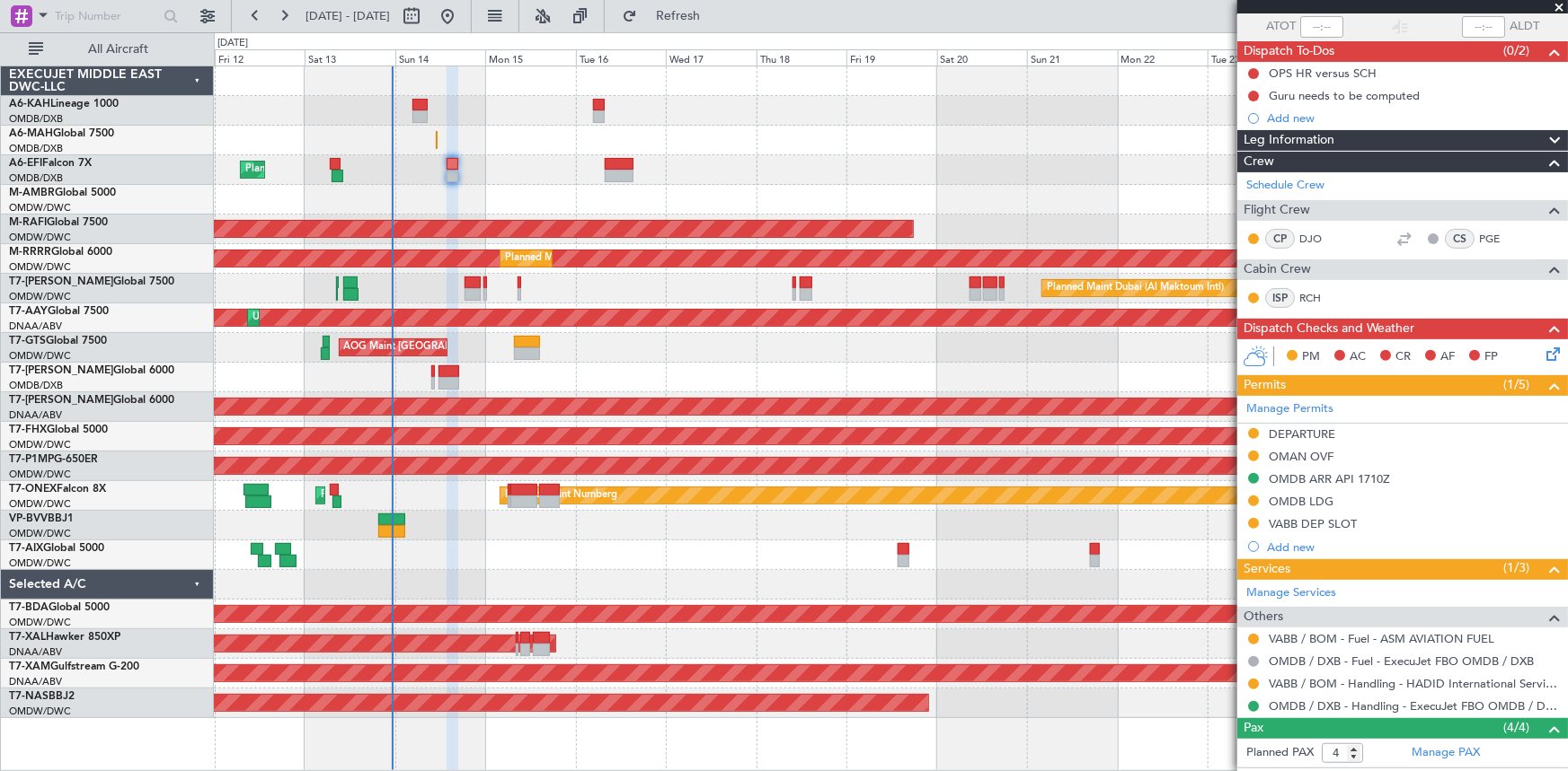
scroll to position [162, 0]
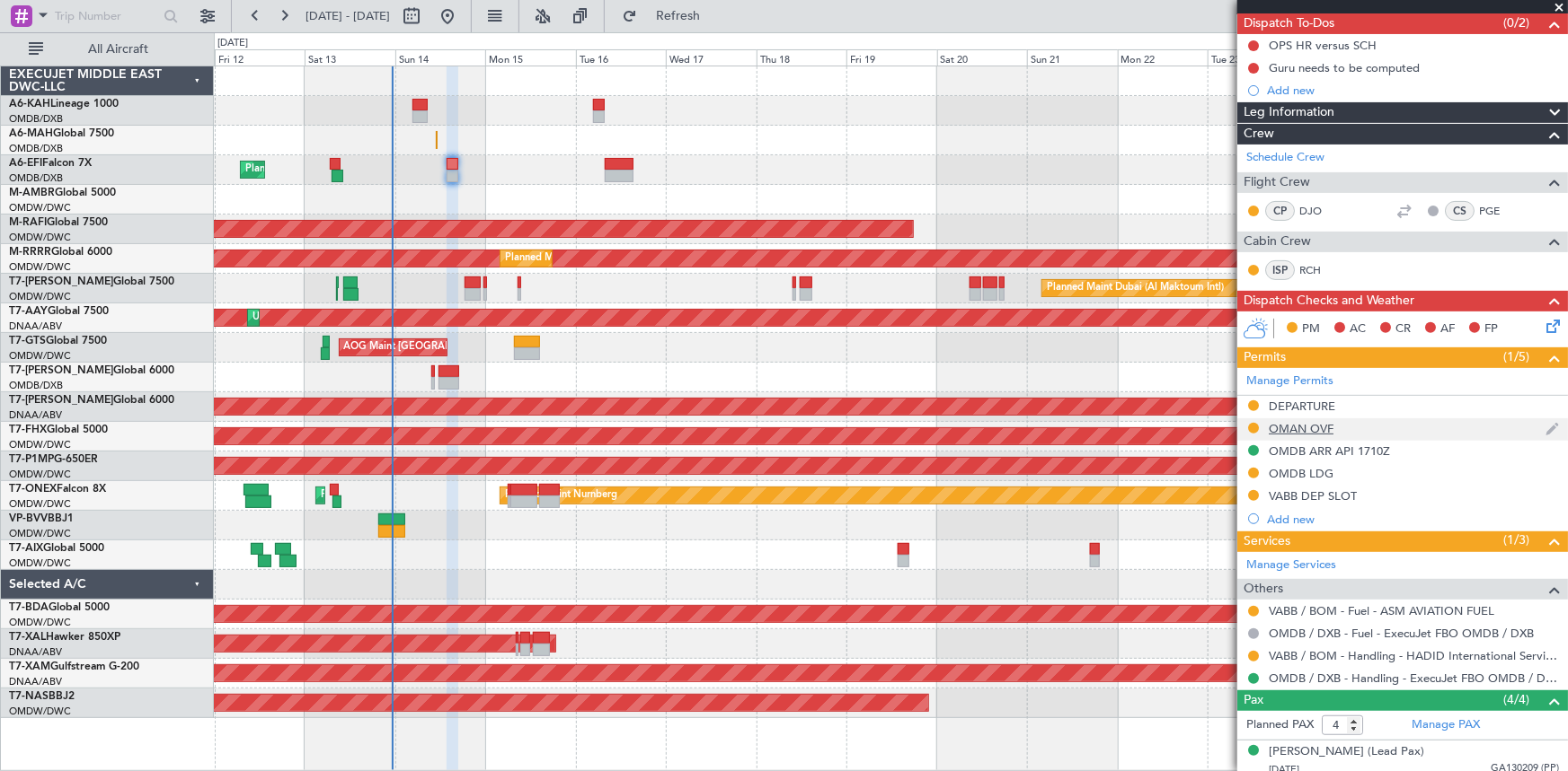
click at [1298, 421] on div "OMAN OVF" at bounding box center [1301, 428] width 65 height 15
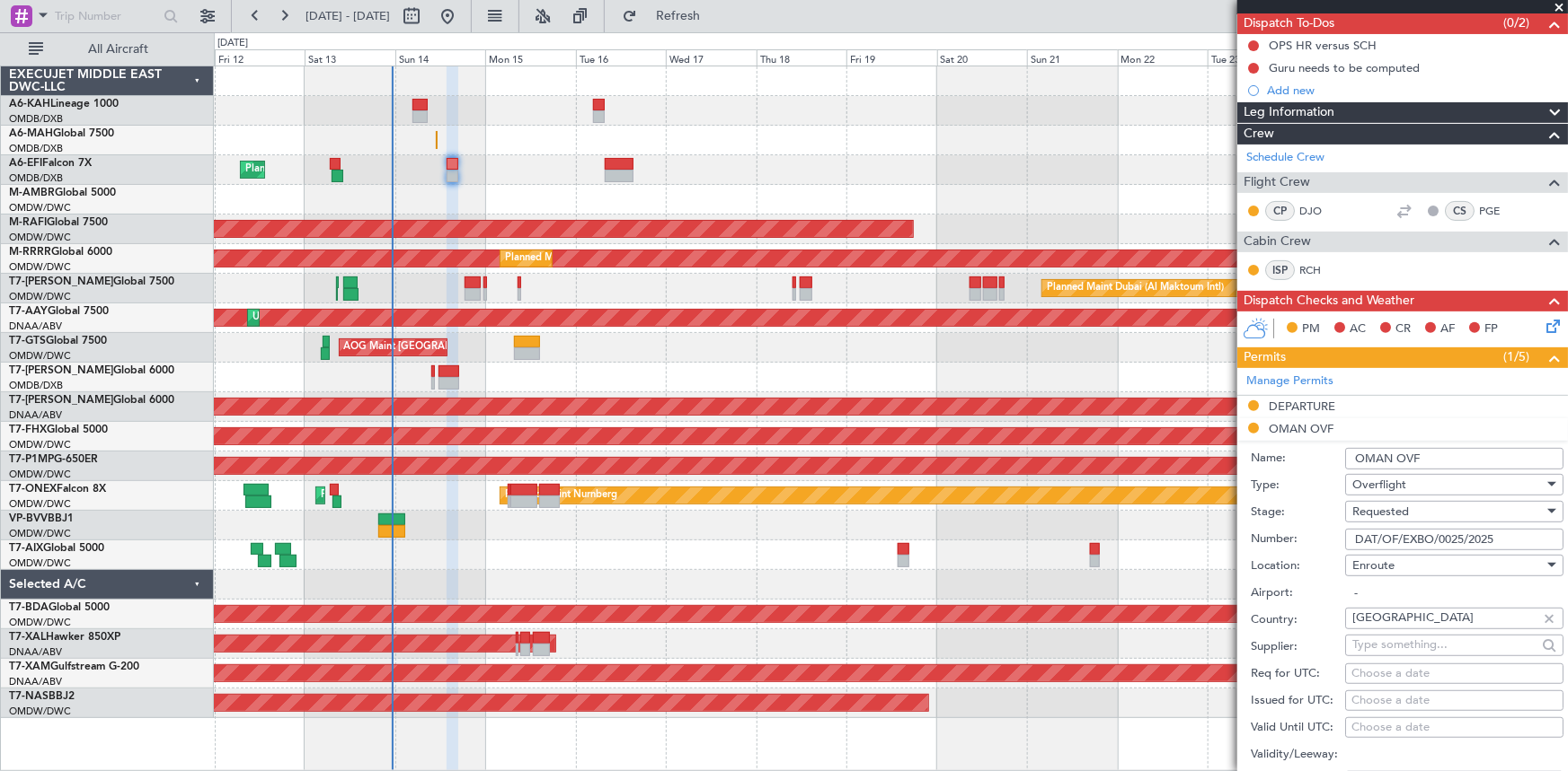
click at [1370, 513] on span "Requested" at bounding box center [1380, 512] width 57 height 16
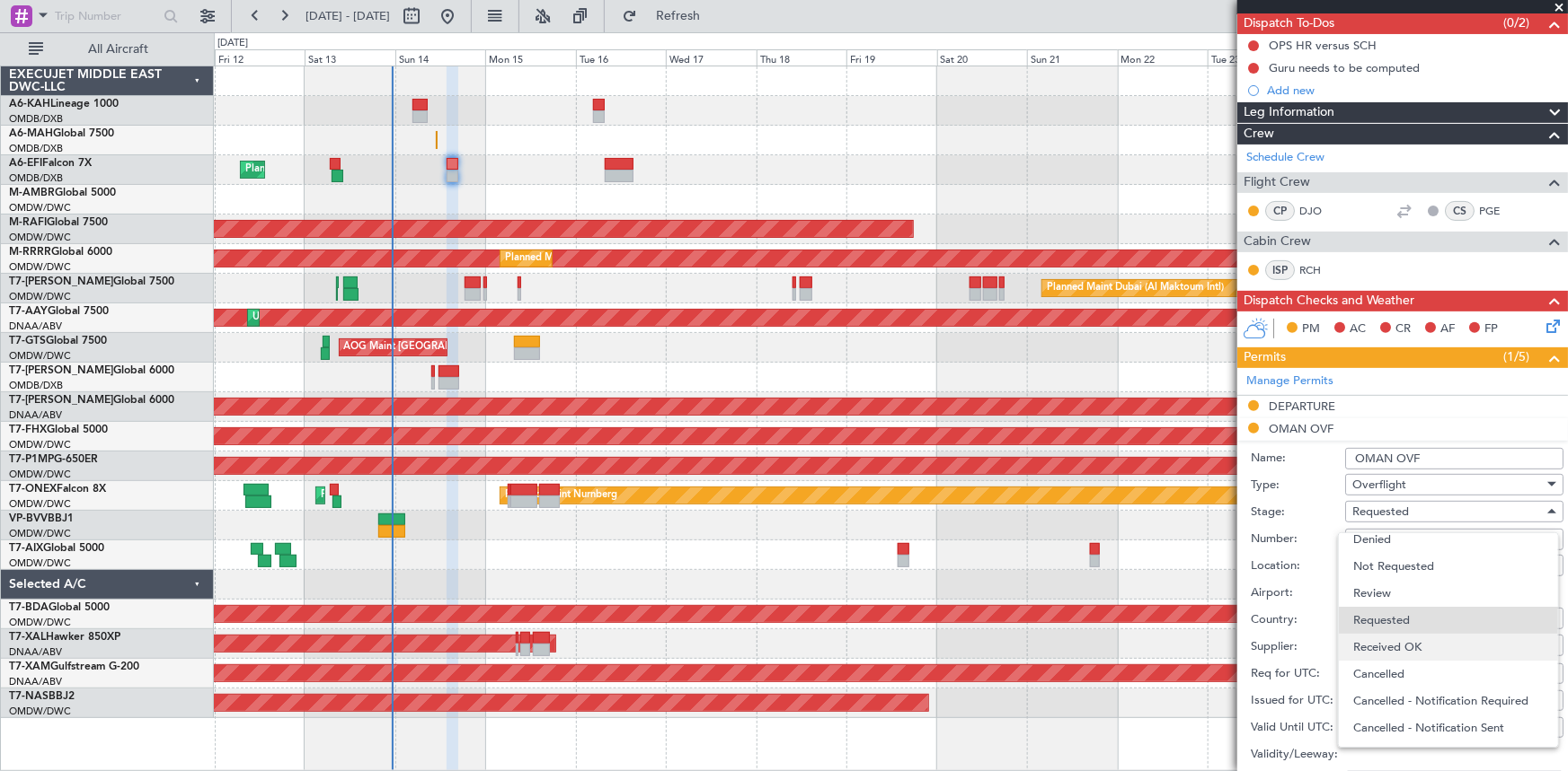
click at [1403, 653] on span "Received OK" at bounding box center [1448, 647] width 190 height 27
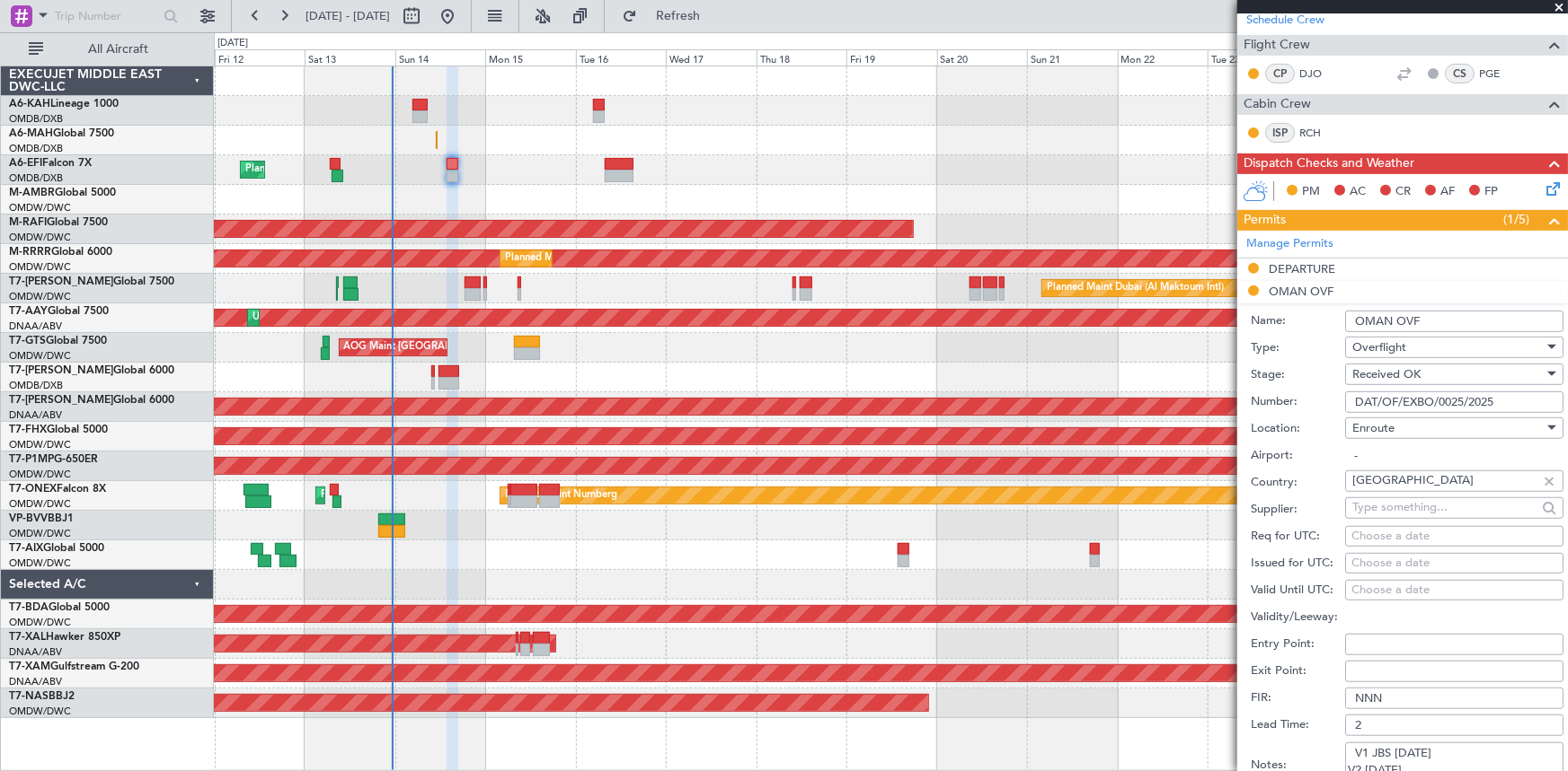
scroll to position [408, 0]
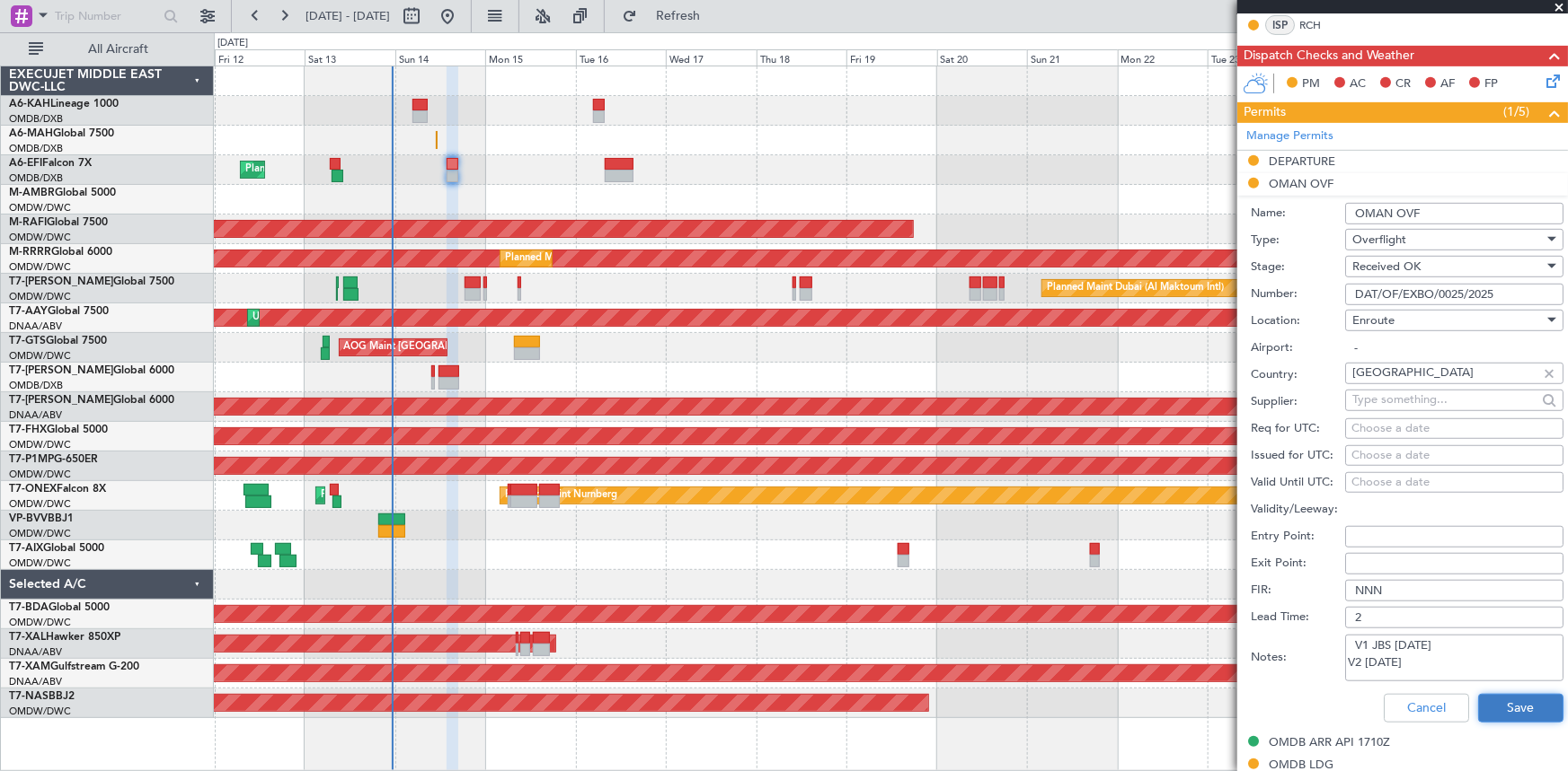
click at [1495, 701] on button "Save" at bounding box center [1520, 709] width 86 height 29
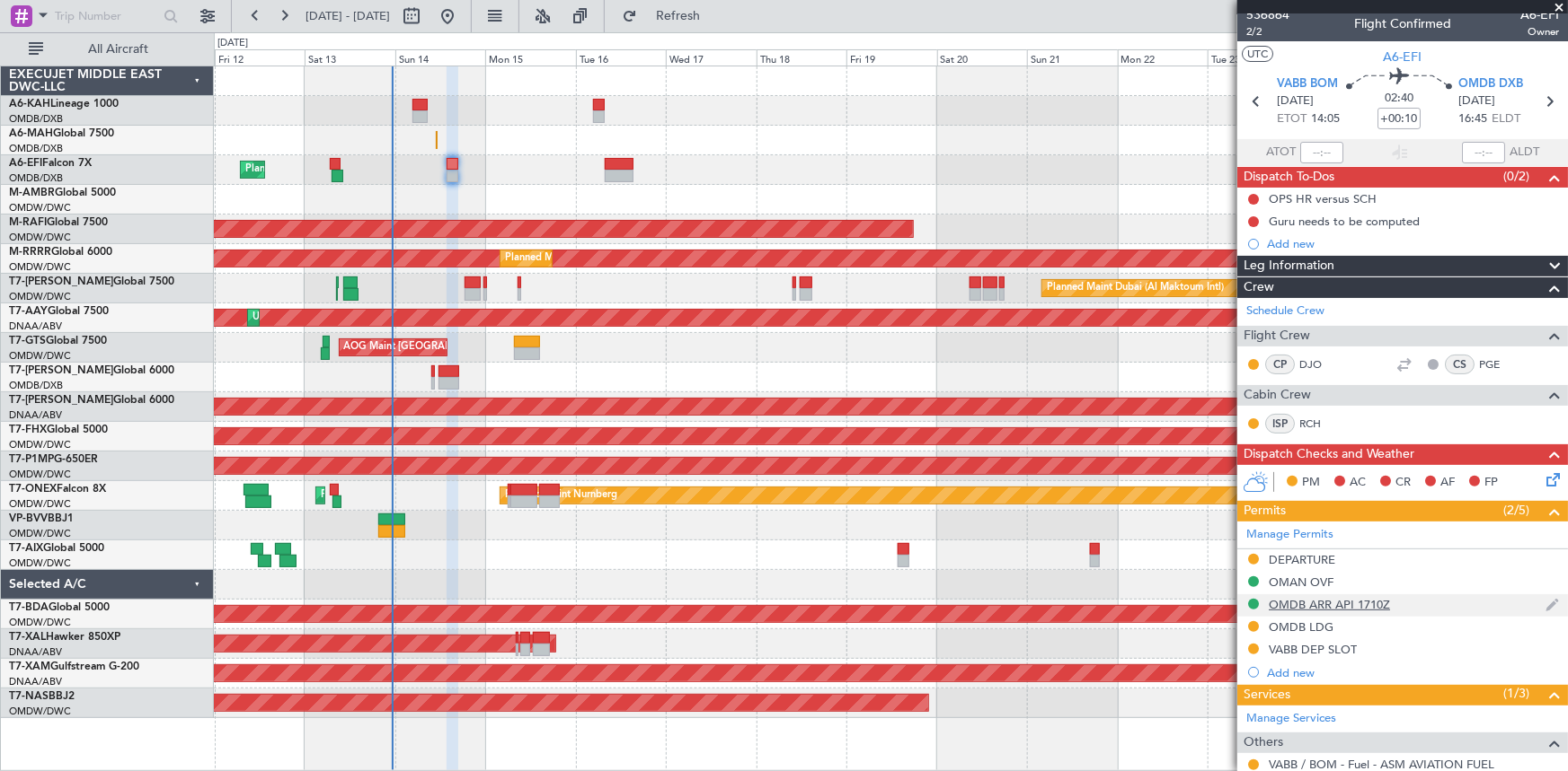
scroll to position [0, 0]
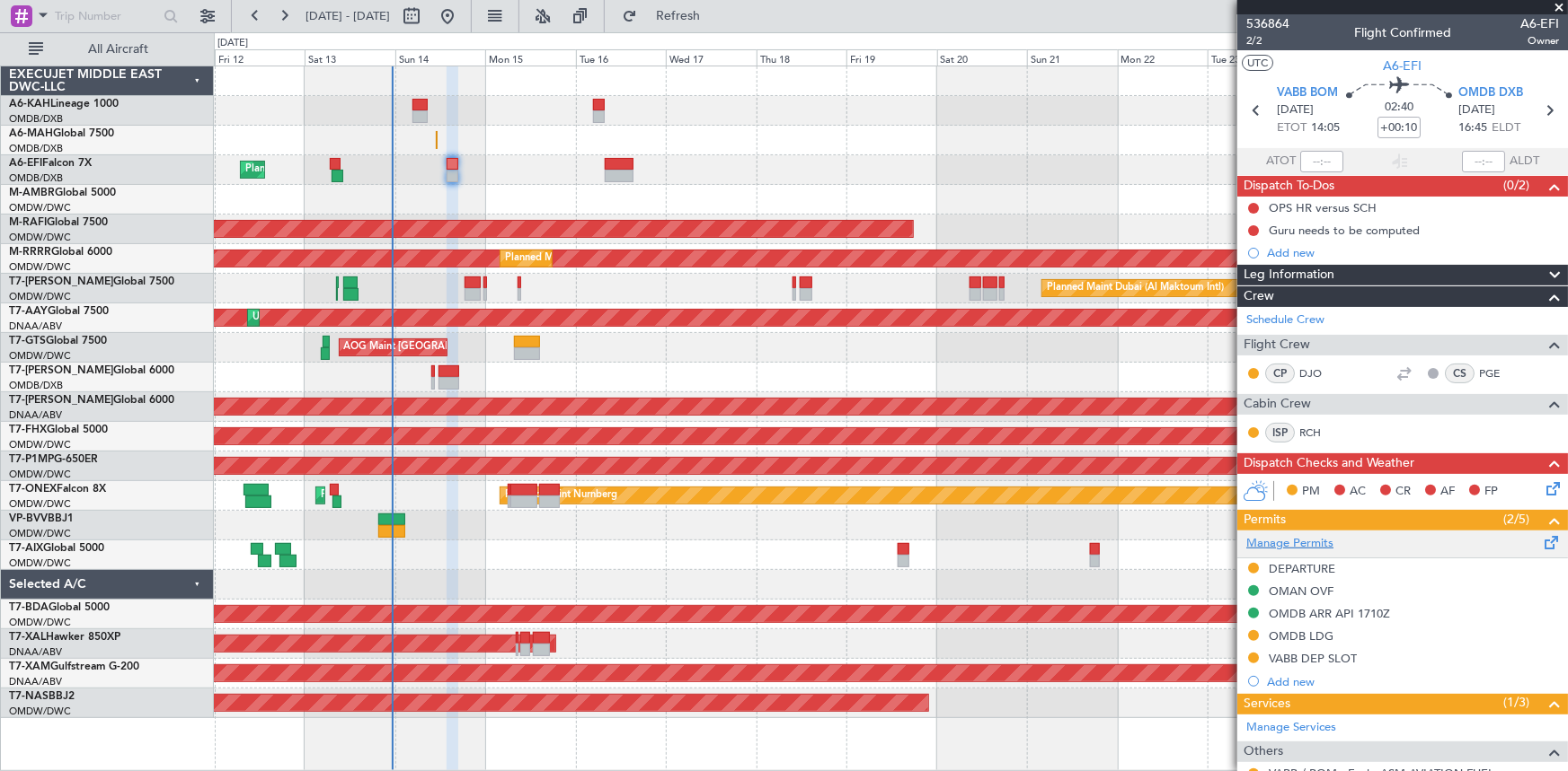
click at [1324, 546] on link "Manage Permits" at bounding box center [1289, 544] width 88 height 18
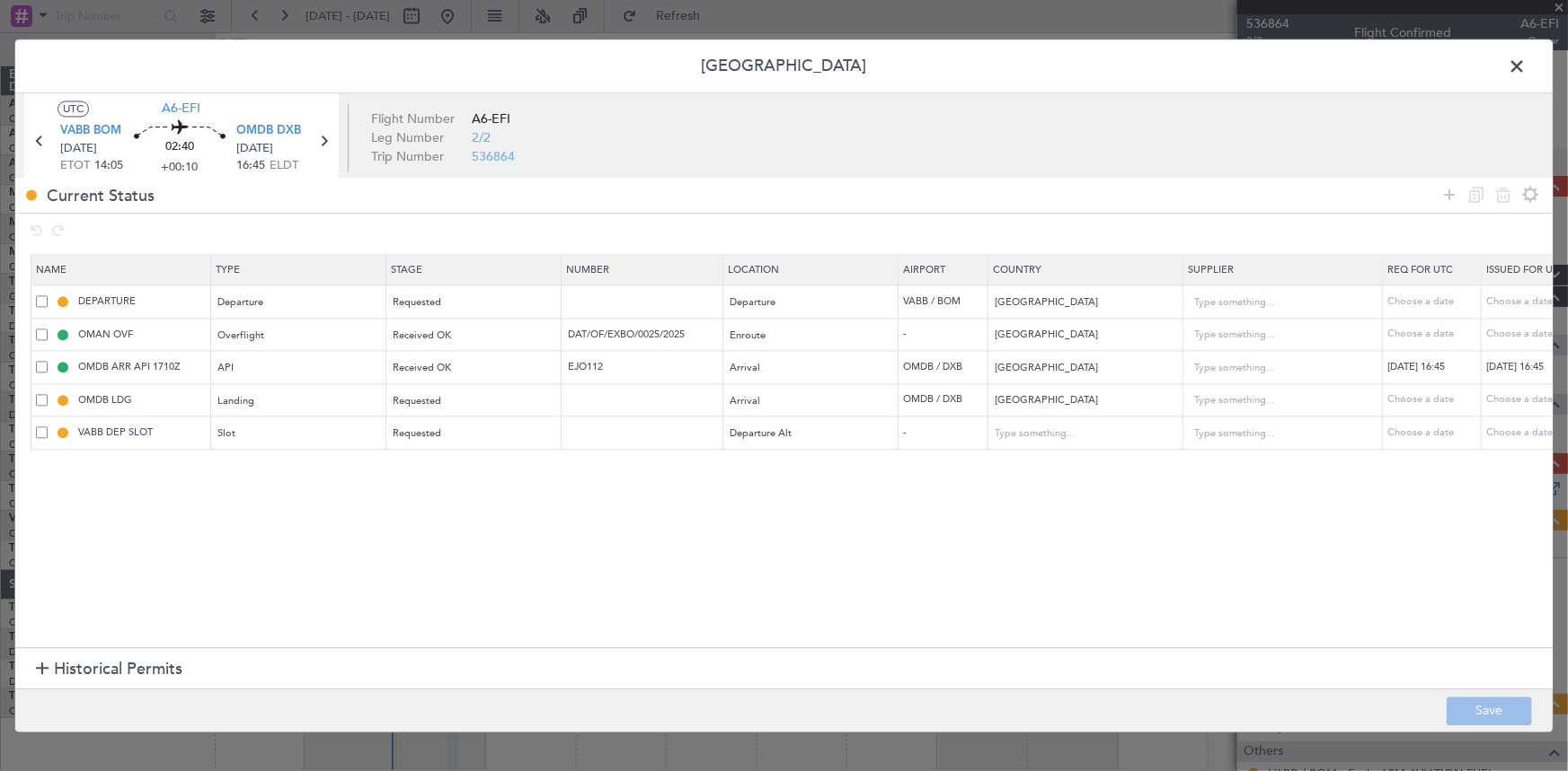
click at [97, 667] on span "Historical Permits" at bounding box center [118, 670] width 128 height 24
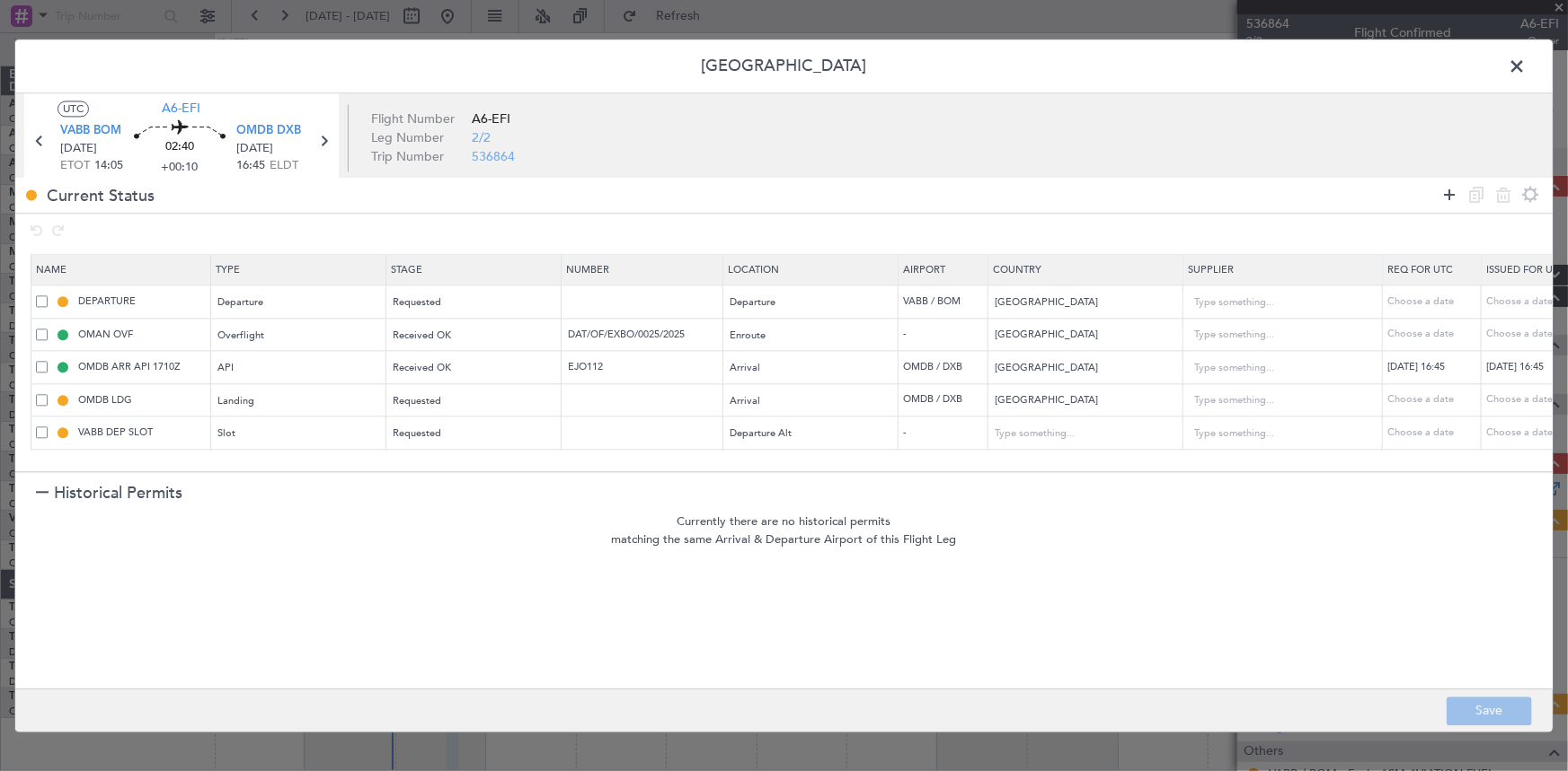
click at [1447, 194] on icon at bounding box center [1449, 195] width 22 height 22
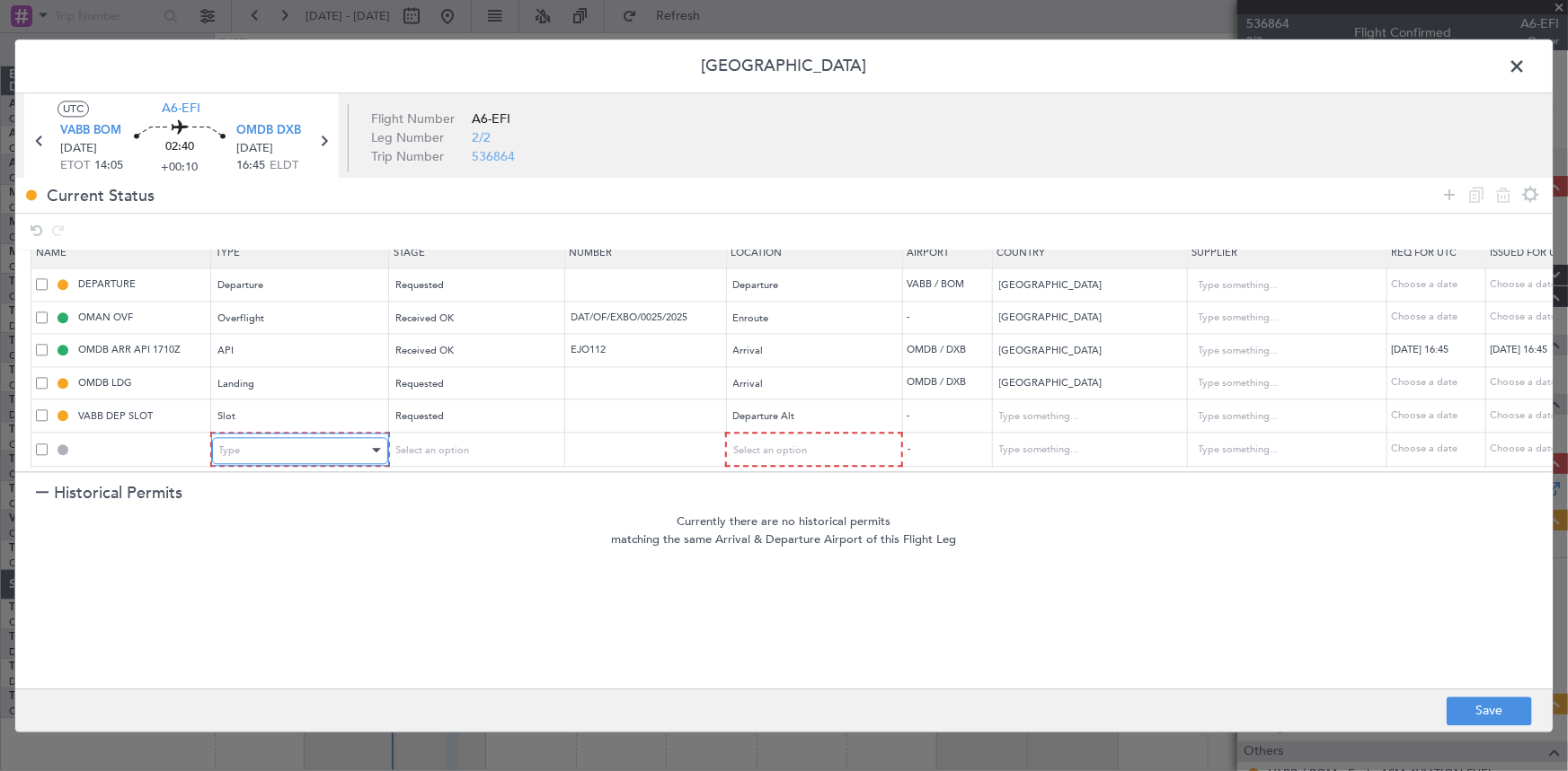
click at [267, 437] on div "Type" at bounding box center [293, 451] width 149 height 27
drag, startPoint x: 244, startPoint y: 530, endPoint x: 307, endPoint y: 521, distance: 63.6
click at [244, 532] on span "API" at bounding box center [299, 531] width 160 height 27
click at [476, 437] on div "Select an option" at bounding box center [467, 451] width 149 height 27
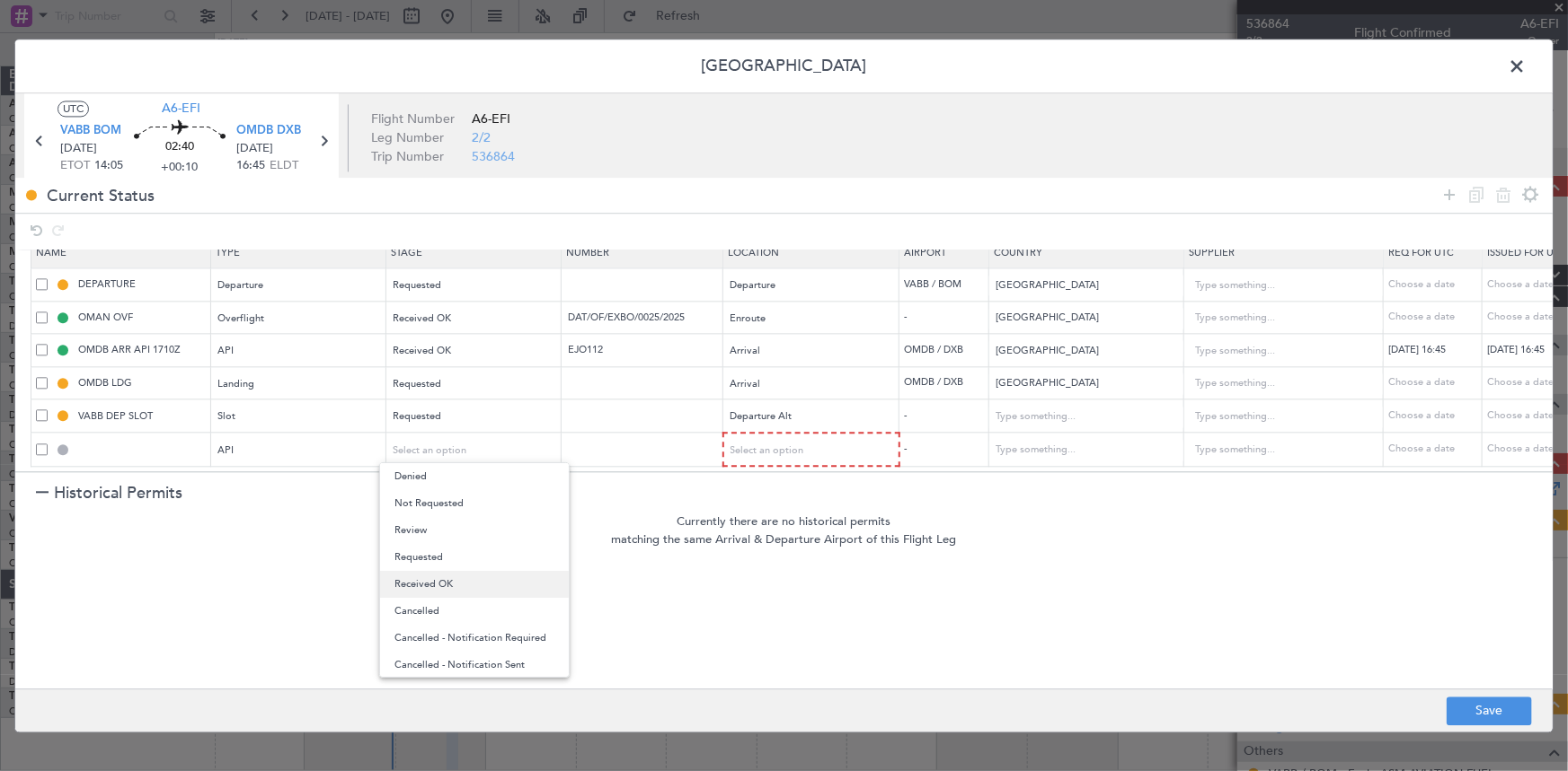
click at [448, 581] on span "Received OK" at bounding box center [474, 584] width 160 height 27
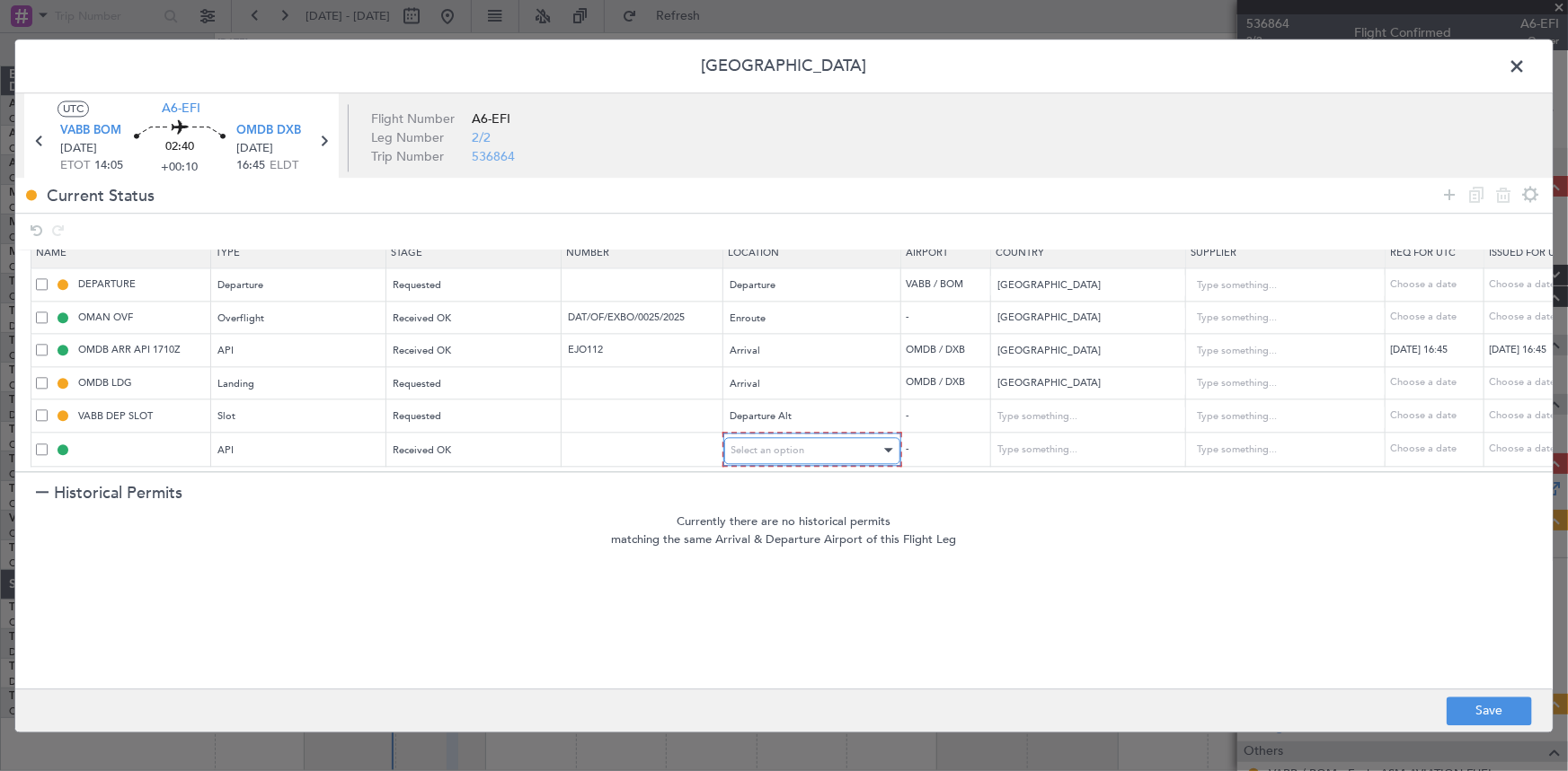
click at [780, 444] on span "Select an option" at bounding box center [769, 450] width 74 height 14
click at [752, 529] on span "Arrival" at bounding box center [811, 531] width 160 height 27
click at [1466, 707] on button "Save" at bounding box center [1489, 711] width 86 height 29
type input "OMDB ARR API"
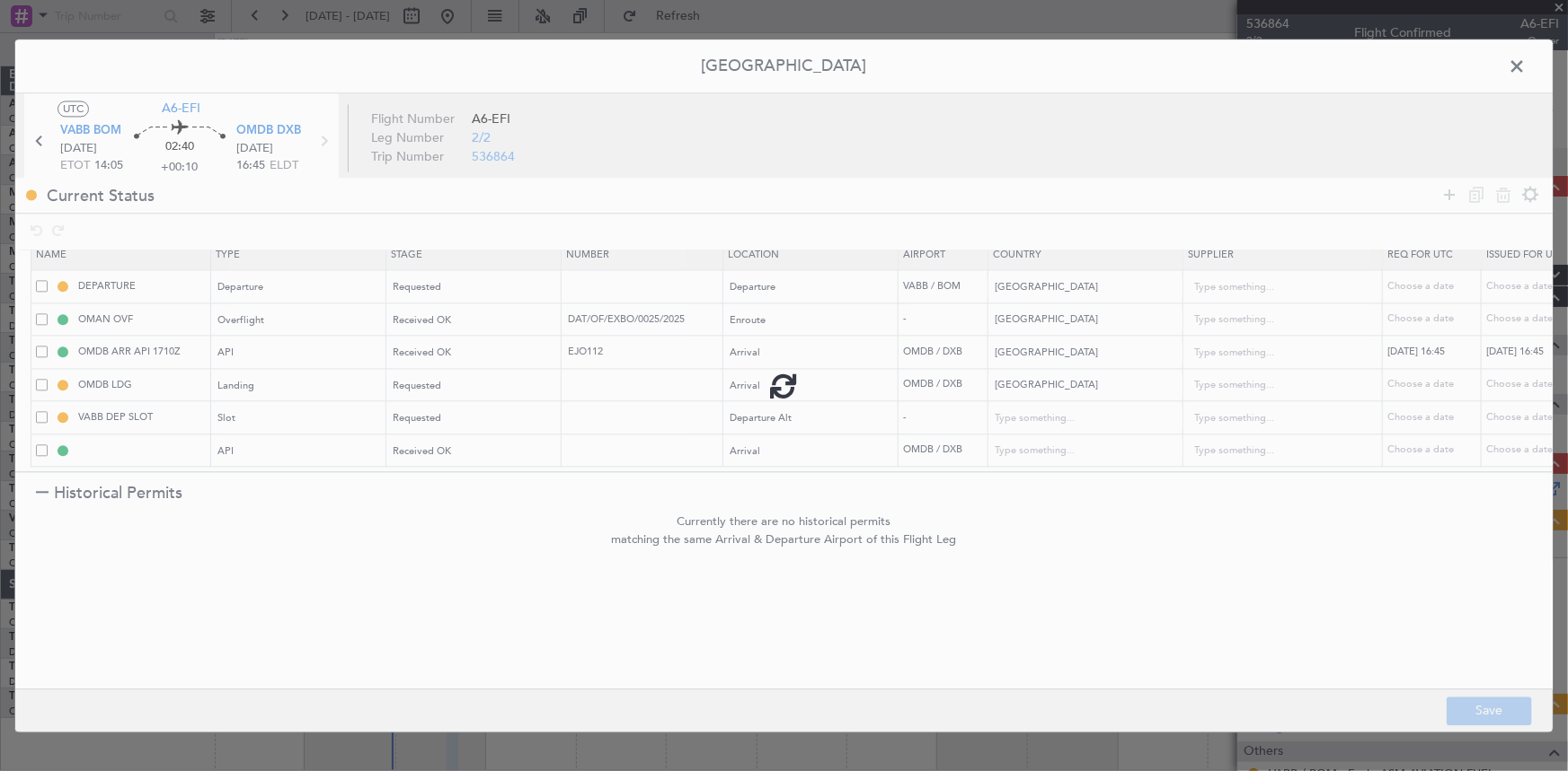
type input "United Arab Emirates"
type input "NNN"
type input "1"
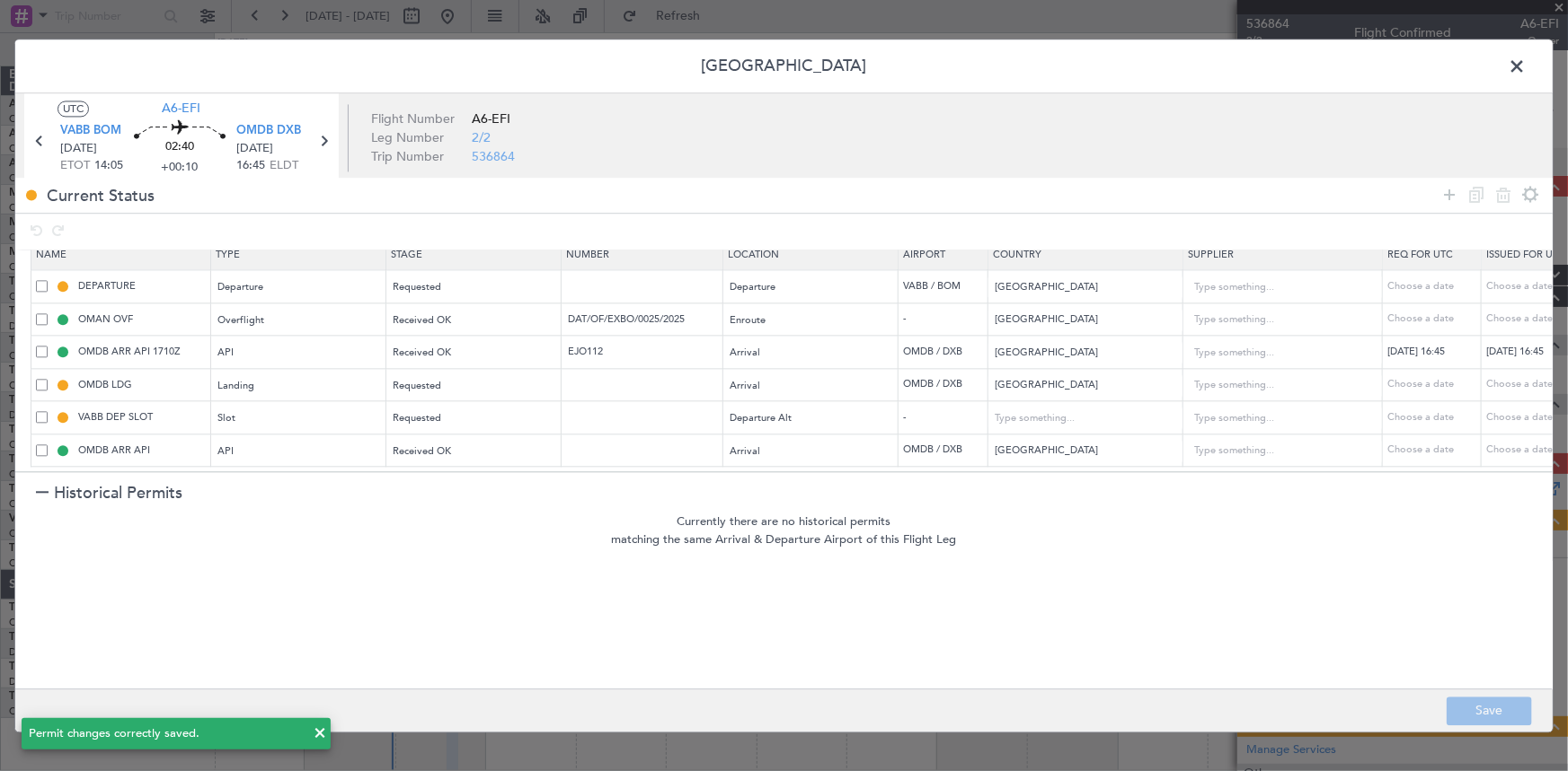
click at [1526, 63] on span at bounding box center [1526, 71] width 0 height 36
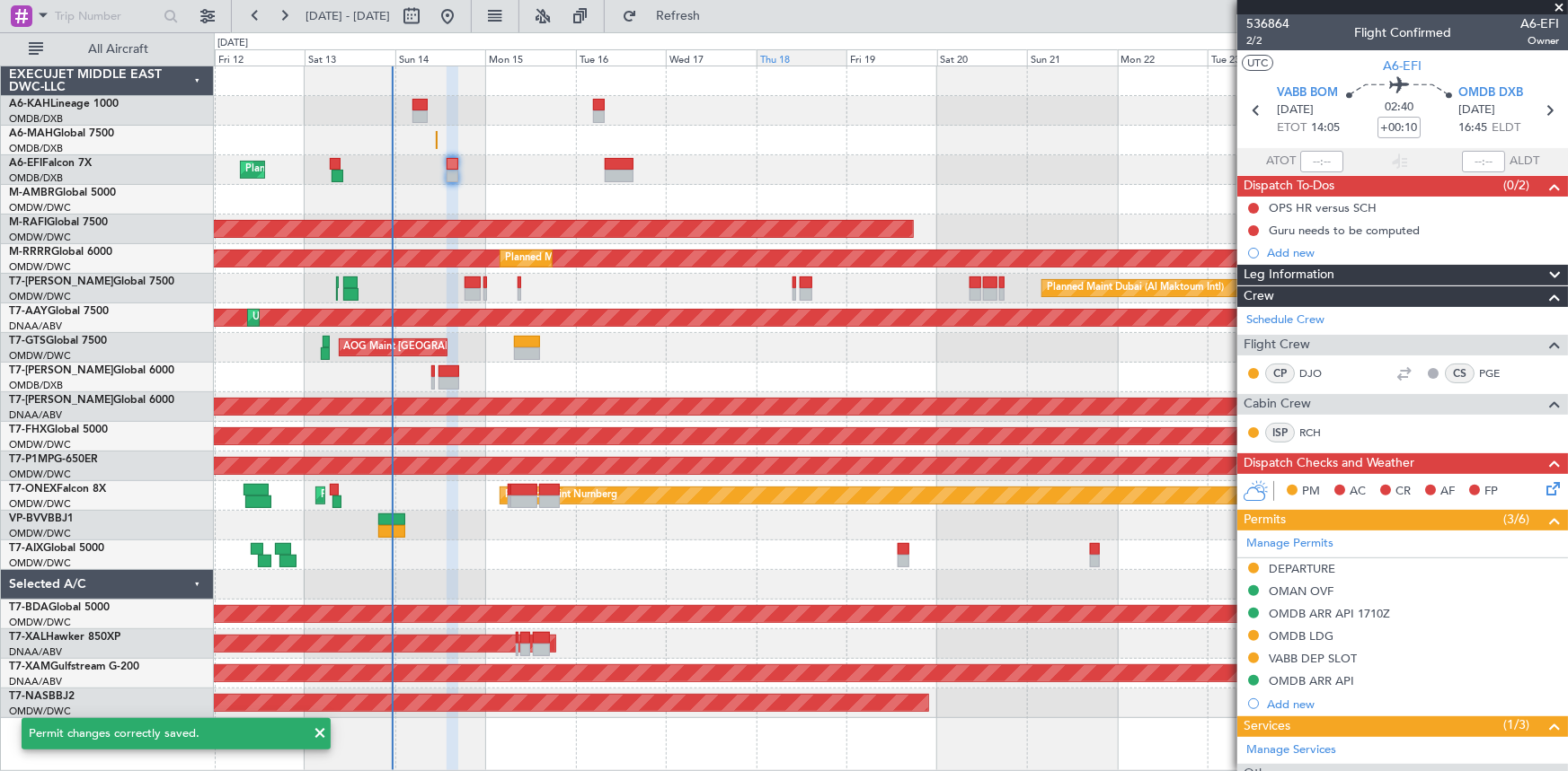
click at [716, 10] on span "Refresh" at bounding box center [678, 16] width 76 height 13
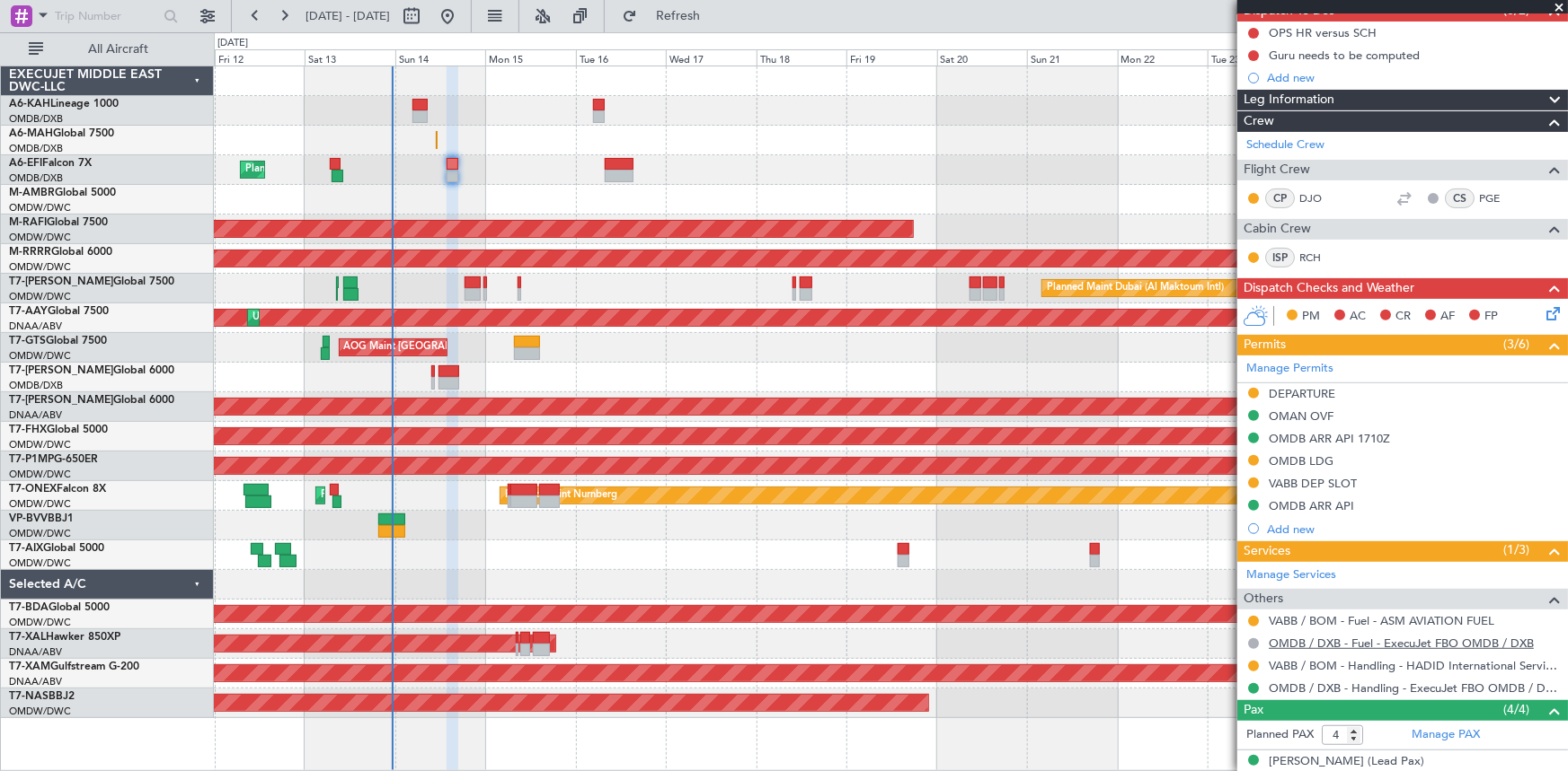
scroll to position [81, 0]
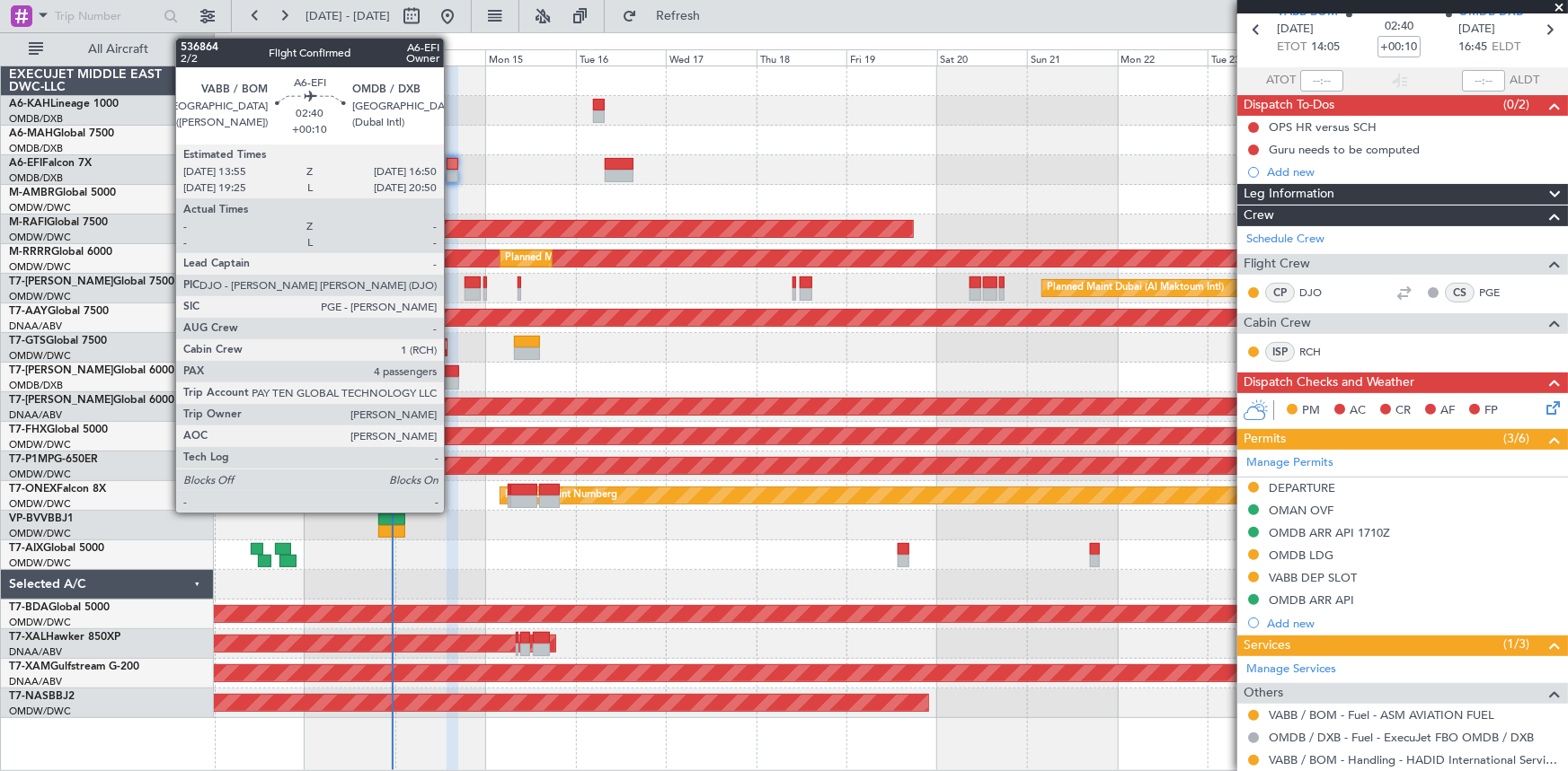
click at [452, 164] on div at bounding box center [452, 164] width 12 height 13
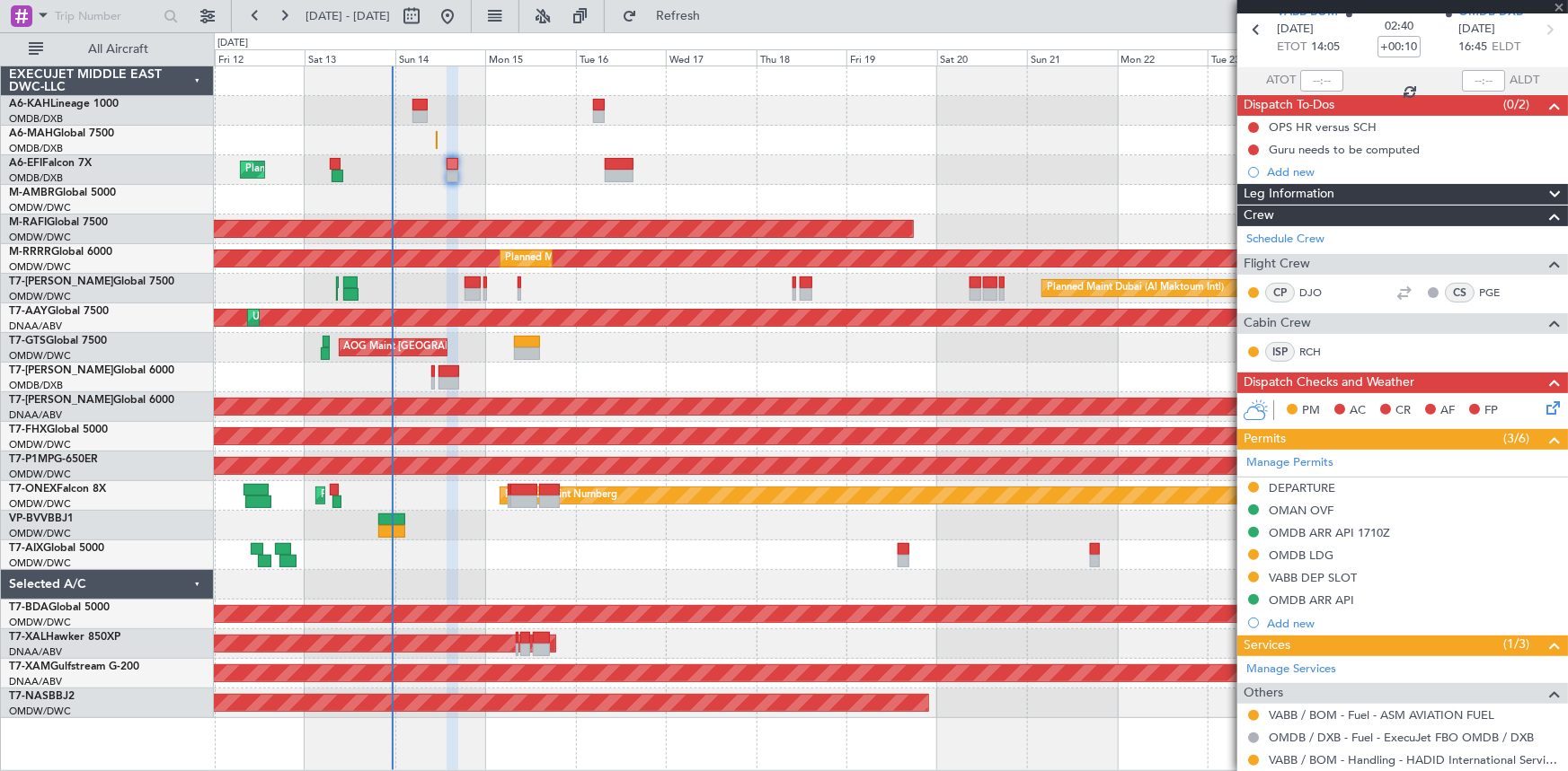
scroll to position [0, 0]
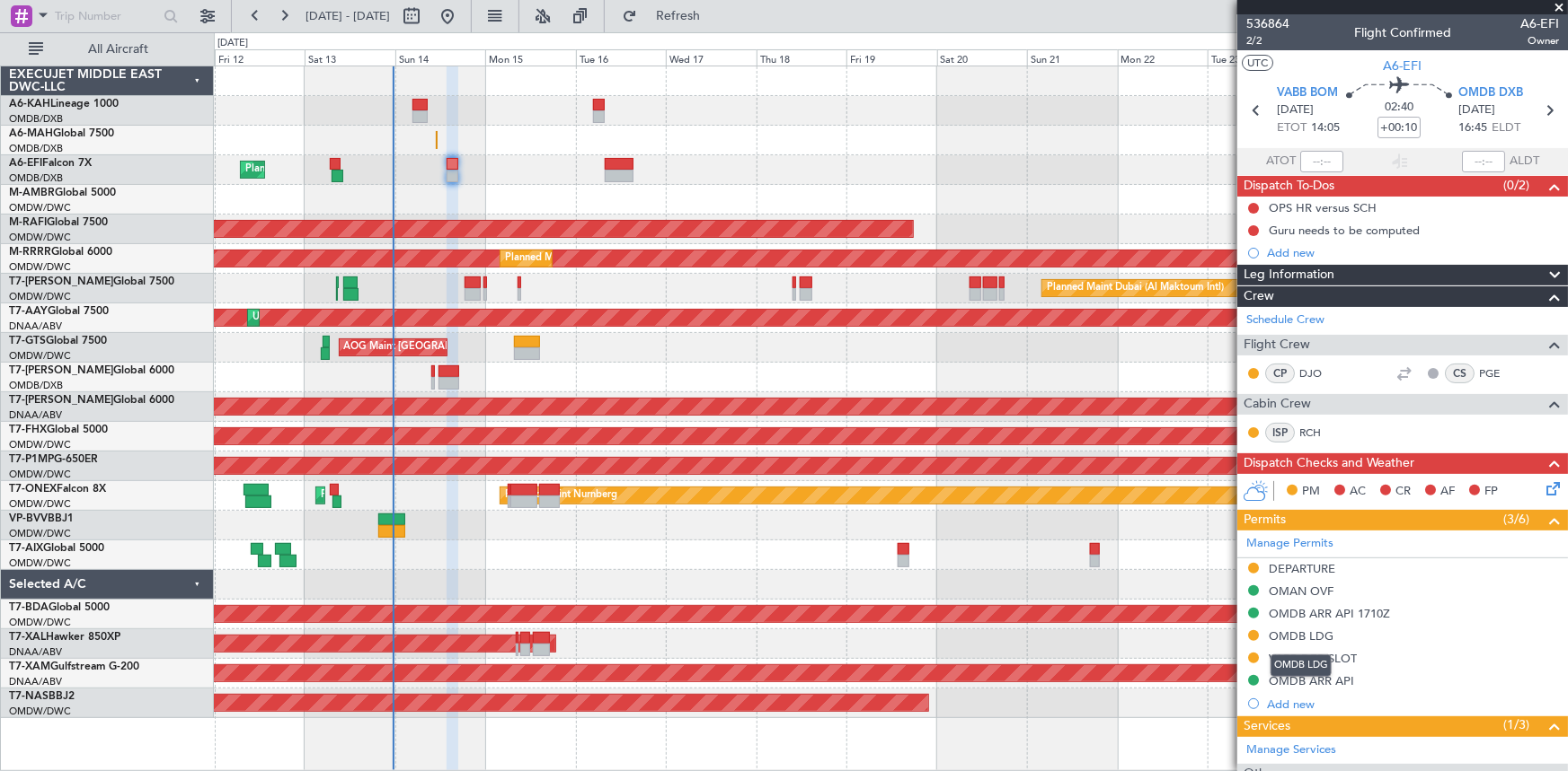
click at [1301, 638] on div "OMDB LDG" at bounding box center [1301, 636] width 65 height 15
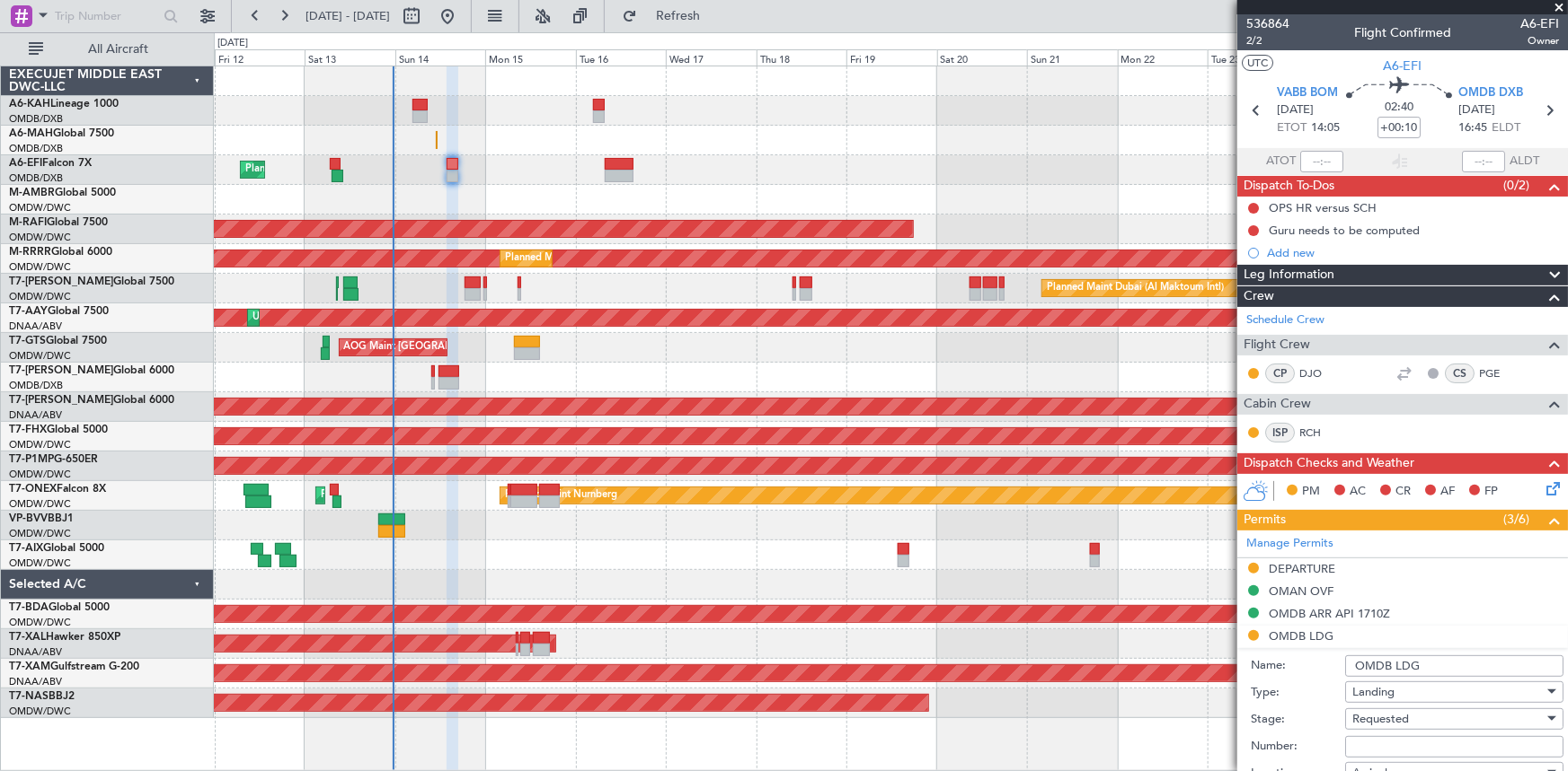
scroll to position [244, 0]
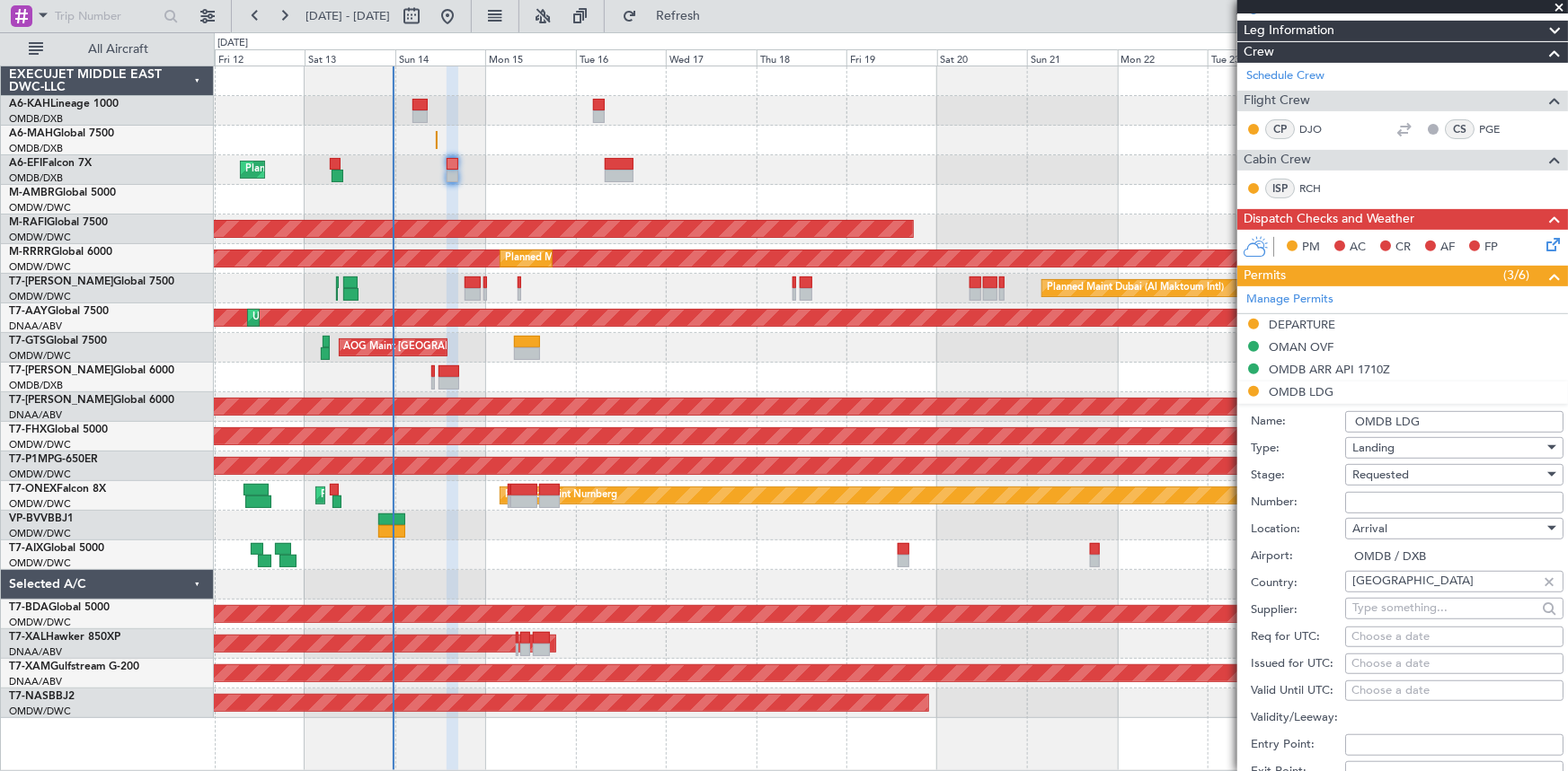
click at [1392, 503] on input "Number:" at bounding box center [1454, 503] width 218 height 22
paste input "LP/2025/12560"
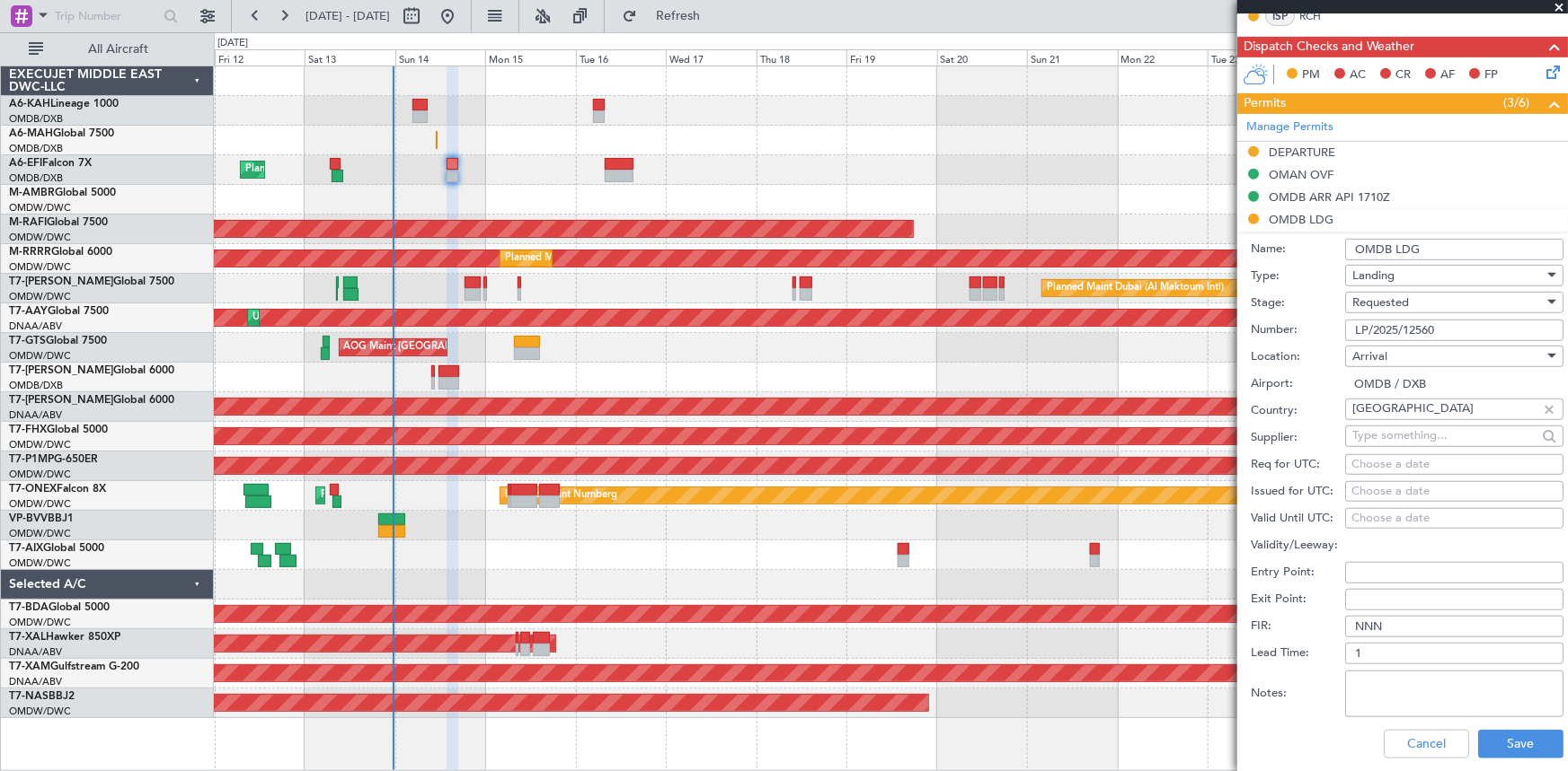
scroll to position [571, 0]
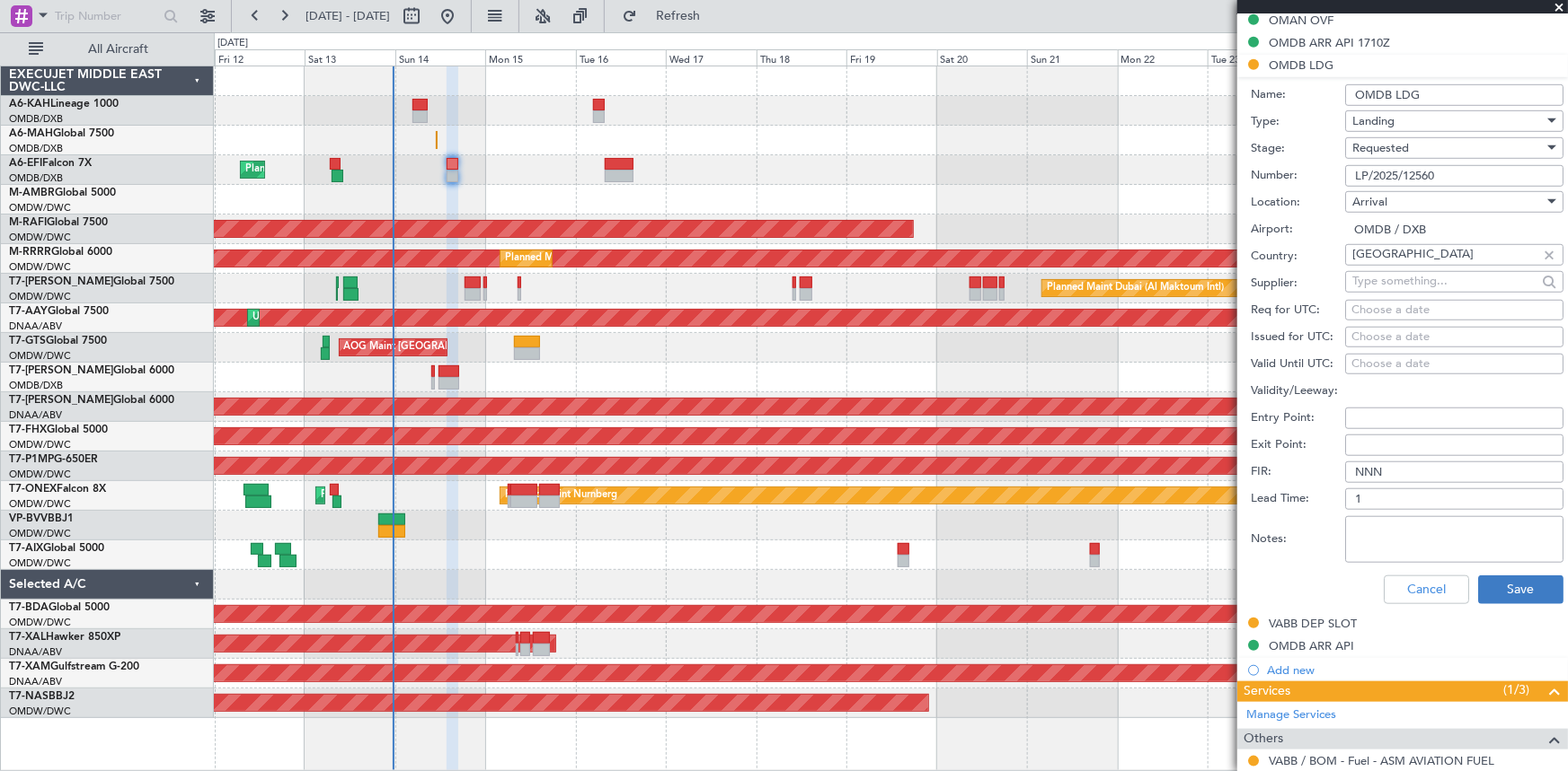
type input "LP/2025/12560"
click at [1511, 586] on button "Save" at bounding box center [1520, 590] width 86 height 29
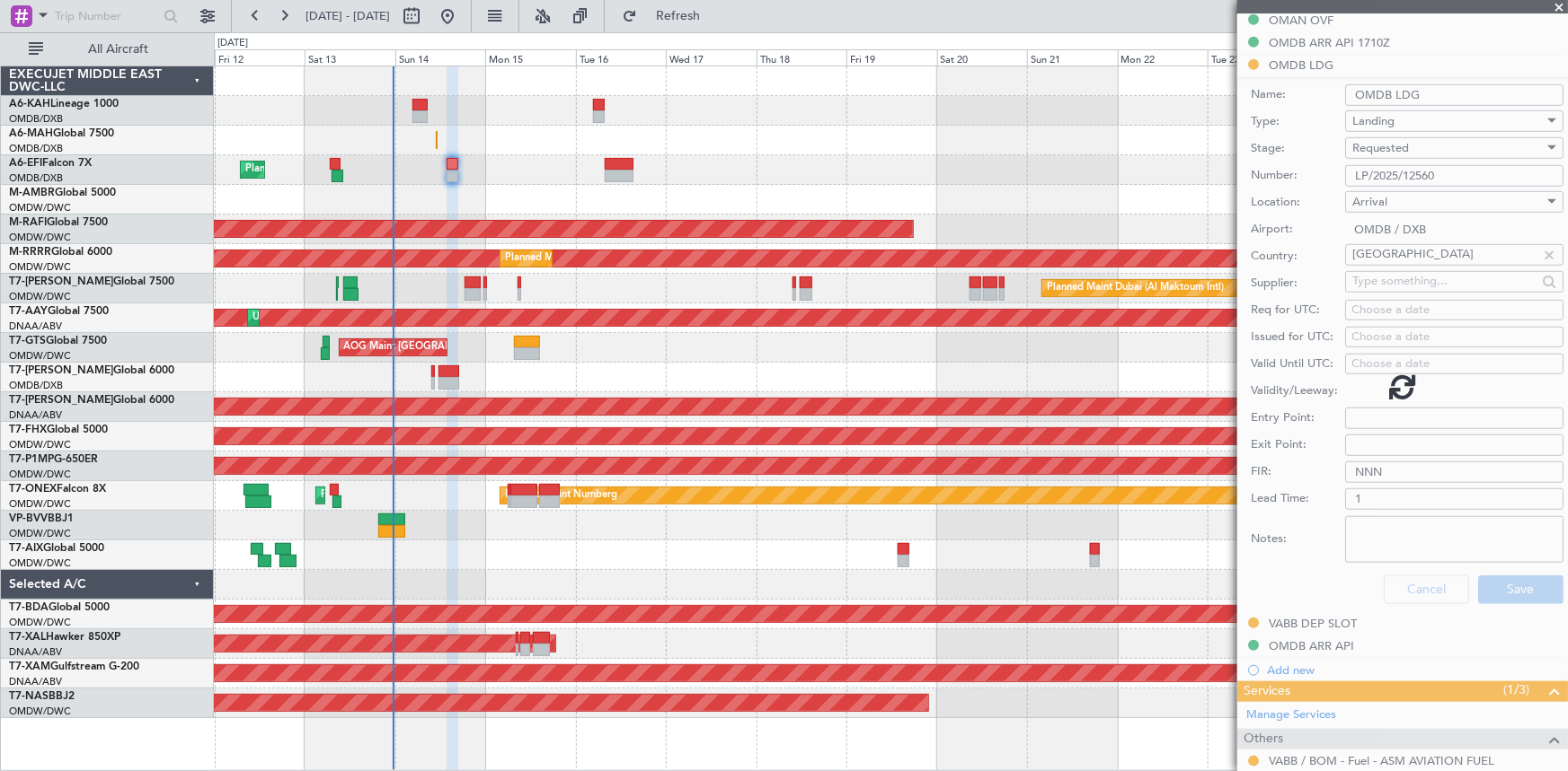
scroll to position [315, 0]
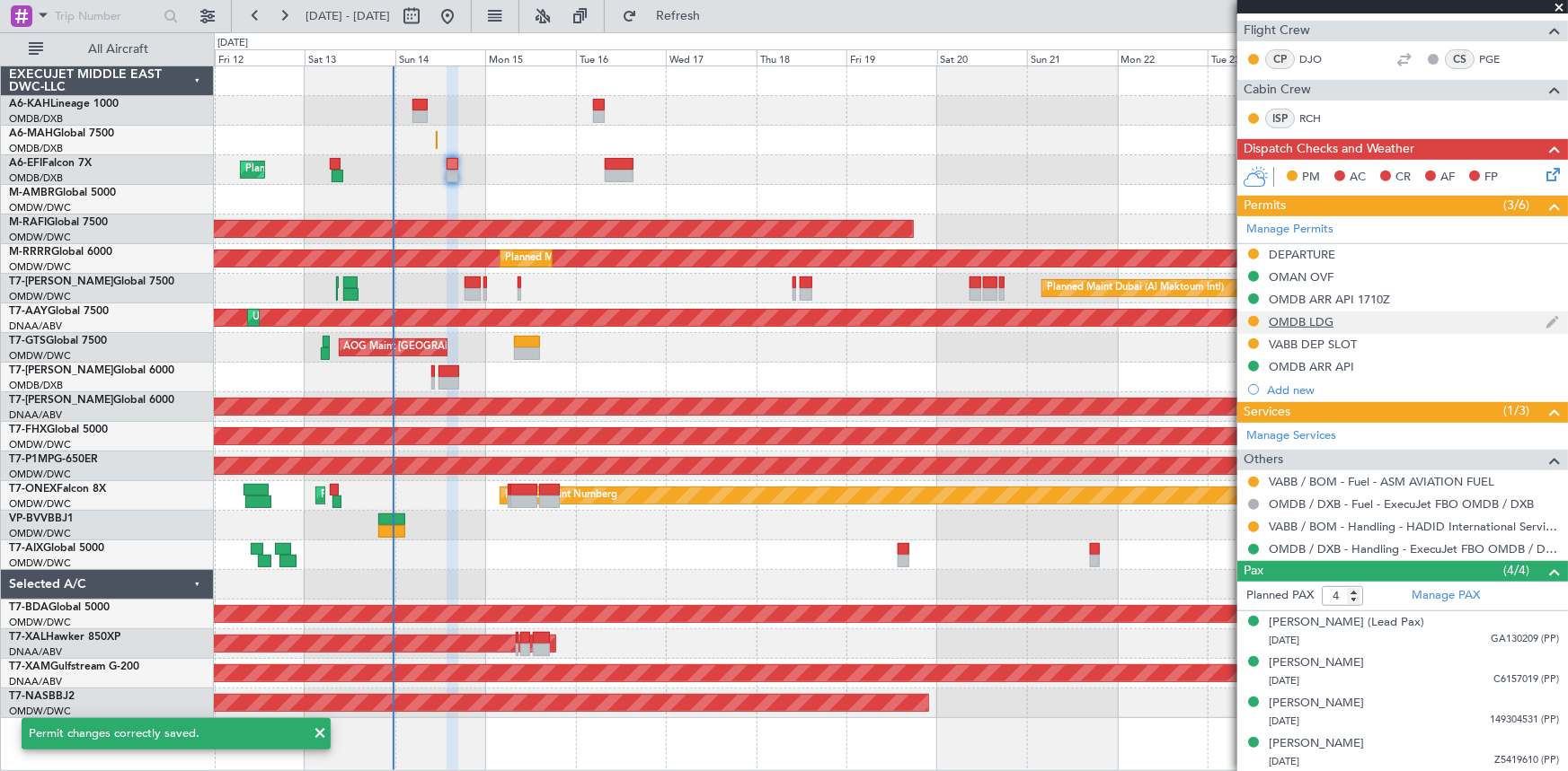
click at [1294, 320] on div "OMDB LDG" at bounding box center [1301, 322] width 65 height 15
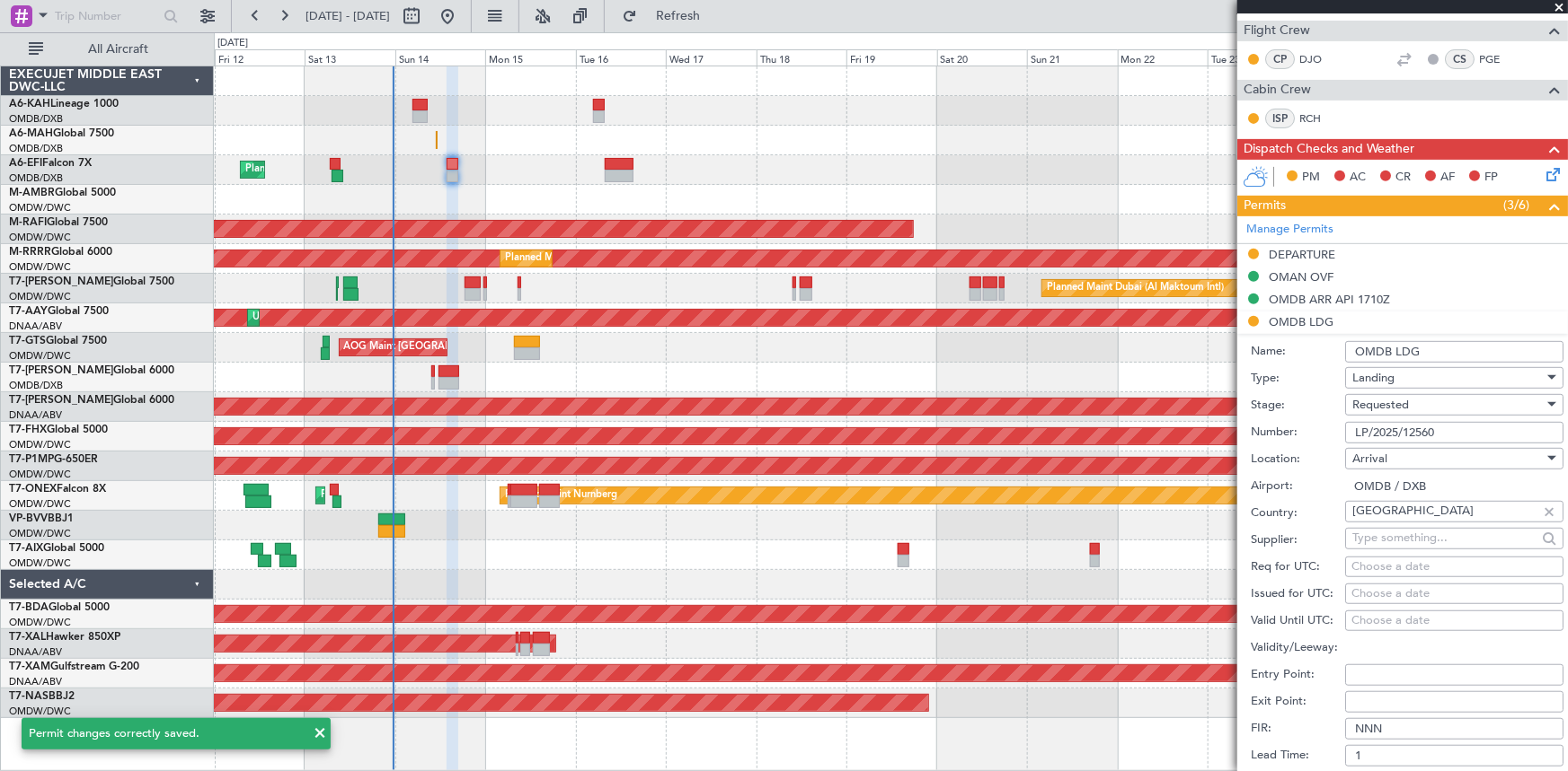
scroll to position [571, 0]
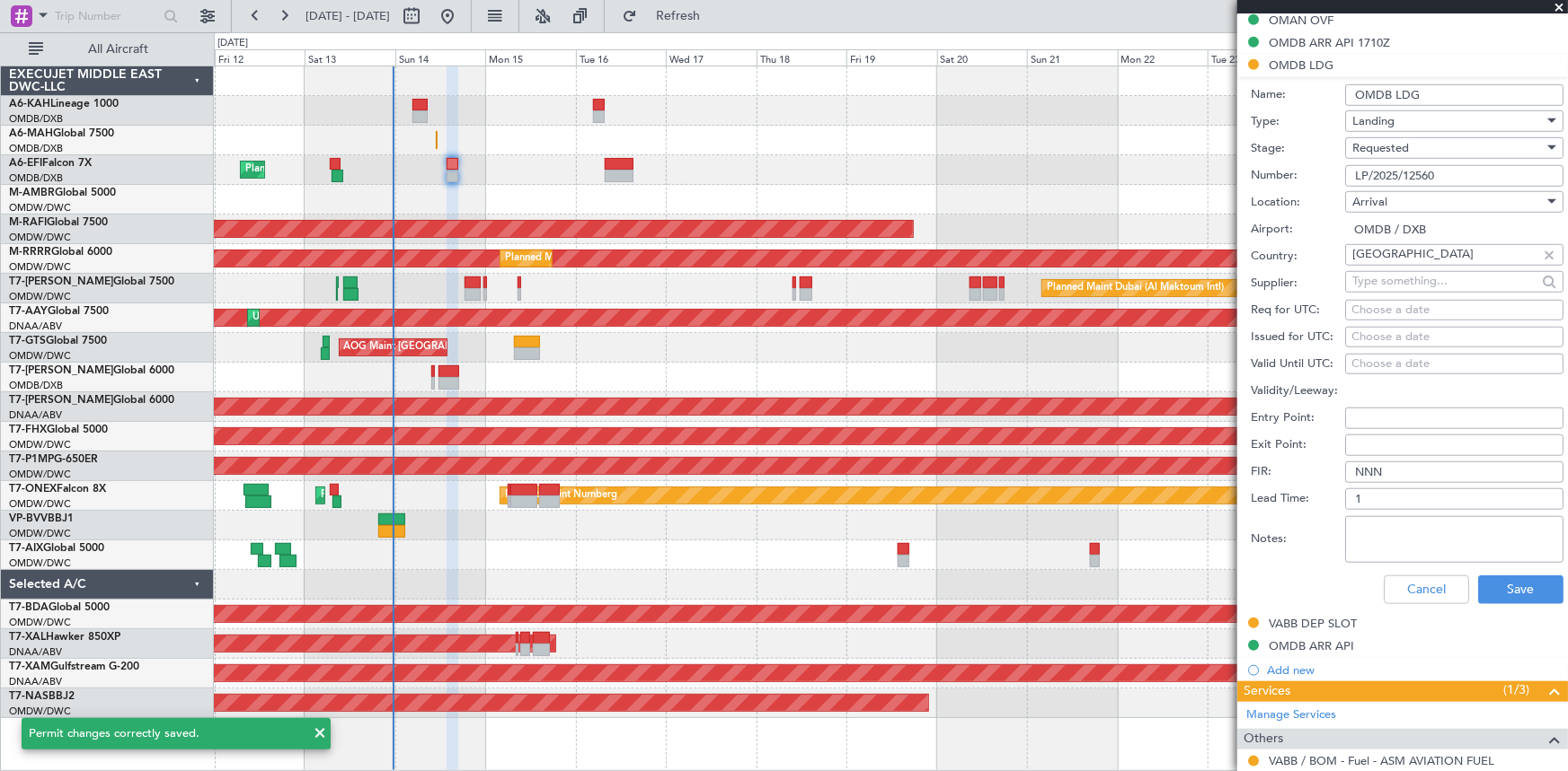
click at [1387, 142] on span "Requested" at bounding box center [1380, 148] width 57 height 16
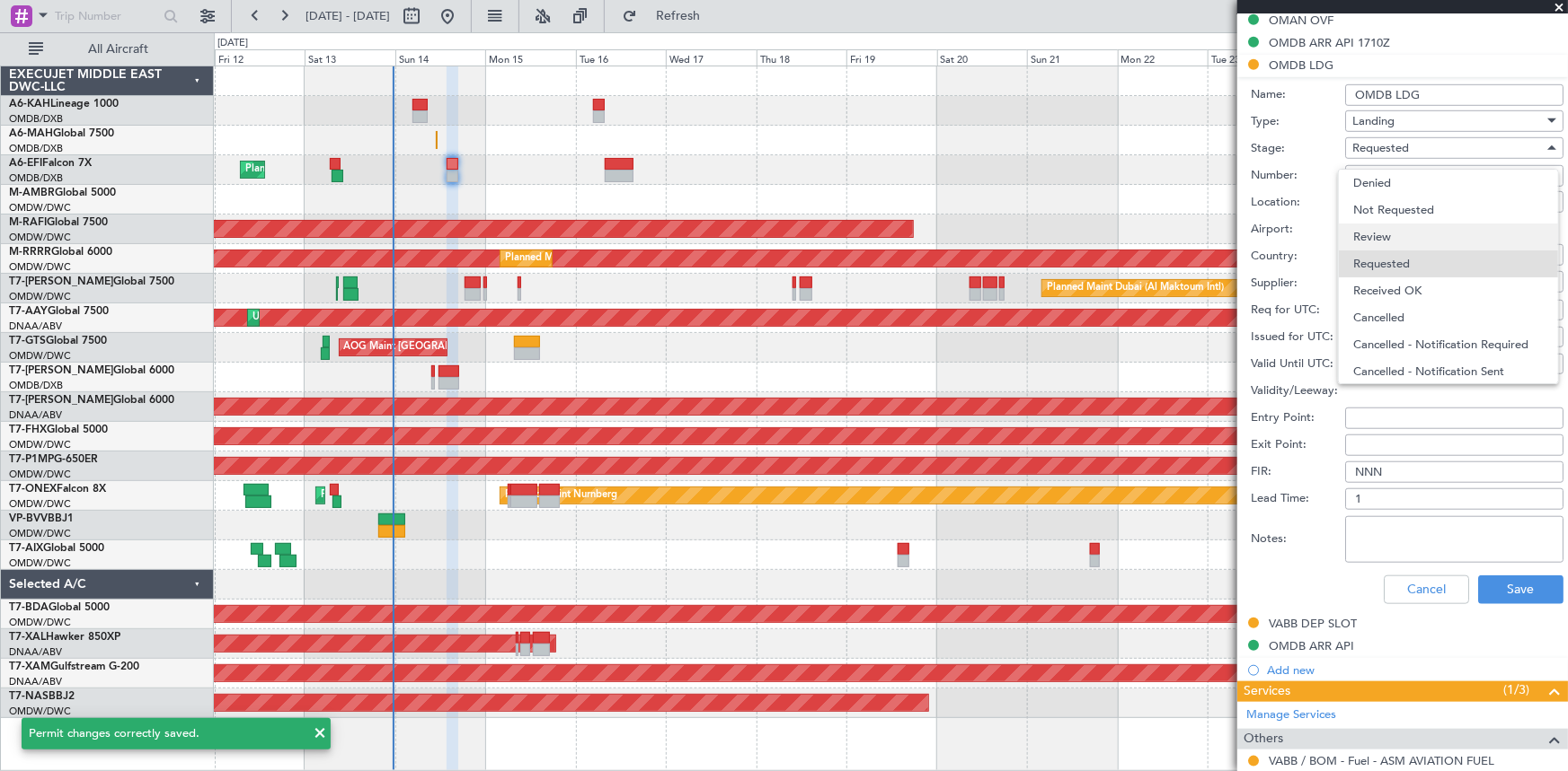
scroll to position [7, 0]
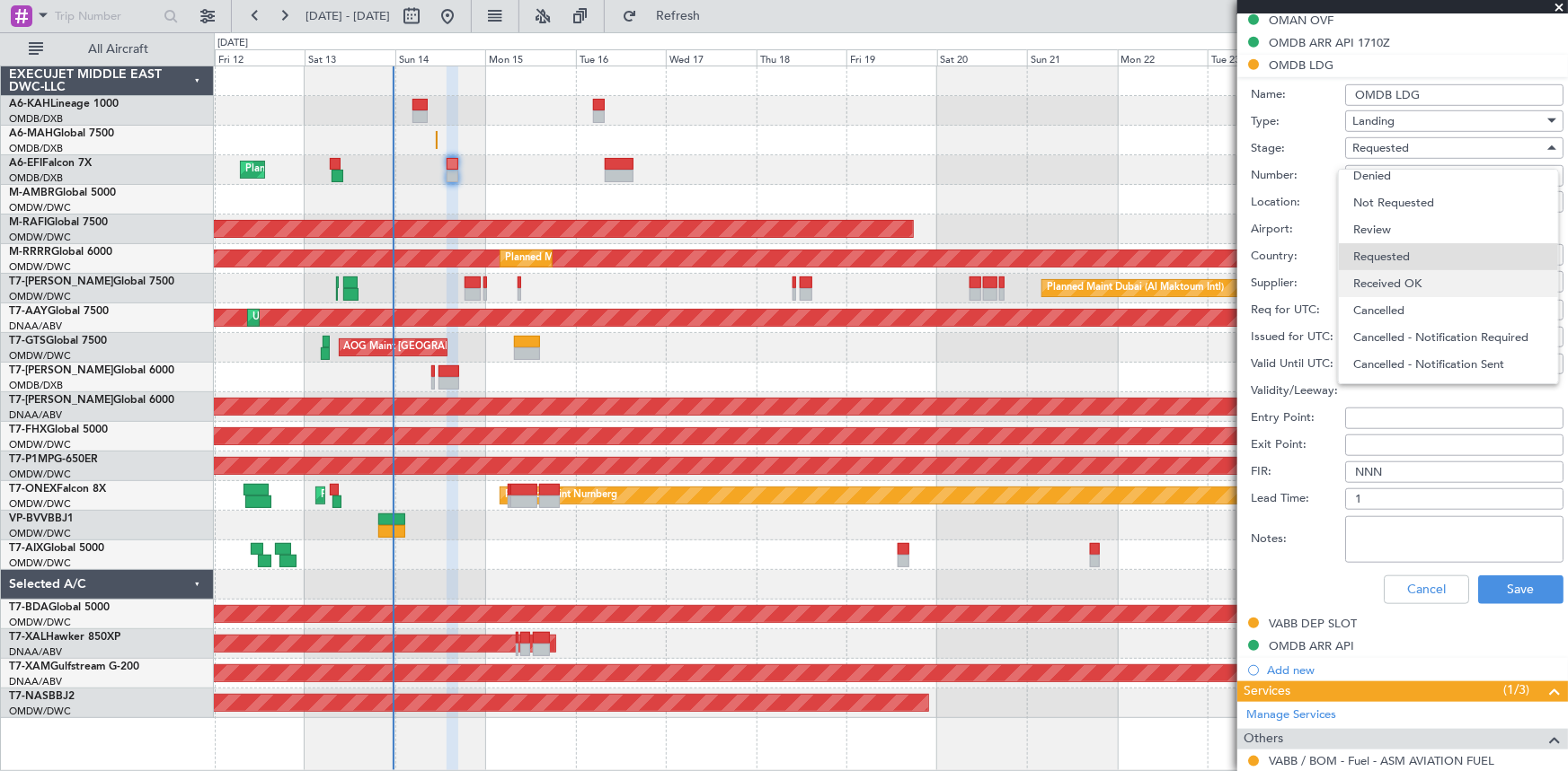
click at [1395, 286] on span "Received OK" at bounding box center [1448, 284] width 190 height 27
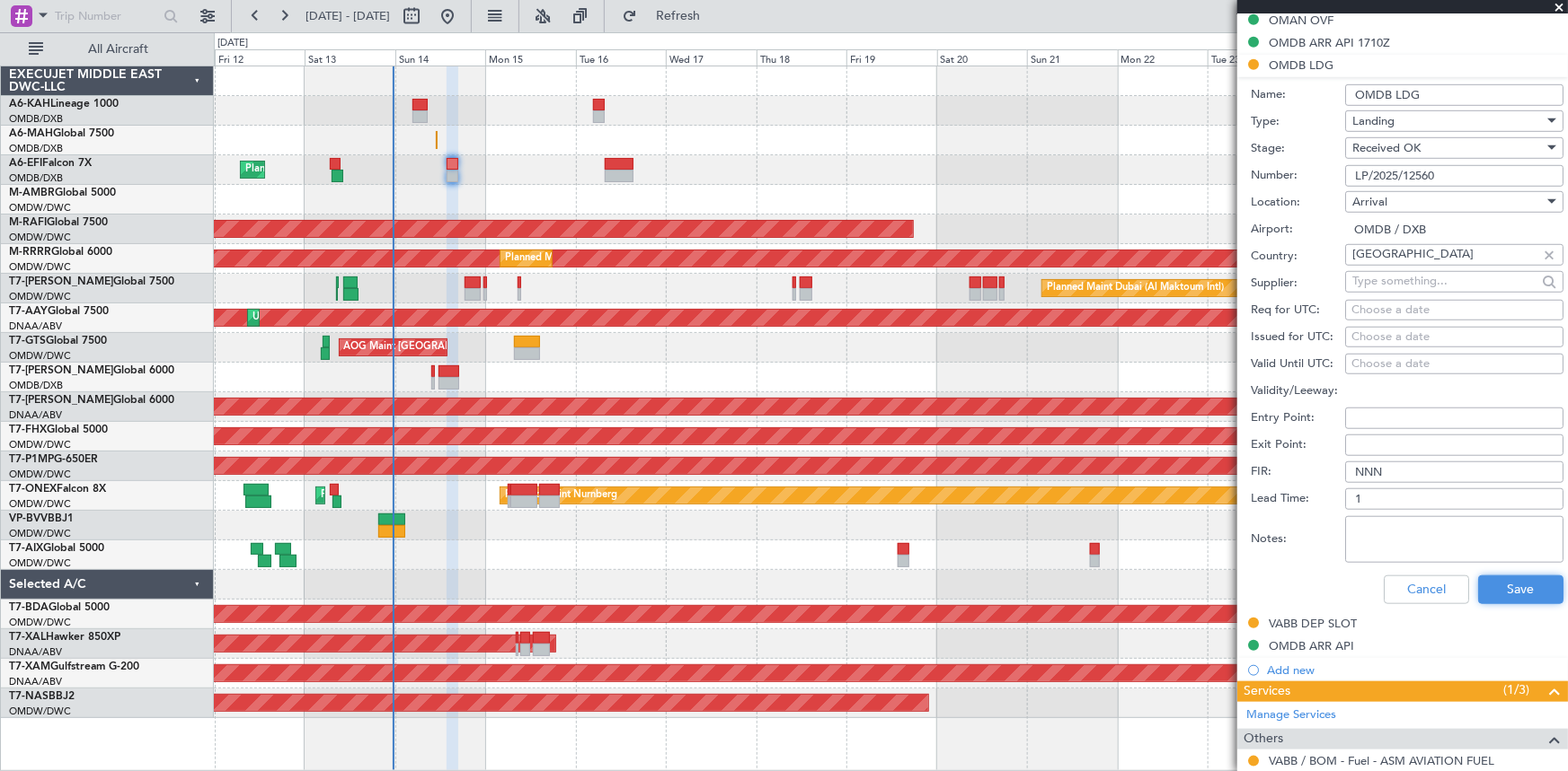
drag, startPoint x: 1497, startPoint y: 574, endPoint x: 193, endPoint y: 620, distance: 1304.8
click at [1495, 575] on button "Save" at bounding box center [1520, 590] width 86 height 29
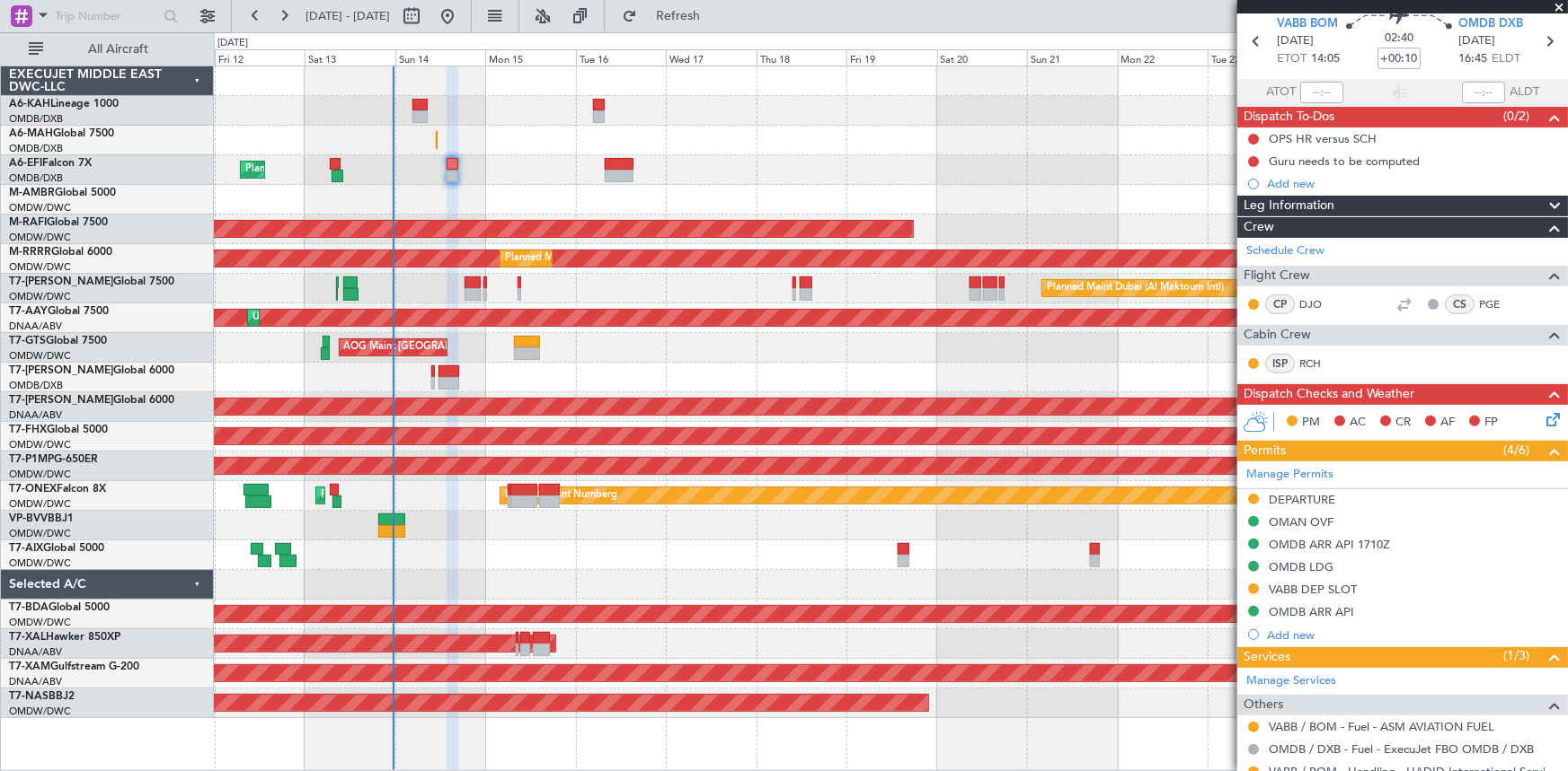
scroll to position [0, 0]
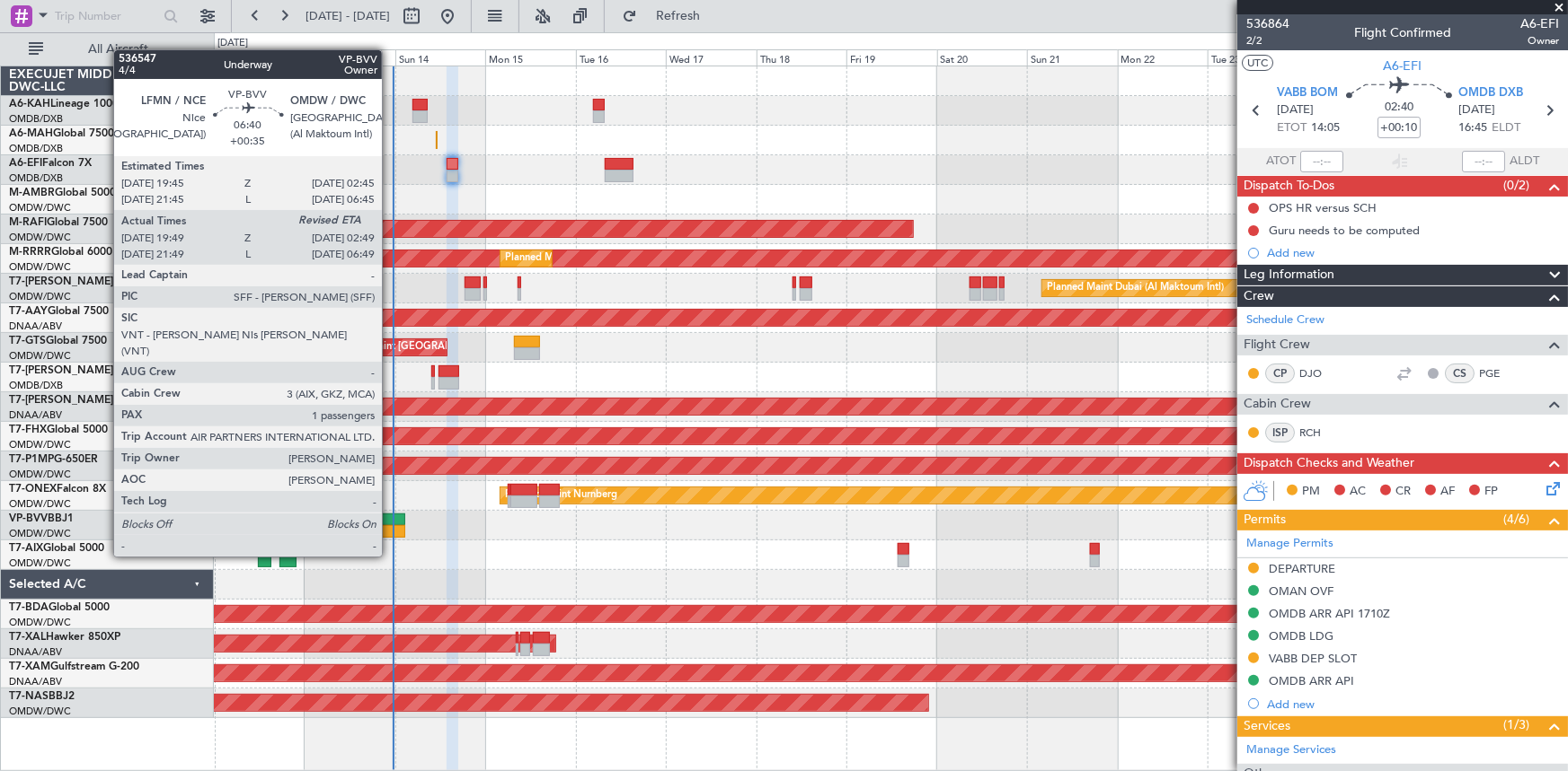
click at [390, 523] on div at bounding box center [392, 520] width 27 height 13
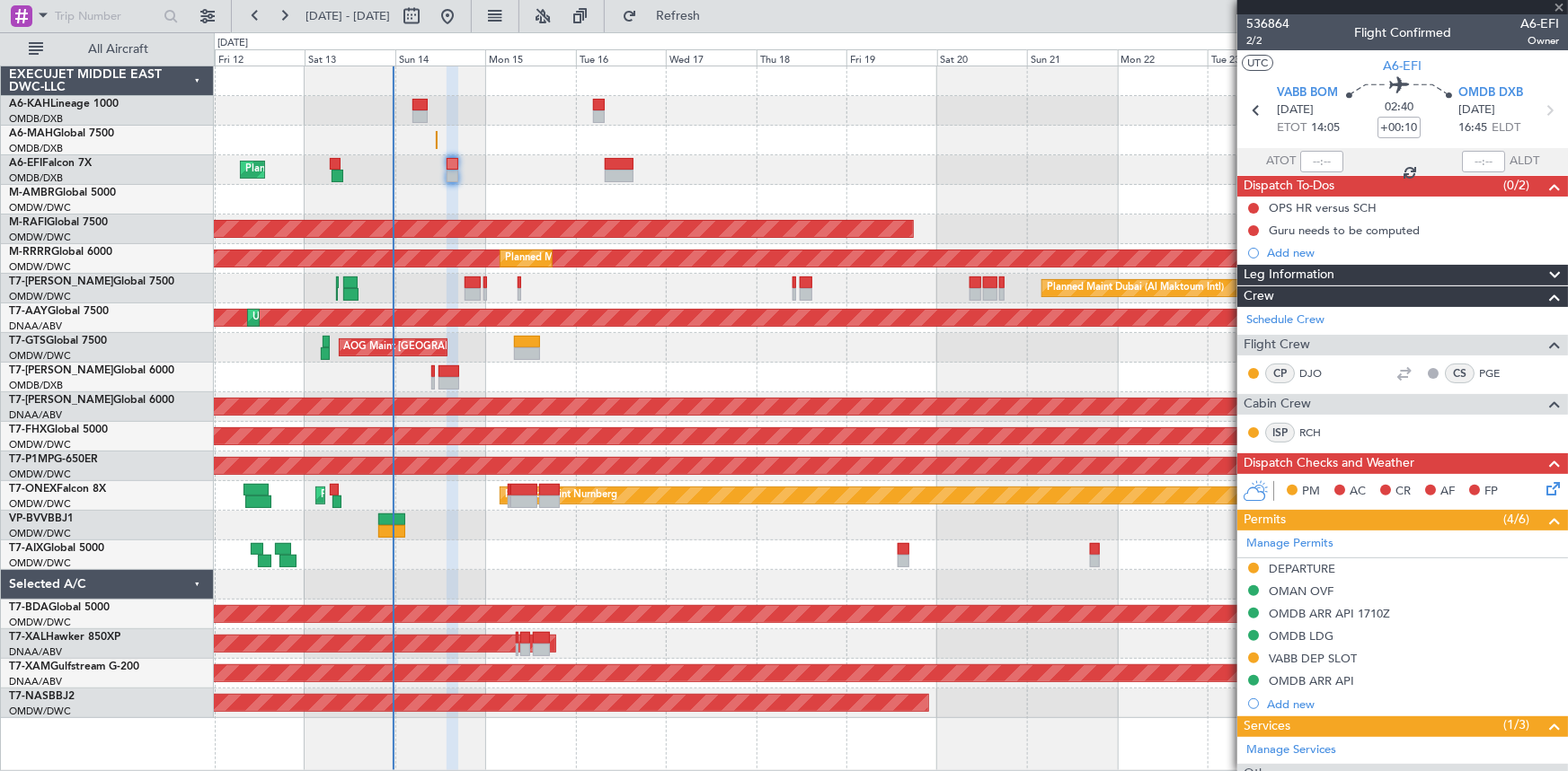
type input "+00:35"
type input "20:04"
type input "1"
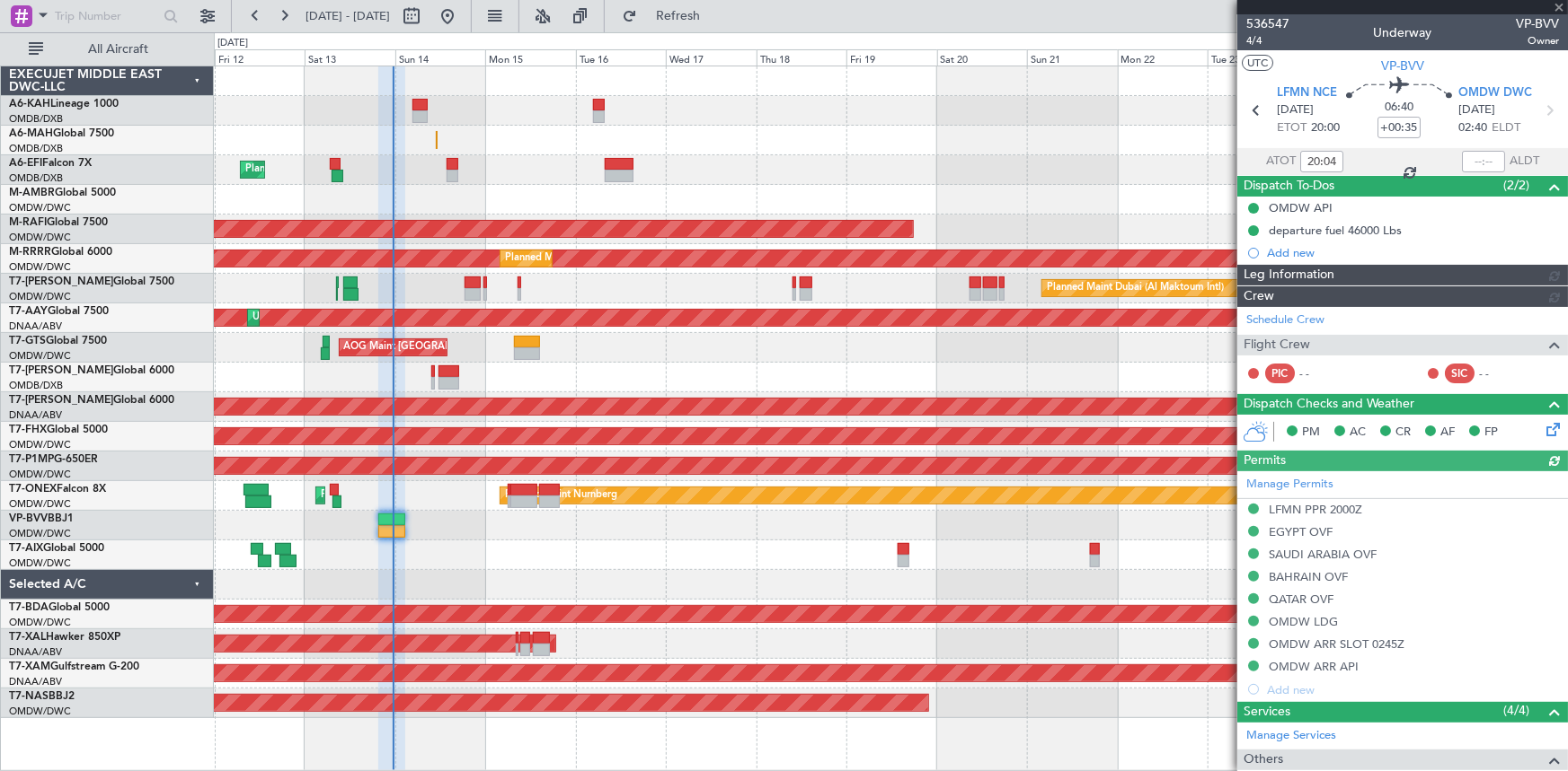
type input "Dherander Fithani (DHF)"
type input "7273"
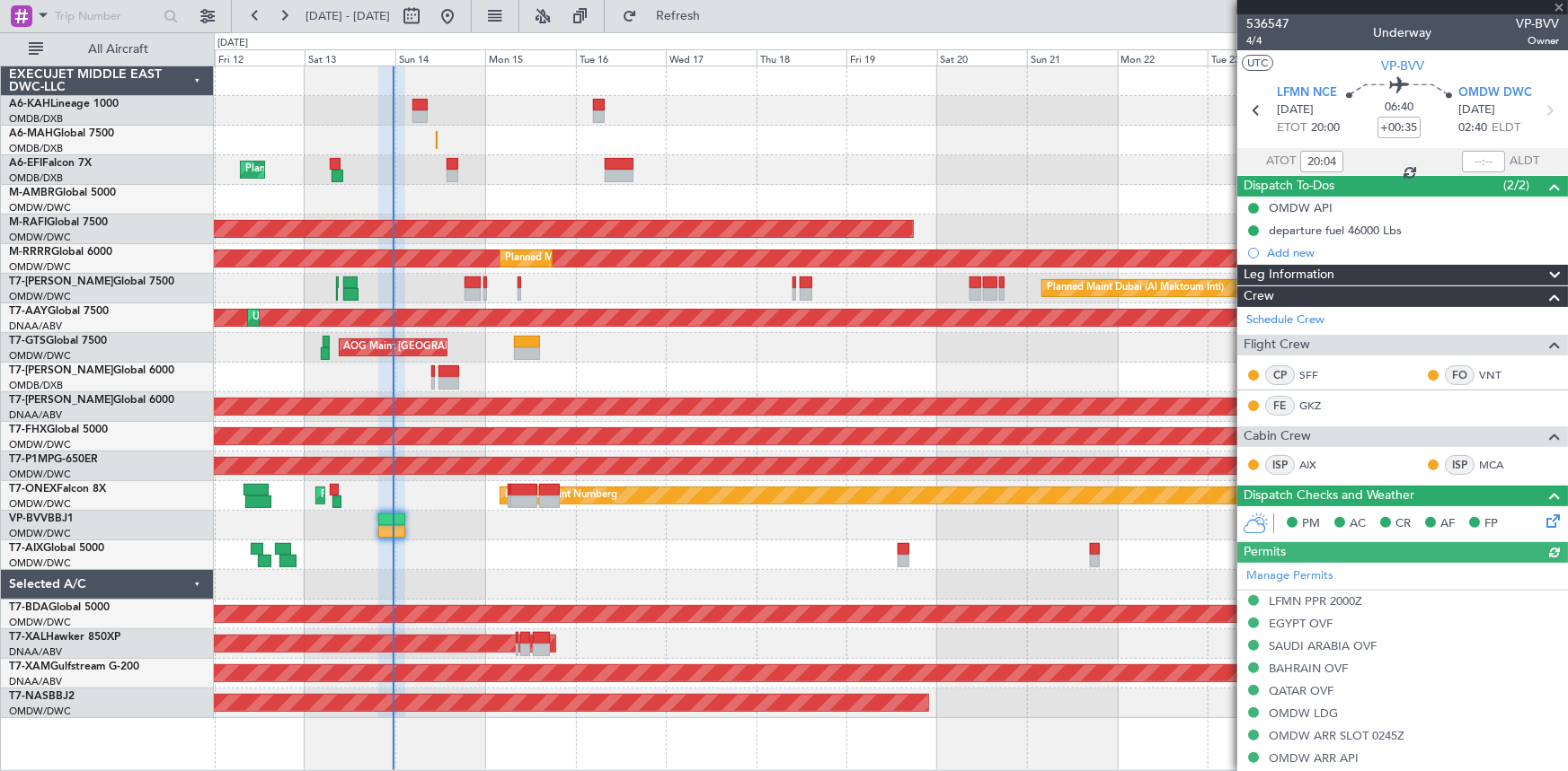
type input "Dherander Fithani (DHF)"
type input "7273"
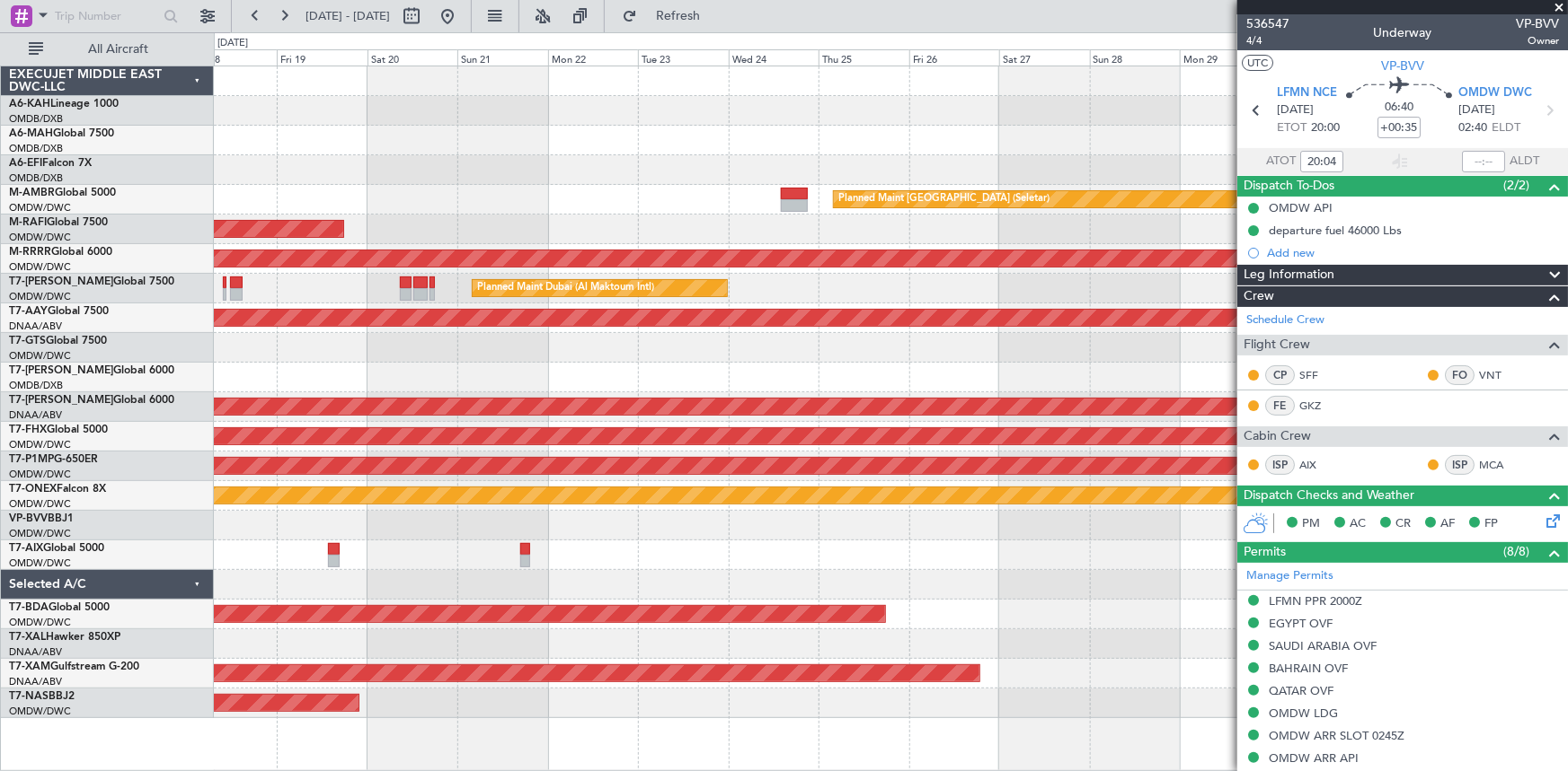
click at [252, 206] on div "Planned Maint Singapore (Seletar) Planned Maint Dubai (Al Maktoum Intl) Planned…" at bounding box center [890, 392] width 1354 height 652
